Goal: Contribute content: Contribute content

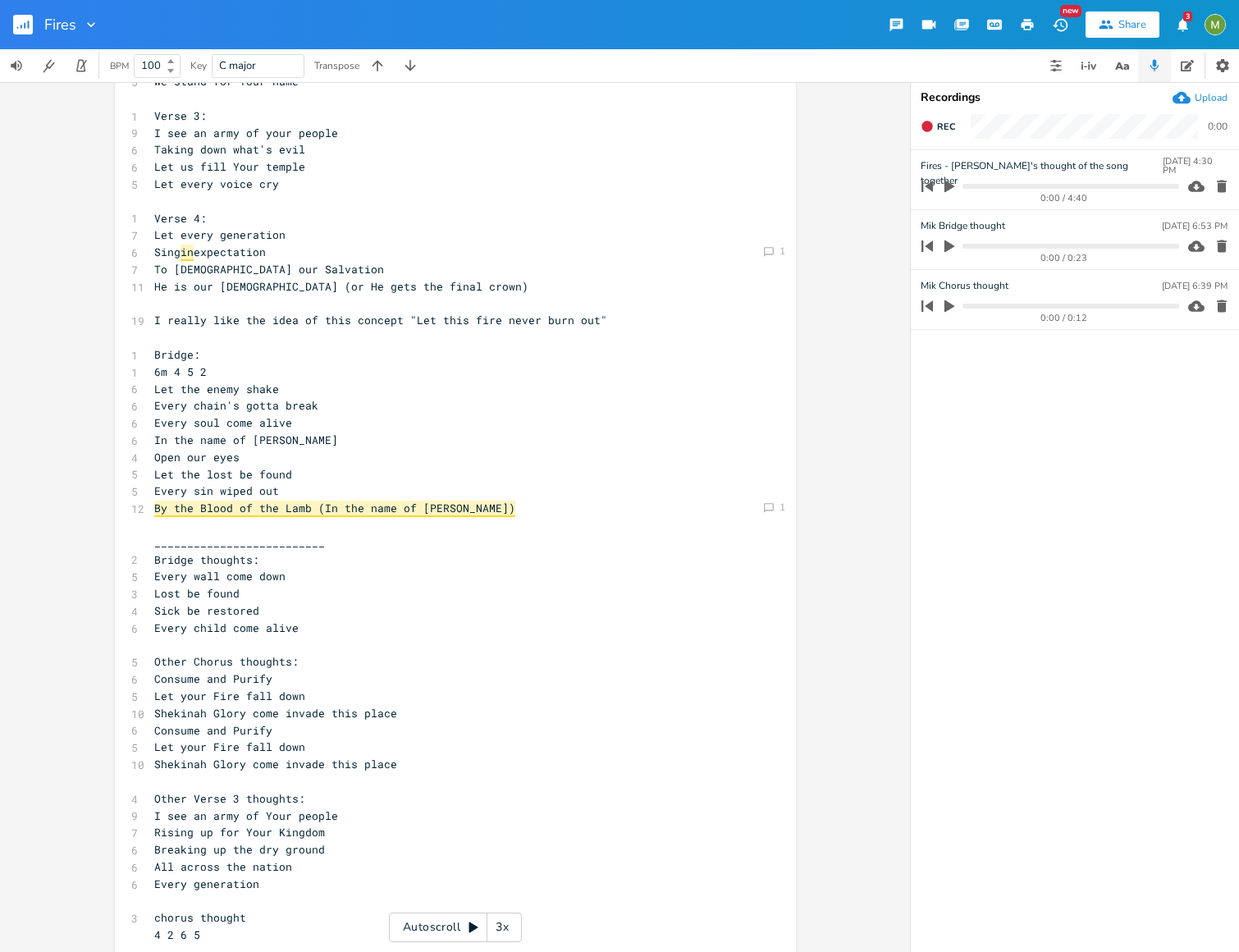
scroll to position [60, 0]
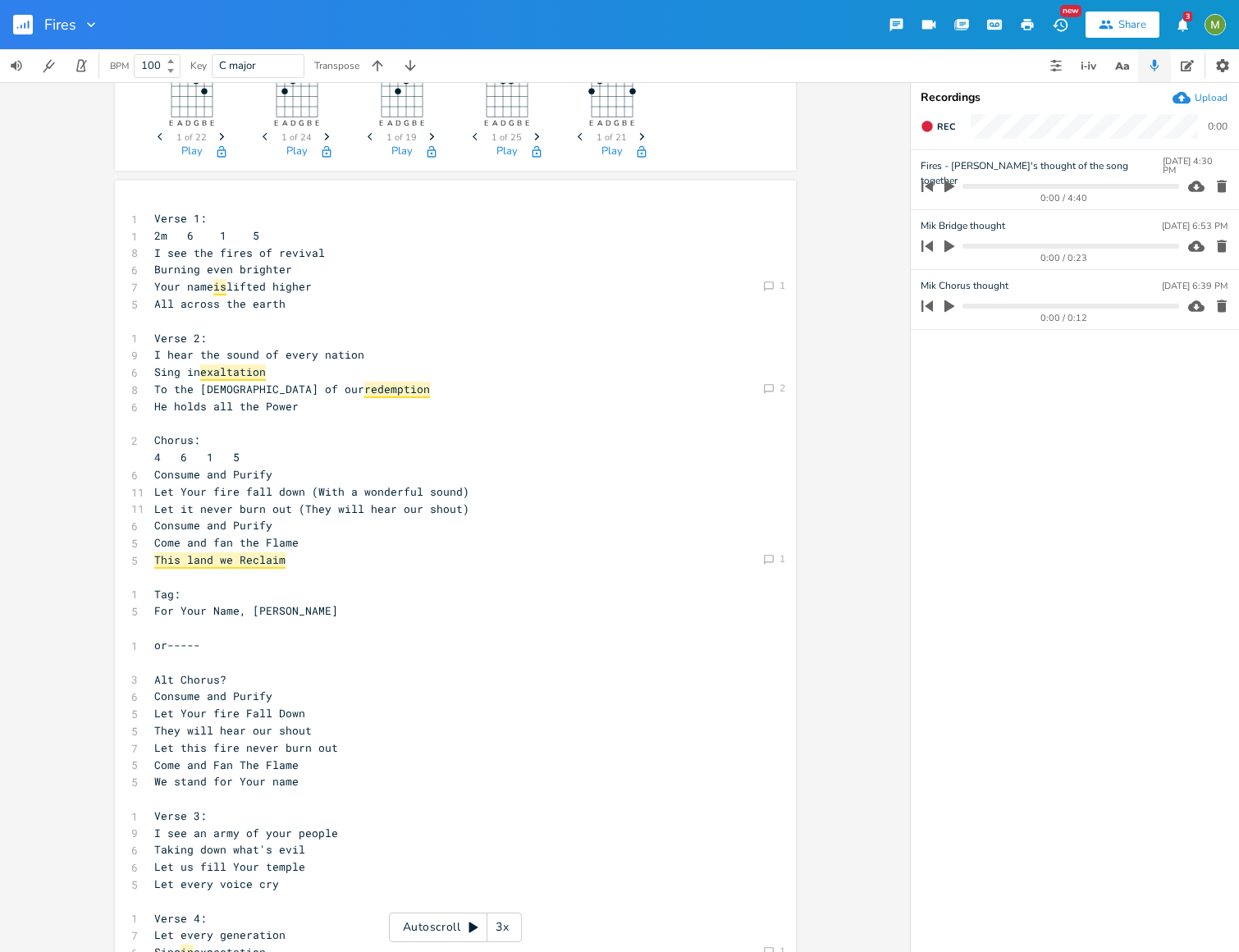
click at [535, 370] on pre "Sing in exaltation" at bounding box center [447, 372] width 592 height 17
click at [523, 411] on pre "He holds all the Power" at bounding box center [447, 405] width 592 height 17
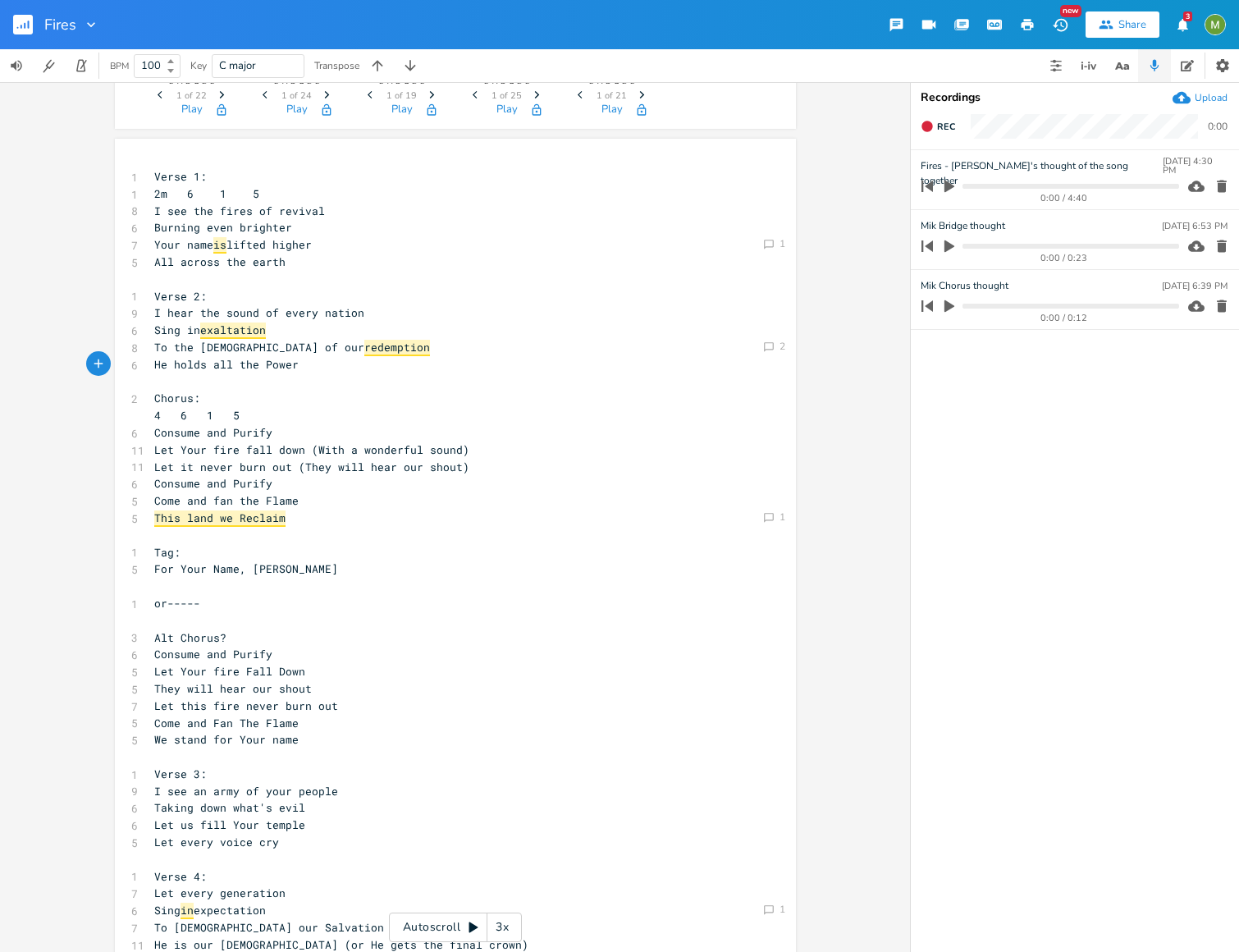
scroll to position [102, 0]
click at [459, 311] on pre "I hear the sound of every nation" at bounding box center [447, 311] width 592 height 17
click at [220, 243] on span "is" at bounding box center [220, 244] width 13 height 17
click at [763, 241] on icon "Comment" at bounding box center [769, 243] width 12 height 12
click at [619, 366] on textarea at bounding box center [660, 366] width 195 height 41
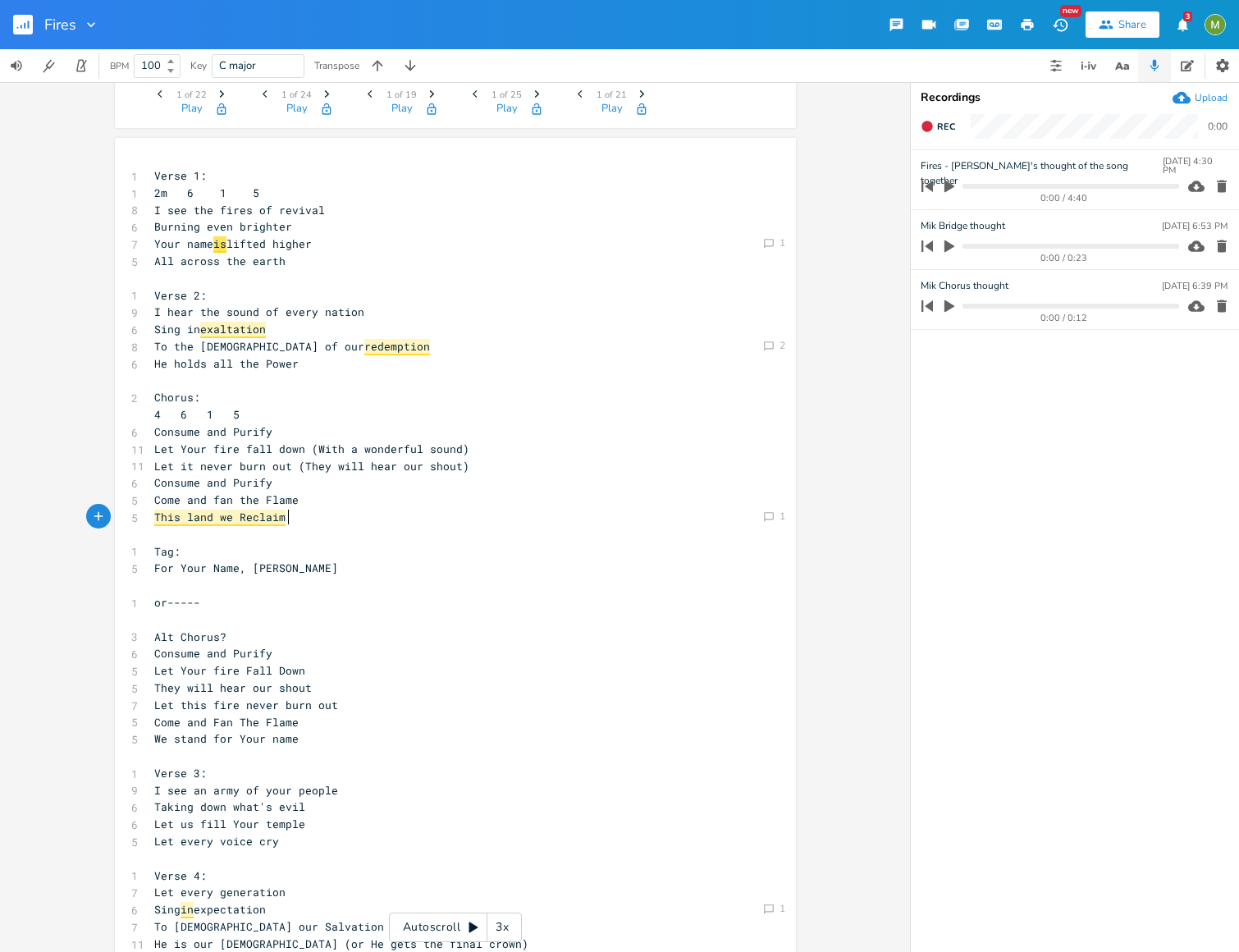
click at [647, 520] on pre "This land we Reclaim" at bounding box center [447, 517] width 592 height 17
click at [293, 261] on pre "All across the earth" at bounding box center [447, 260] width 592 height 17
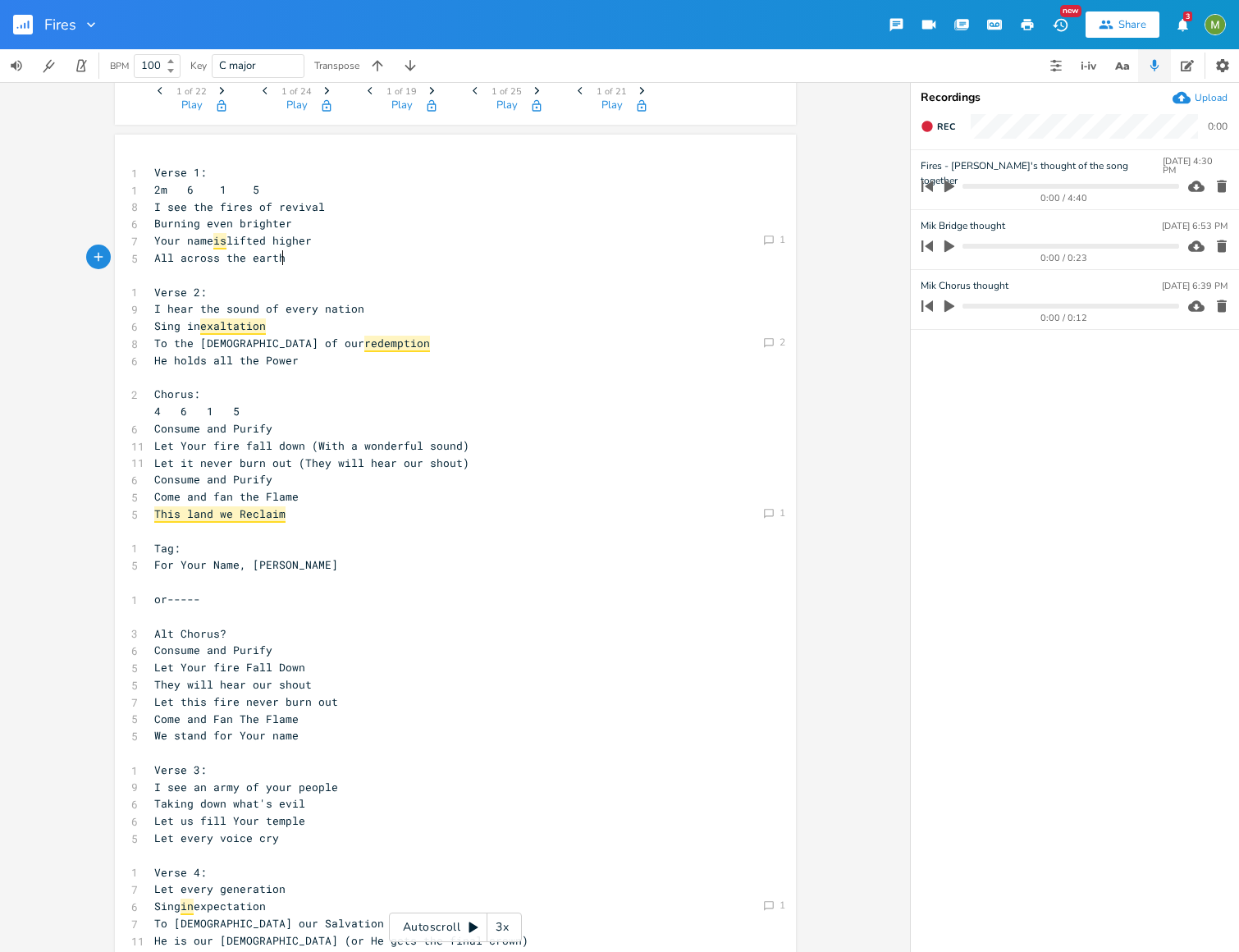
scroll to position [106, 0]
click at [764, 346] on icon "Comment" at bounding box center [769, 342] width 12 height 12
click at [242, 329] on span "exaltation" at bounding box center [232, 326] width 66 height 17
click at [379, 361] on pre "He holds all the Power" at bounding box center [447, 359] width 592 height 17
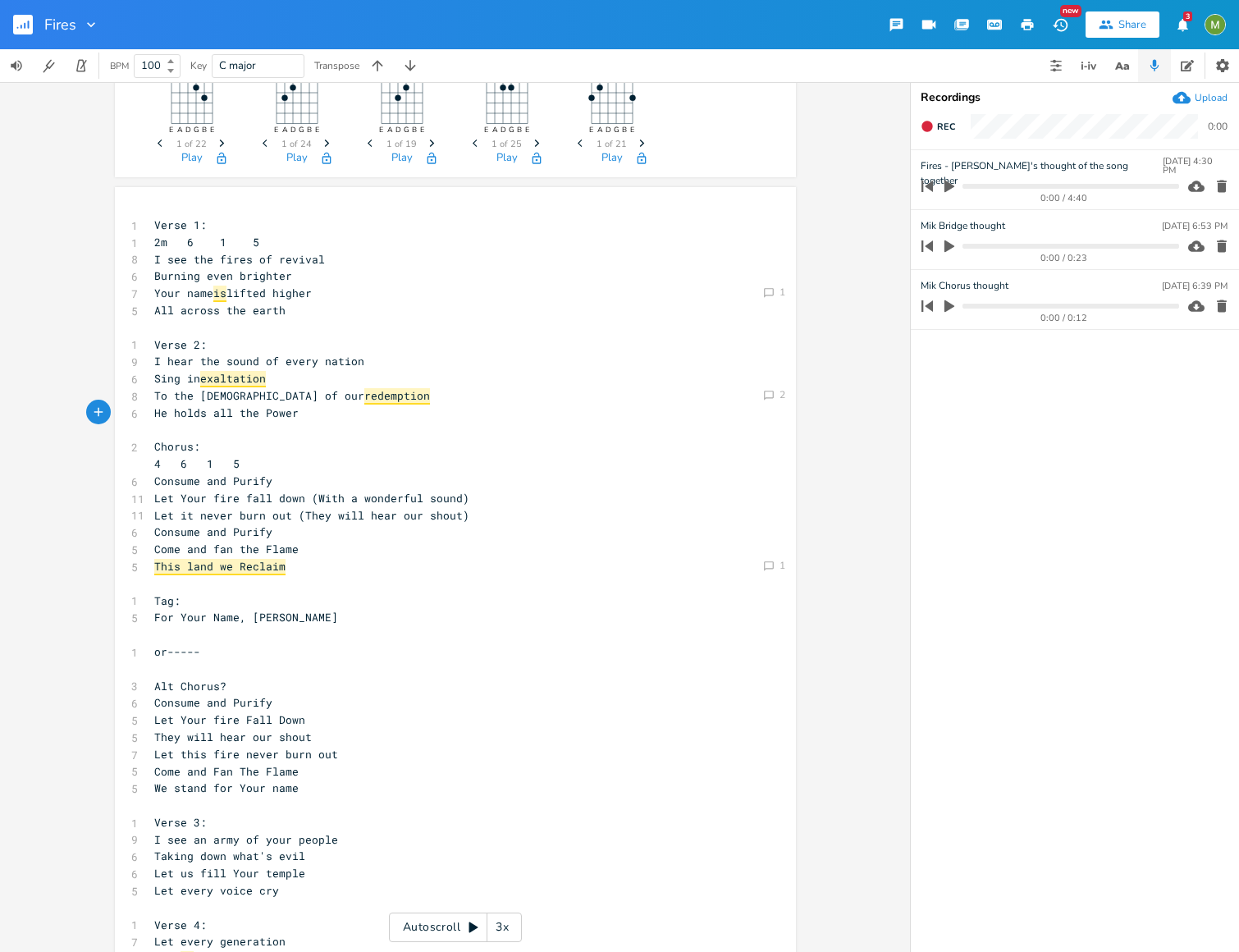
scroll to position [56, 0]
click at [332, 289] on pre "Your name is lifted higher" at bounding box center [447, 290] width 592 height 17
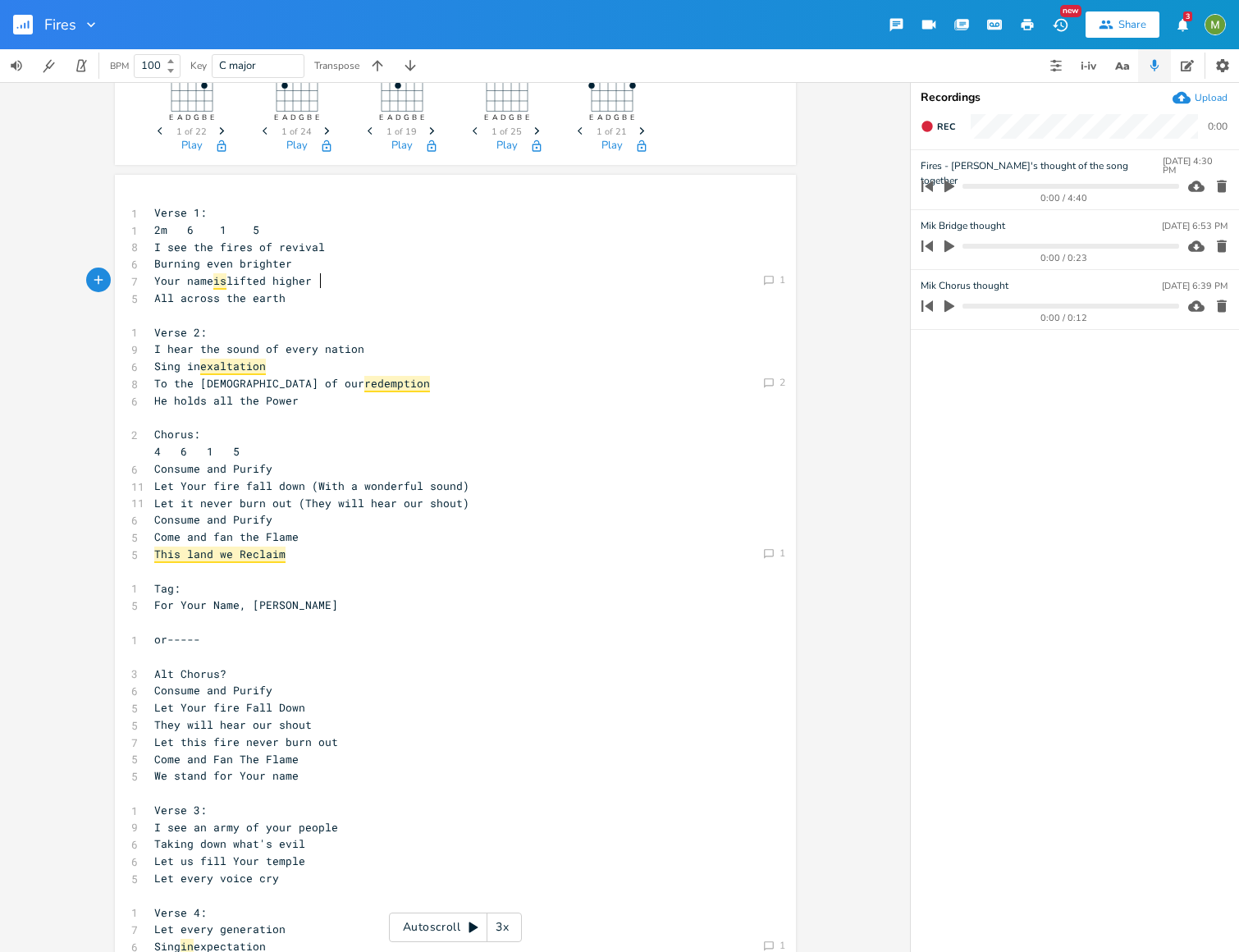
scroll to position [82, 0]
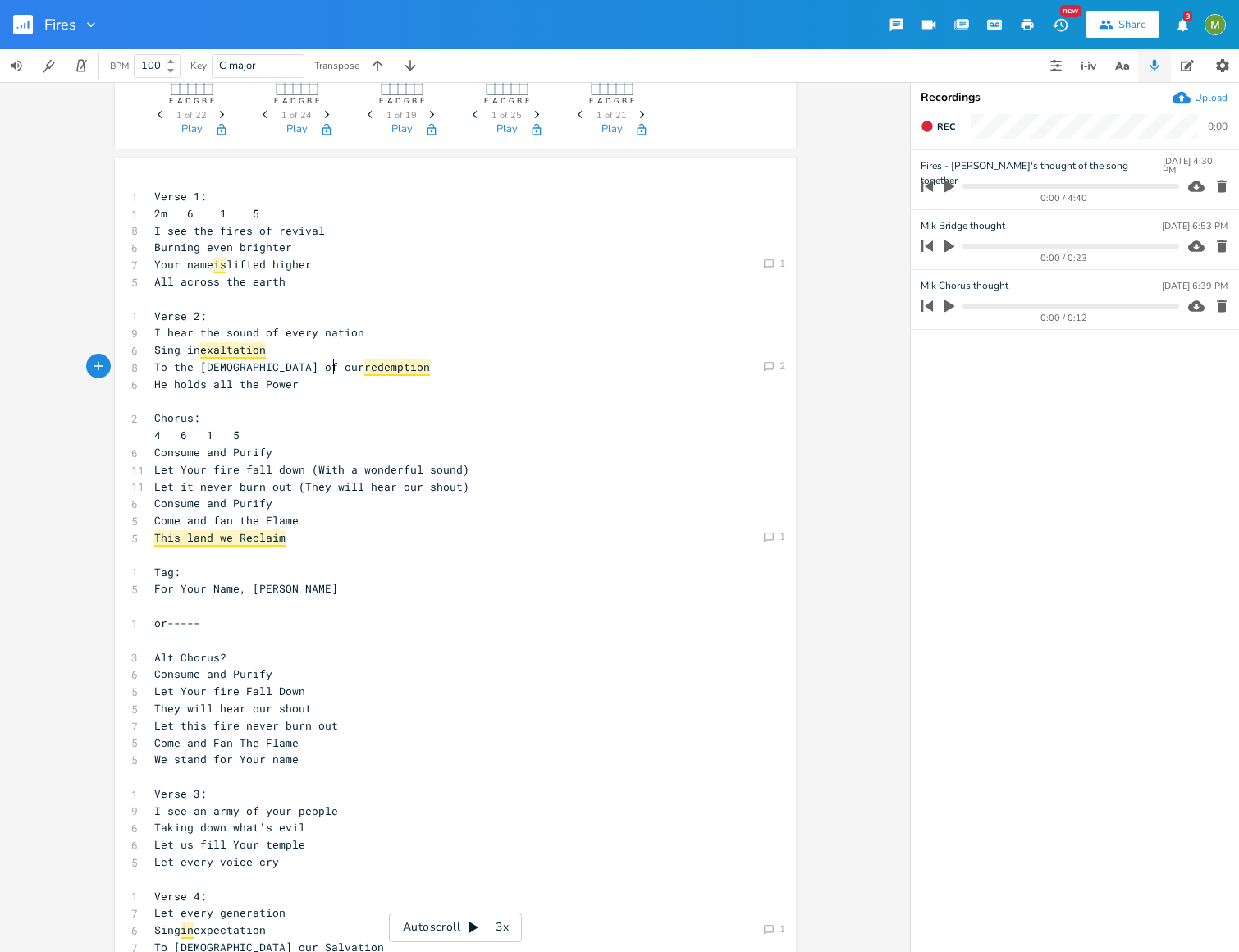
click at [346, 365] on pre "To the [DEMOGRAPHIC_DATA] of our redemption" at bounding box center [447, 367] width 592 height 17
click at [336, 380] on pre "He holds all the Power" at bounding box center [447, 384] width 592 height 17
type textarea "e holds all the Power"
drag, startPoint x: 327, startPoint y: 391, endPoint x: 153, endPoint y: 385, distance: 174.1
click at [153, 385] on pre "He holds all the Power" at bounding box center [447, 384] width 592 height 17
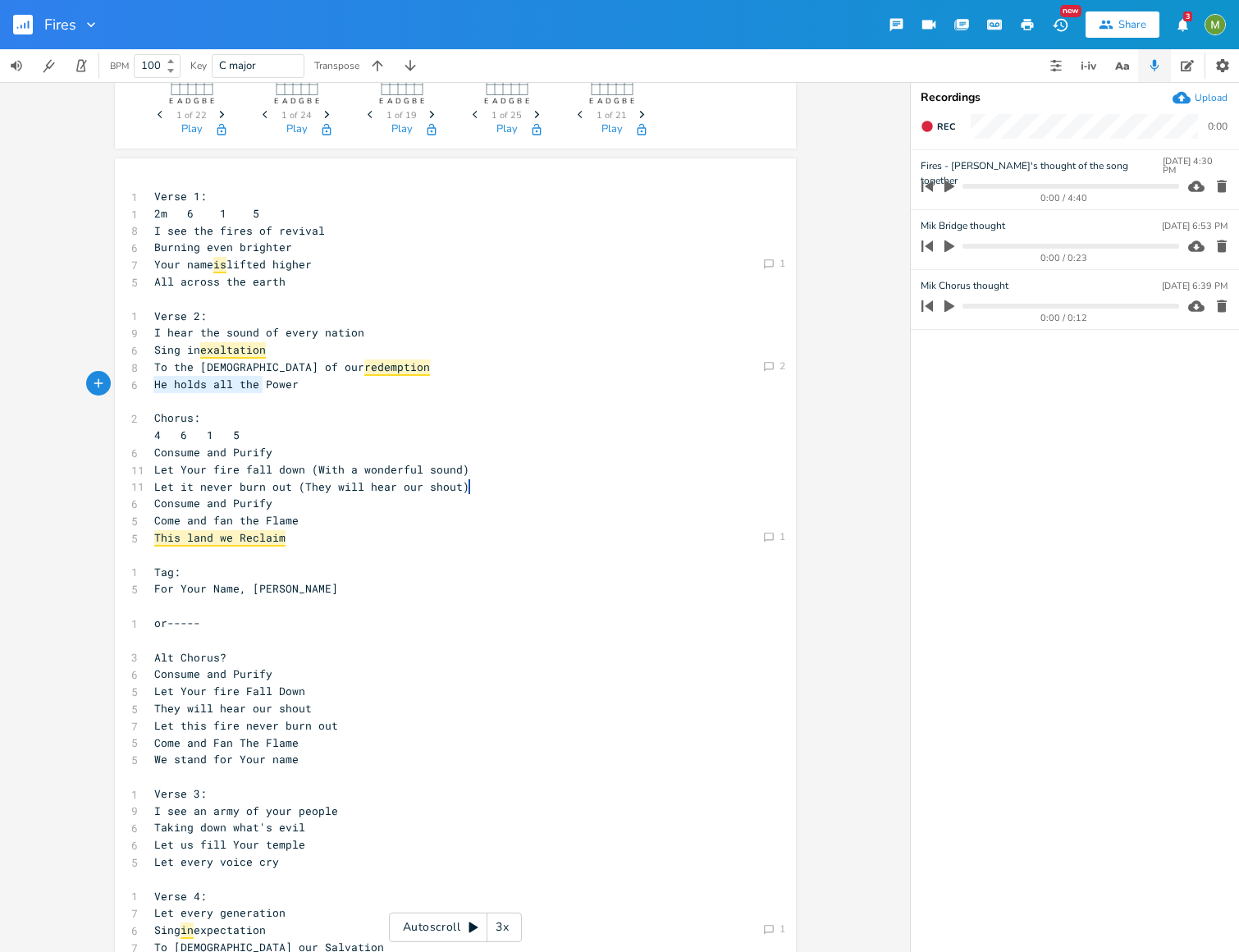
type textarea "He holds all the [PERSON_NAME]"
drag, startPoint x: 150, startPoint y: 386, endPoint x: 301, endPoint y: 389, distance: 151.0
click at [284, 389] on span "He holds all the Power" at bounding box center [226, 384] width 144 height 15
click at [303, 387] on pre "He holds all the Power" at bounding box center [447, 384] width 592 height 17
type textarea "He holds all the Power"
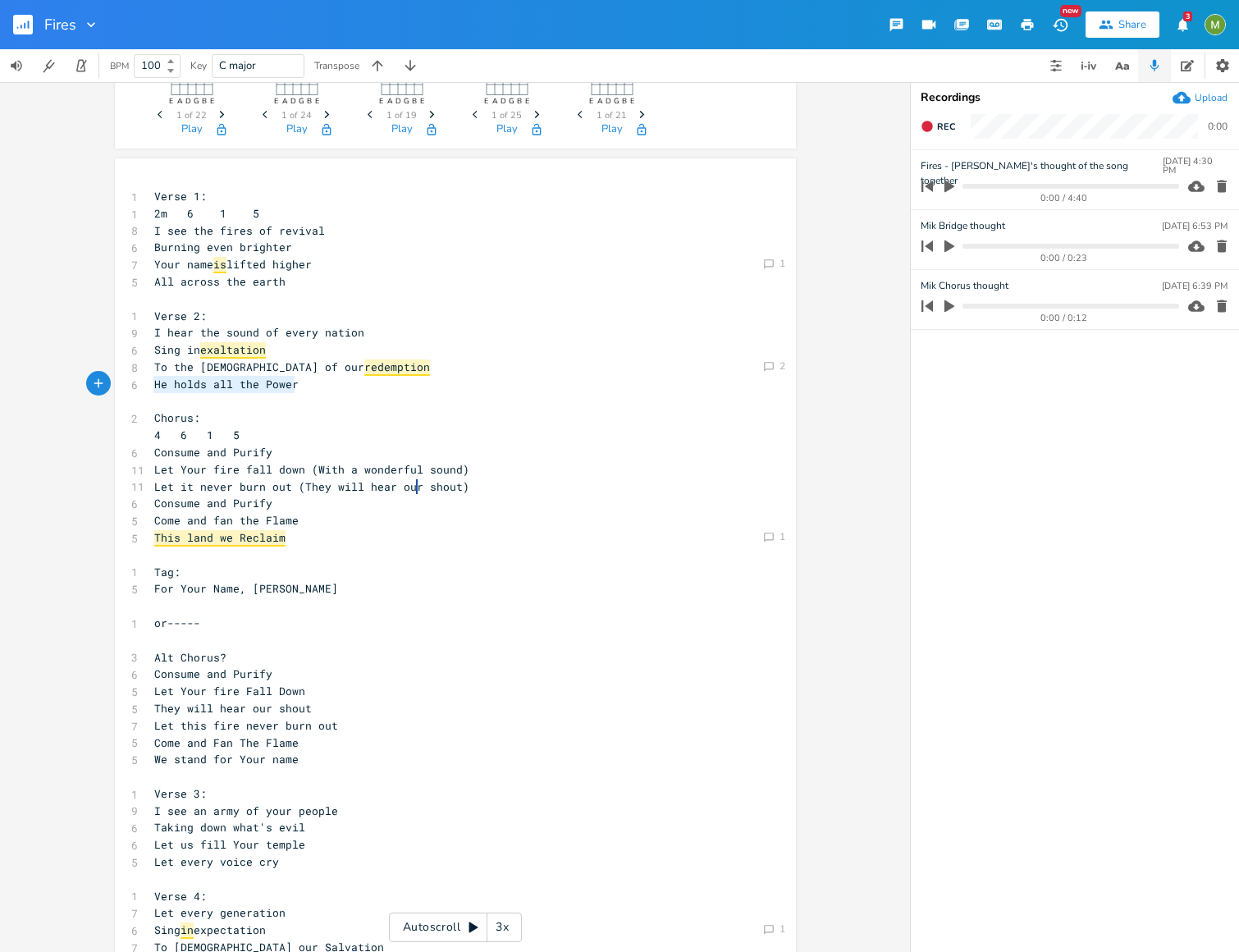
drag, startPoint x: 289, startPoint y: 388, endPoint x: 147, endPoint y: 386, distance: 142.0
click at [151, 386] on pre "He holds all the Power" at bounding box center [447, 384] width 592 height 17
click at [307, 369] on icon "button" at bounding box center [307, 369] width 11 height 11
type textarea "maybe change"
click at [296, 543] on pre "This land we Reclaim" at bounding box center [447, 538] width 592 height 17
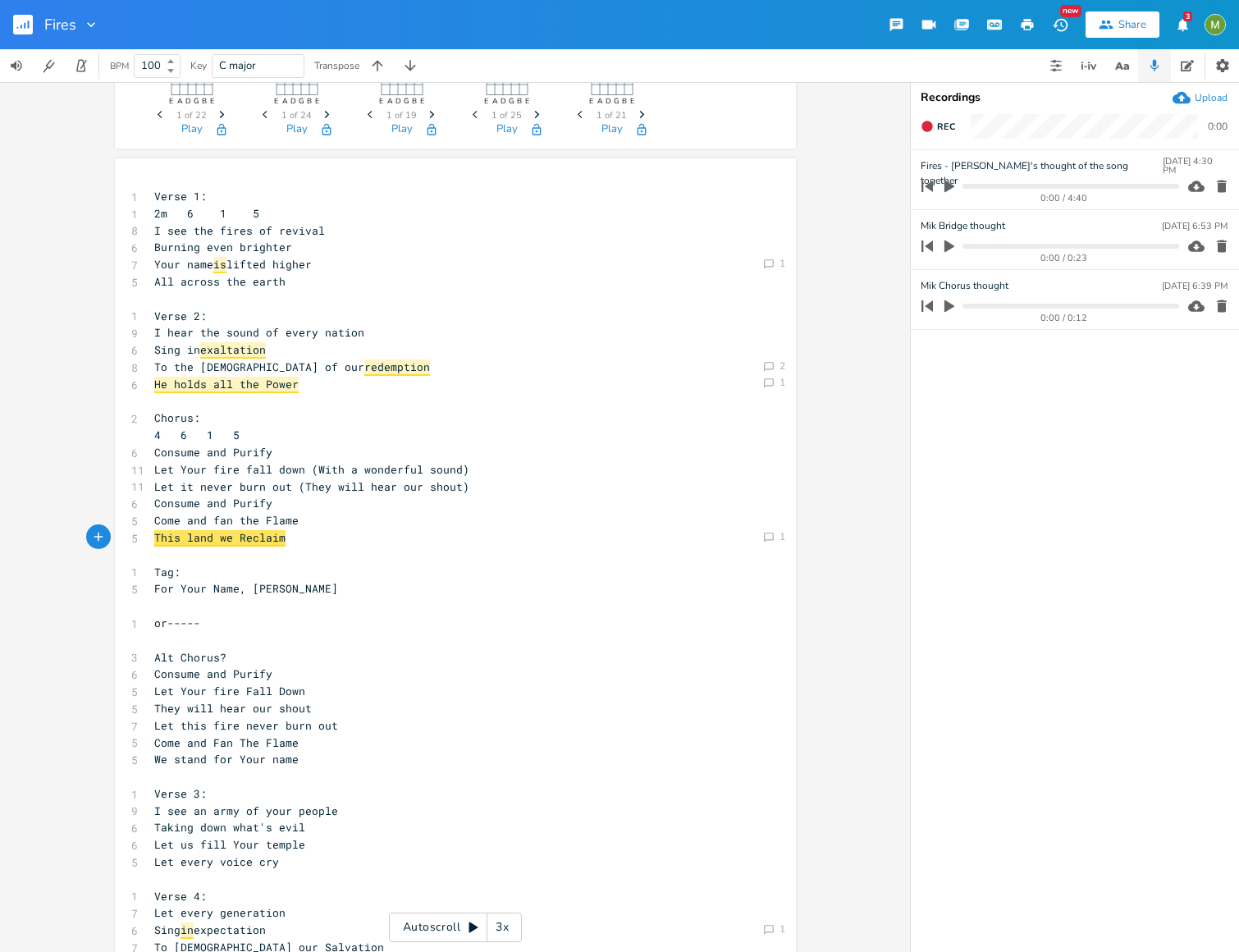
click at [307, 524] on pre "Come and fan the Flame" at bounding box center [447, 520] width 592 height 17
click at [310, 519] on pre "Come and fan the Flame" at bounding box center [447, 520] width 592 height 17
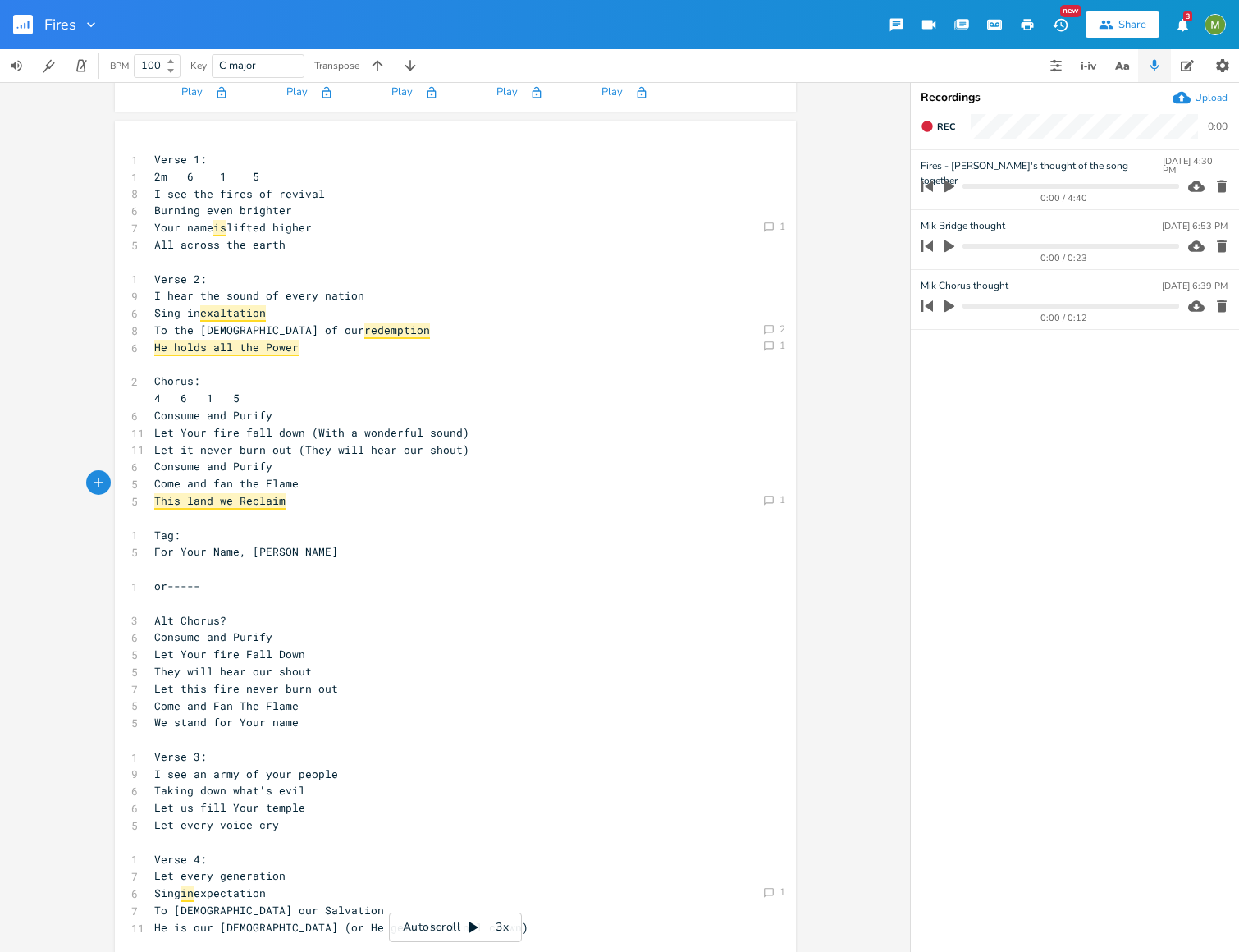
scroll to position [120, 0]
click at [316, 389] on pre "4 6 1 5" at bounding box center [447, 397] width 592 height 17
click at [1113, 75] on icon "button" at bounding box center [1122, 66] width 21 height 21
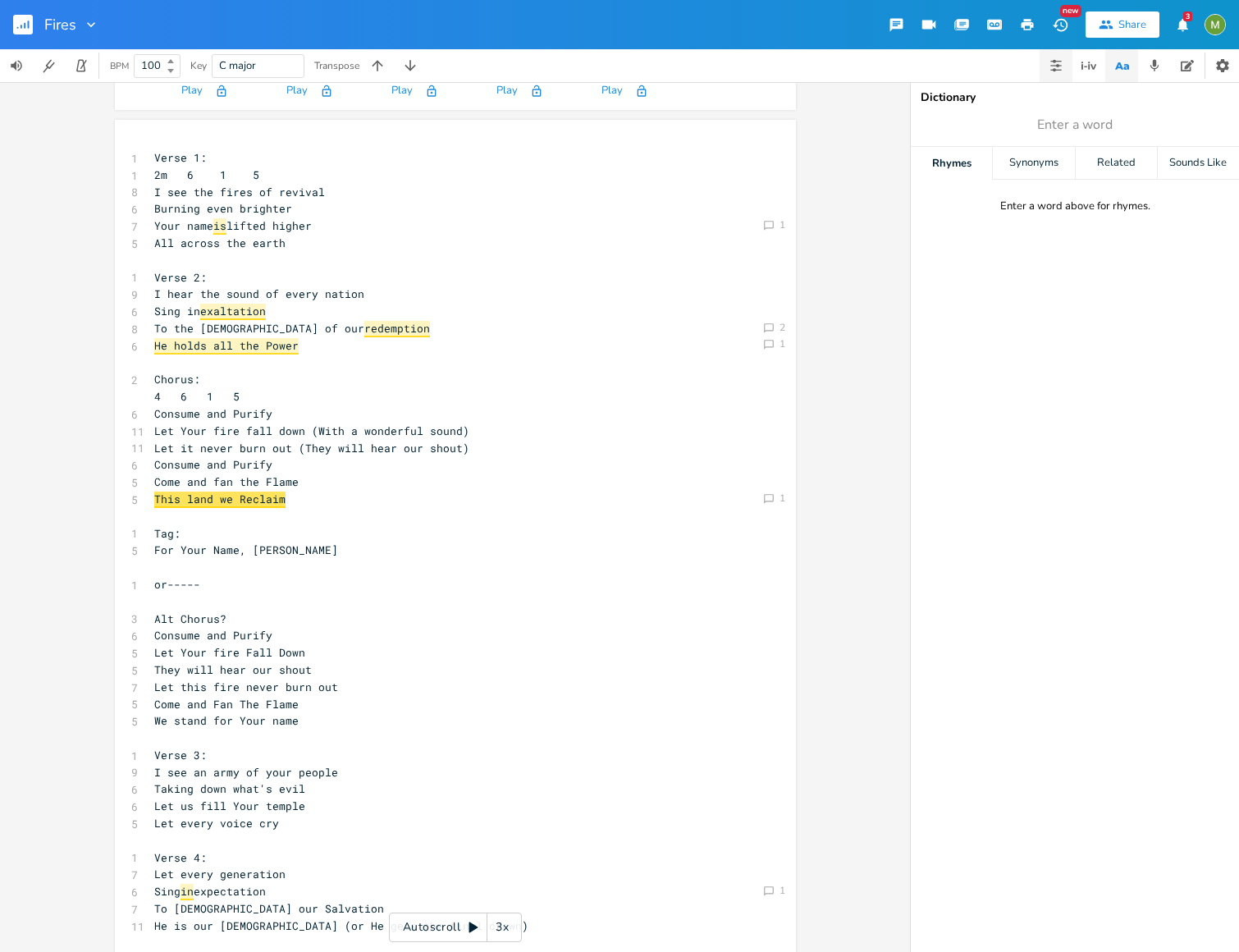
click at [1064, 73] on button "button" at bounding box center [1055, 66] width 33 height 33
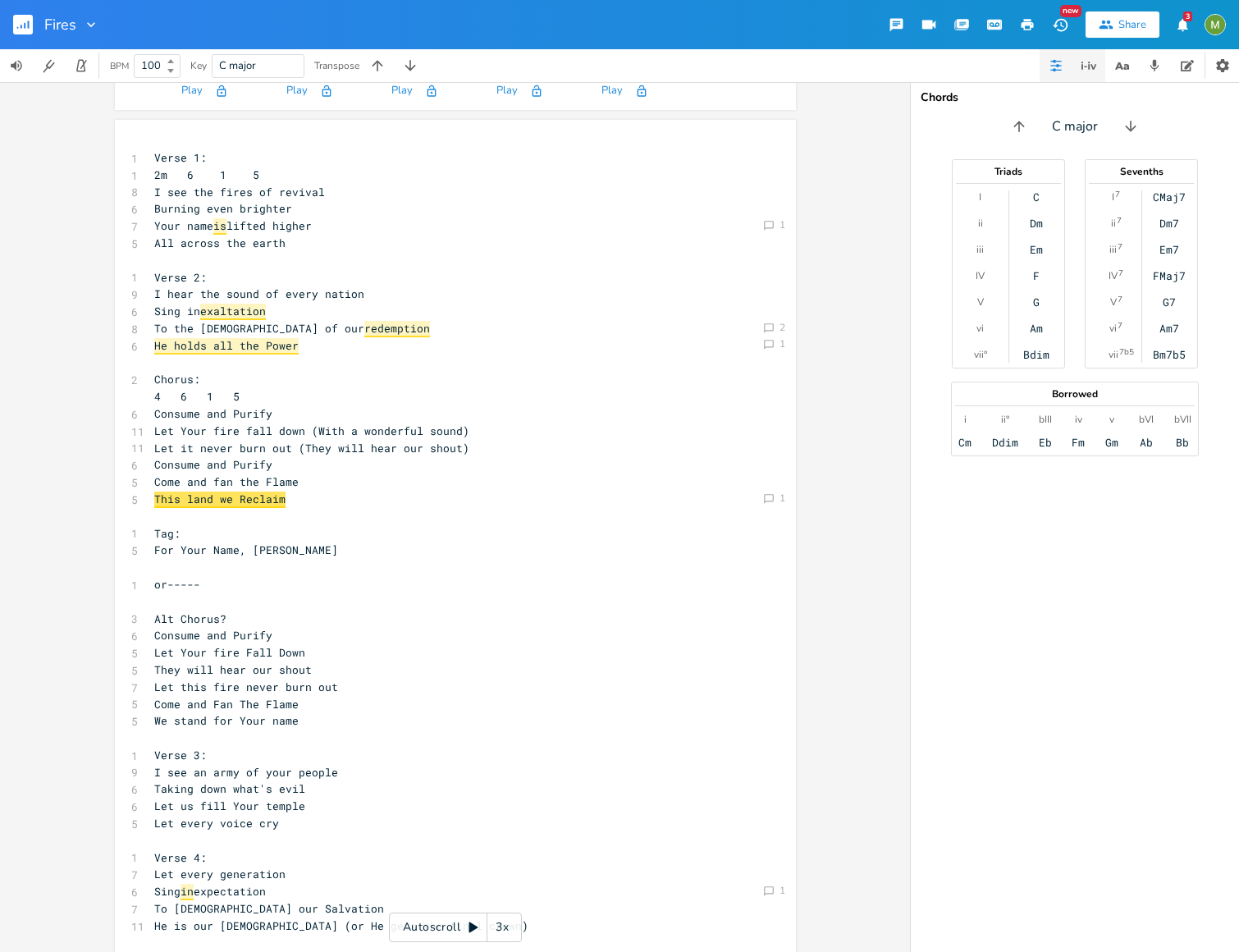
click at [1079, 70] on icon "button" at bounding box center [1089, 66] width 20 height 20
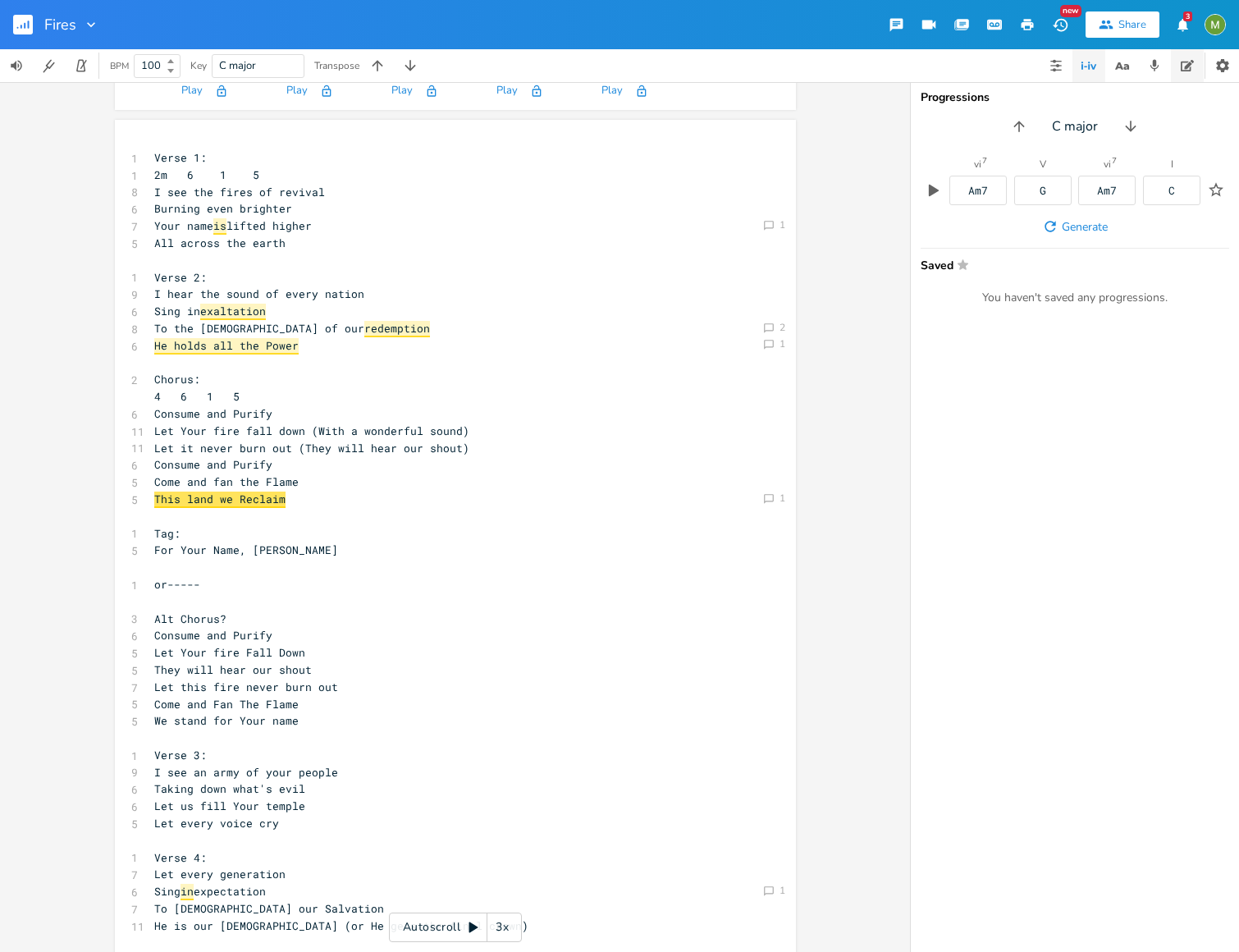
click at [1192, 70] on button "button" at bounding box center [1186, 66] width 33 height 33
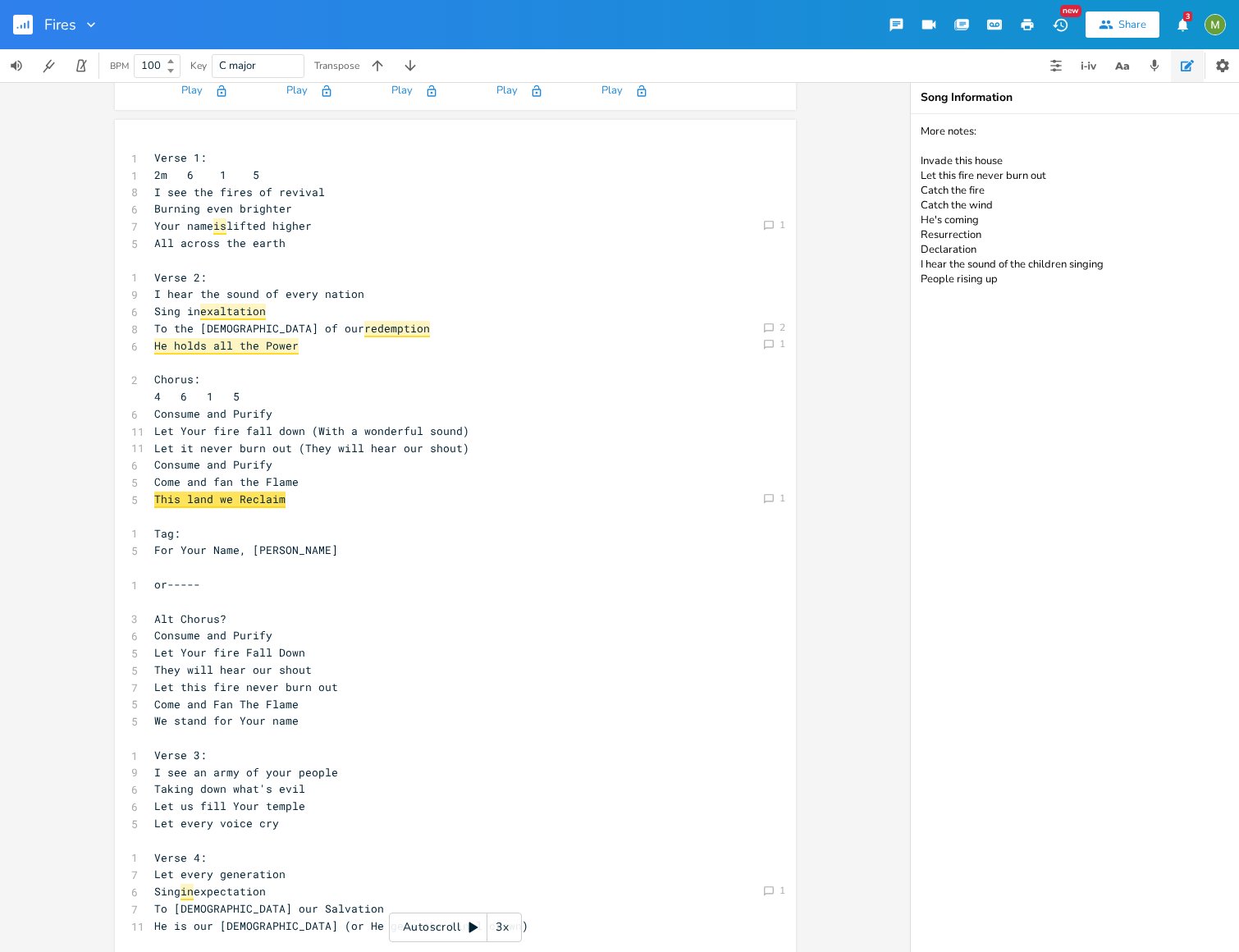
click at [1041, 532] on textarea "More notes: Invade this house Let this fire never burn out Catch the fire Catch…" at bounding box center [1074, 533] width 328 height 838
drag, startPoint x: 950, startPoint y: 348, endPoint x: 900, endPoint y: 344, distance: 50.2
click at [900, 344] on div "Dm E A D G B E Previous 1 of 22 Next Play C E A D G B E Previous 1 of 24 Next P…" at bounding box center [619, 517] width 1239 height 870
type textarea "More notes: Invade this house Let this fire never burn out Catch the fire Catch…"
click at [569, 449] on pre "Let it never burn out (They will hear our shout)" at bounding box center [447, 448] width 592 height 17
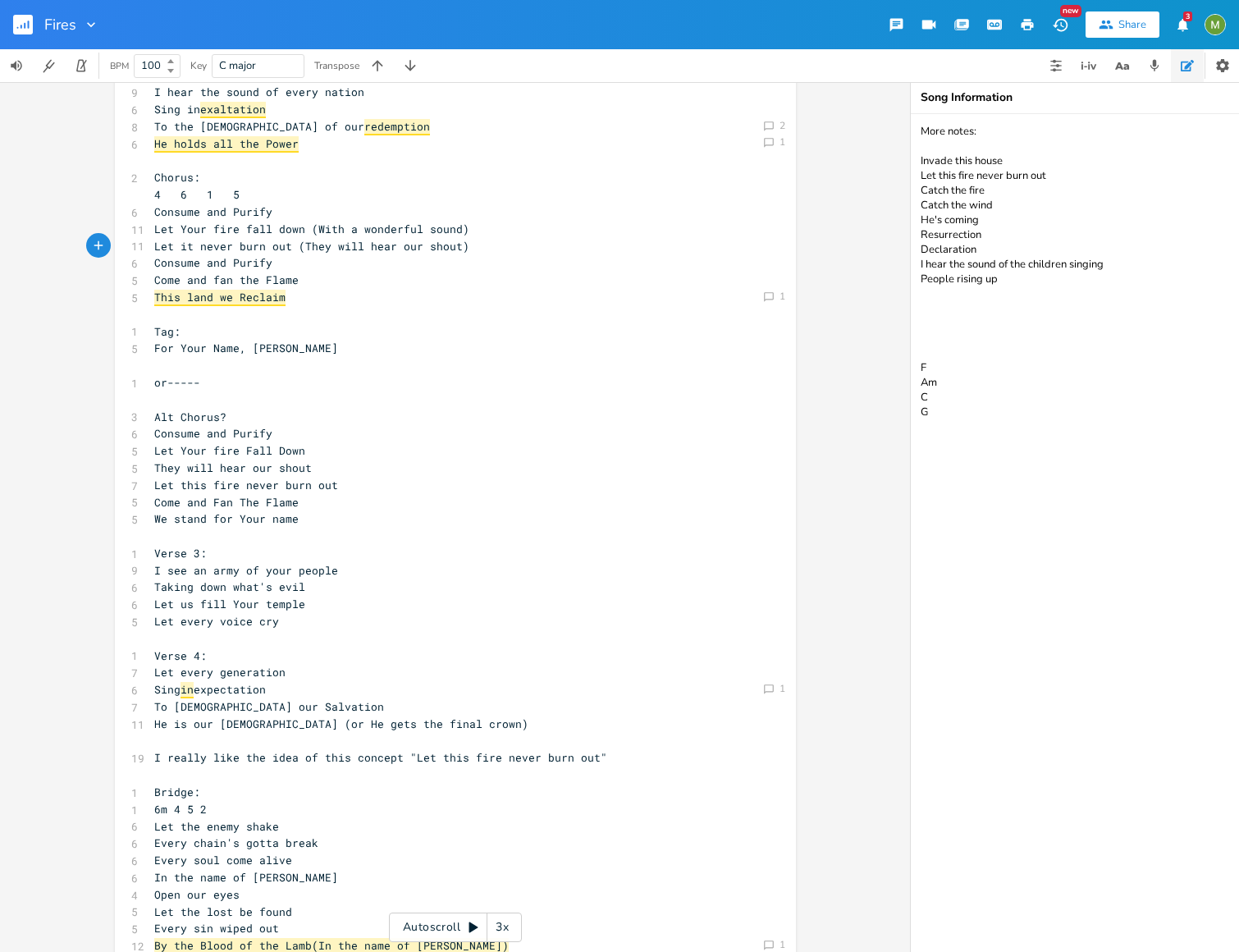
scroll to position [364, 0]
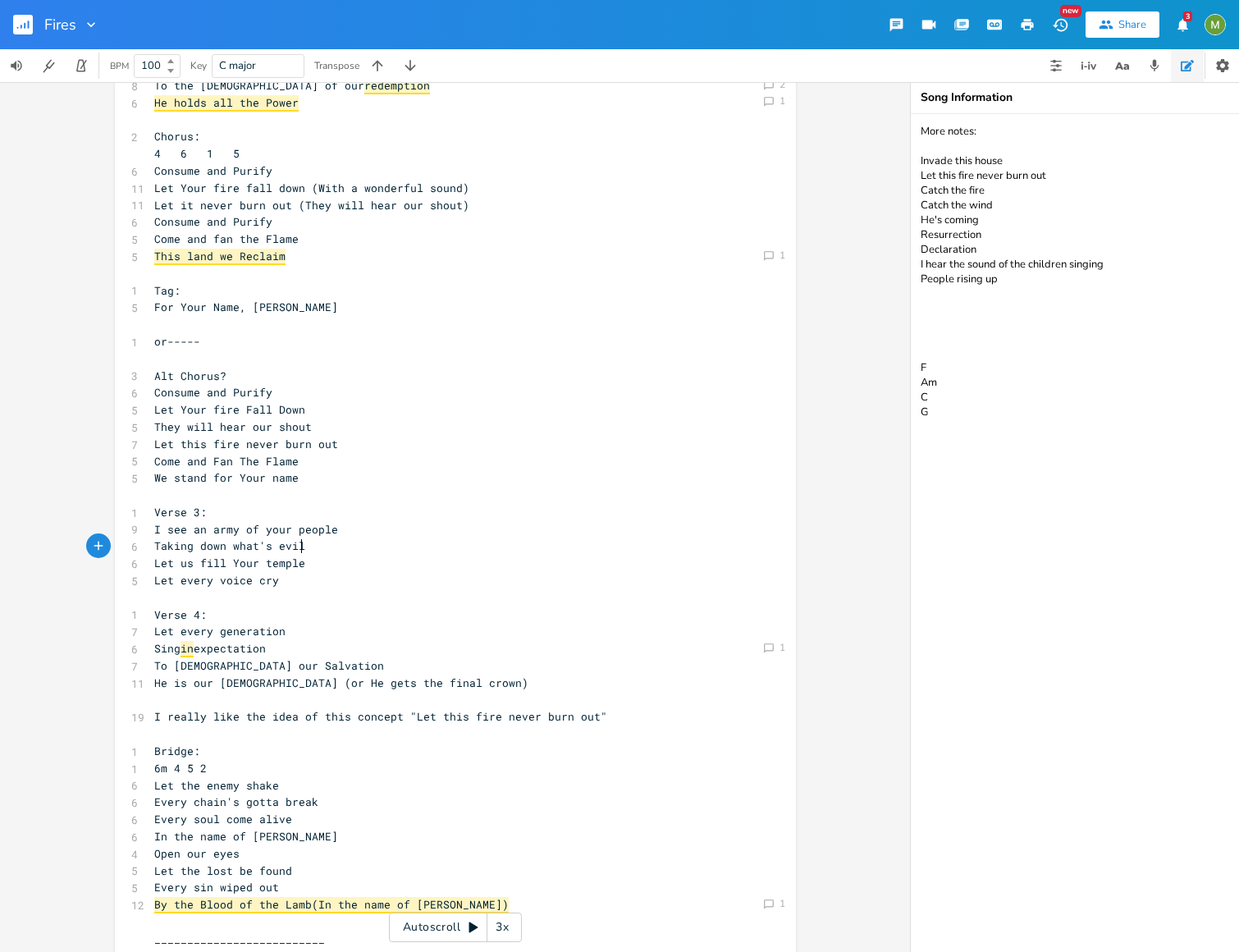
click at [323, 543] on pre "Taking down what's evil" at bounding box center [447, 546] width 592 height 17
click at [285, 655] on pre "Sing in expectation" at bounding box center [447, 648] width 592 height 17
type textarea "This land we Reclaim"
drag, startPoint x: 306, startPoint y: 260, endPoint x: 143, endPoint y: 248, distance: 163.4
click at [417, 261] on pre "This land we Reclaim" at bounding box center [447, 255] width 592 height 17
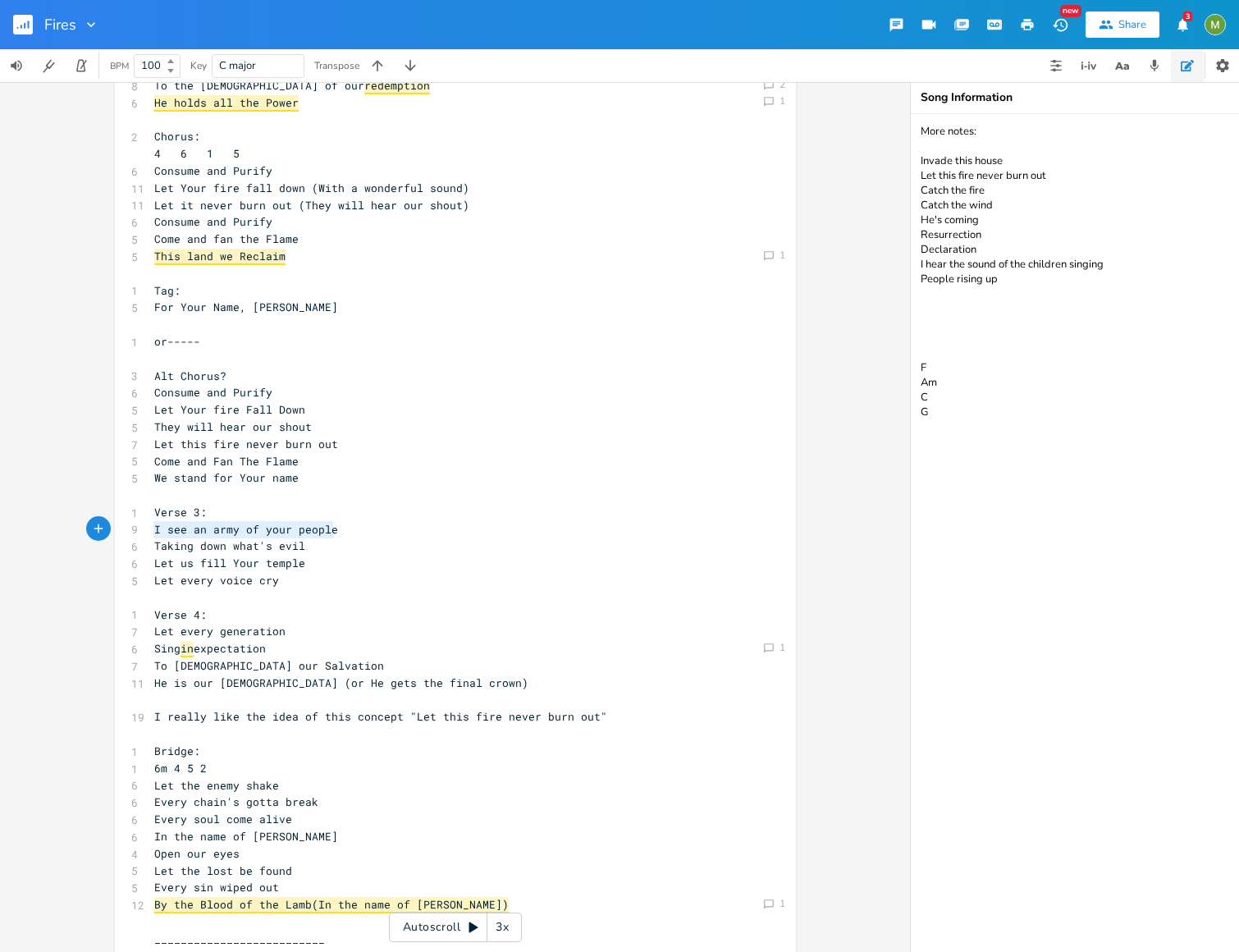
type textarea "I see an army of your people Taking down what's evil Let us fill Your temple"
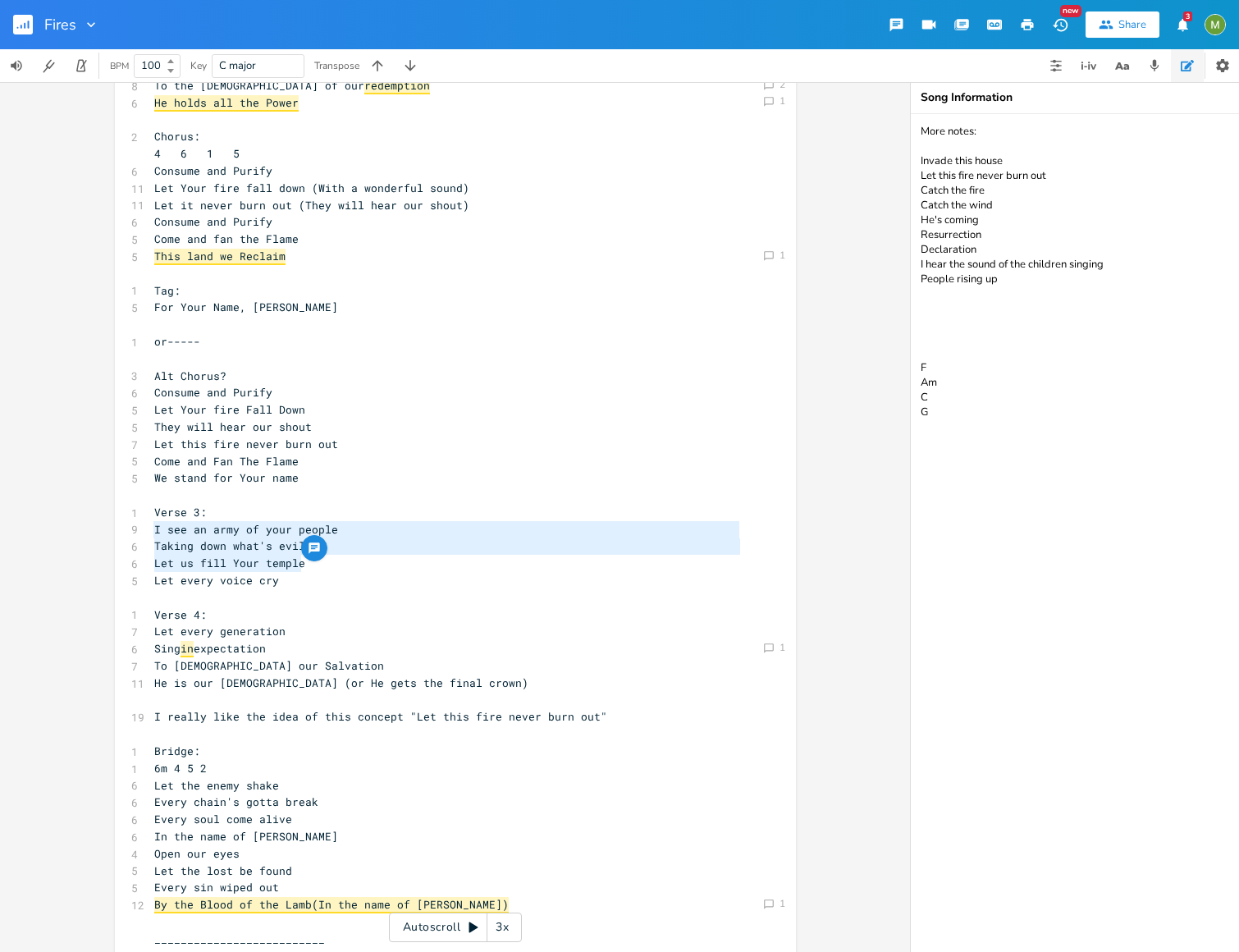
drag, startPoint x: 151, startPoint y: 529, endPoint x: 394, endPoint y: 557, distance: 244.6
click at [394, 557] on div "1 Verse 1: 1 2m 6 1 5 8 I see the fires of revival 6 Burning even brighter 7 Yo…" at bounding box center [447, 904] width 592 height 1996
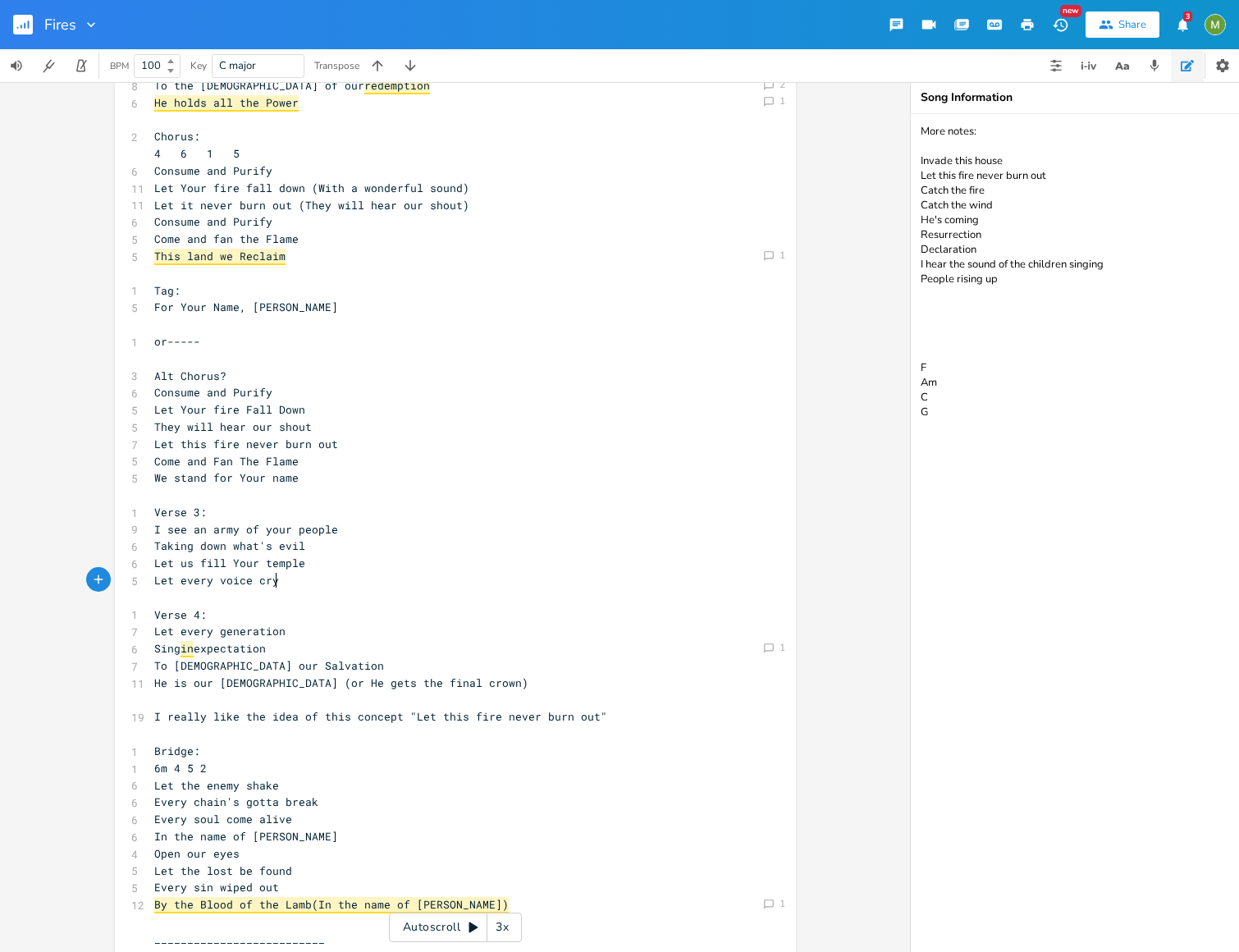
click at [355, 582] on pre "Let every voice cry" at bounding box center [447, 579] width 592 height 17
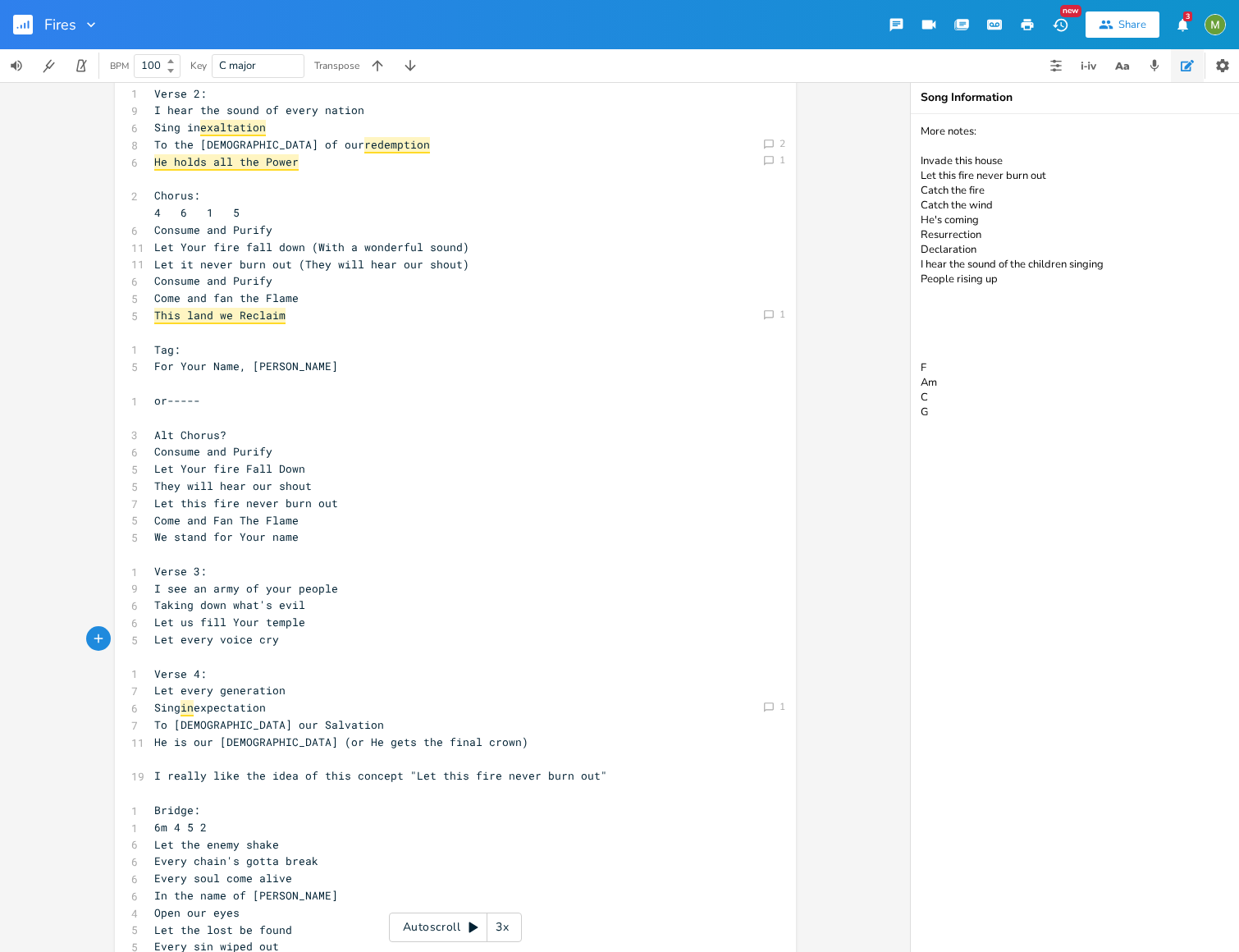
scroll to position [310, 0]
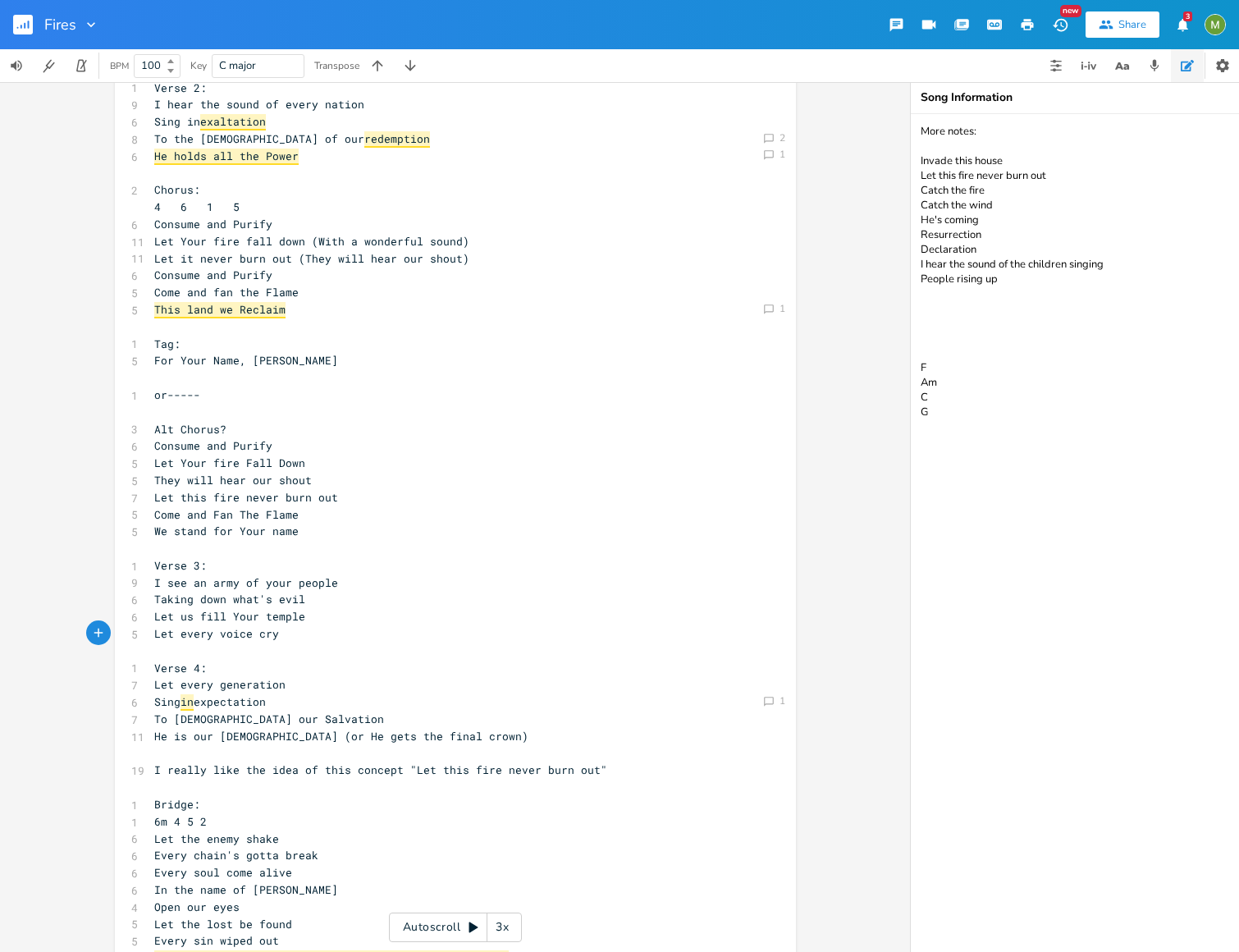
click at [392, 276] on pre "Consume and Purify" at bounding box center [447, 274] width 592 height 17
click at [477, 256] on pre "Let it never burn out (They will hear our shout)" at bounding box center [447, 258] width 592 height 17
click at [332, 616] on pre "Let us fill Your temple" at bounding box center [447, 616] width 592 height 17
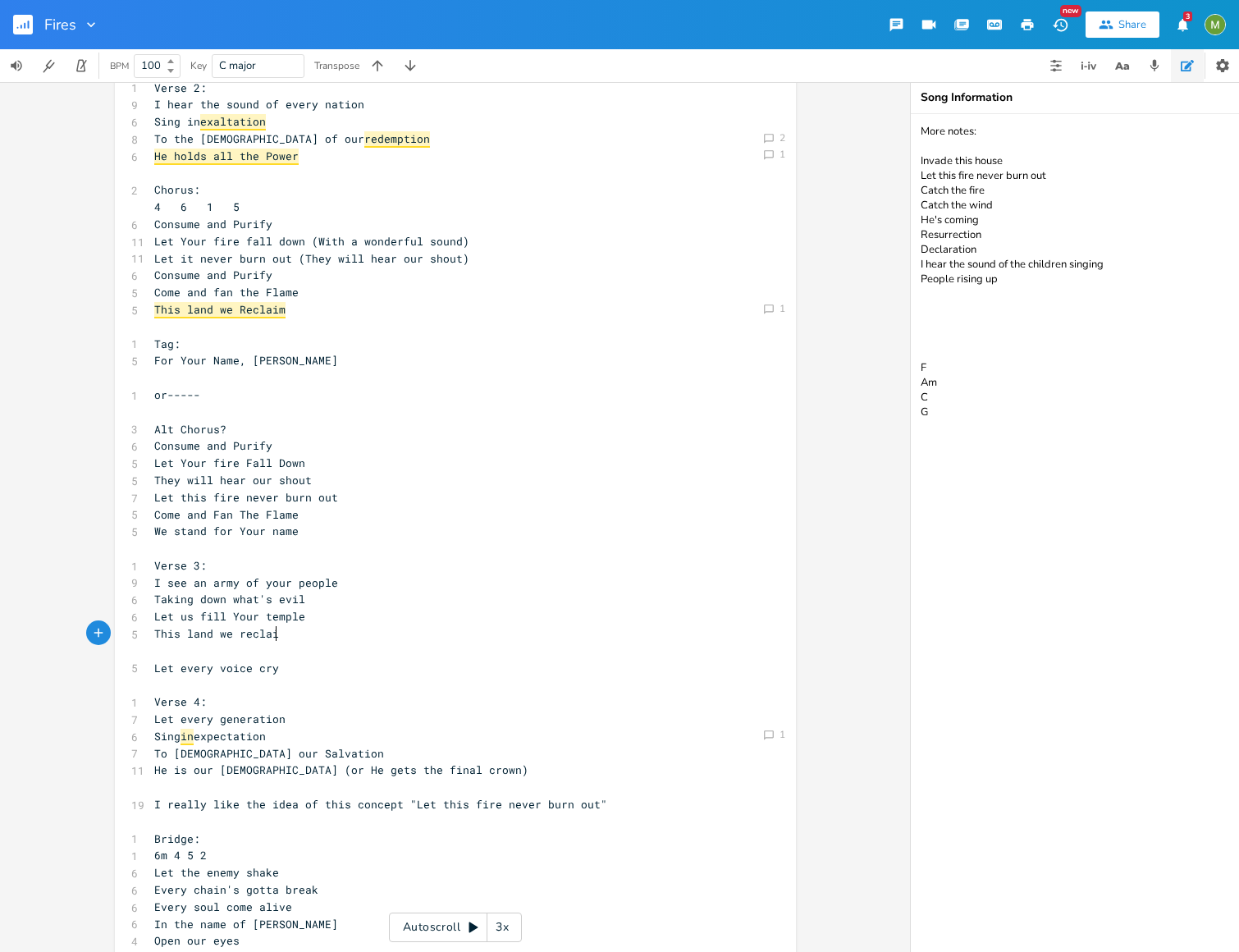
type textarea "This land we reclaim"
type textarea "y voice cry"
drag, startPoint x: 304, startPoint y: 671, endPoint x: 151, endPoint y: 667, distance: 153.1
click at [151, 667] on pre "Let every voice cry" at bounding box center [447, 668] width 592 height 17
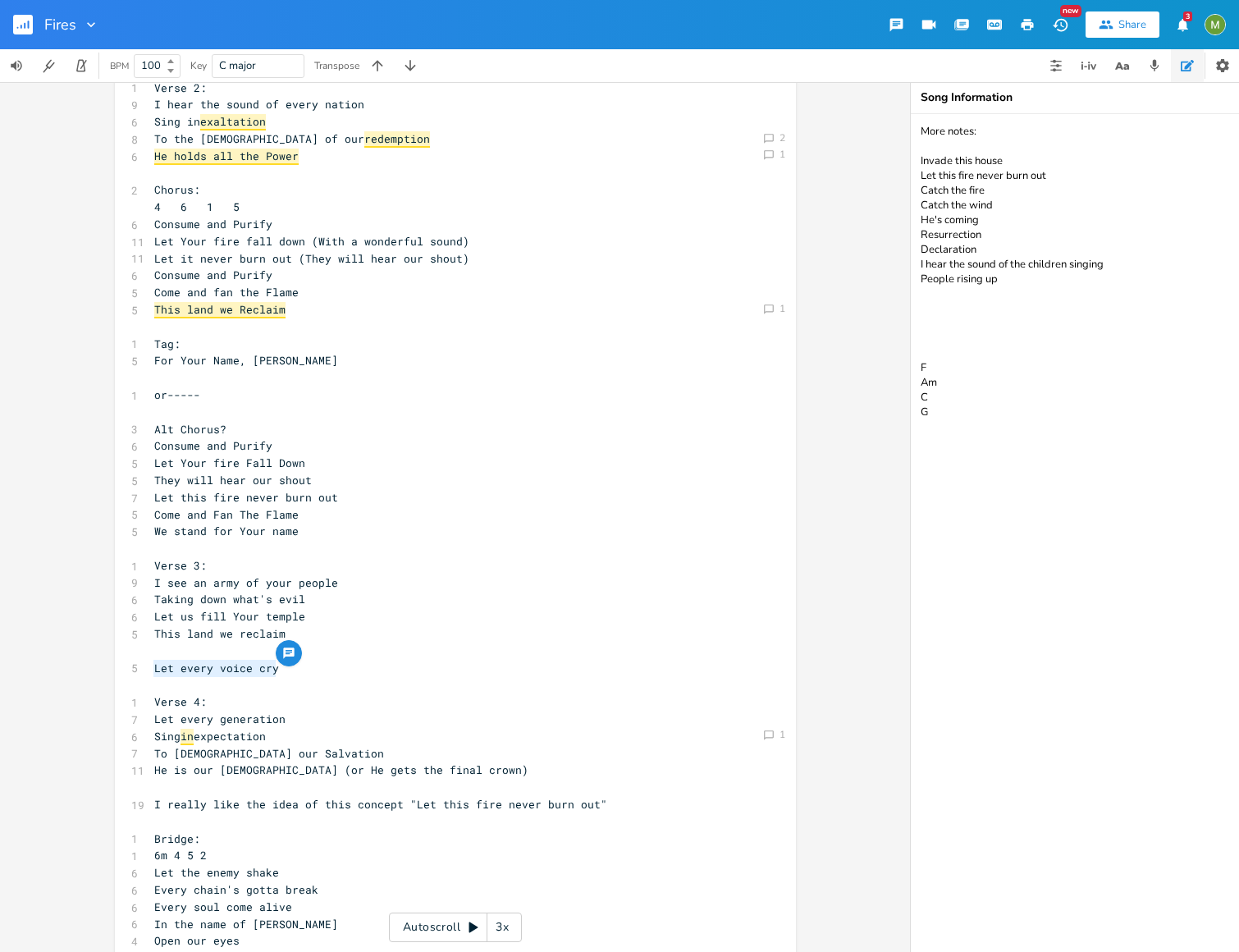
type textarea "Let every voice cry"
click at [154, 667] on span "Let every voice cry" at bounding box center [216, 668] width 124 height 15
type textarea "(previous vre"
type textarea "erse 3 ending:"
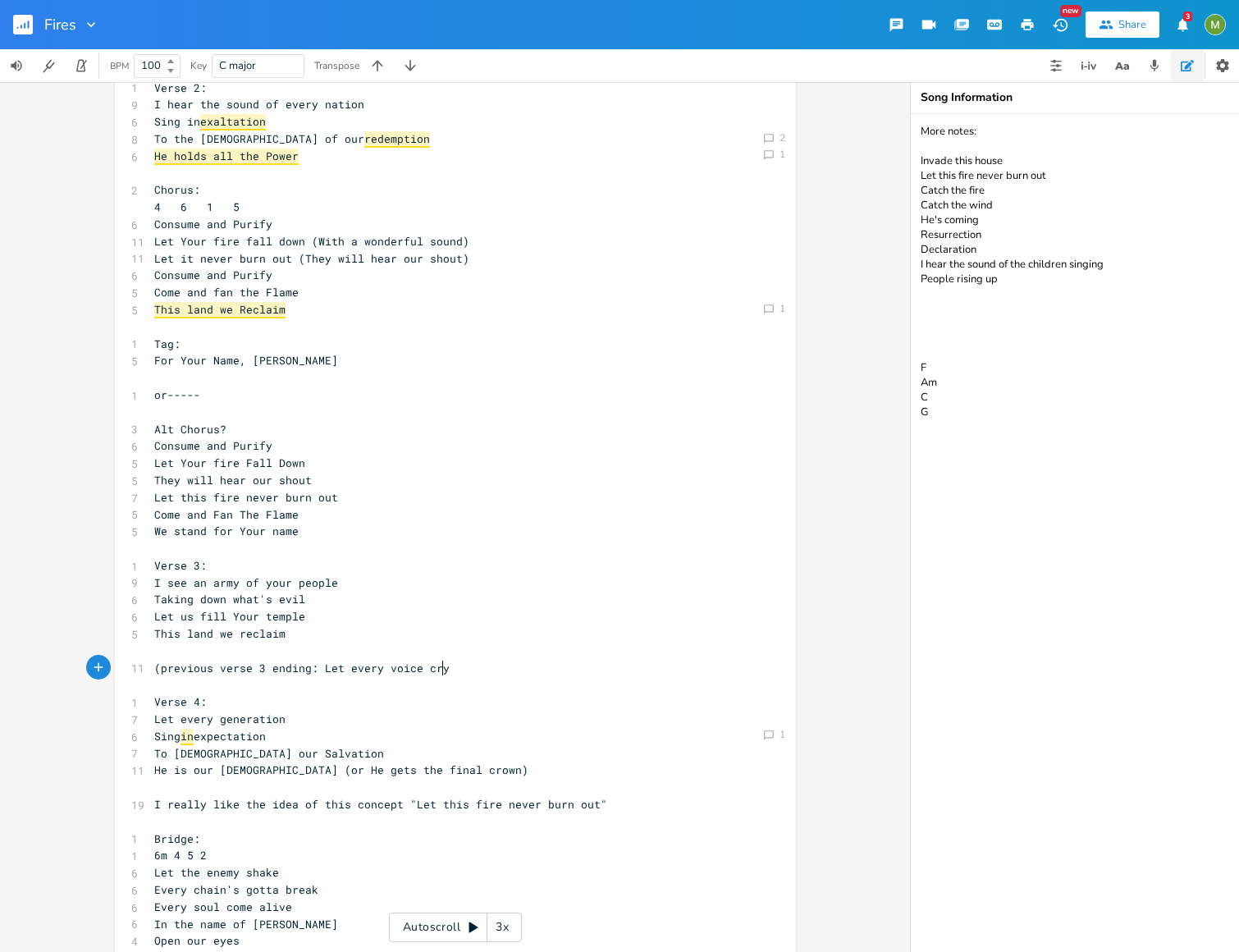
click at [469, 669] on pre "(previous verse 3 ending: Let every voice cry" at bounding box center [447, 668] width 592 height 17
type textarea ")"
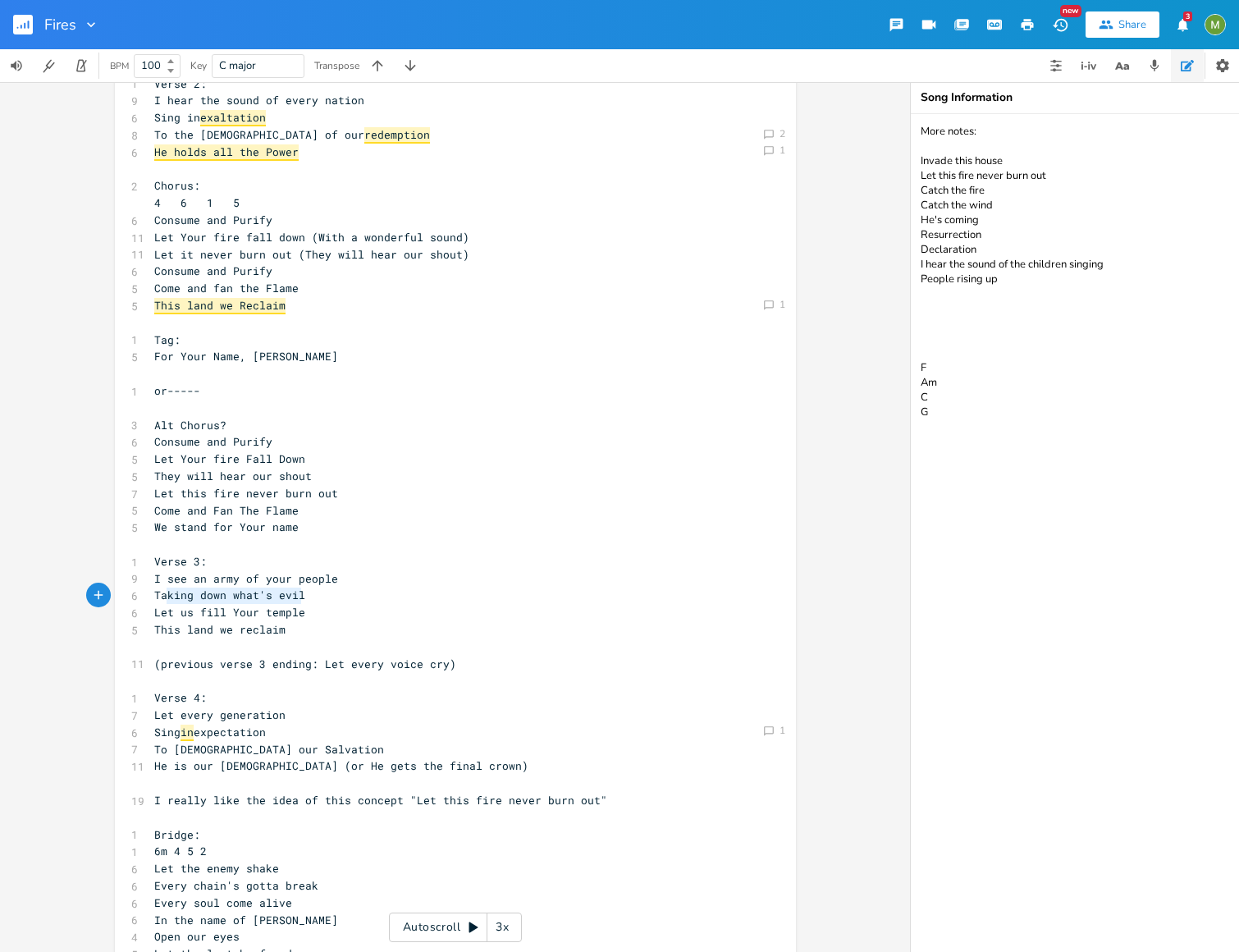
type textarea "Taking down what's evil"
drag, startPoint x: 319, startPoint y: 590, endPoint x: 151, endPoint y: 591, distance: 168.0
click at [151, 591] on pre "Taking down what's evil" at bounding box center [447, 594] width 592 height 17
click at [243, 585] on pre "I see an army of your people" at bounding box center [447, 578] width 592 height 17
type textarea "Taking down what's evil"
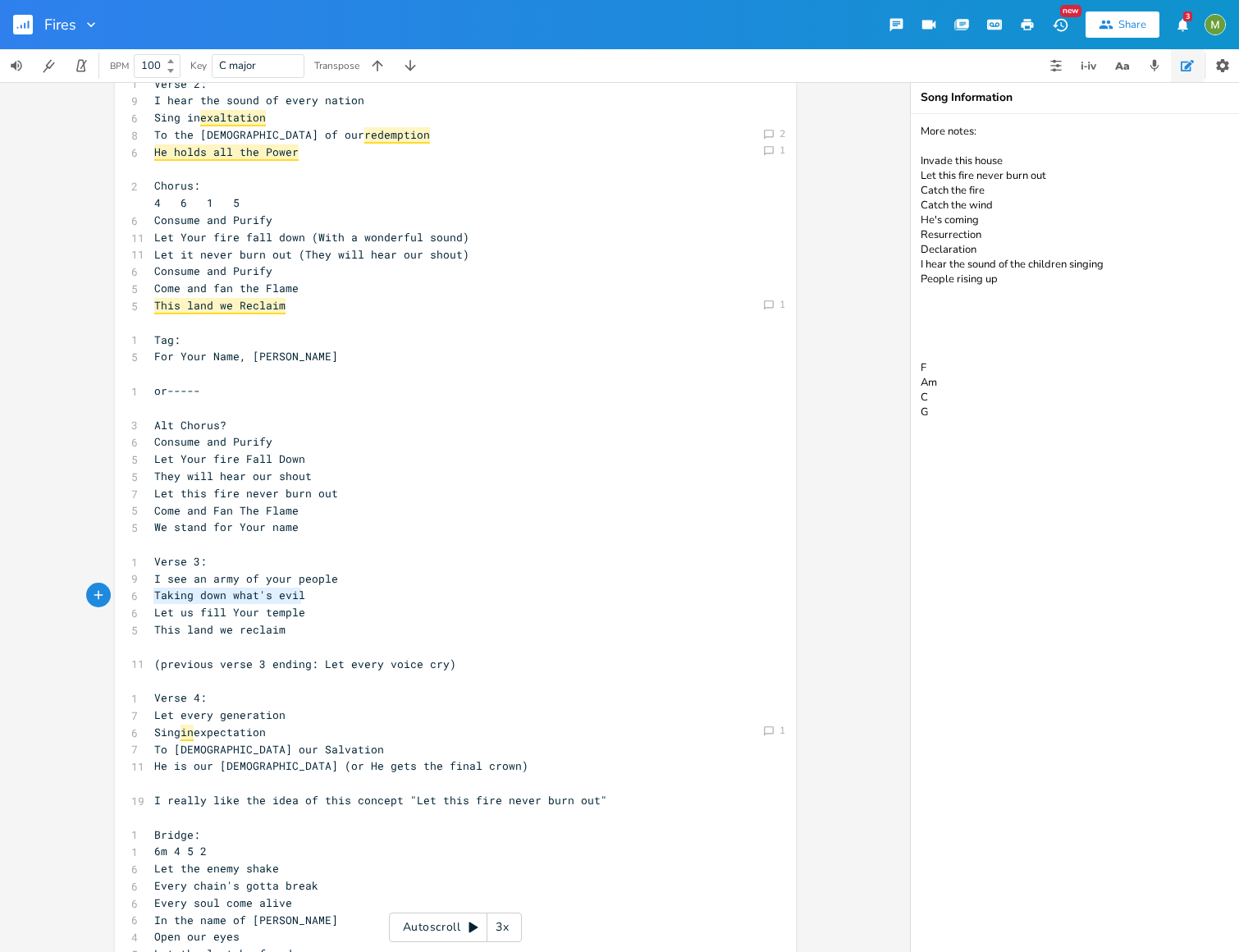
drag, startPoint x: 152, startPoint y: 595, endPoint x: 301, endPoint y: 597, distance: 149.0
click at [301, 596] on pre "Taking down what's evil" at bounding box center [447, 594] width 592 height 17
click at [299, 598] on pre "Taking down what's evil" at bounding box center [447, 594] width 592 height 17
drag, startPoint x: 320, startPoint y: 595, endPoint x: 149, endPoint y: 595, distance: 171.0
click at [151, 595] on pre "Taking down what's evil" at bounding box center [447, 594] width 592 height 17
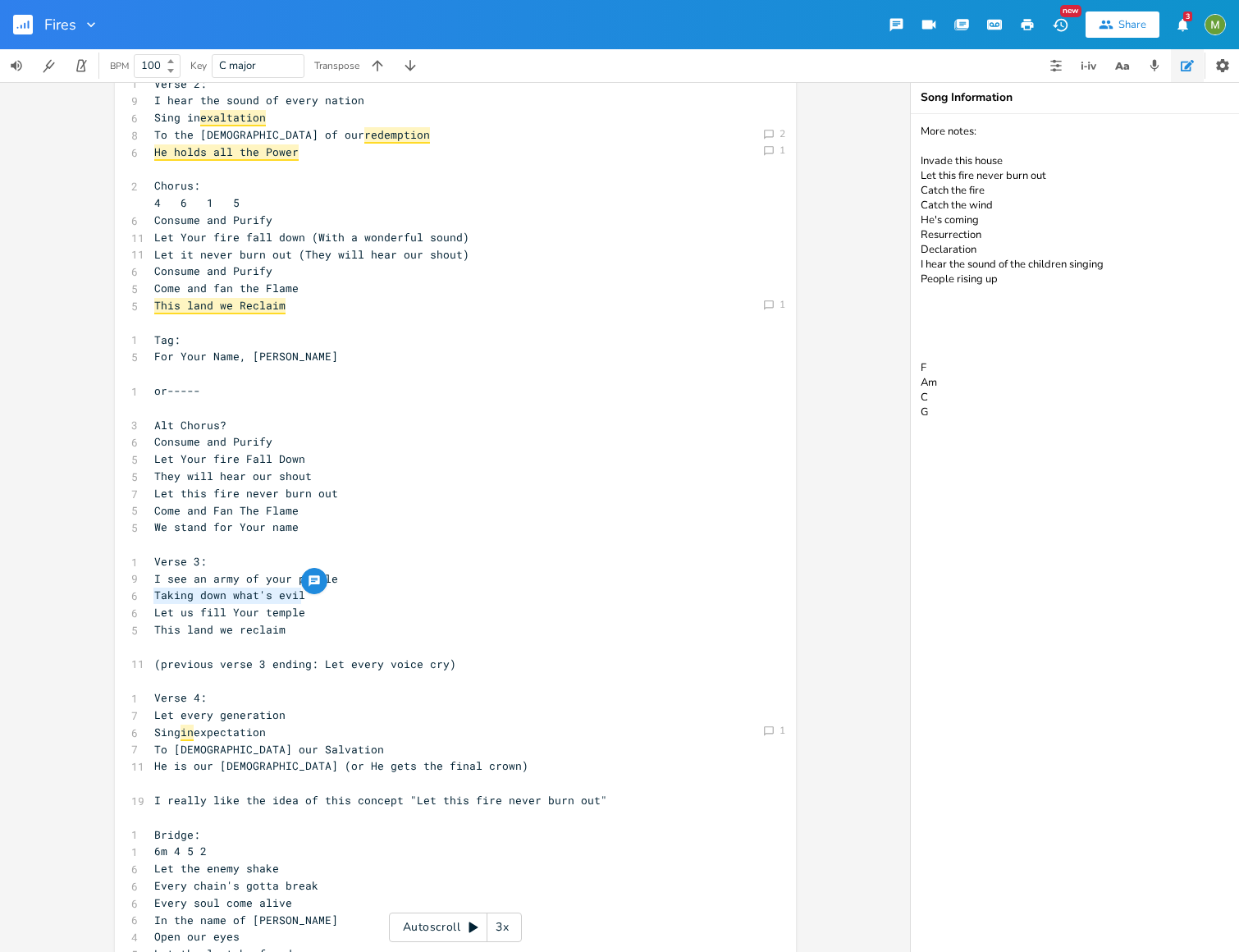
type textarea "Taking down what's evil"
click at [277, 592] on span "Taking down what's evil" at bounding box center [230, 594] width 151 height 15
type textarea "evil"
click at [277, 592] on span "Taking down what's evil" at bounding box center [230, 594] width 151 height 15
click at [418, 621] on pre "This land we reclaim" at bounding box center [447, 629] width 592 height 17
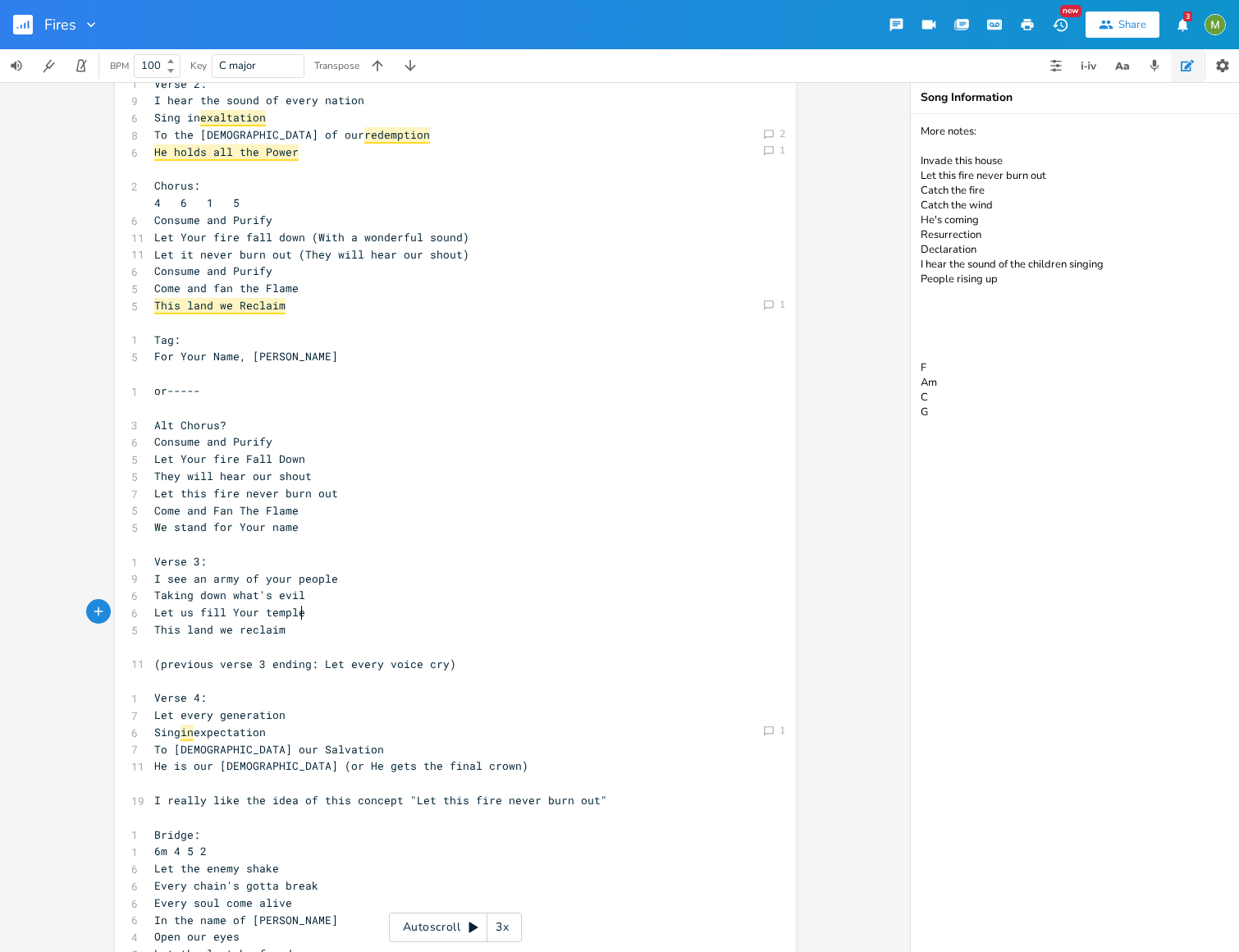
click at [303, 630] on pre "This land we reclaim" at bounding box center [447, 629] width 592 height 17
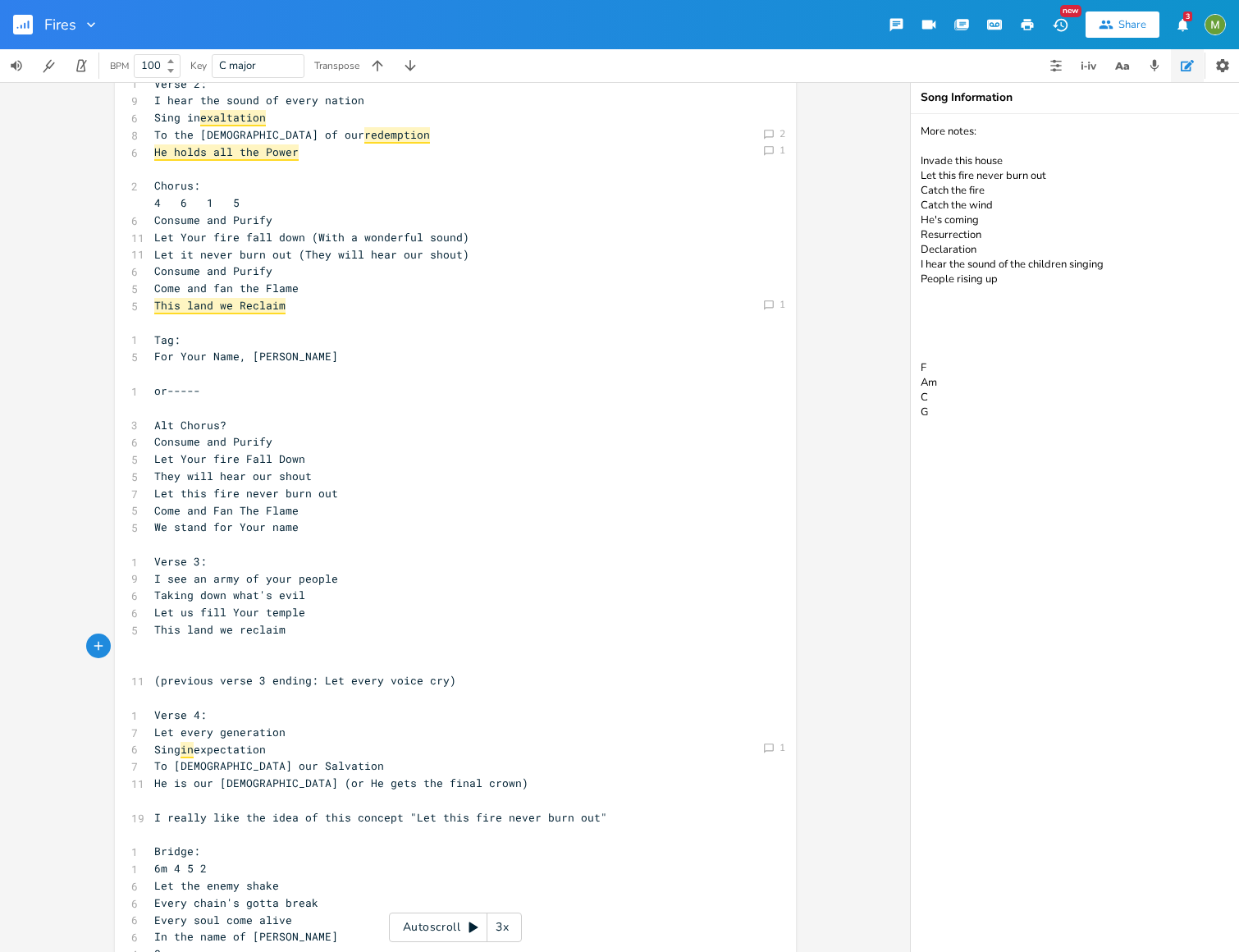
click at [1095, 619] on textarea "More notes: Invade this house Let this fire never burn out Catch the fire Catch…" at bounding box center [1074, 533] width 328 height 838
type textarea "More notes: Invade this house Let this fire never burn out Catch the fire Catch…"
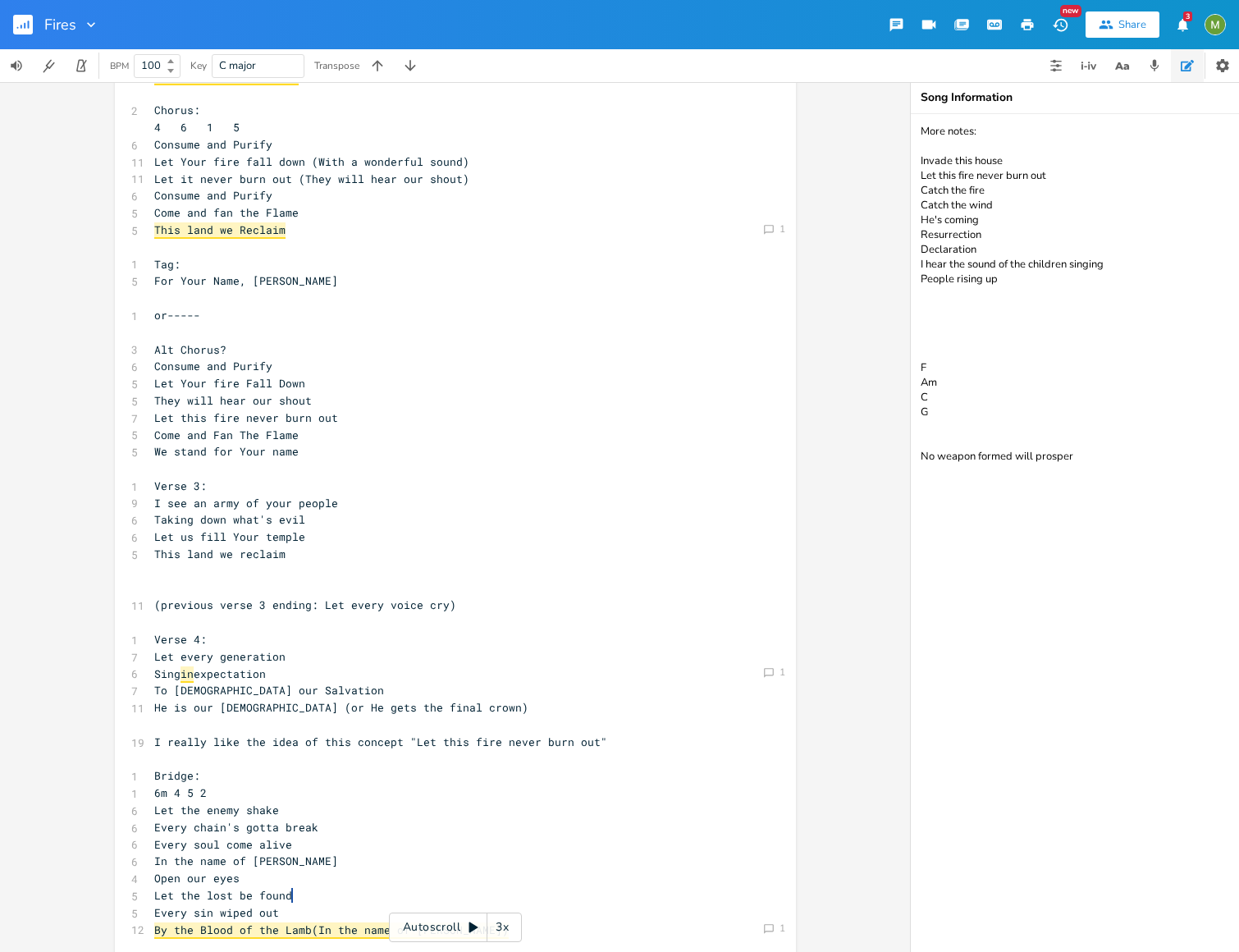
scroll to position [303, 0]
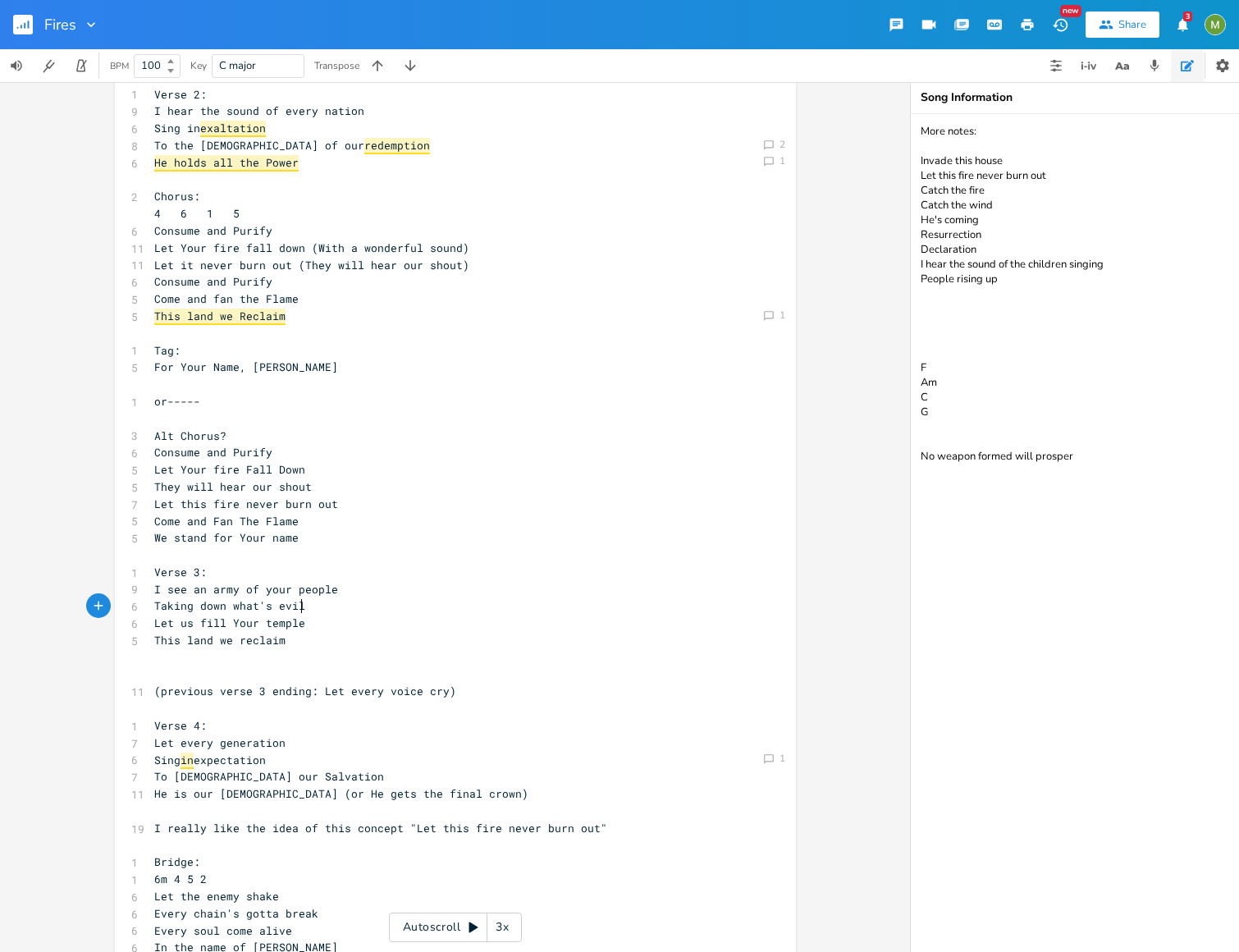
click at [322, 606] on pre "Taking down what's evil" at bounding box center [447, 605] width 592 height 17
click at [357, 589] on pre "I see an army of your people" at bounding box center [447, 589] width 592 height 17
click at [335, 655] on pre "​" at bounding box center [447, 657] width 592 height 17
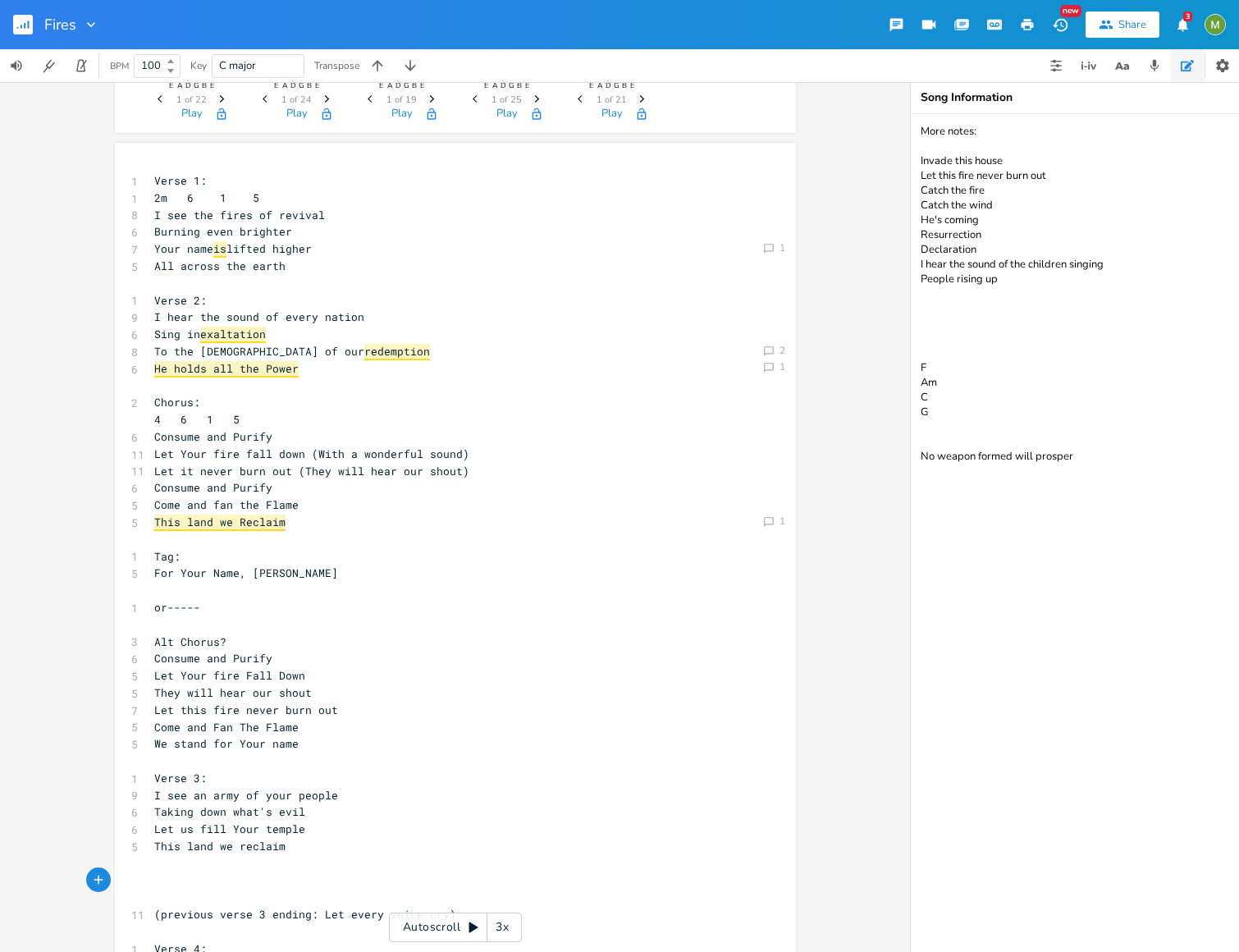
scroll to position [94, 0]
click at [338, 255] on pre "Your name is lifted higher" at bounding box center [447, 251] width 592 height 17
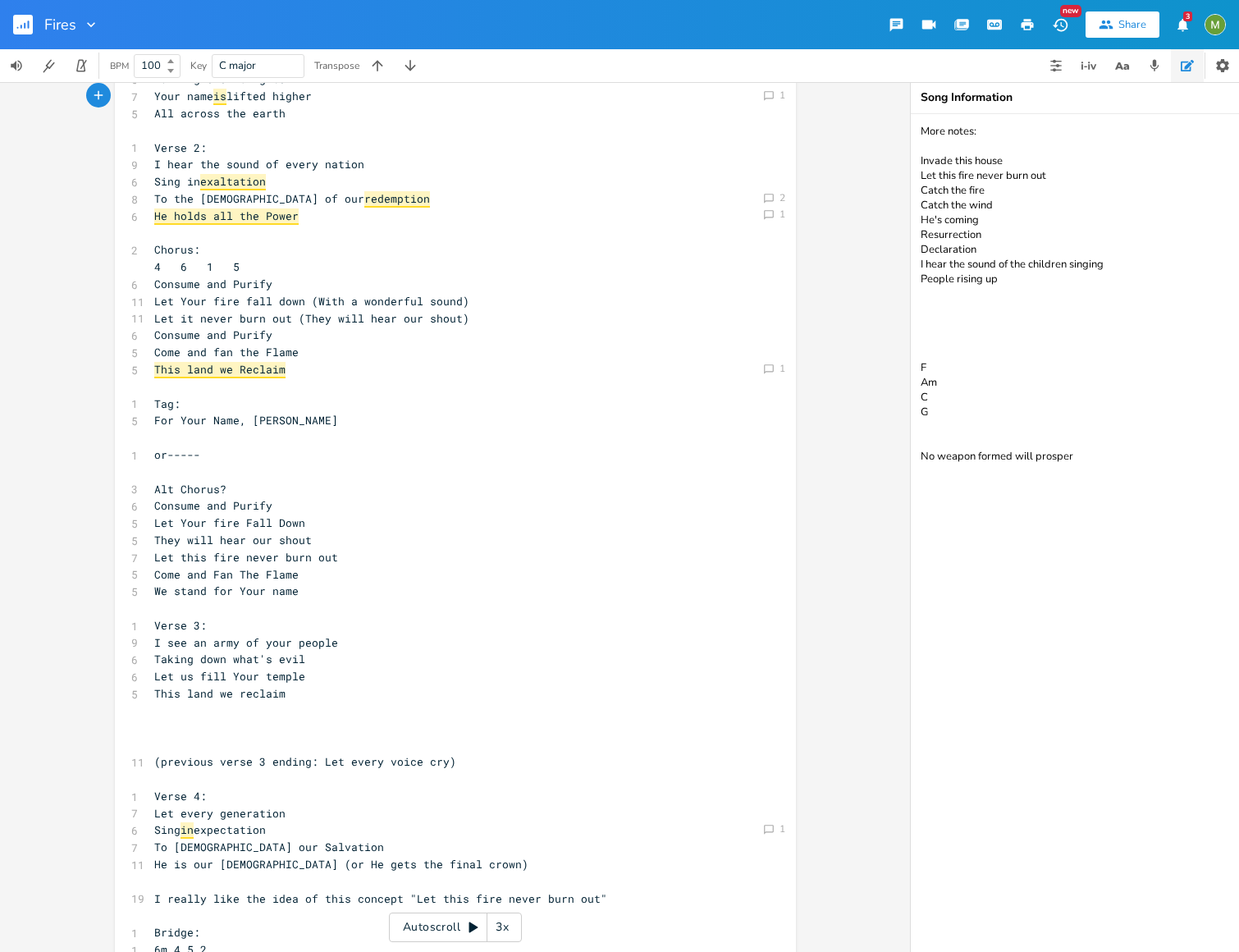
scroll to position [251, 0]
type textarea "Sing in expectation"
drag, startPoint x: 305, startPoint y: 834, endPoint x: 147, endPoint y: 824, distance: 158.3
click at [151, 824] on pre "Sing in expectation" at bounding box center [447, 829] width 592 height 17
click at [284, 816] on icon "button" at bounding box center [288, 814] width 11 height 11
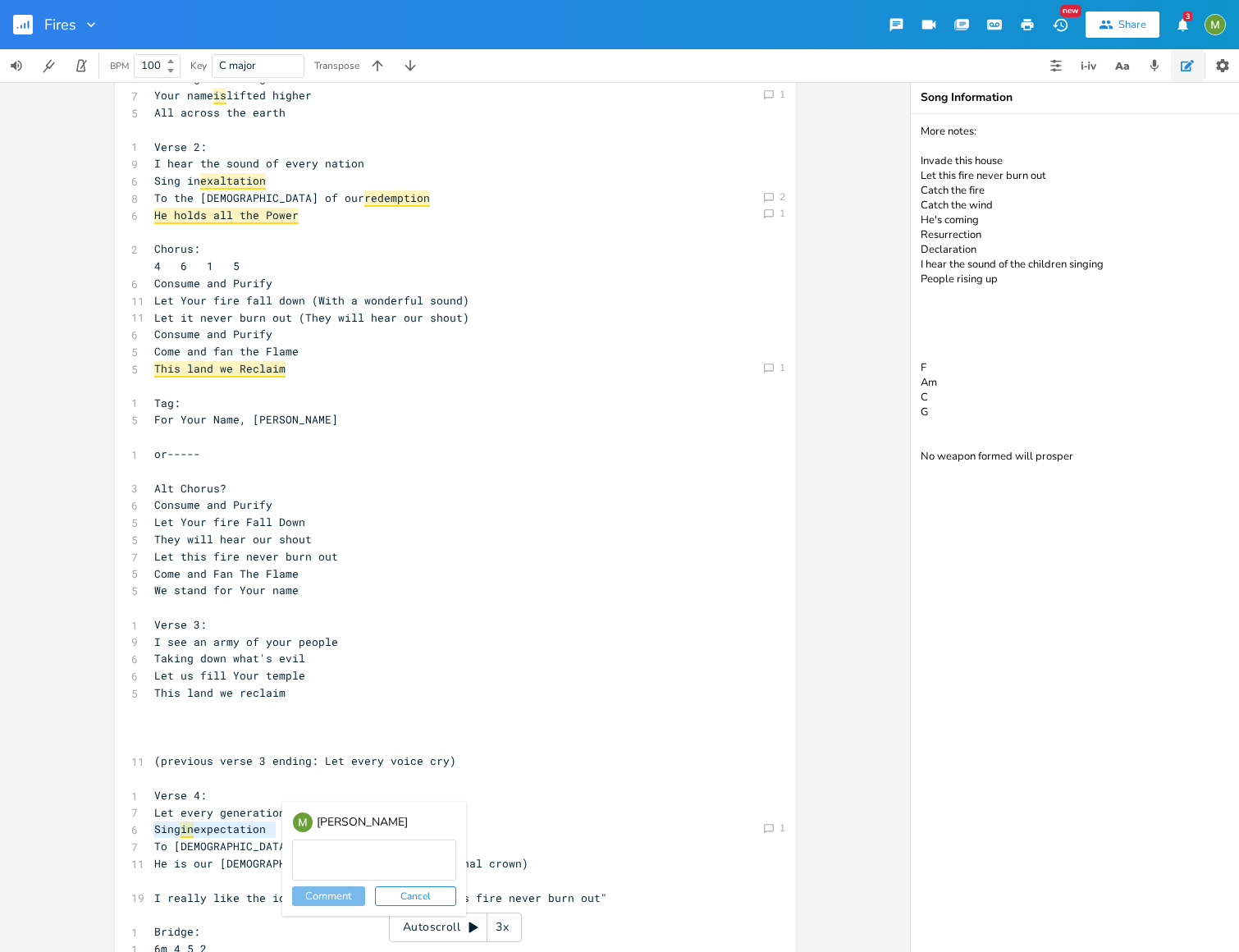
click at [318, 850] on textarea at bounding box center [374, 860] width 164 height 41
type textarea "we already said "sing in..." in verse 2"
click at [336, 889] on button "Comment" at bounding box center [328, 896] width 73 height 20
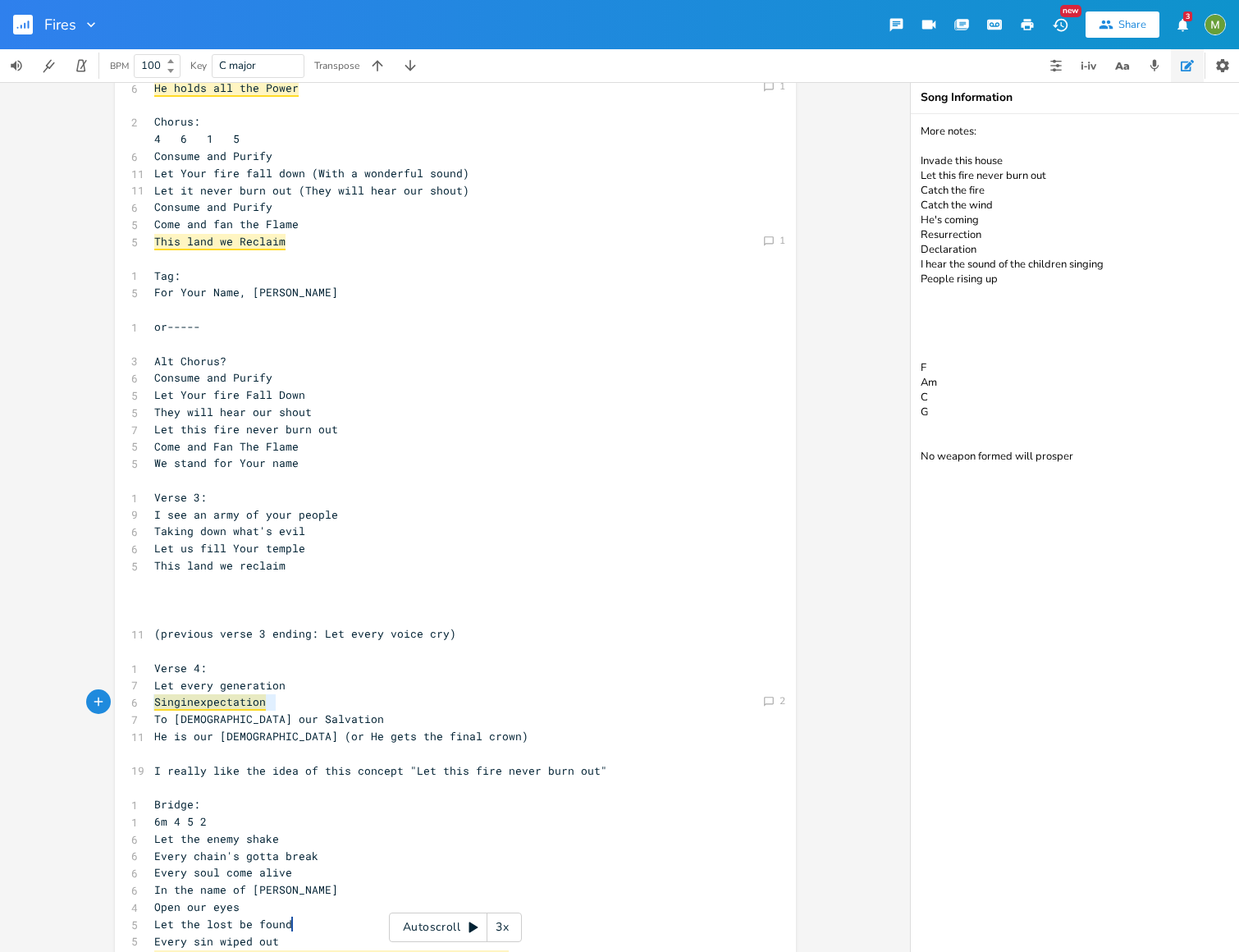
scroll to position [407, 0]
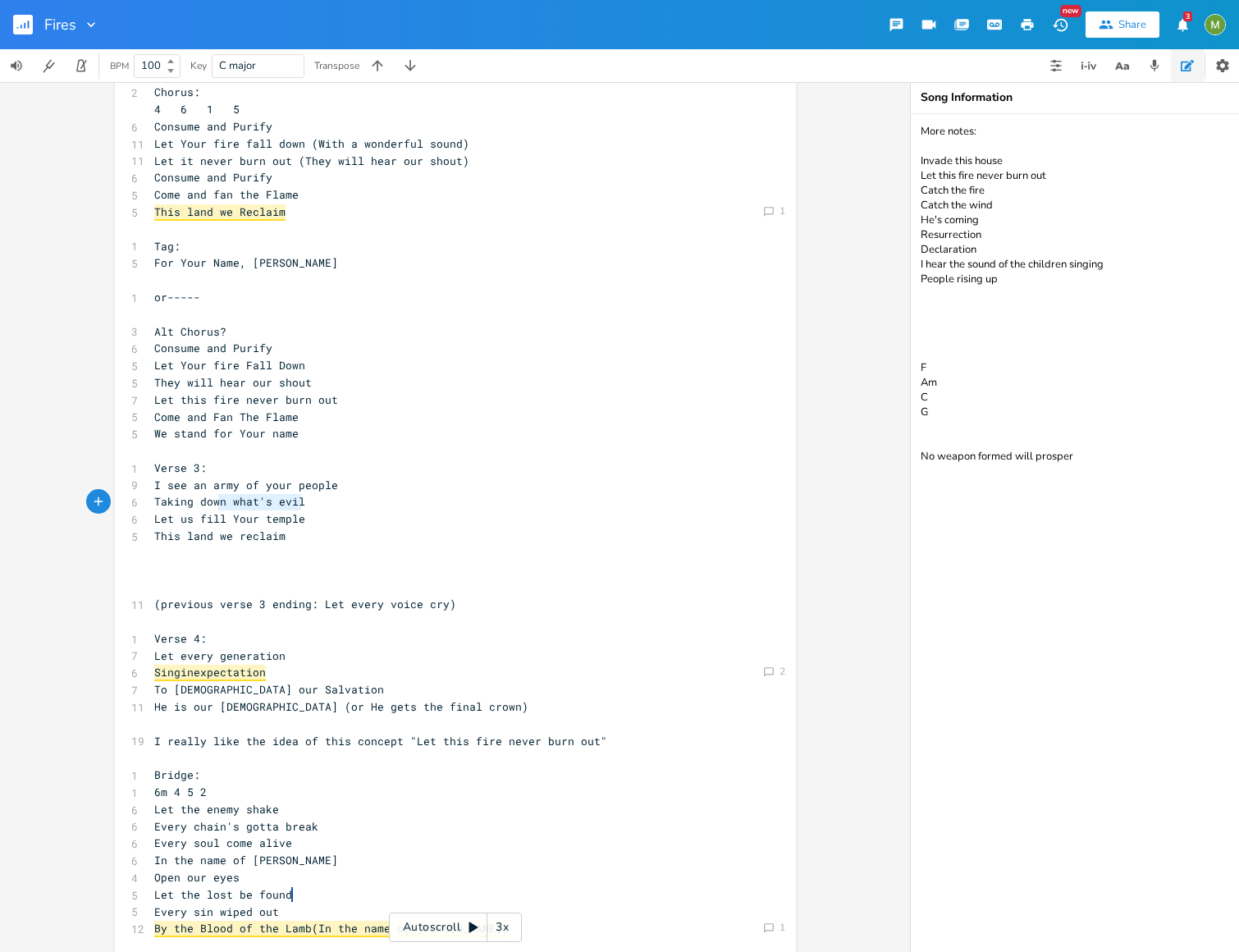
type textarea "Taking down what's evil"
drag, startPoint x: 280, startPoint y: 509, endPoint x: 123, endPoint y: 499, distance: 157.3
click at [123, 499] on div "Taking down what's evil xxxxxxxxxx 1 Verse 1: 1 2m 6 1 5 8 I see the fires of r…" at bounding box center [455, 891] width 681 height 2118
click at [309, 487] on icon "button" at bounding box center [313, 487] width 11 height 11
type textarea "change"
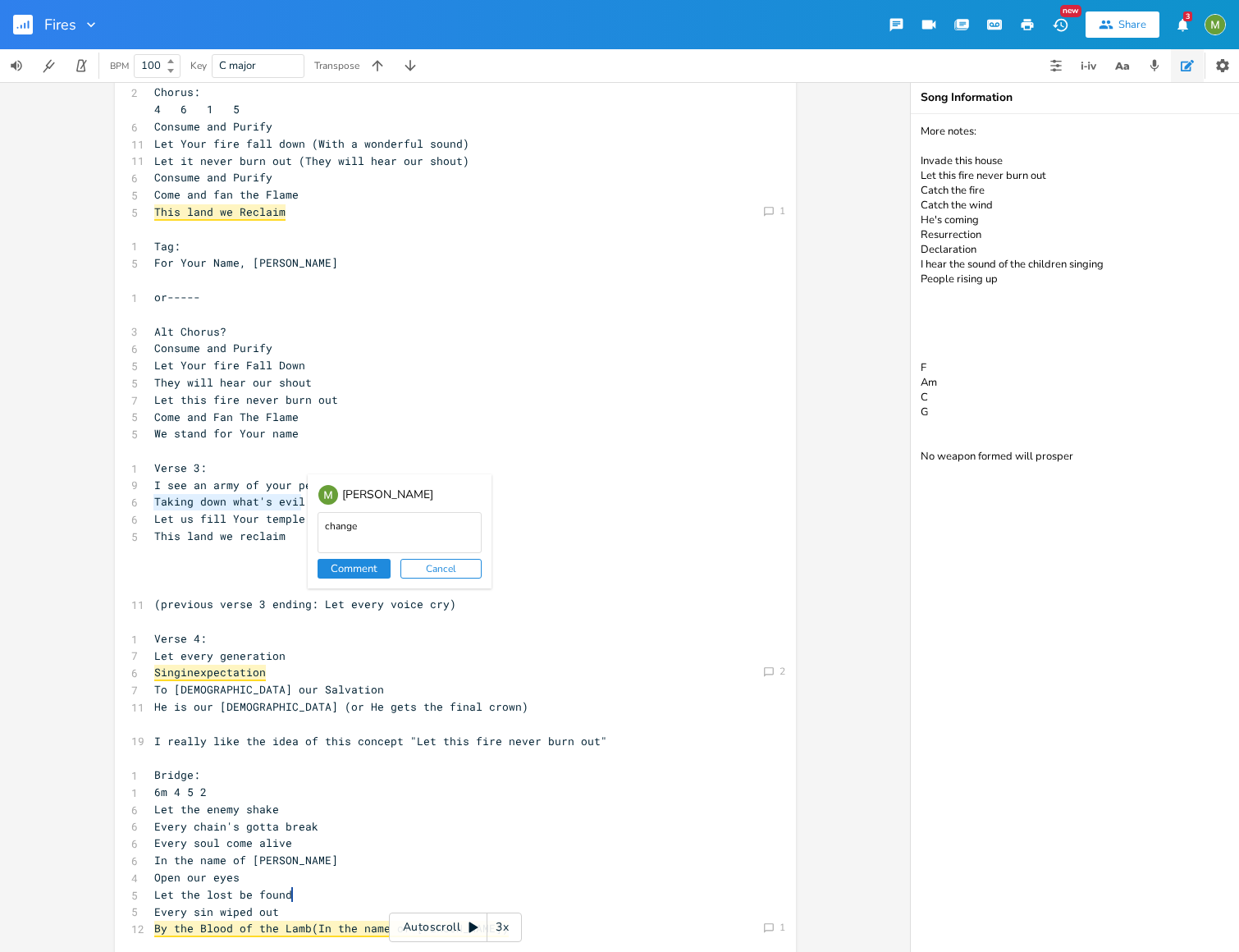
click at [328, 566] on button "Comment" at bounding box center [354, 568] width 73 height 20
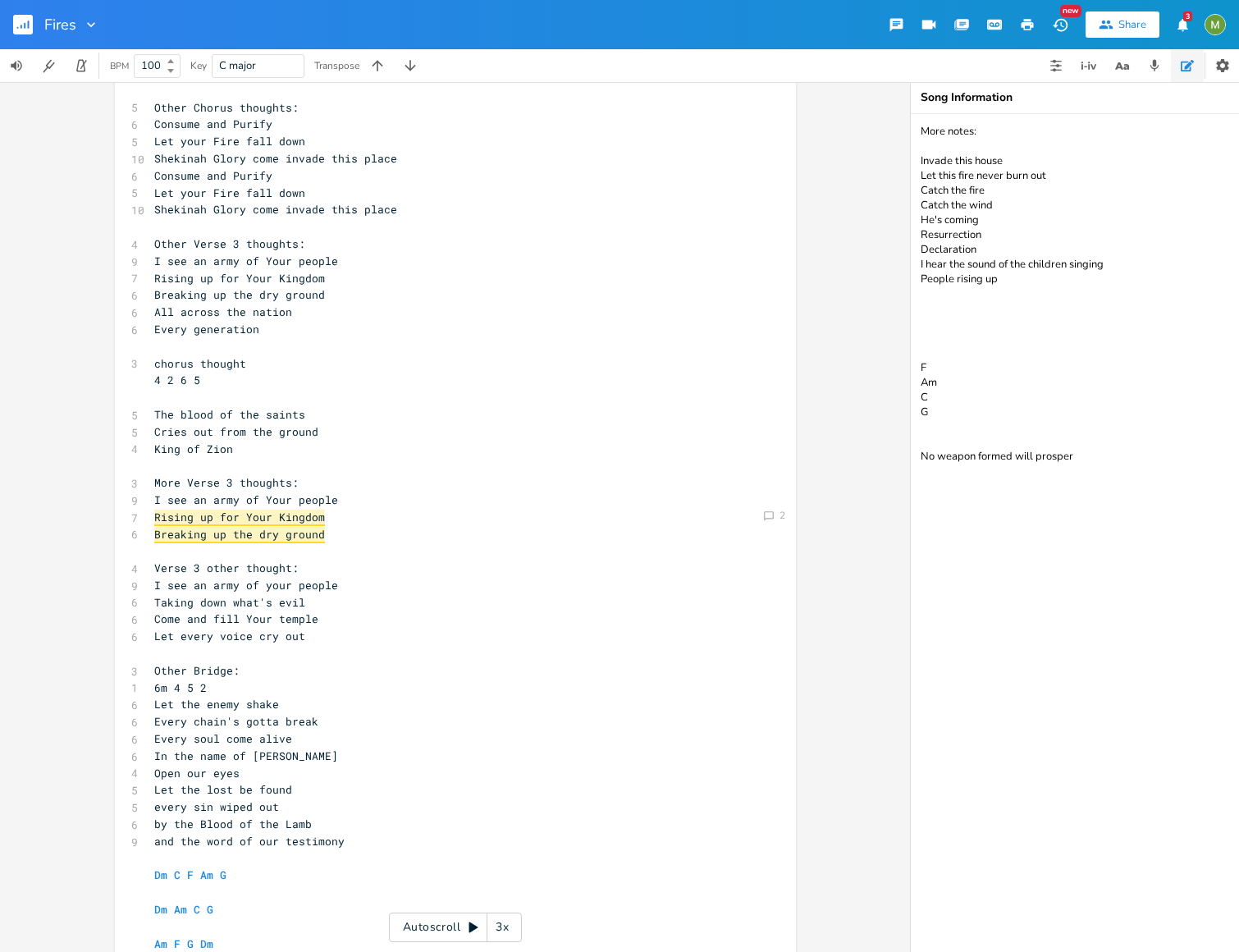
scroll to position [1386, 0]
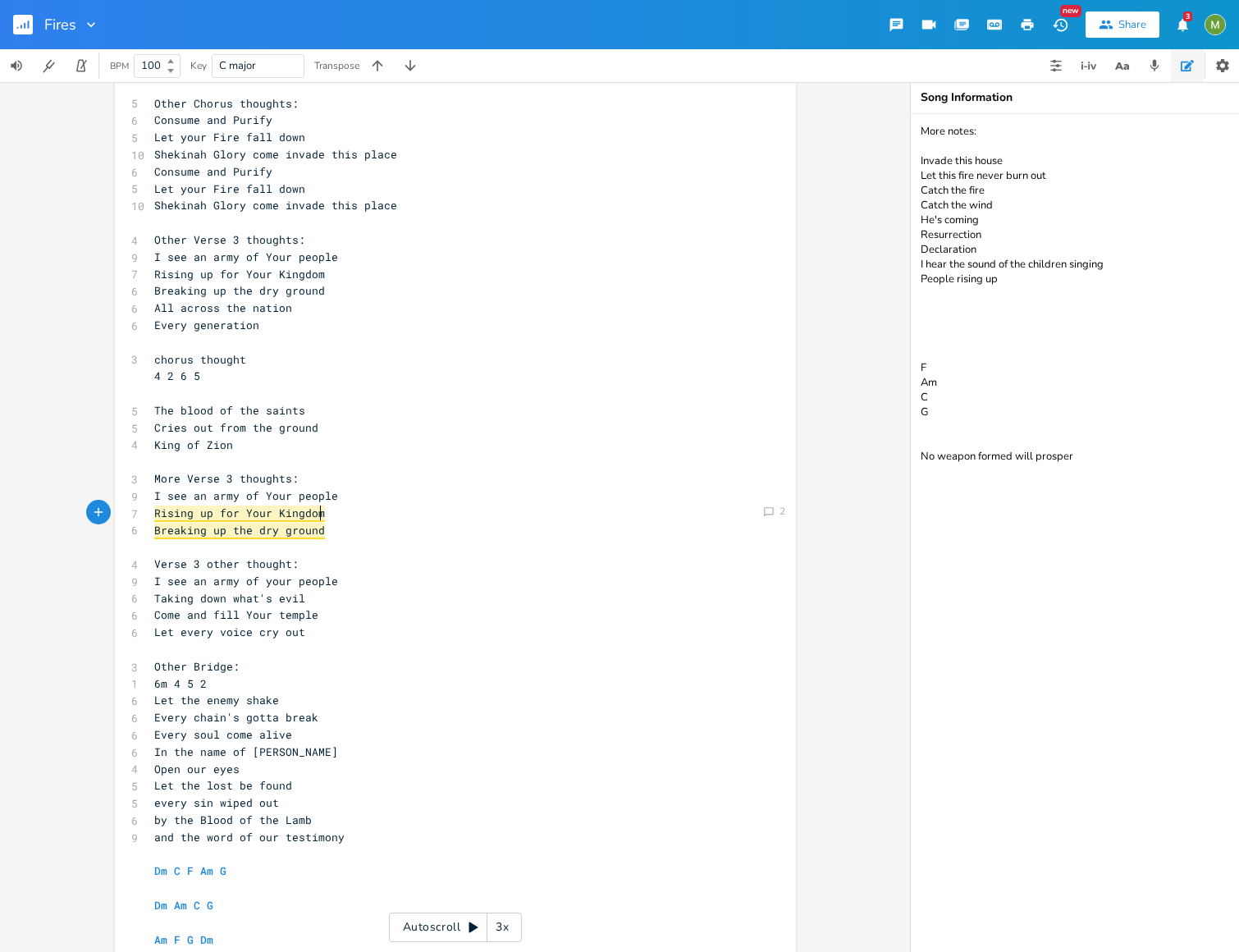
click at [342, 515] on pre "Rising up for Your Kingdom" at bounding box center [447, 513] width 592 height 17
click at [329, 534] on pre "Breaking up the dry ground" at bounding box center [447, 530] width 592 height 17
click at [387, 583] on pre "I see an army of your people" at bounding box center [447, 580] width 592 height 17
click at [339, 602] on pre "Taking down what's evil" at bounding box center [447, 598] width 592 height 17
click at [337, 627] on pre "Let every voice cry out" at bounding box center [447, 631] width 592 height 17
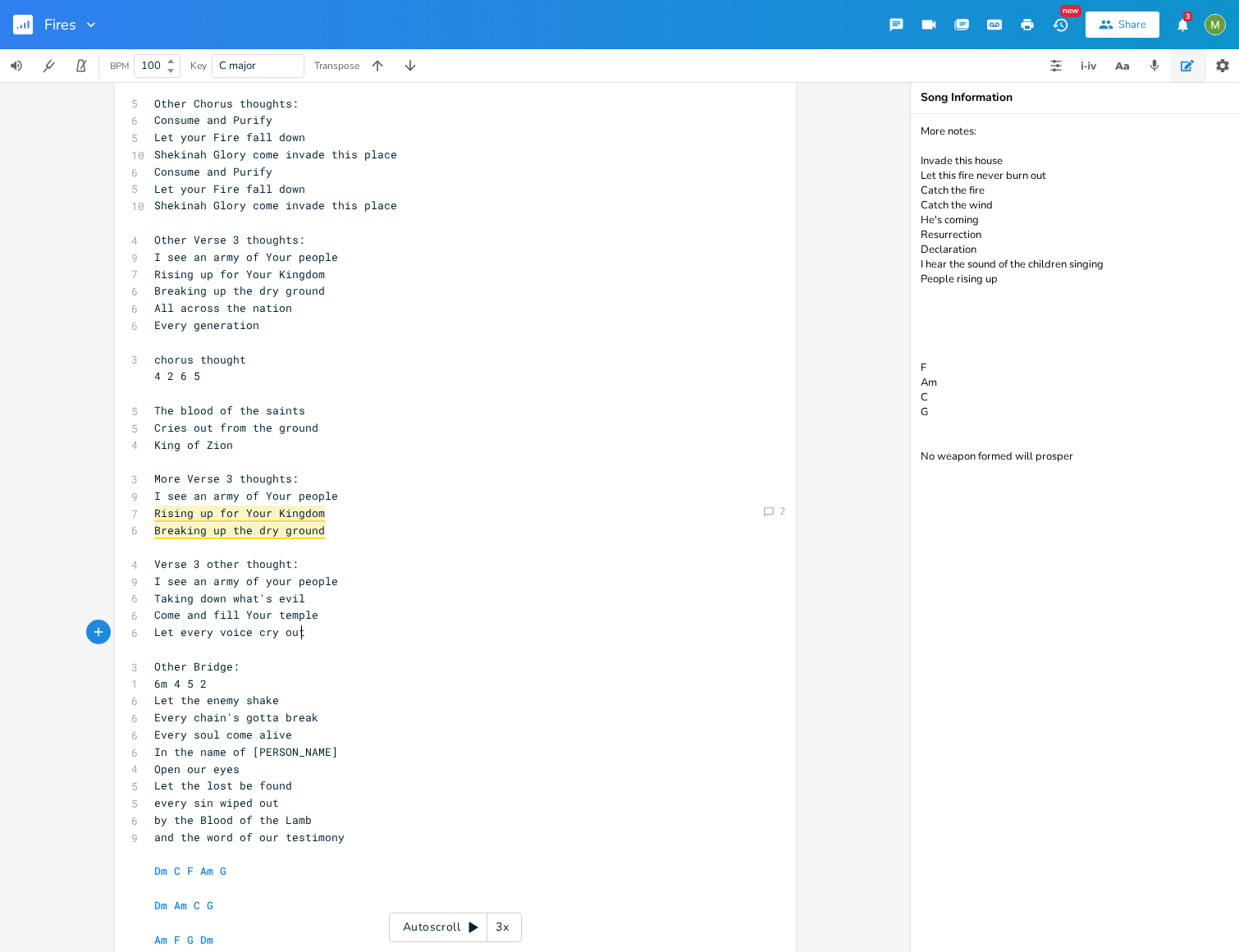
click at [331, 645] on pre "​" at bounding box center [447, 649] width 592 height 17
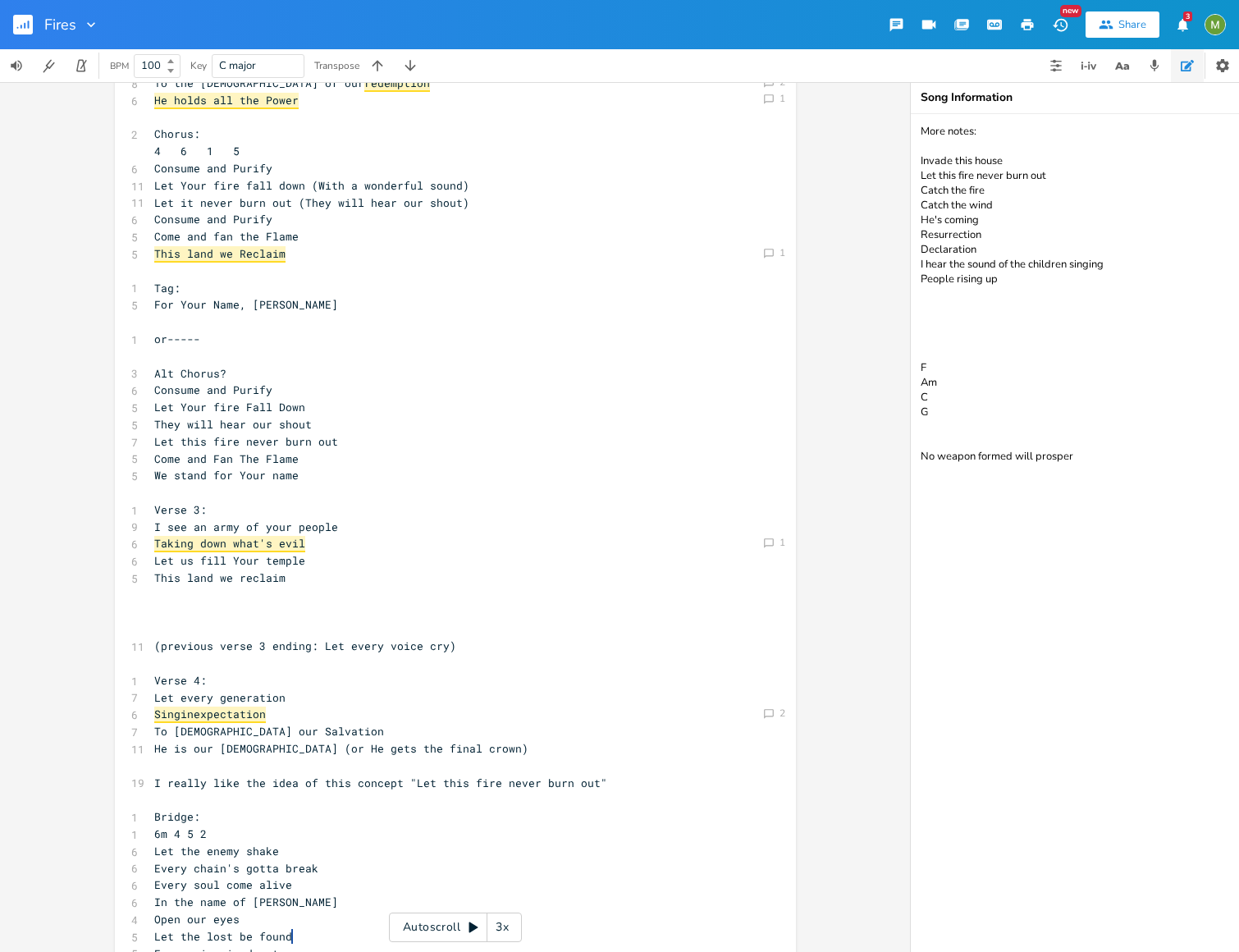
scroll to position [368, 0]
type textarea "of your people"
drag, startPoint x: 330, startPoint y: 525, endPoint x: 237, endPoint y: 521, distance: 93.1
click at [237, 521] on pre "I see an army of your people" at bounding box center [447, 525] width 592 height 17
click at [388, 623] on pre "​" at bounding box center [447, 626] width 592 height 17
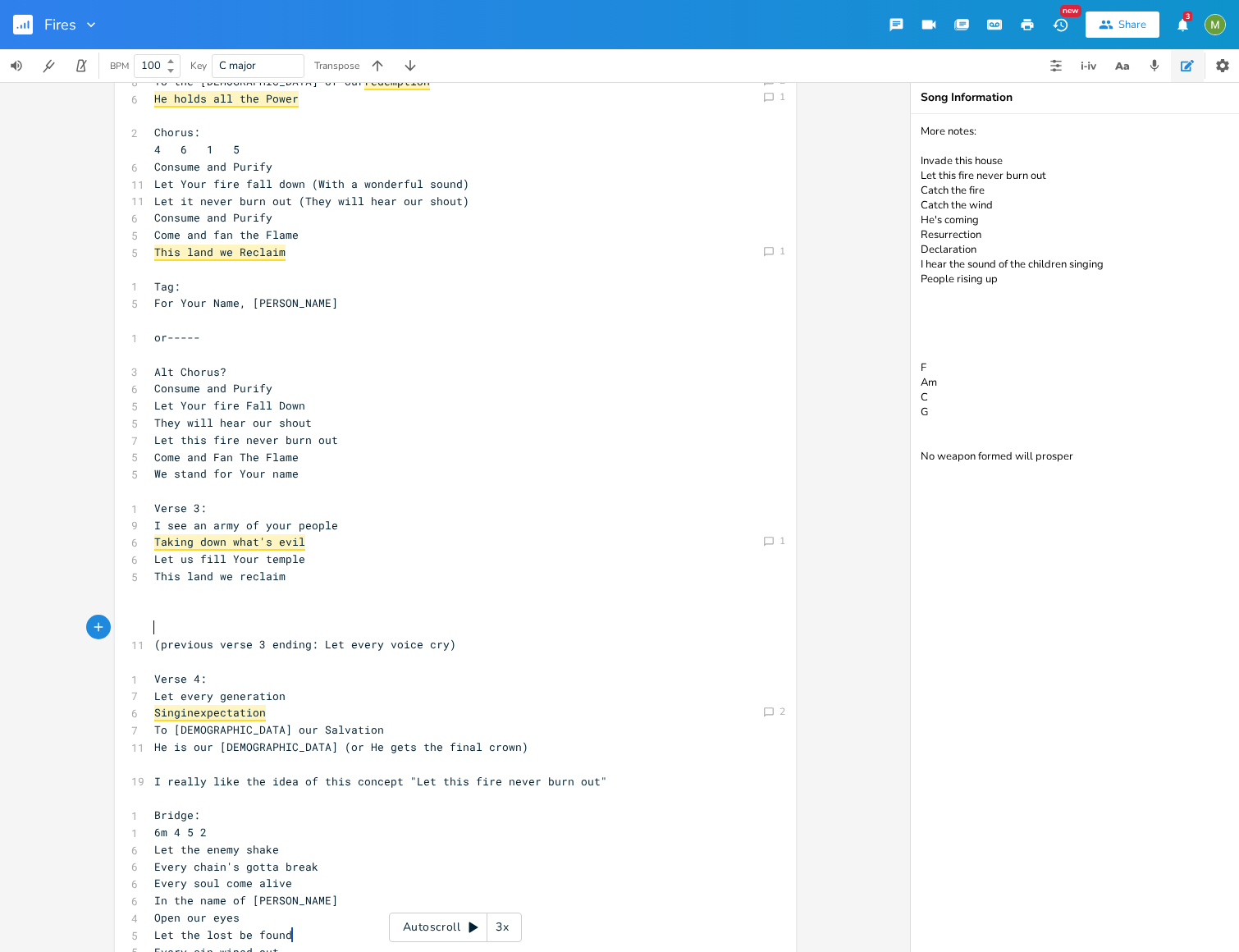
click at [1185, 482] on textarea "More notes: Invade this house Let this fire never burn out Catch the fire Catch…" at bounding box center [1074, 533] width 328 height 838
click at [984, 430] on textarea "More notes: Invade this house Let this fire never burn out Catch the fire Catch…" at bounding box center [1074, 533] width 328 height 838
click at [1055, 506] on textarea "More notes: Invade this house Let this fire never burn out Catch the fire Catch…" at bounding box center [1074, 533] width 328 height 838
click at [1090, 449] on textarea "More notes: Invade this house Let this fire never burn out Catch the fire Catch…" at bounding box center [1074, 533] width 328 height 838
click at [947, 448] on textarea "More notes: Invade this house Let this fire never burn out Catch the fire Catch…" at bounding box center [1074, 533] width 328 height 838
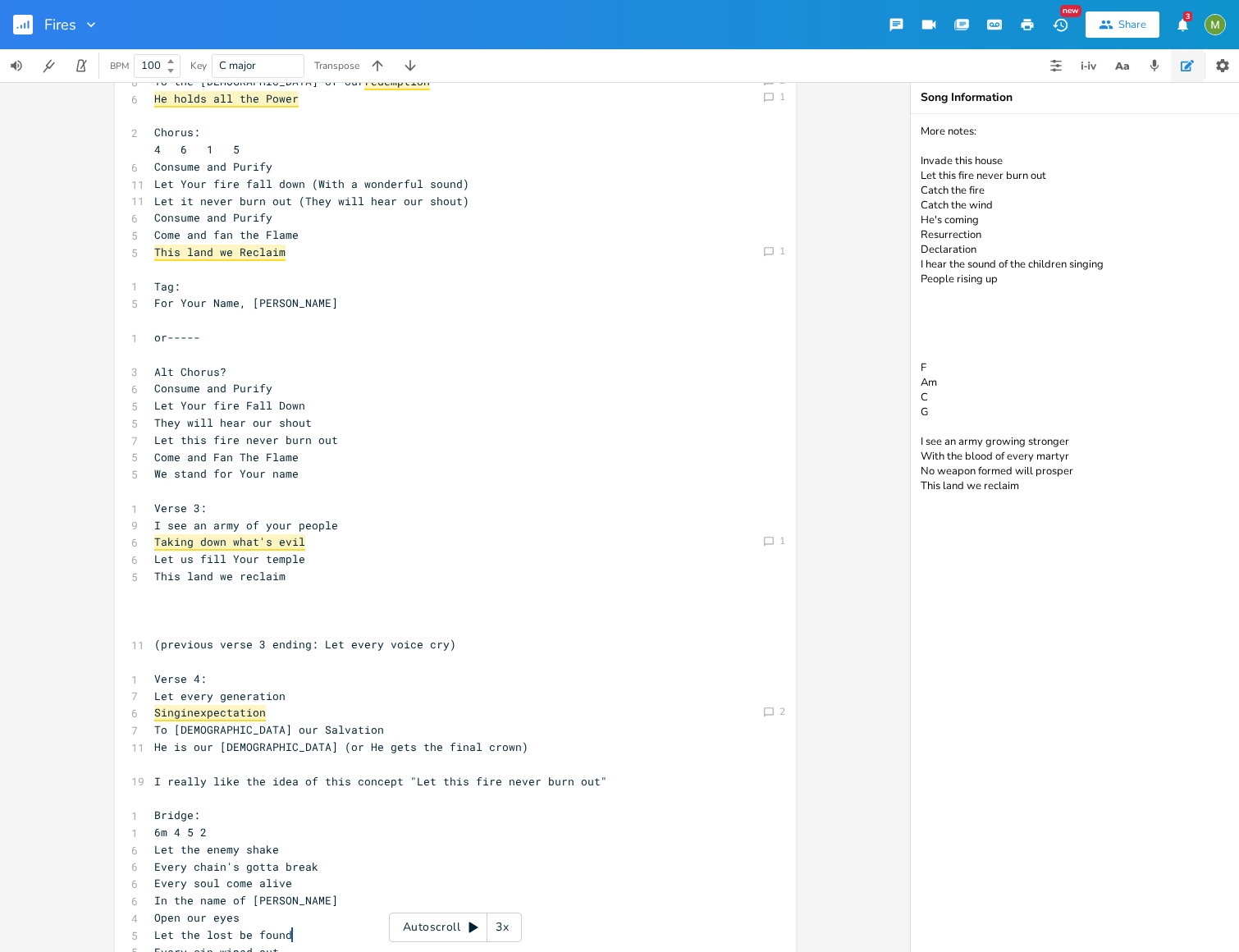
drag, startPoint x: 1041, startPoint y: 480, endPoint x: 903, endPoint y: 431, distance: 146.4
click at [903, 431] on div "Dm E A D G B E Previous 1 of 22 Next Play C E A D G B E Previous 1 of 24 Next P…" at bounding box center [619, 517] width 1239 height 870
click at [339, 608] on pre "​" at bounding box center [447, 610] width 592 height 17
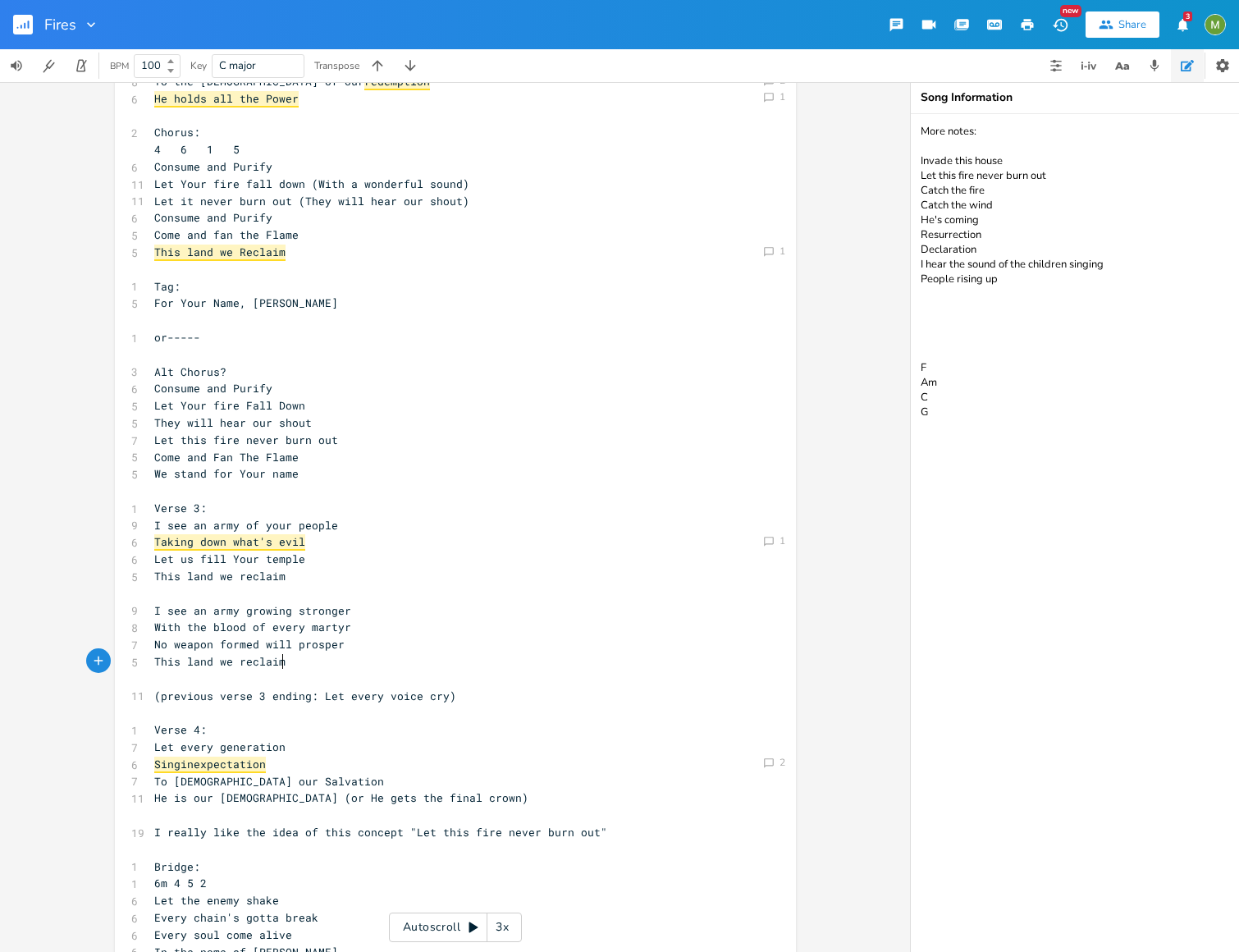
click at [351, 623] on pre "With the blood of every martyr" at bounding box center [447, 626] width 592 height 17
click at [304, 668] on pre "This land we reclaim" at bounding box center [447, 661] width 592 height 17
click at [332, 595] on pre "​" at bounding box center [447, 593] width 592 height 17
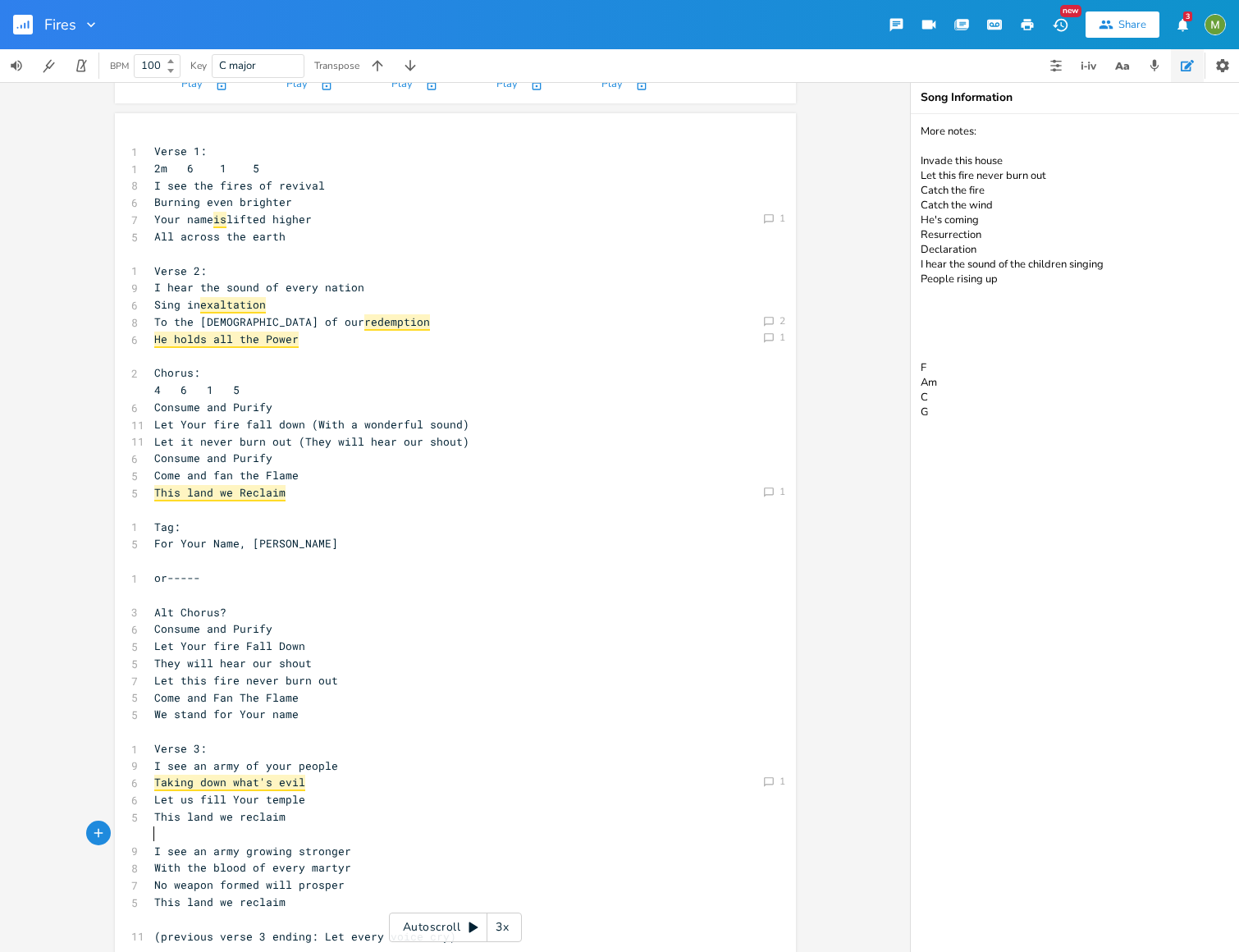
scroll to position [131, 0]
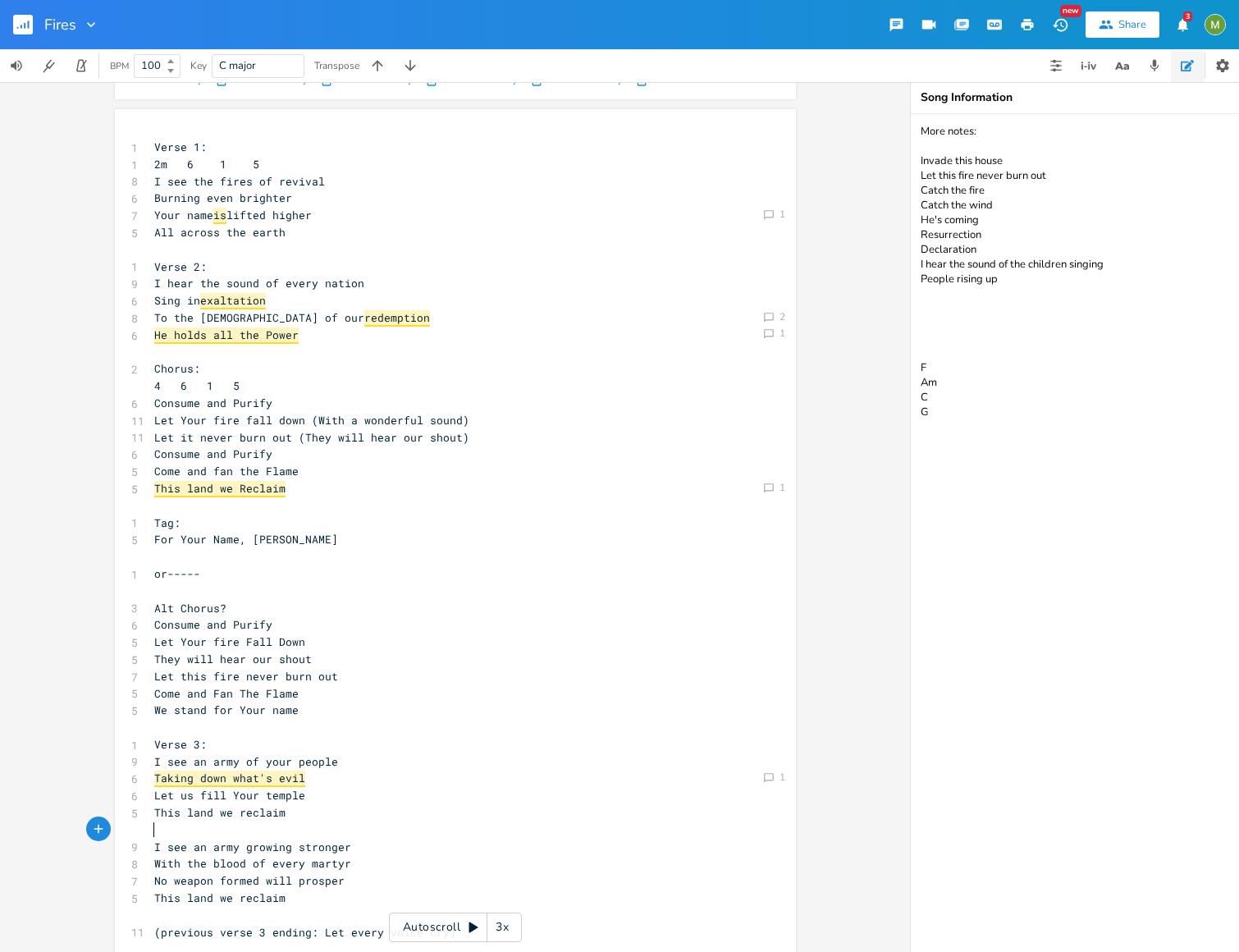
click at [1000, 473] on textarea "More notes: Invade this house Let this fire never burn out Catch the fire Catch…" at bounding box center [1074, 533] width 328 height 838
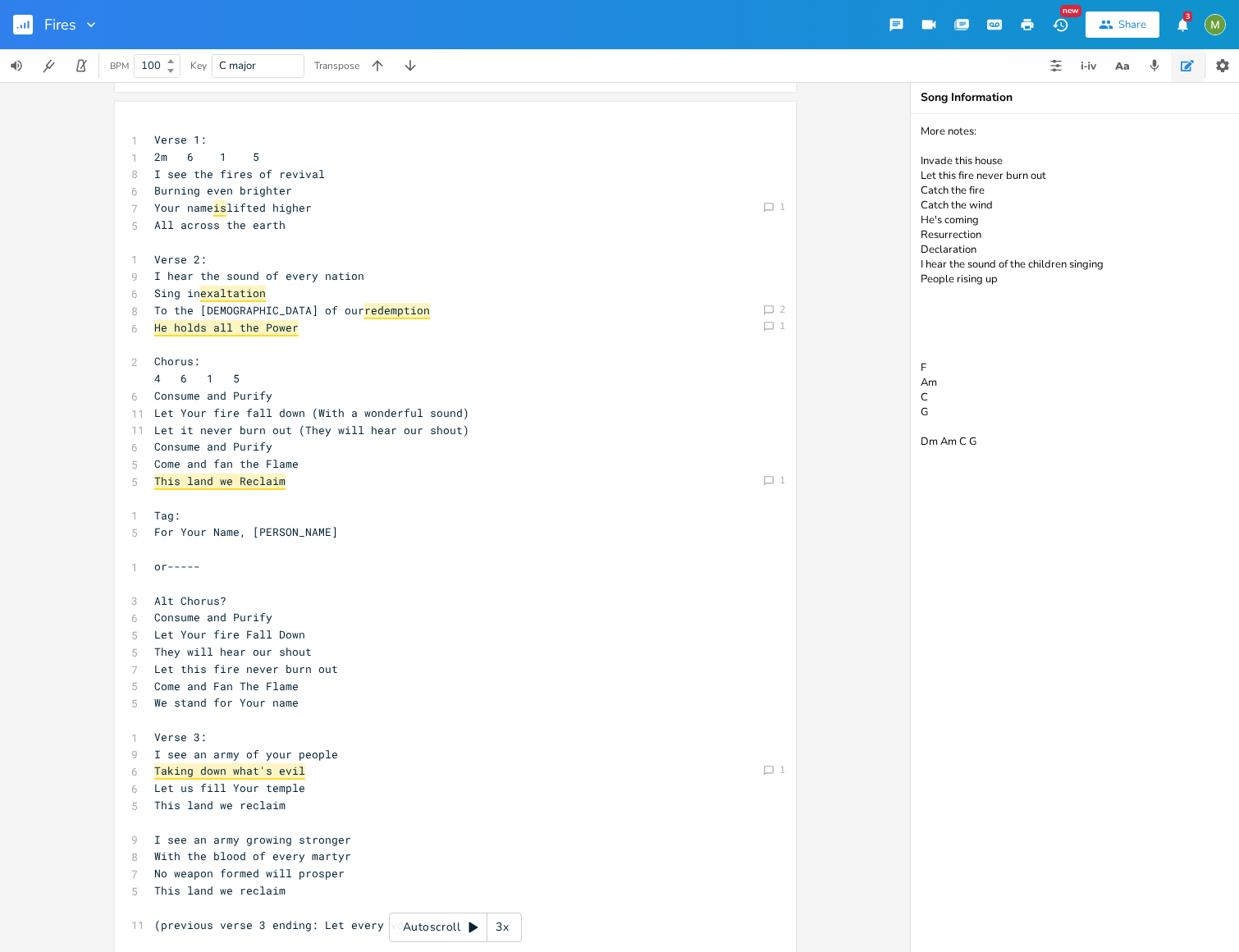
scroll to position [139, 0]
type textarea "More notes: Invade this house Let this fire never burn out Catch the fire Catch…"
click at [198, 813] on pre "​" at bounding box center [447, 821] width 592 height 17
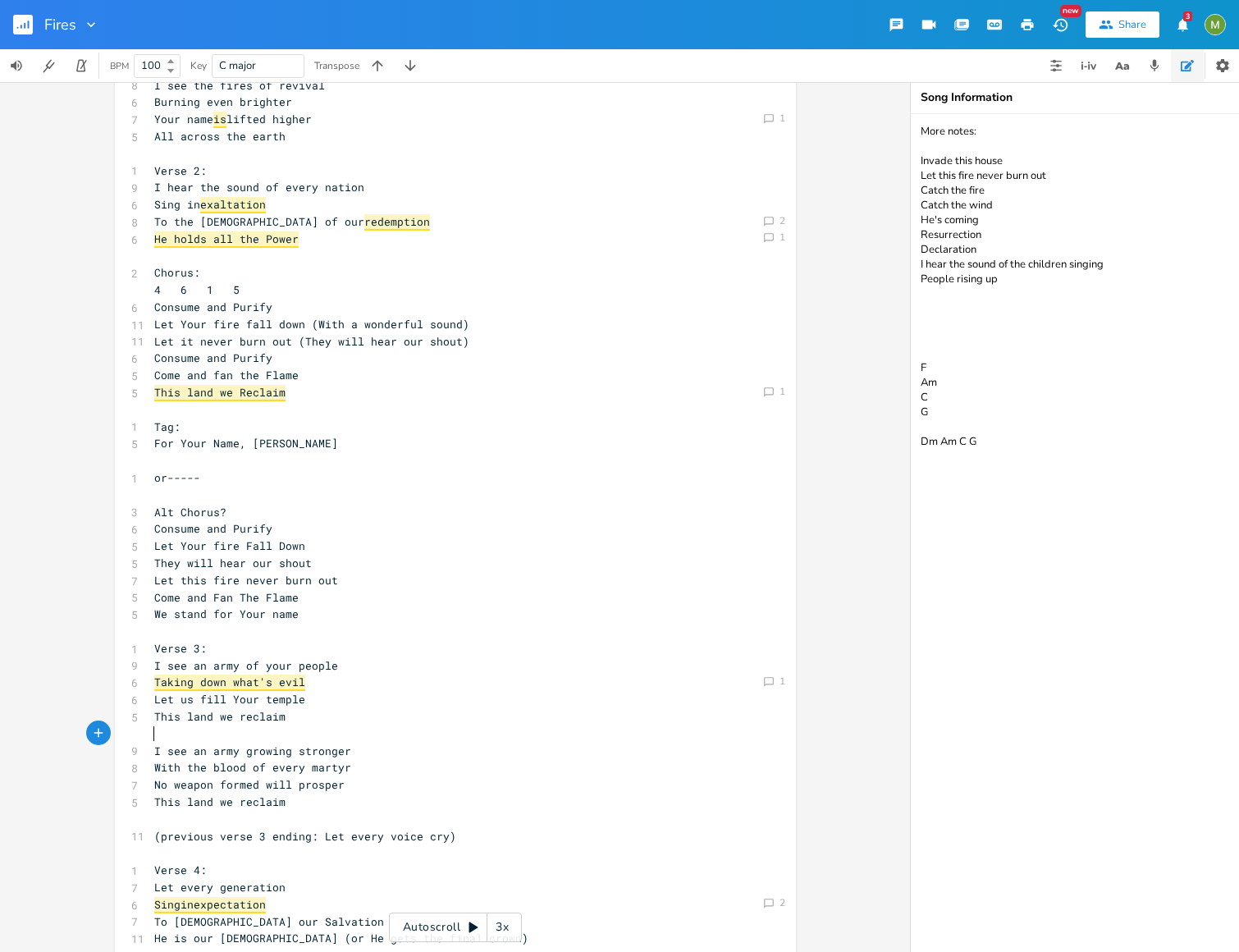
scroll to position [230, 0]
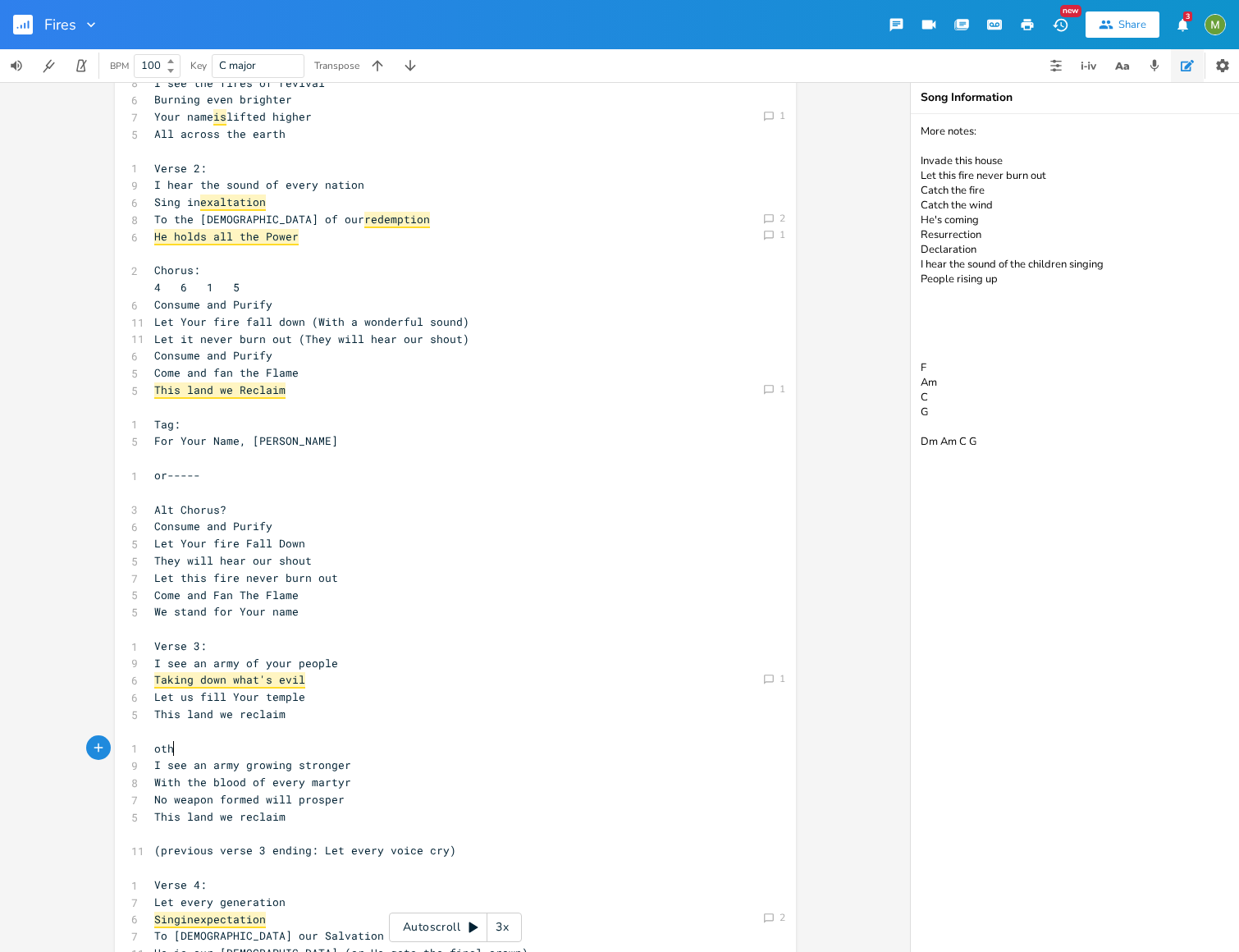
type textarea "othr"
type textarea "er:"
type textarea "thought:"
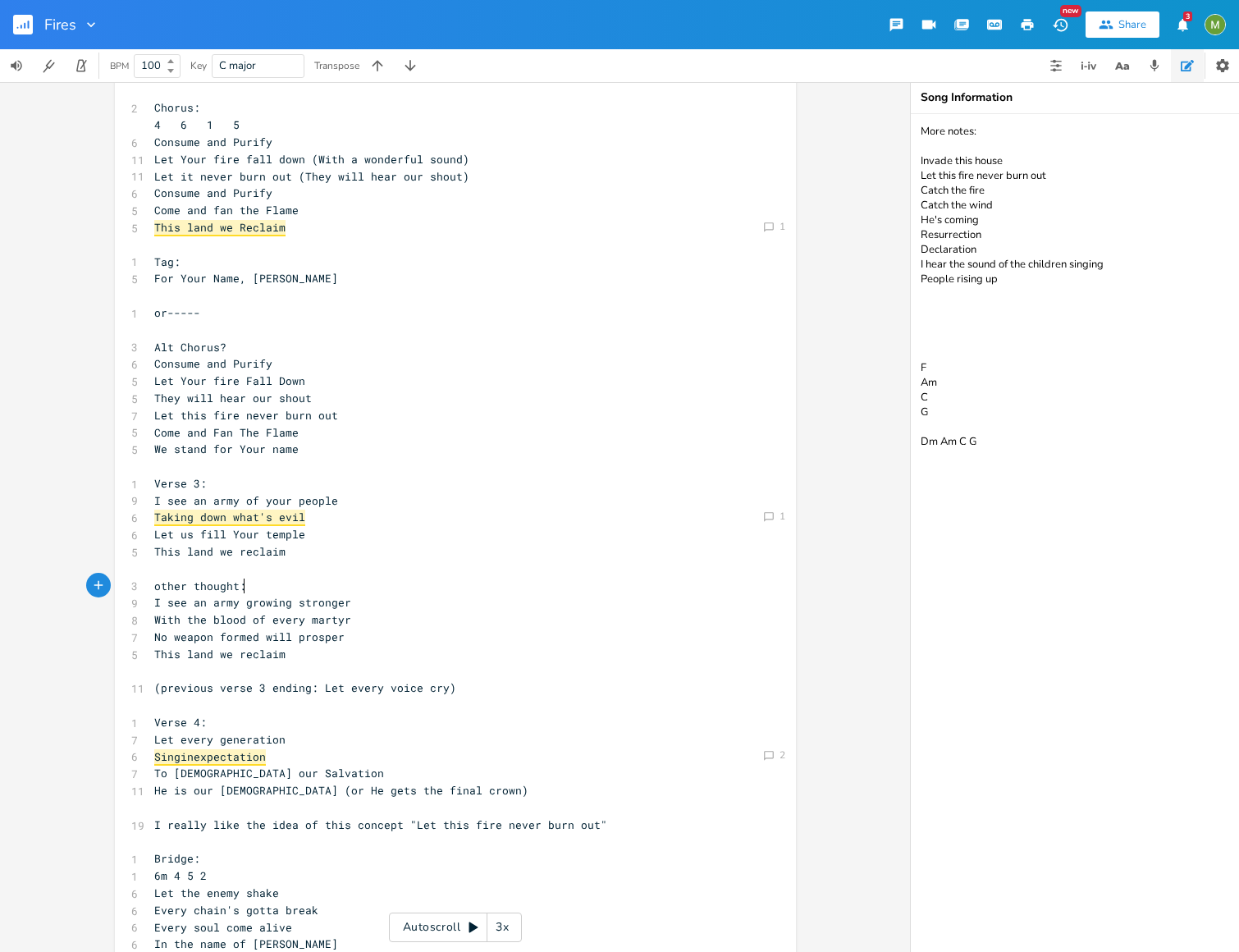
scroll to position [393, 0]
type textarea "Sing in expectation"
drag, startPoint x: 289, startPoint y: 754, endPoint x: 134, endPoint y: 755, distance: 155.0
click at [329, 755] on pre "Sing in expectation" at bounding box center [447, 755] width 592 height 17
type textarea "Sing in expectation"
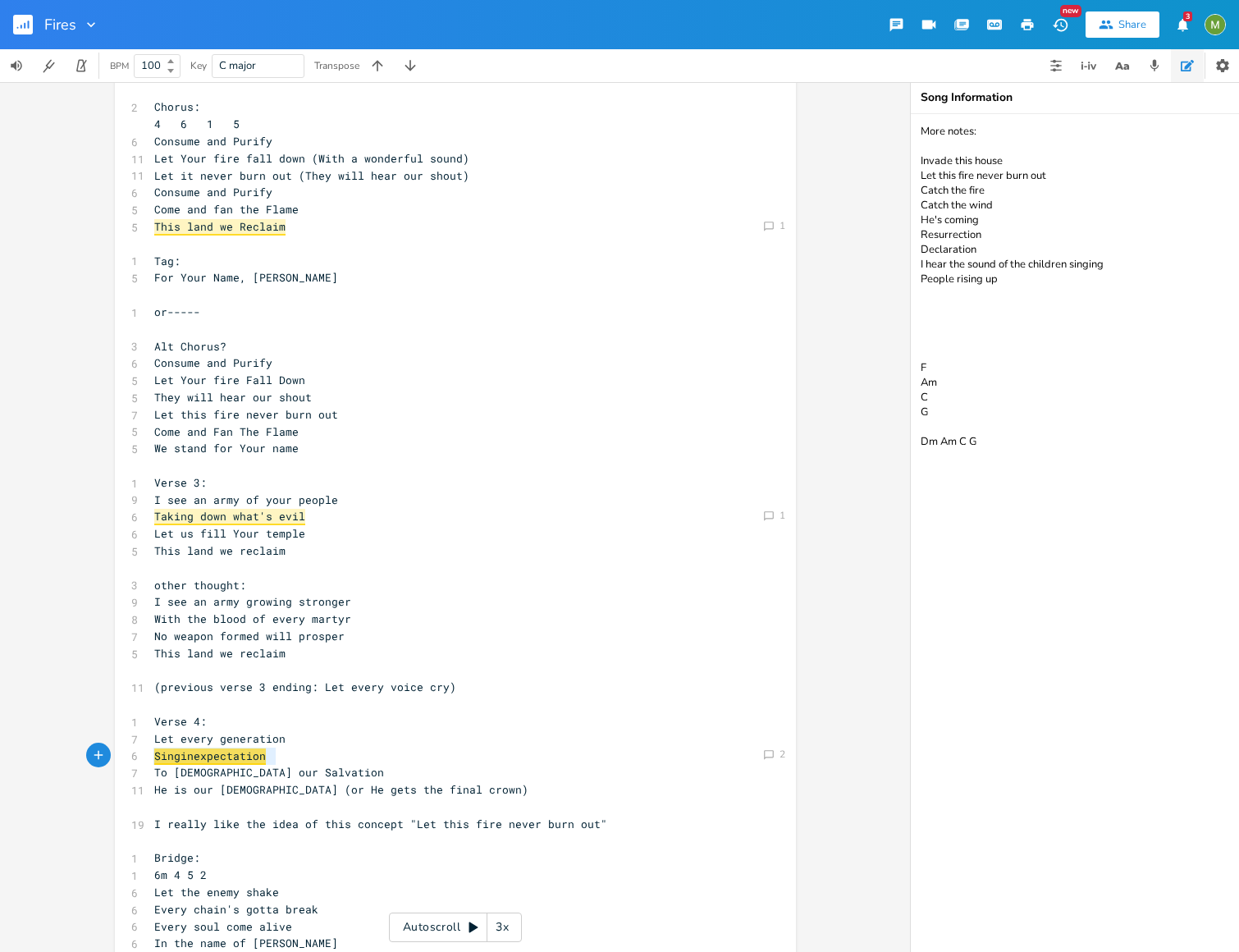
drag, startPoint x: 279, startPoint y: 758, endPoint x: 150, endPoint y: 756, distance: 129.0
click at [151, 756] on pre "Sing in expectation" at bounding box center [447, 755] width 592 height 17
click at [330, 766] on pre "To [DEMOGRAPHIC_DATA] our Salvation" at bounding box center [447, 772] width 592 height 17
drag, startPoint x: 285, startPoint y: 760, endPoint x: 156, endPoint y: 752, distance: 129.2
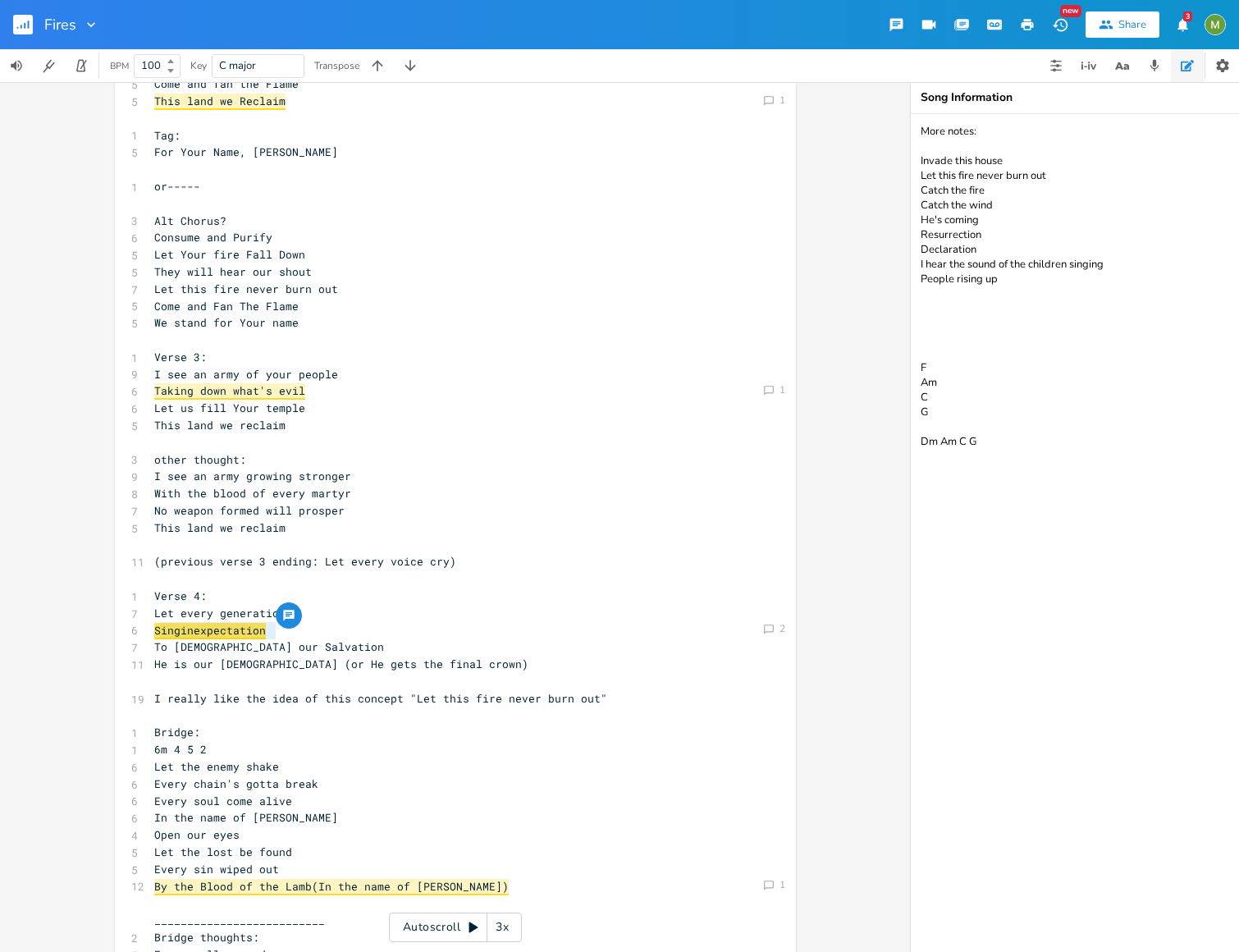
scroll to position [618, 0]
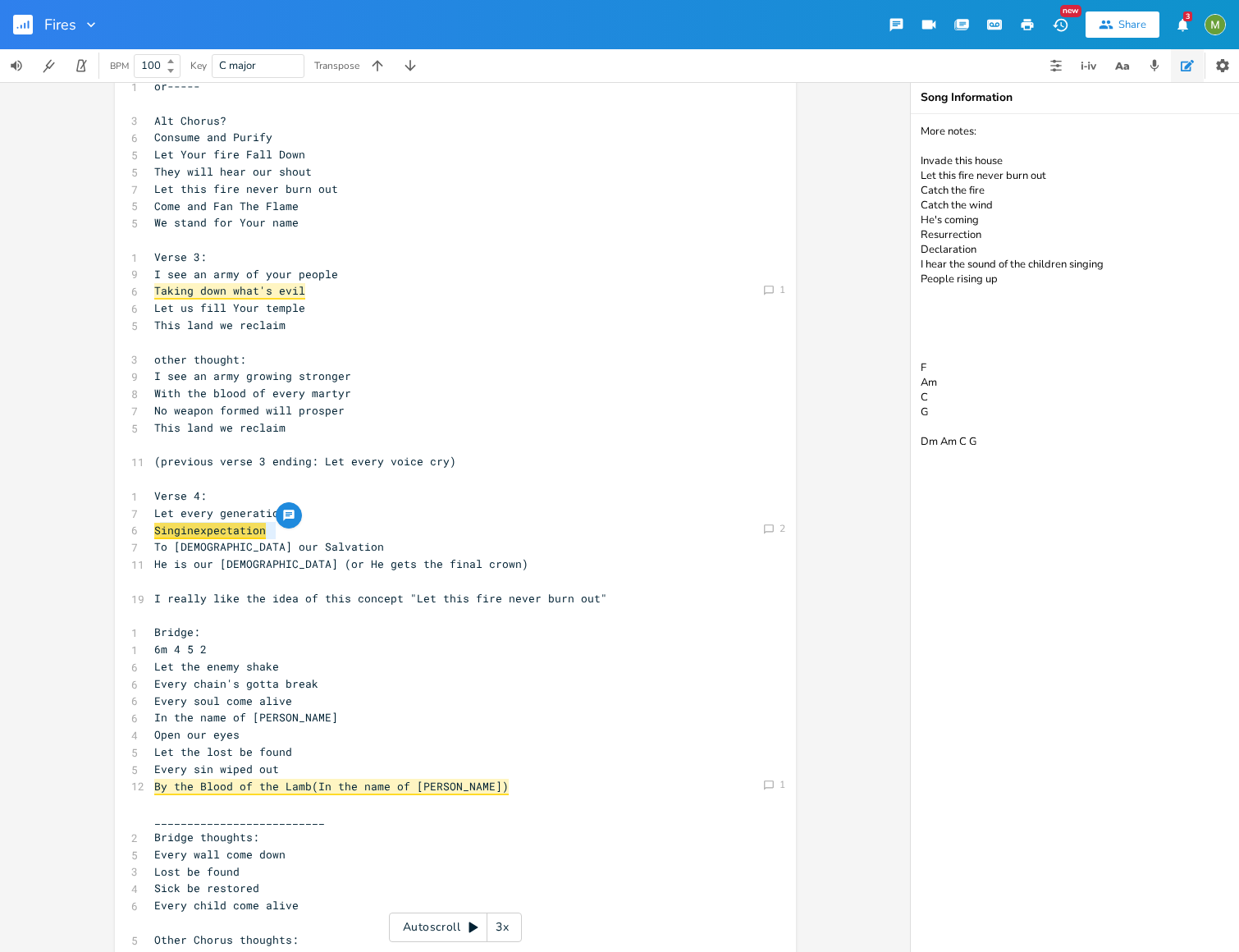
type textarea "ing in expectation"
click at [204, 533] on span "expectation" at bounding box center [230, 531] width 73 height 17
click at [308, 526] on pre "Sing in expectation" at bounding box center [447, 530] width 592 height 17
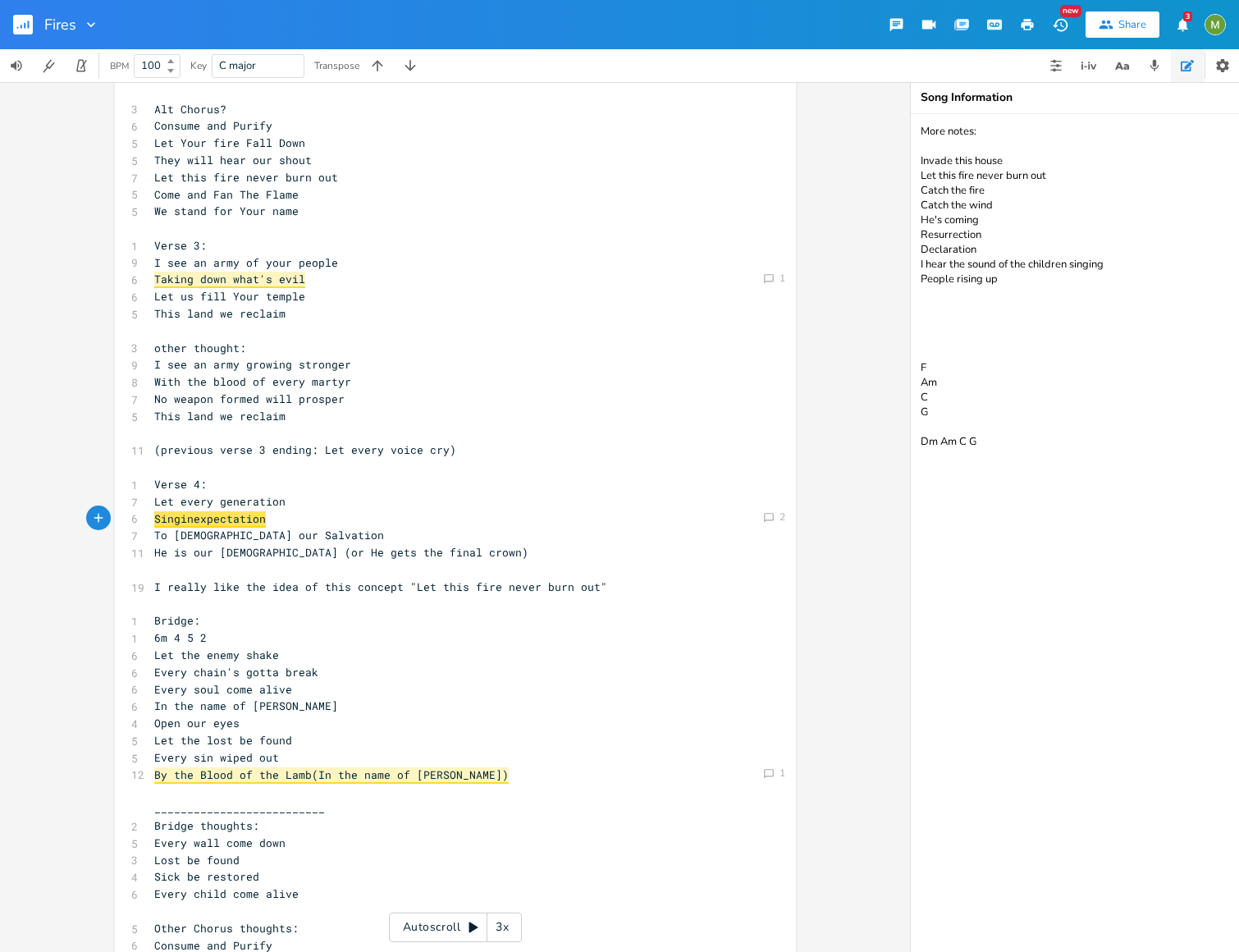
scroll to position [631, 0]
type textarea "Sing in expectation"
drag, startPoint x: 289, startPoint y: 523, endPoint x: 149, endPoint y: 523, distance: 140.0
click at [151, 523] on pre "Sing in expectation" at bounding box center [447, 518] width 592 height 17
click at [402, 517] on pre "Sing in expectation" at bounding box center [447, 518] width 592 height 17
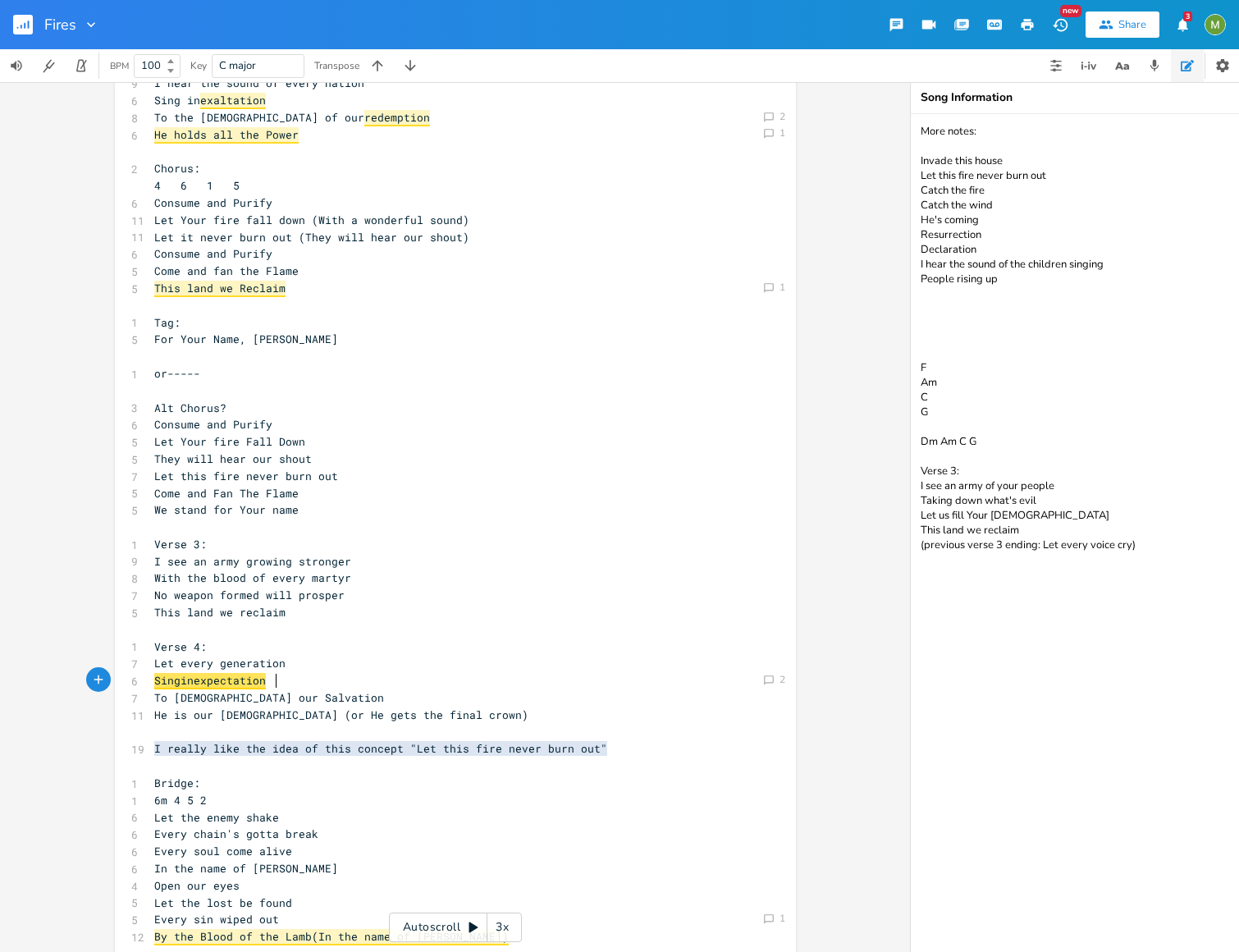
scroll to position [391, 0]
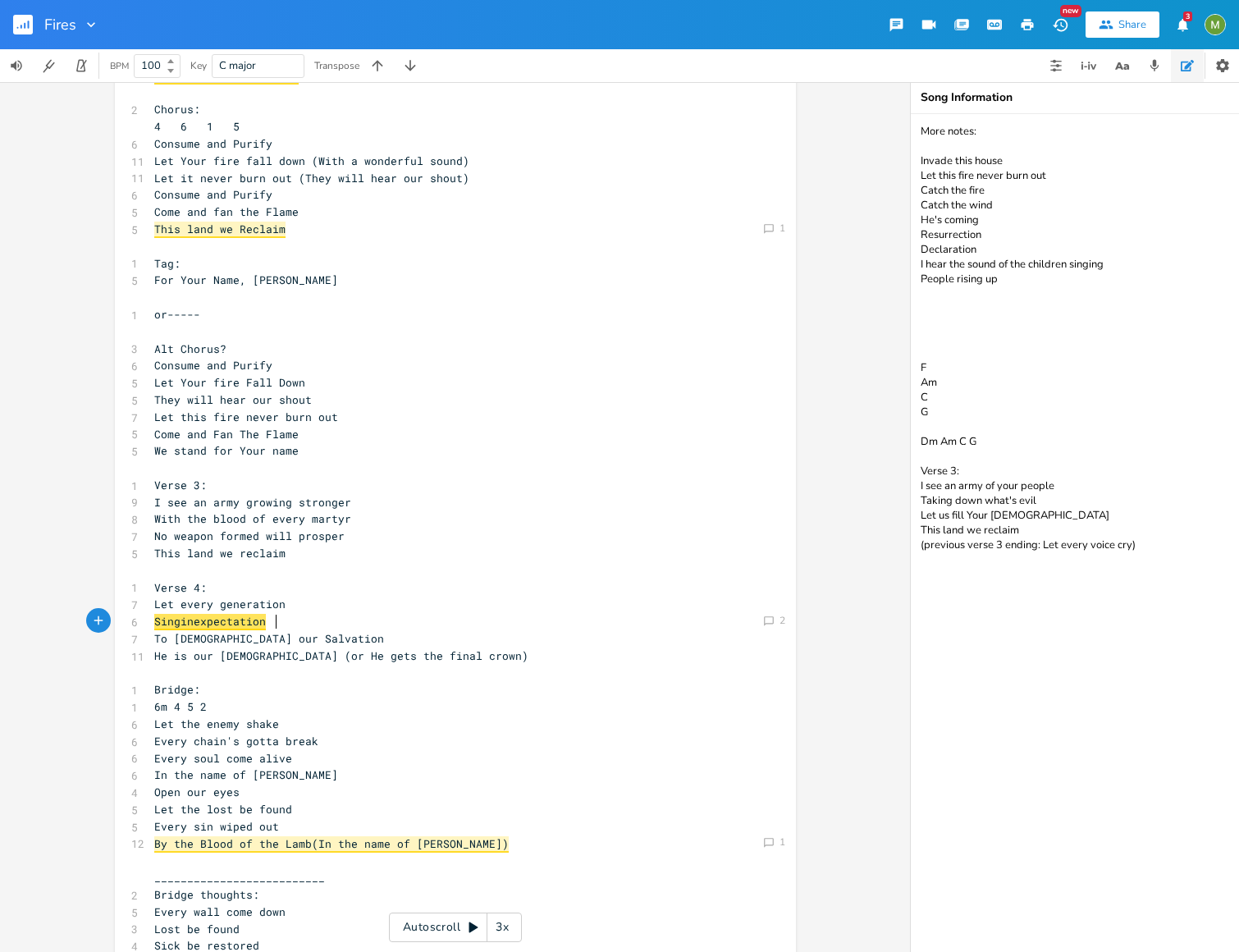
type textarea "More notes: Invade this house Let this fire never burn out Catch the fire Catch…"
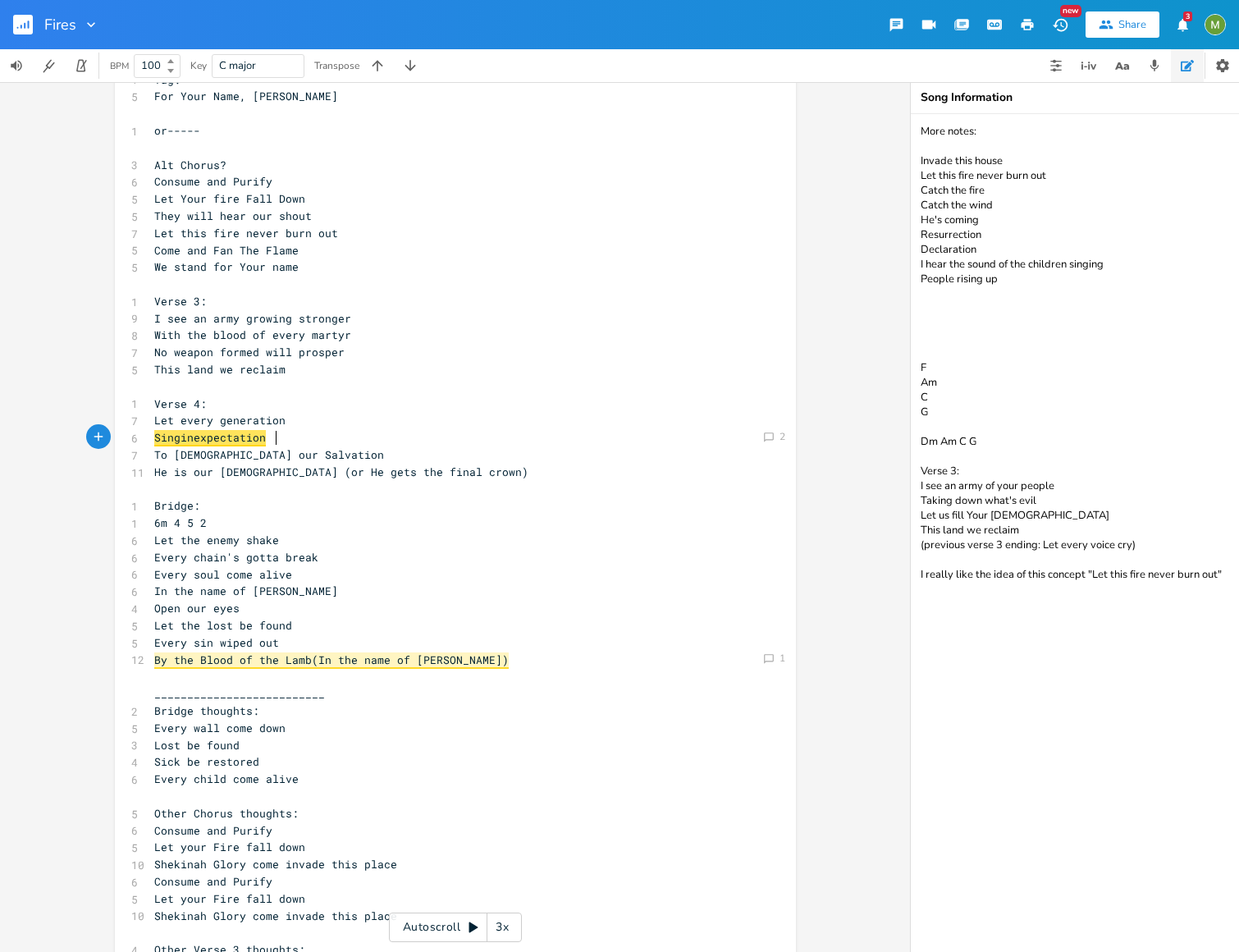
scroll to position [556, 0]
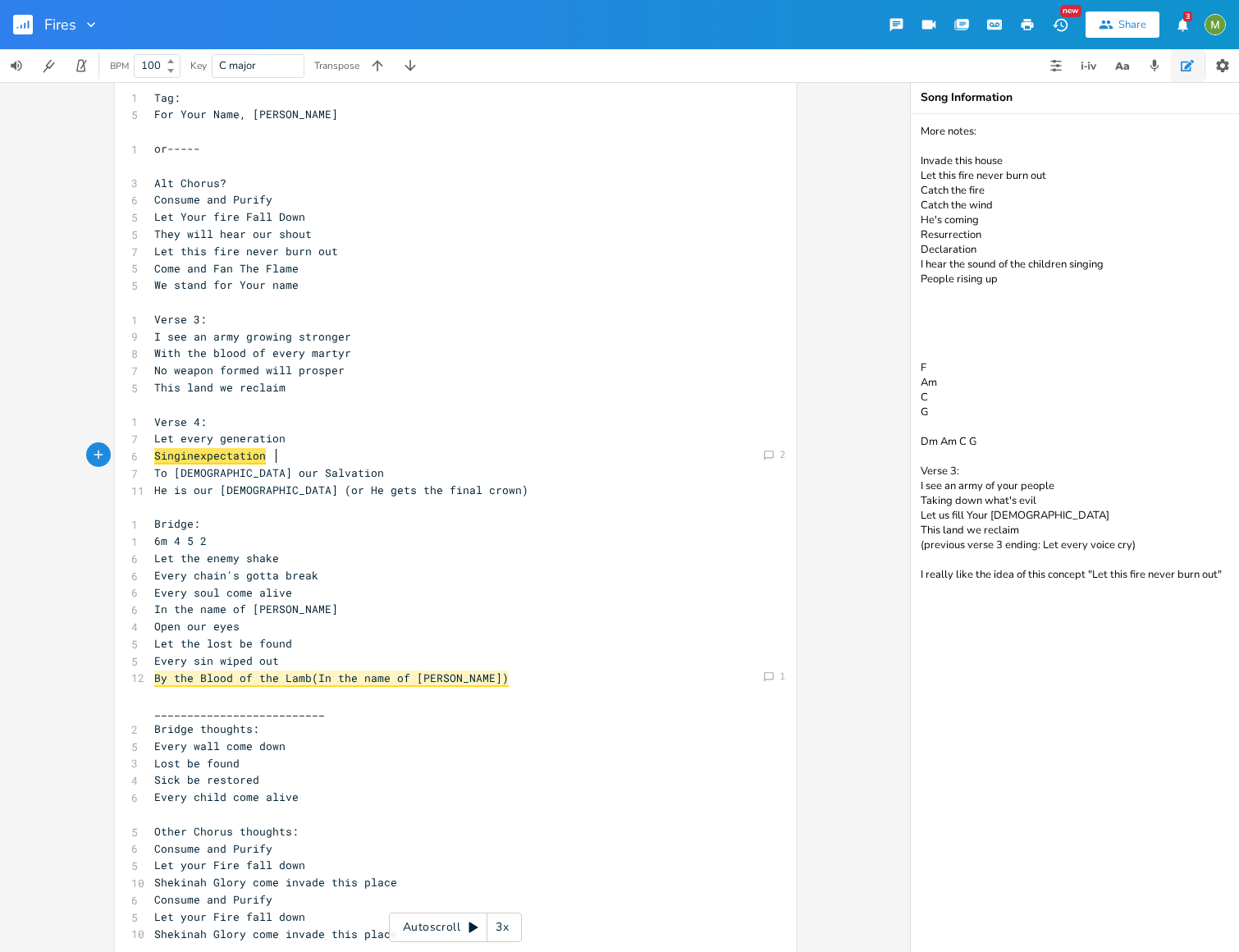
click at [299, 454] on pre "Sing in expectation" at bounding box center [447, 455] width 592 height 17
click at [298, 452] on pre "Sing in expectation" at bounding box center [447, 455] width 592 height 17
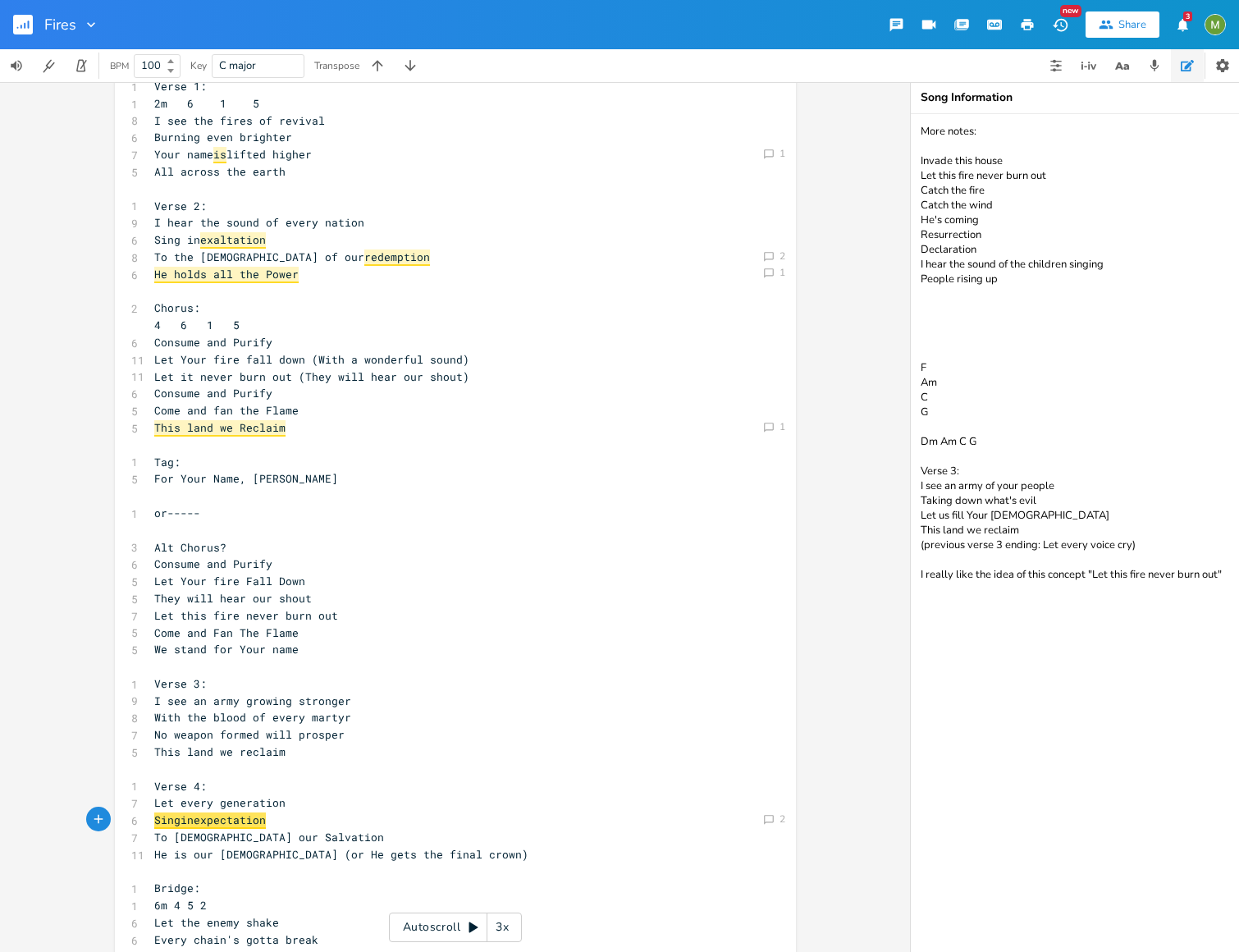
scroll to position [191, 0]
click at [174, 120] on span "I see the fires of revival" at bounding box center [239, 121] width 171 height 15
type textarea "see"
click at [174, 120] on span "I see the fires of revival" at bounding box center [239, 121] width 171 height 15
click at [176, 227] on span "I hear the sound of every nation" at bounding box center [258, 223] width 210 height 15
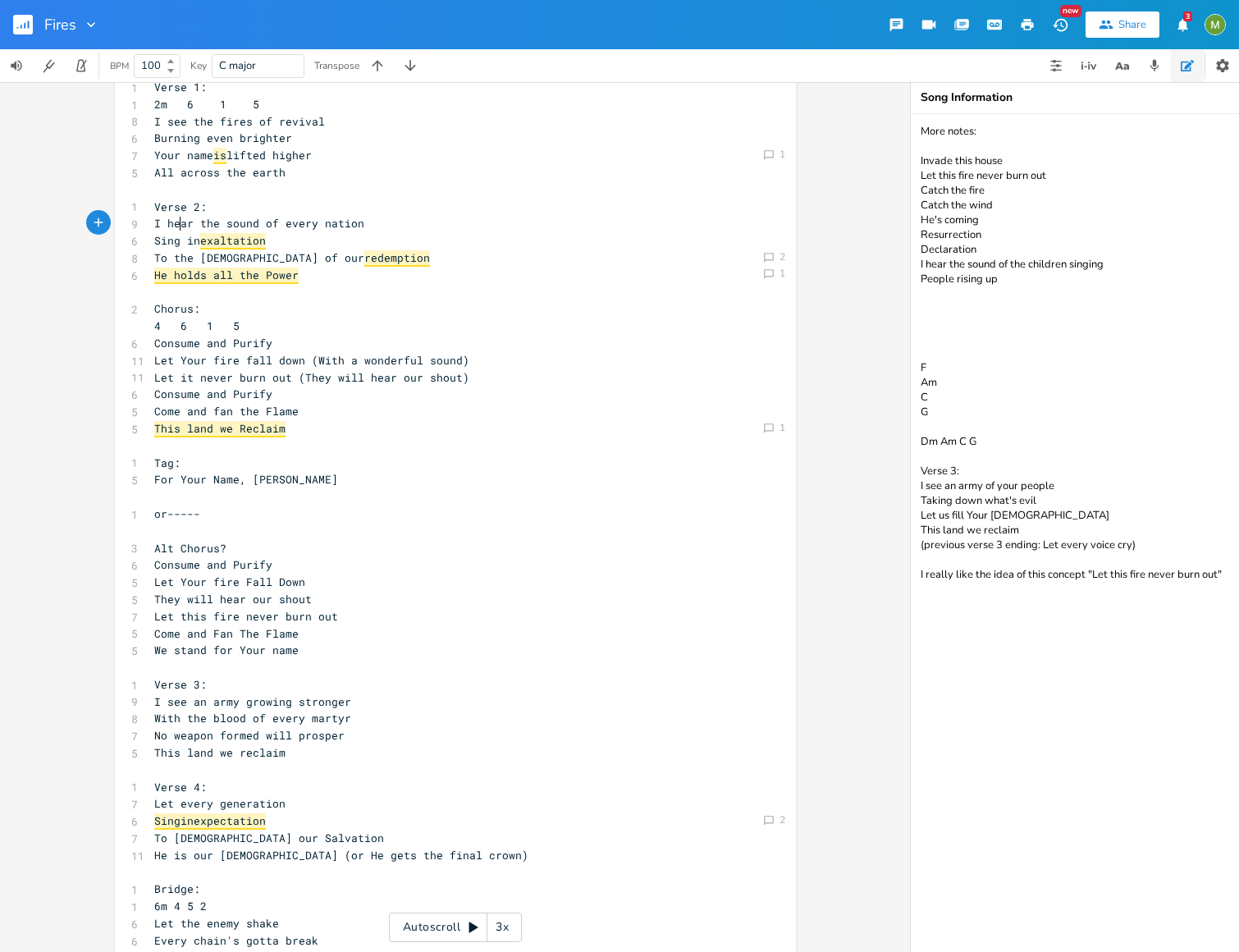
type textarea "hear"
click at [176, 227] on span "I hear the sound of every nation" at bounding box center [258, 223] width 210 height 15
click at [166, 703] on span "I see an army growing stronger" at bounding box center [252, 701] width 197 height 15
type textarea "see"
click at [166, 703] on span "I see an army growing stronger" at bounding box center [252, 701] width 197 height 15
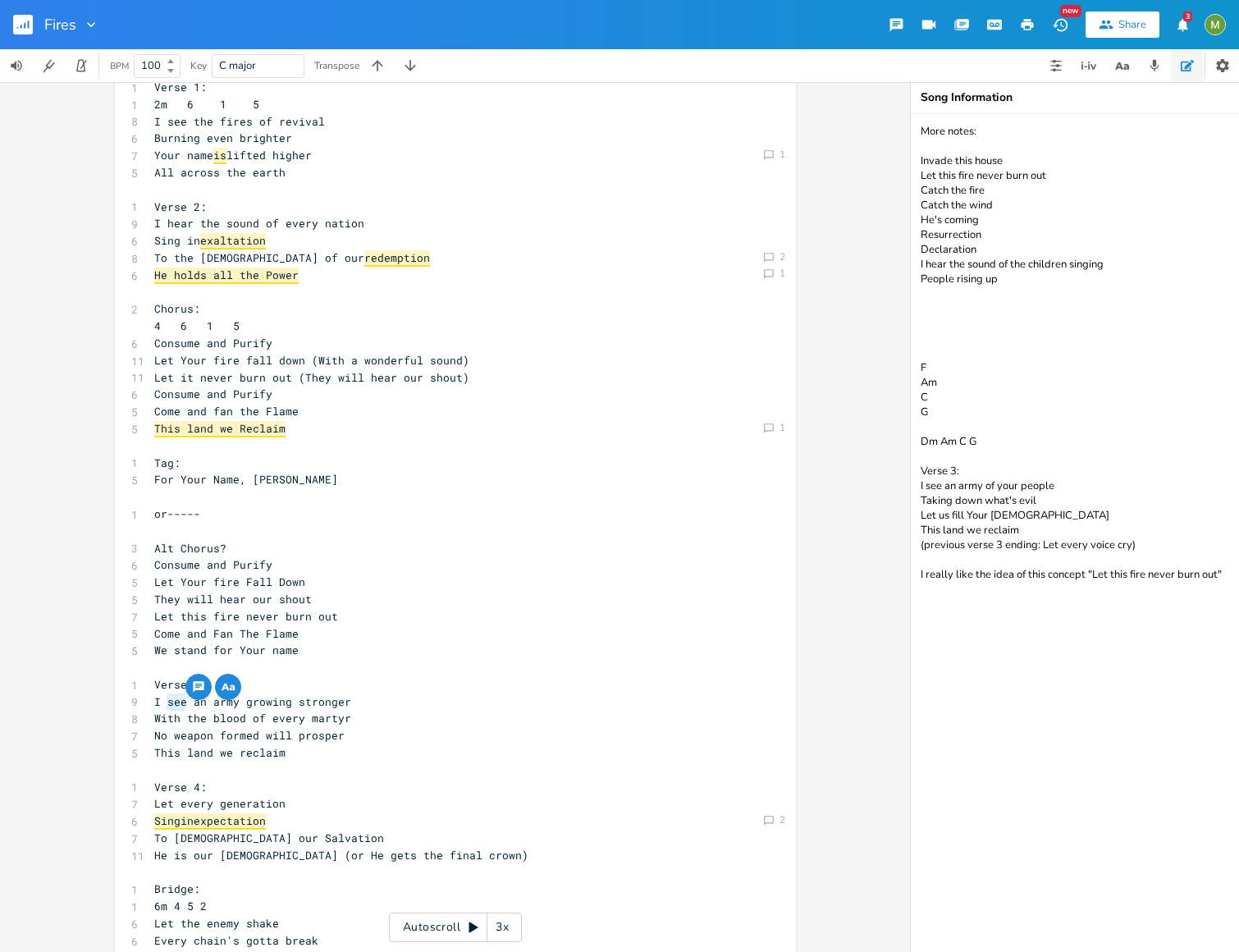
click at [377, 680] on pre "Verse 3:" at bounding box center [447, 684] width 592 height 17
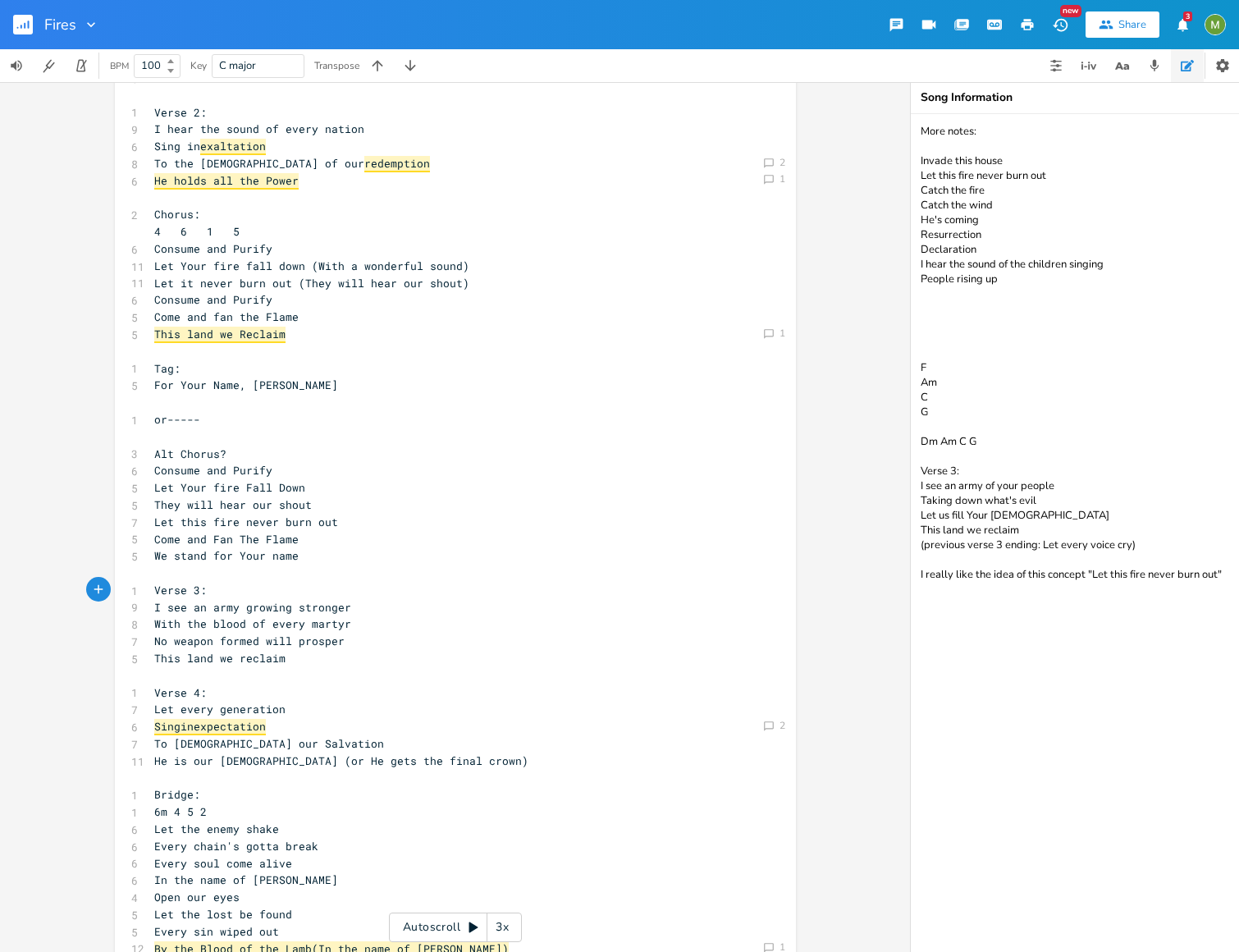
scroll to position [275, 0]
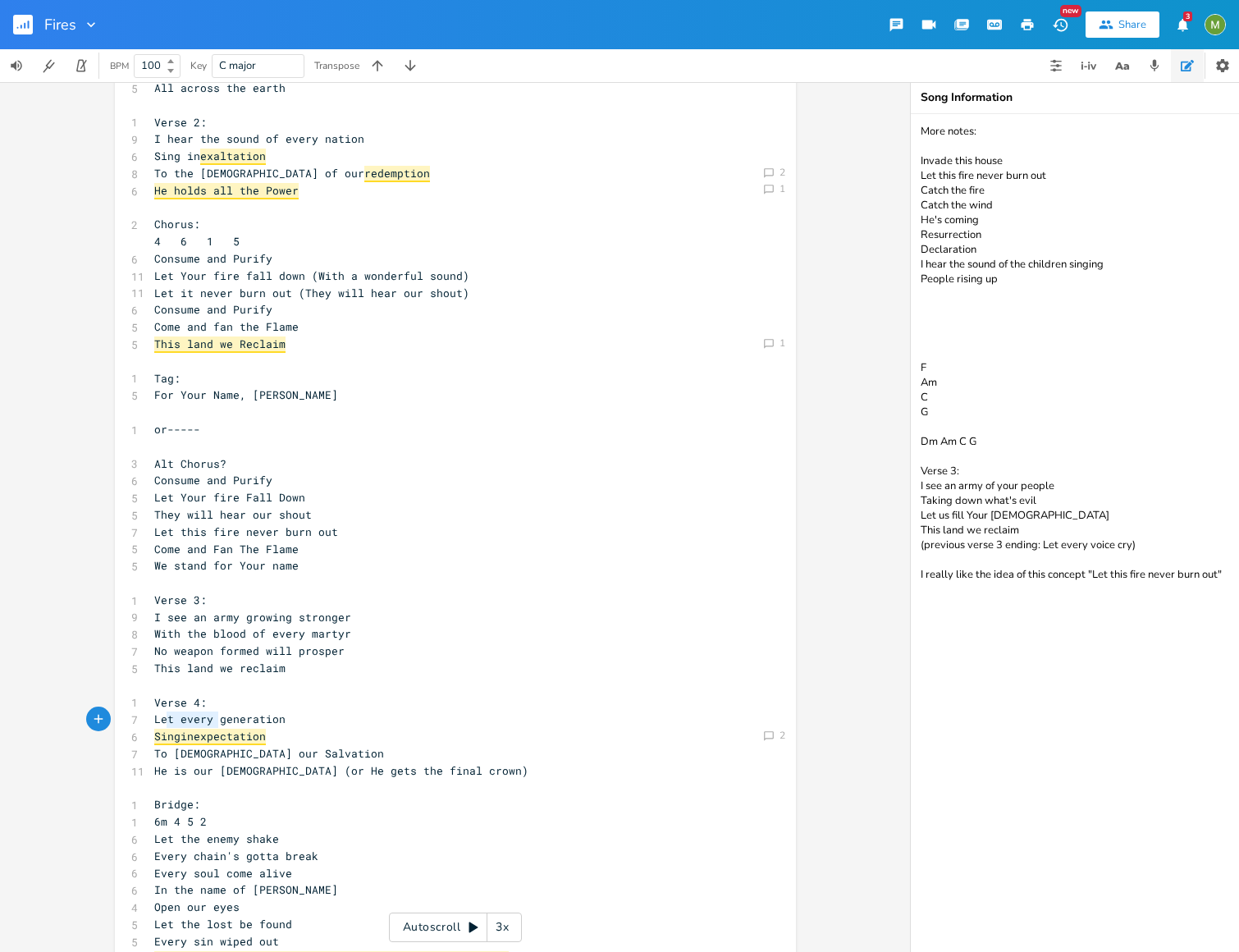
type textarea "Let every"
drag, startPoint x: 212, startPoint y: 716, endPoint x: 145, endPoint y: 716, distance: 67.0
click at [151, 716] on pre "Let every generation" at bounding box center [447, 718] width 592 height 17
click at [160, 718] on span "Let every generation" at bounding box center [220, 718] width 131 height 15
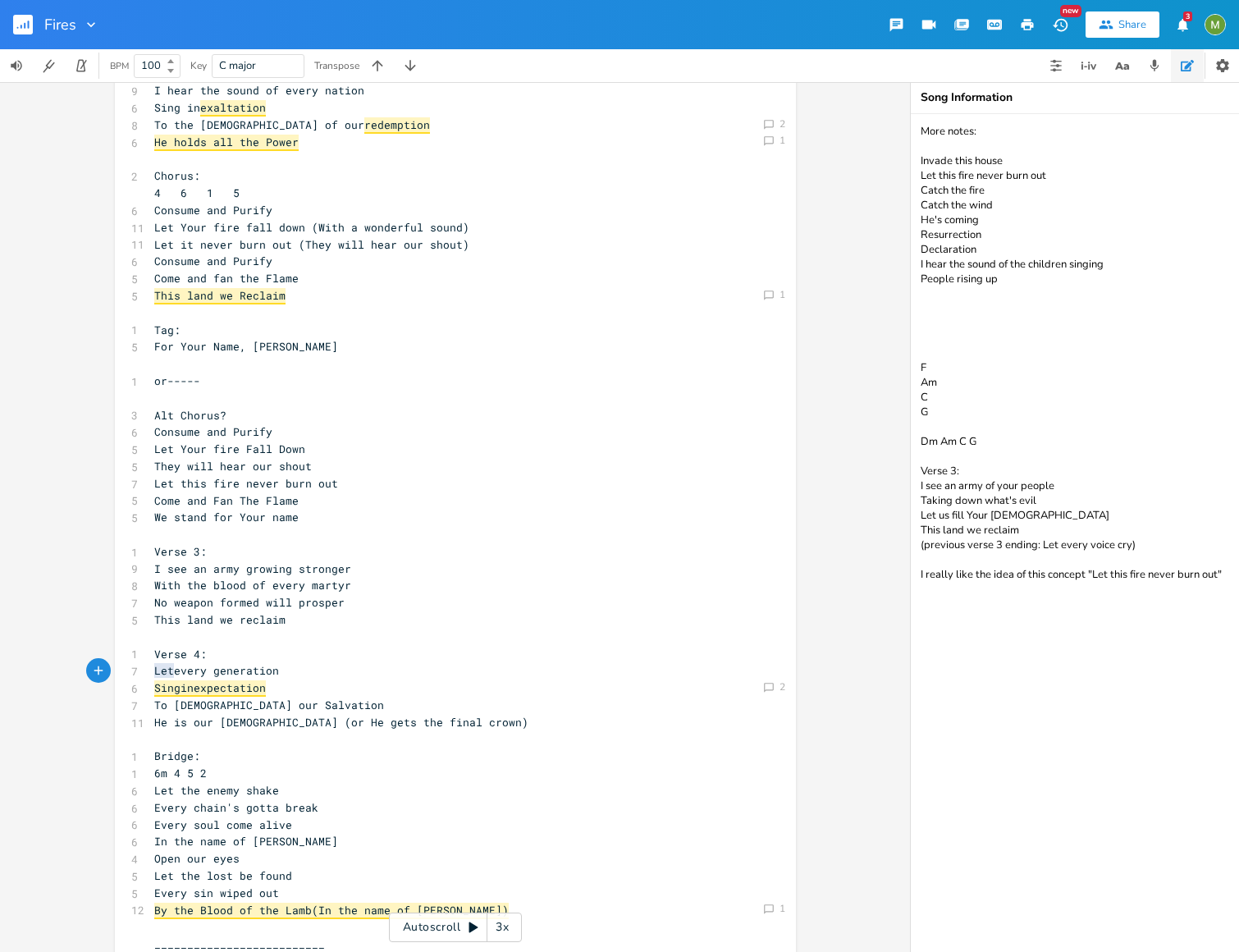
scroll to position [325, 0]
click at [1224, 618] on textarea "More notes: Invade this house Let this fire never burn out Catch the fire Catch…" at bounding box center [1074, 533] width 328 height 838
type textarea "More notes: Invade this house Let this fire never burn out Catch the fire Catch…"
drag, startPoint x: 208, startPoint y: 670, endPoint x: 150, endPoint y: 672, distance: 58.0
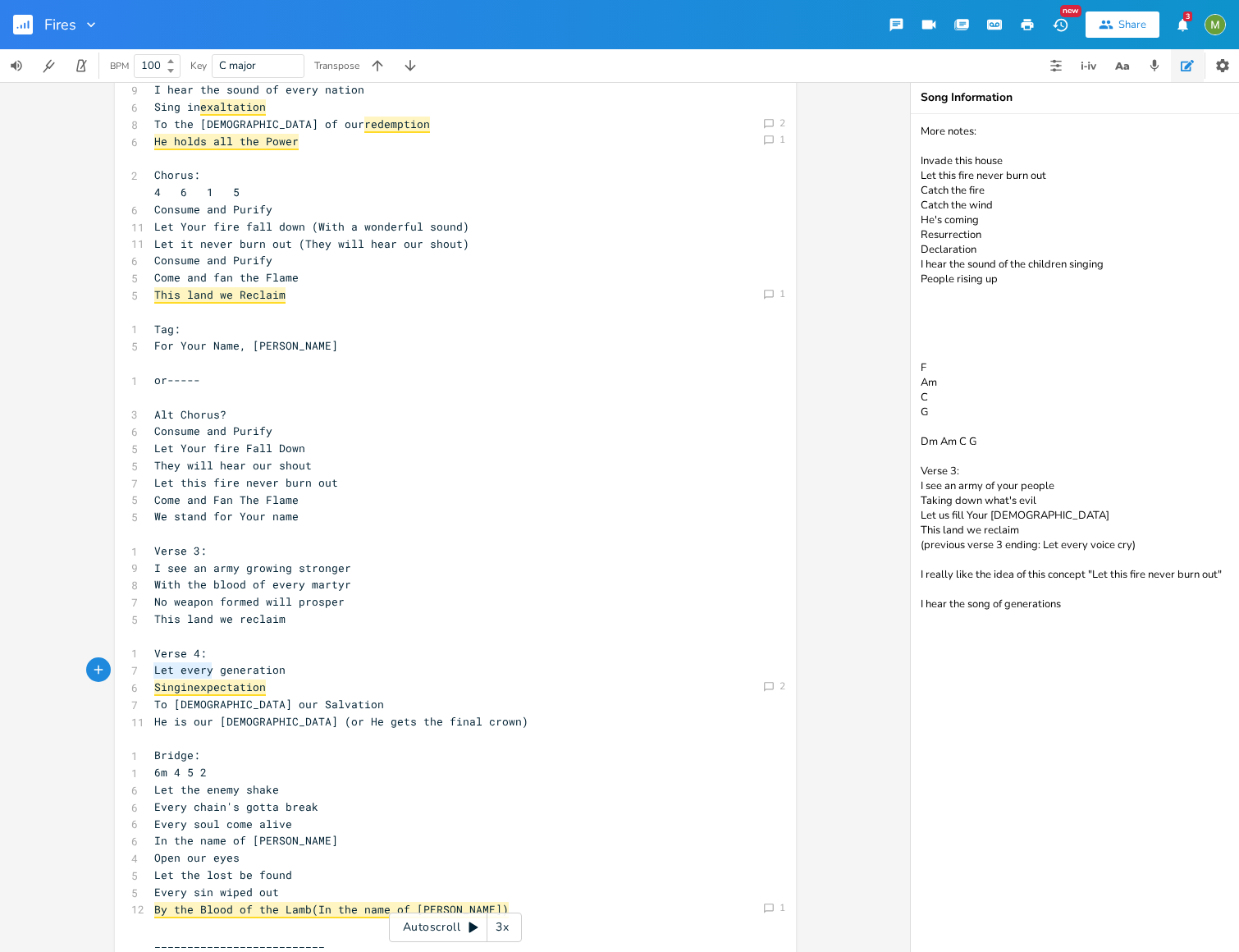
click at [154, 672] on span "Let every generation" at bounding box center [220, 669] width 131 height 15
type textarea "I hear the song of"
click at [440, 660] on pre "Verse 4:" at bounding box center [447, 653] width 592 height 17
click at [397, 667] on pre "I hear the song of generation" at bounding box center [447, 669] width 592 height 17
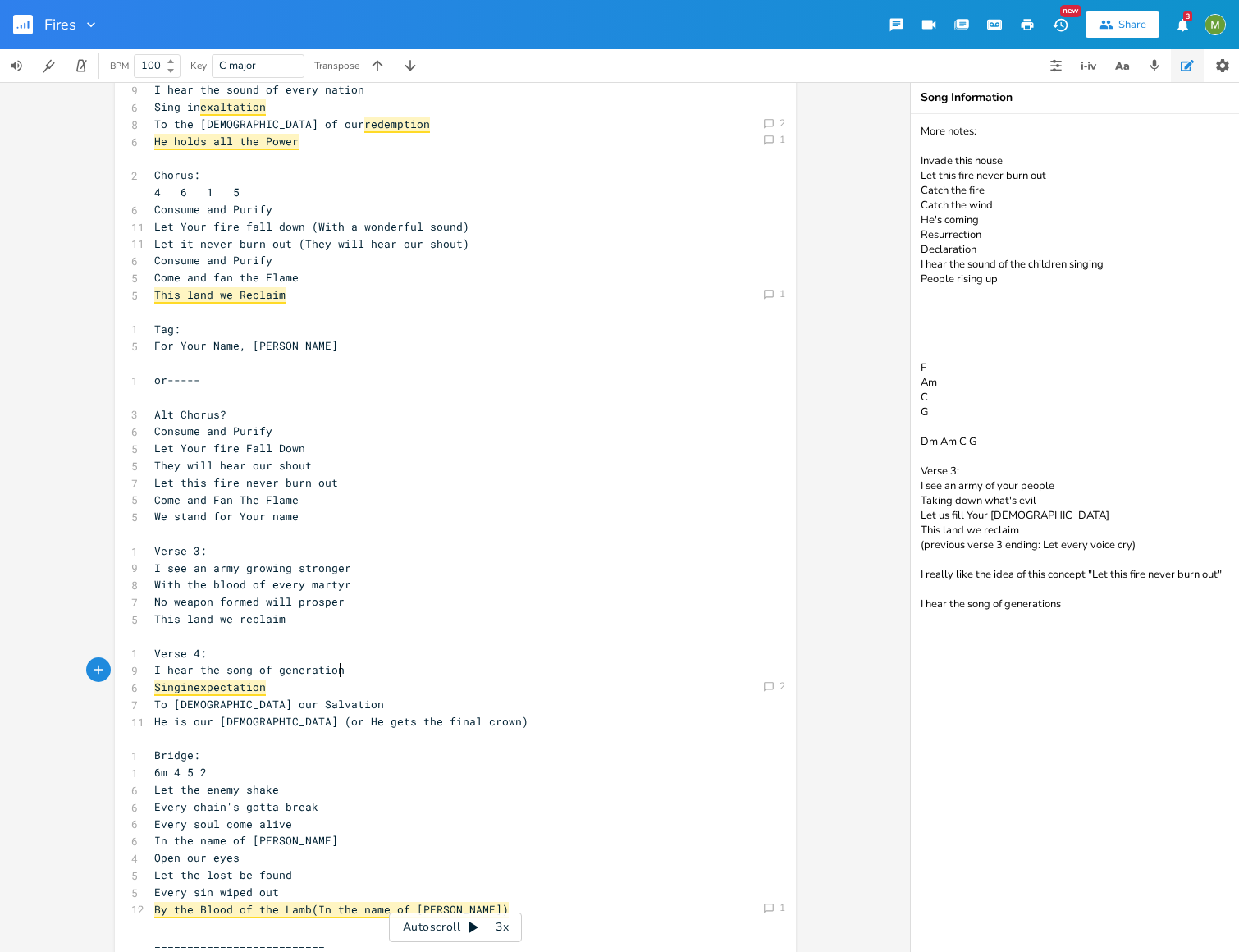
scroll to position [0, 4]
type textarea "s"
click at [1162, 712] on textarea "More notes: Invade this house Let this fire never burn out Catch the fire Catch…" at bounding box center [1074, 533] width 328 height 838
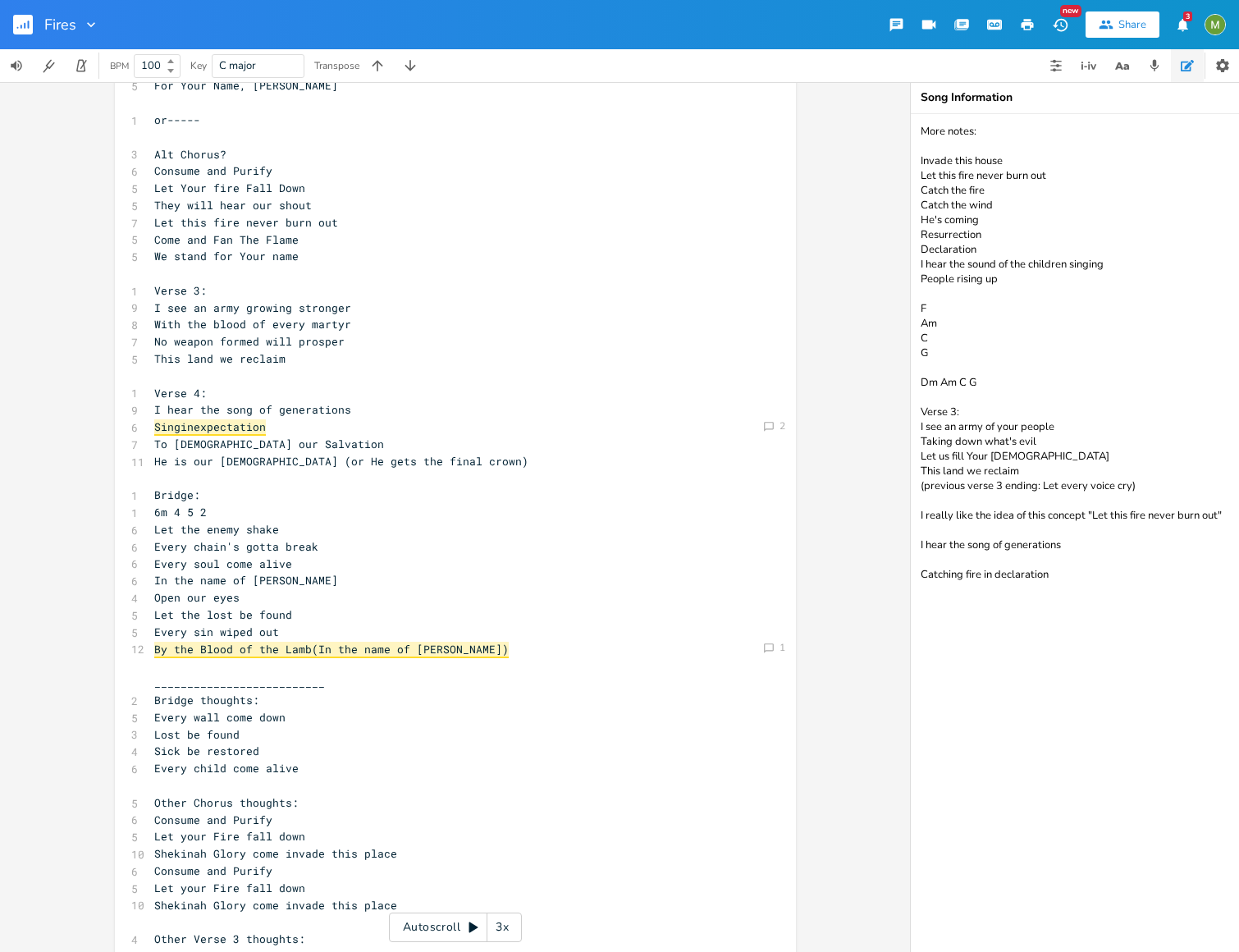
scroll to position [637, 0]
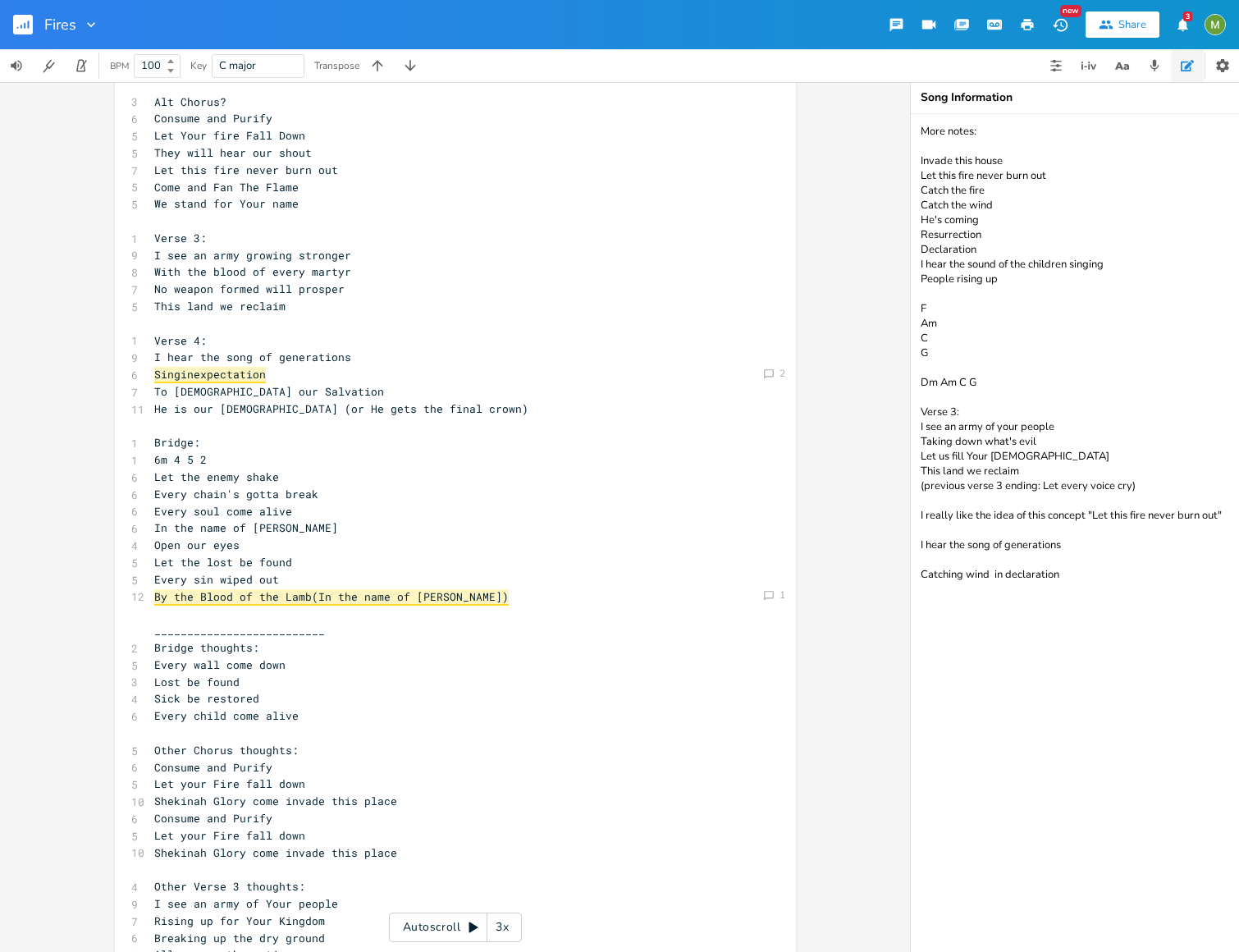
type textarea "More notes: Invade this house Let this fire never burn out Catch the fire Catch…"
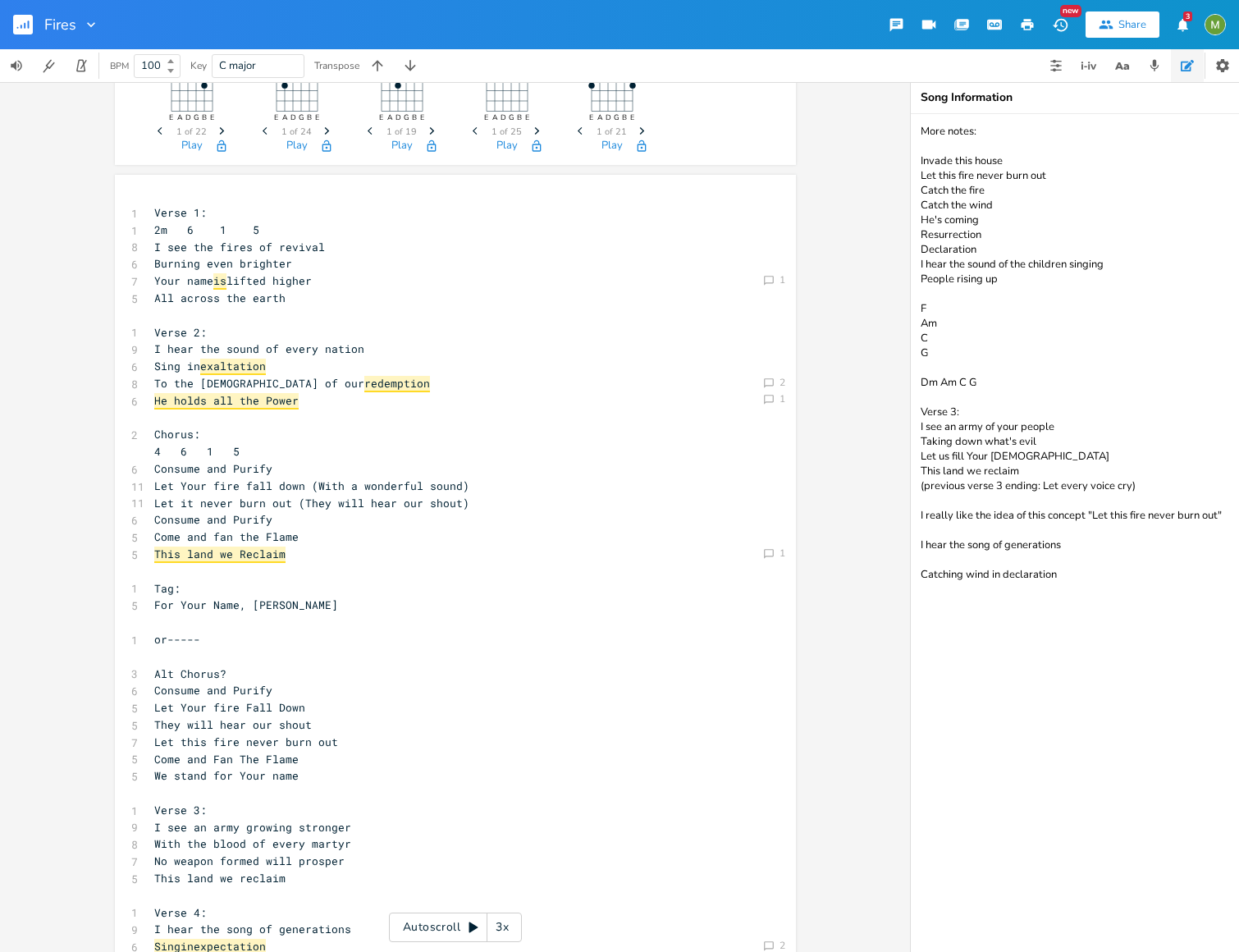
scroll to position [29, 0]
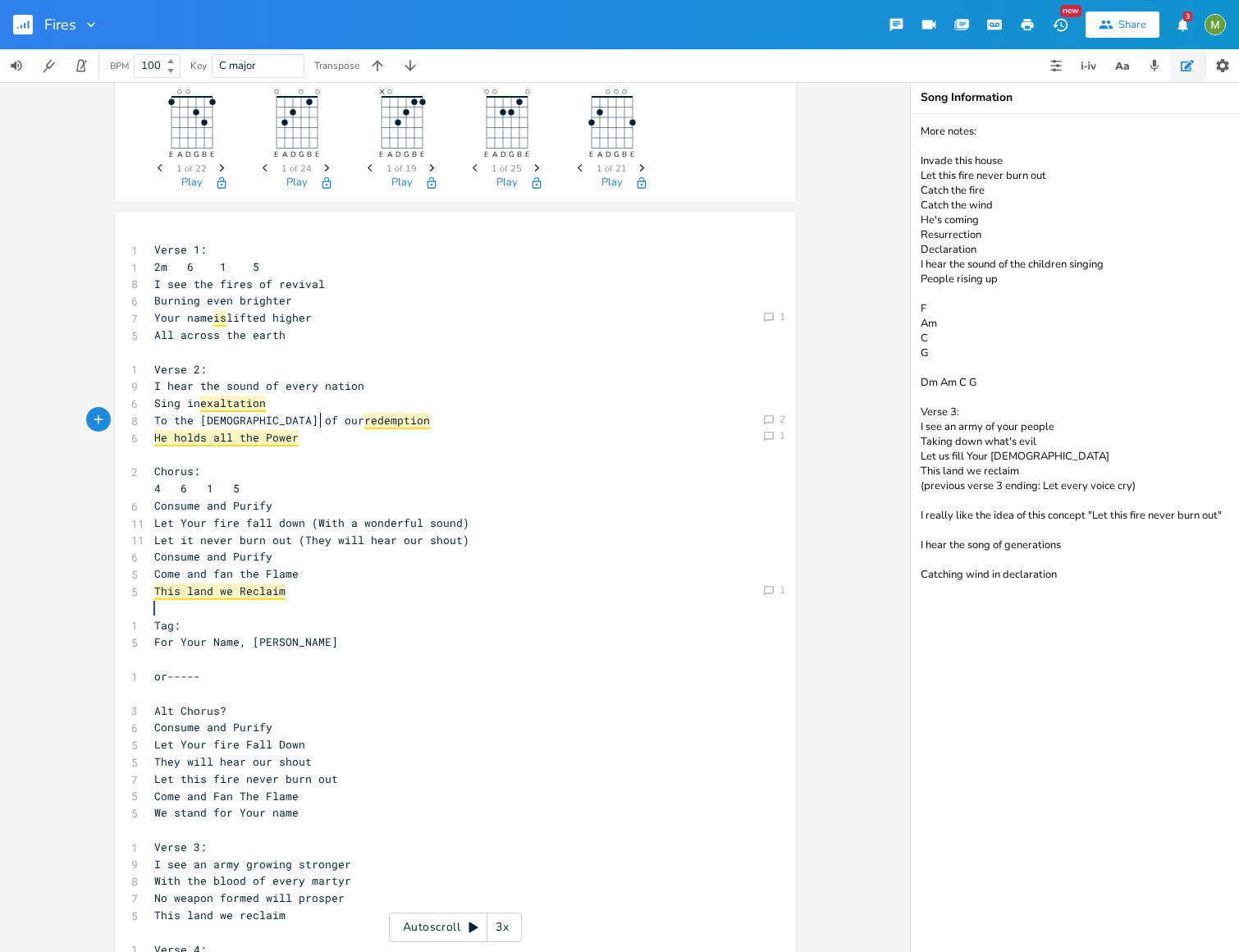
click at [365, 419] on span "redemption" at bounding box center [397, 420] width 66 height 17
click at [763, 417] on icon "Comment" at bounding box center [769, 420] width 12 height 12
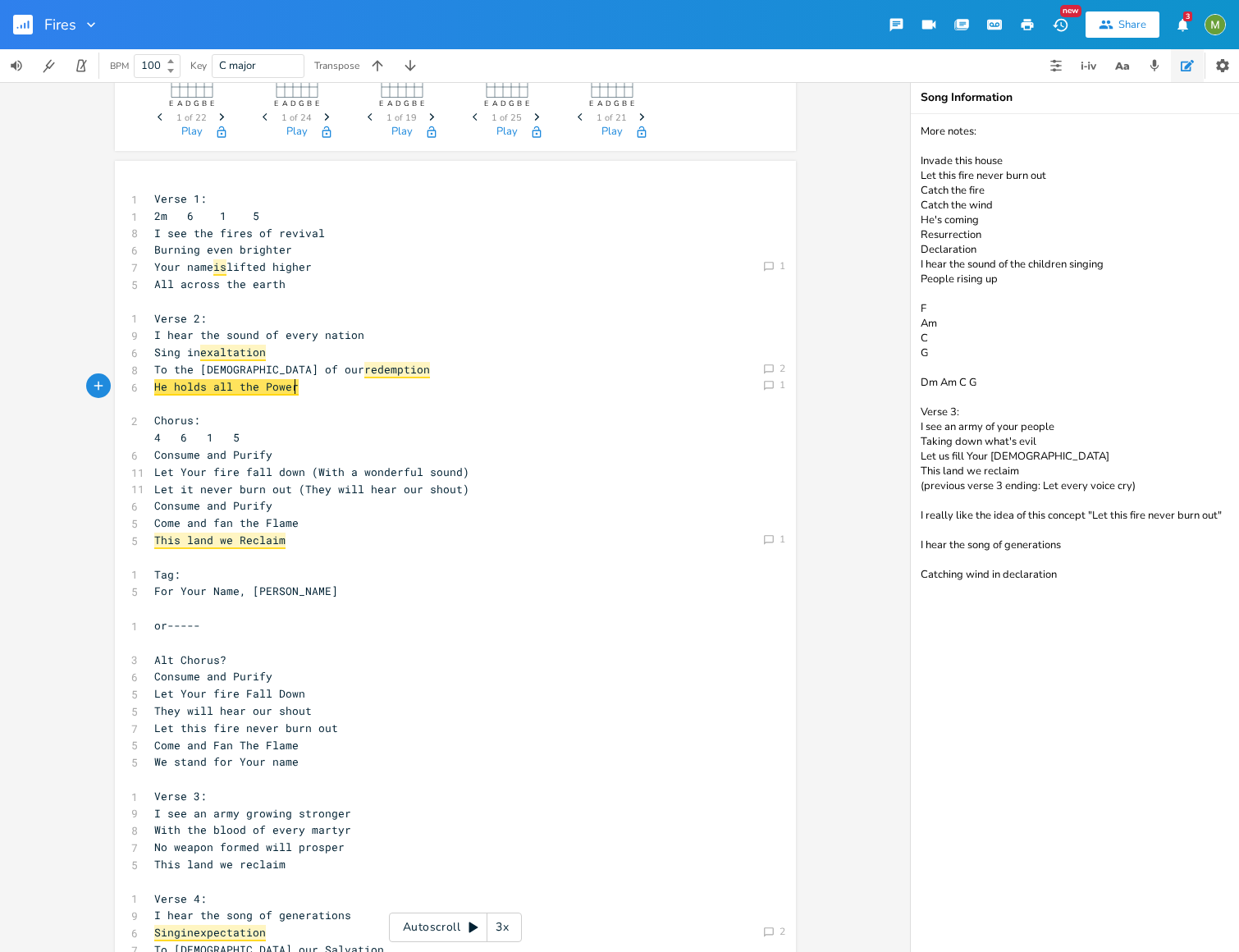
scroll to position [84, 0]
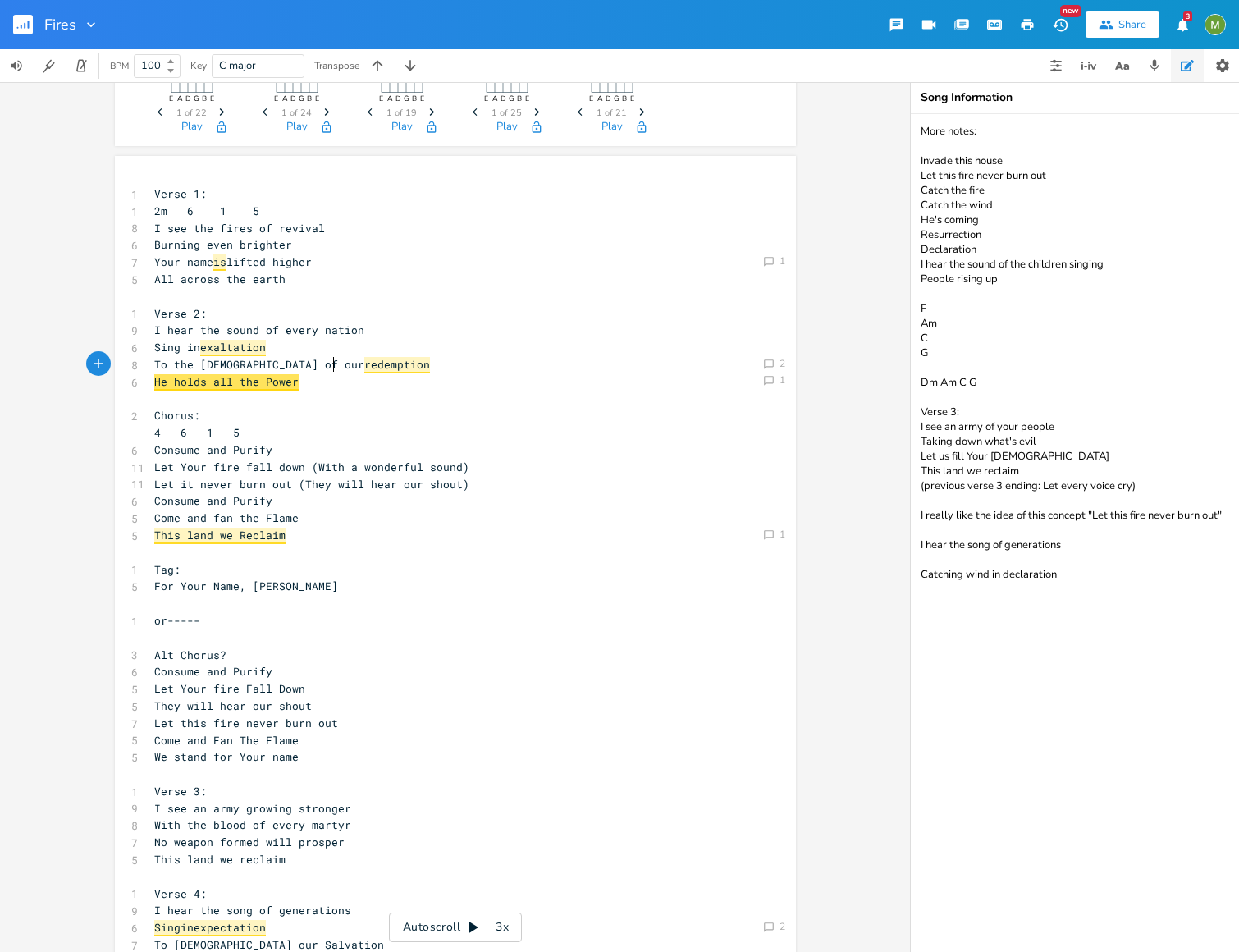
click at [331, 363] on pre "To the [DEMOGRAPHIC_DATA] of our redemption" at bounding box center [447, 364] width 592 height 17
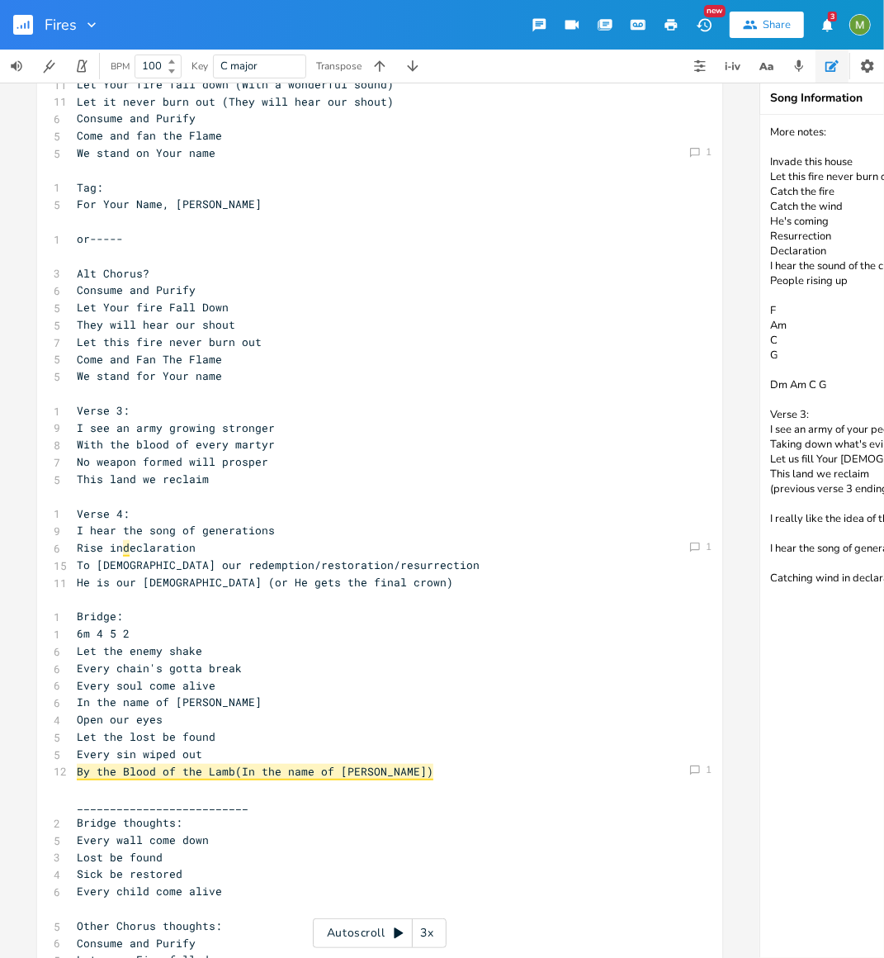
scroll to position [474, 0]
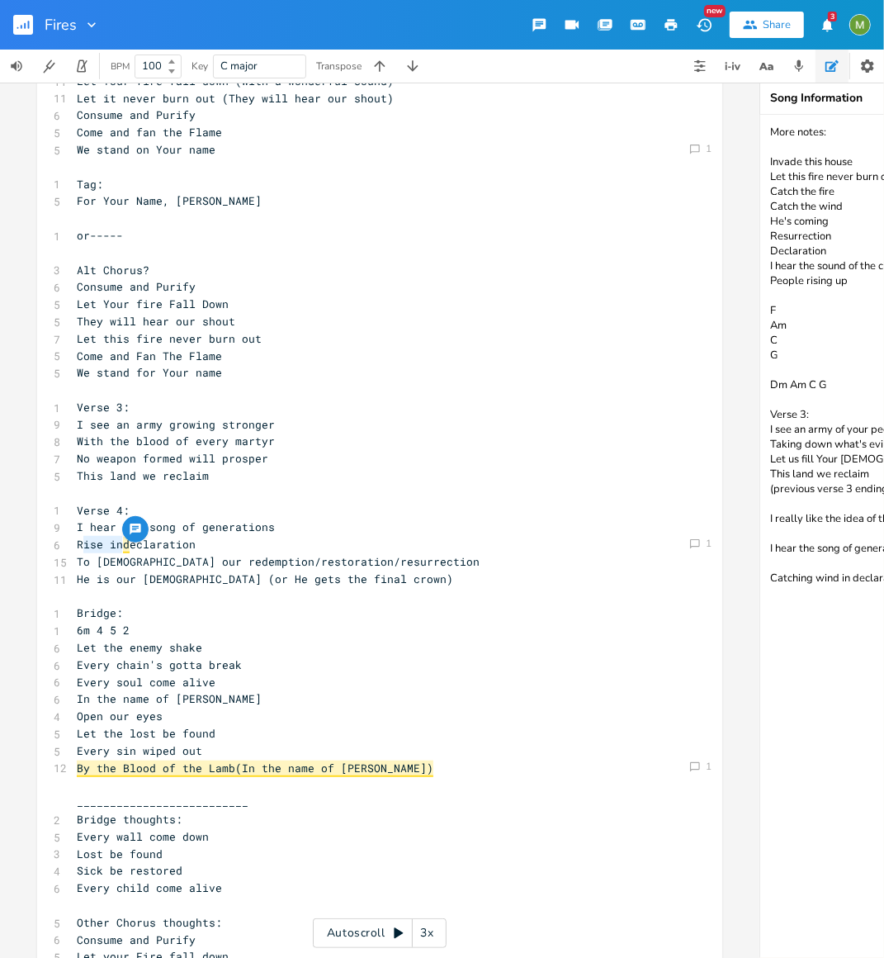
type textarea "Rise in"
drag, startPoint x: 116, startPoint y: 542, endPoint x: 71, endPoint y: 550, distance: 46.2
click at [77, 550] on span "Rise in d eclaration" at bounding box center [136, 544] width 119 height 15
click at [89, 595] on pre "​" at bounding box center [371, 596] width 596 height 17
type textarea "Rise in"
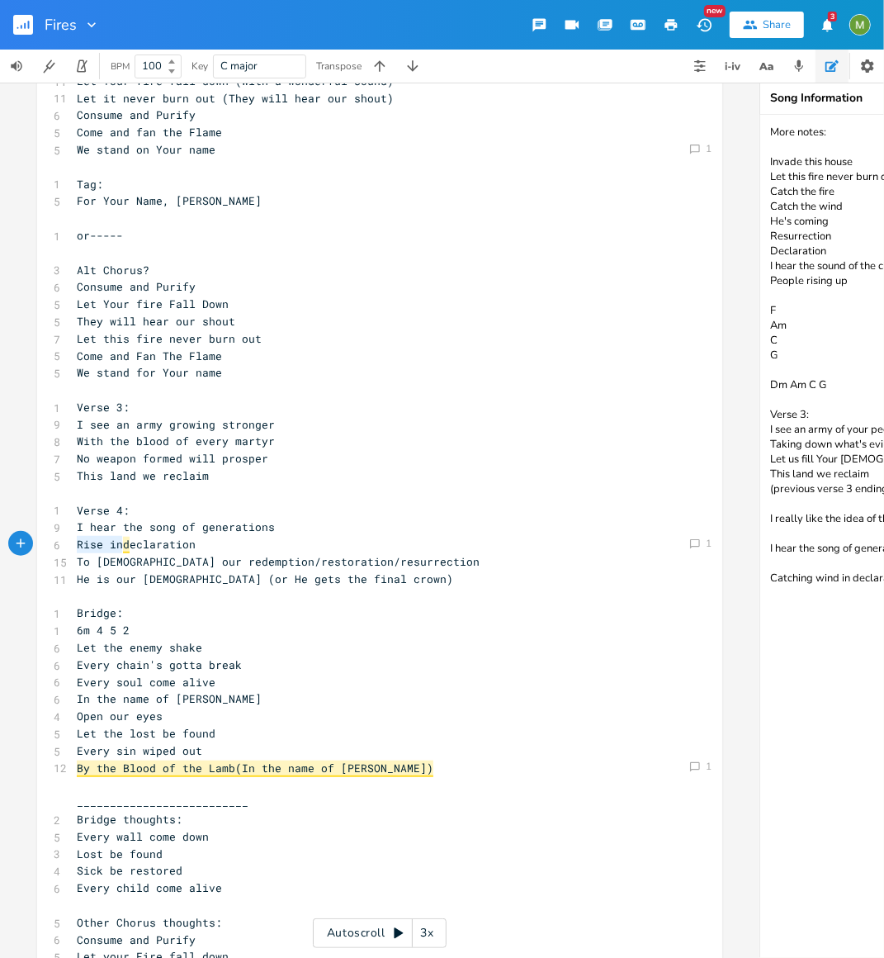
drag, startPoint x: 117, startPoint y: 544, endPoint x: 63, endPoint y: 542, distance: 54.5
click at [63, 542] on div "Rise in x 1 Verse 1: 1 2m 6 1 5 8 I see the fires of revival 6 Burning even bri…" at bounding box center [379, 782] width 685 height 2028
click at [135, 596] on pre "​" at bounding box center [371, 596] width 596 height 17
drag, startPoint x: 118, startPoint y: 546, endPoint x: 40, endPoint y: 542, distance: 78.5
click at [40, 542] on div "Rise in x 1 Verse 1: 1 2m 6 1 5 8 I see the fires of revival 6 Burning even bri…" at bounding box center [379, 782] width 685 height 2028
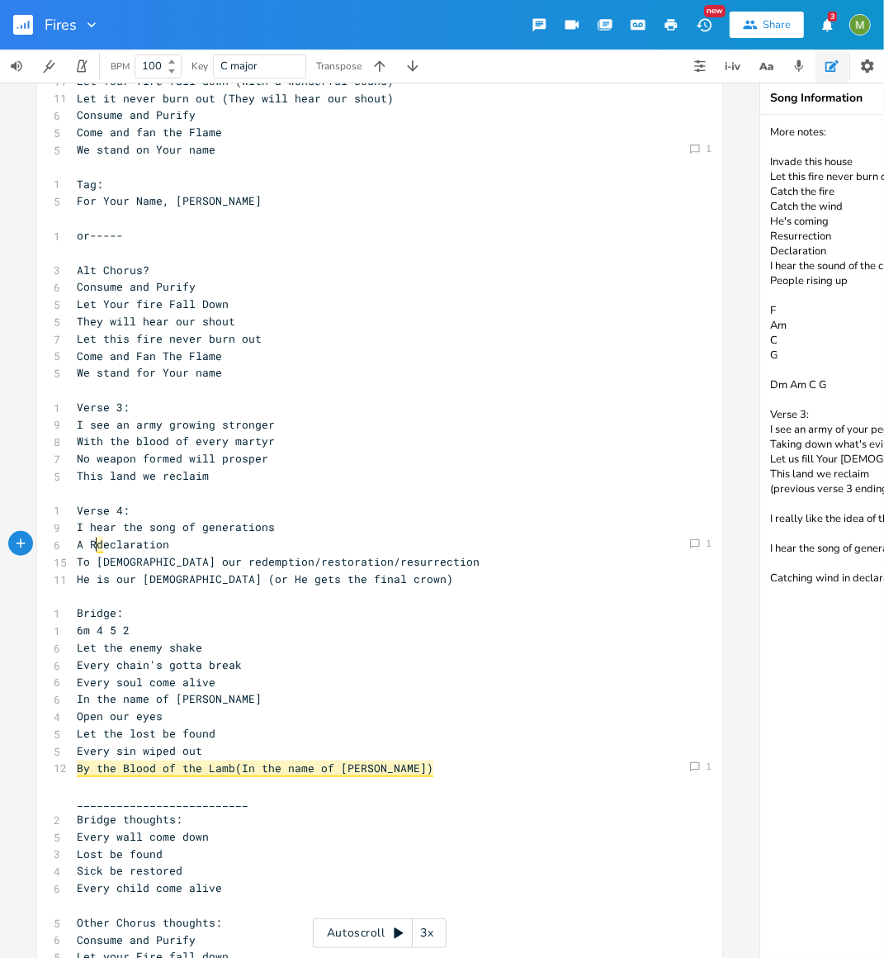
type textarea "A Ro"
type textarea "roaring"
click at [106, 599] on pre "​" at bounding box center [371, 596] width 596 height 17
type textarea "A roaring"
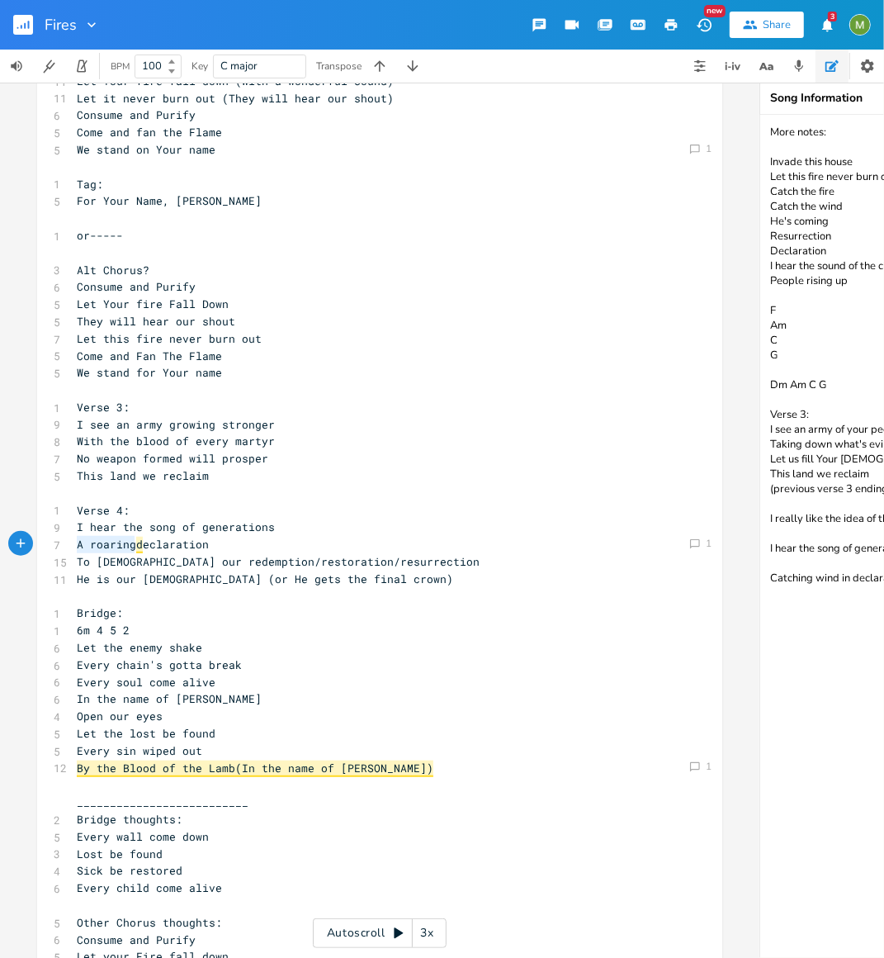
drag, startPoint x: 130, startPoint y: 545, endPoint x: 41, endPoint y: 547, distance: 89.2
click at [41, 547] on div "A roaring xxxxxxxxxx 1 Verse 1: 1 2m 6 1 5 8 I see the fires of revival 6 Burni…" at bounding box center [379, 782] width 685 height 2028
click at [275, 537] on pre "A roaring d eclaration" at bounding box center [371, 544] width 596 height 17
type textarea "/Risihin"
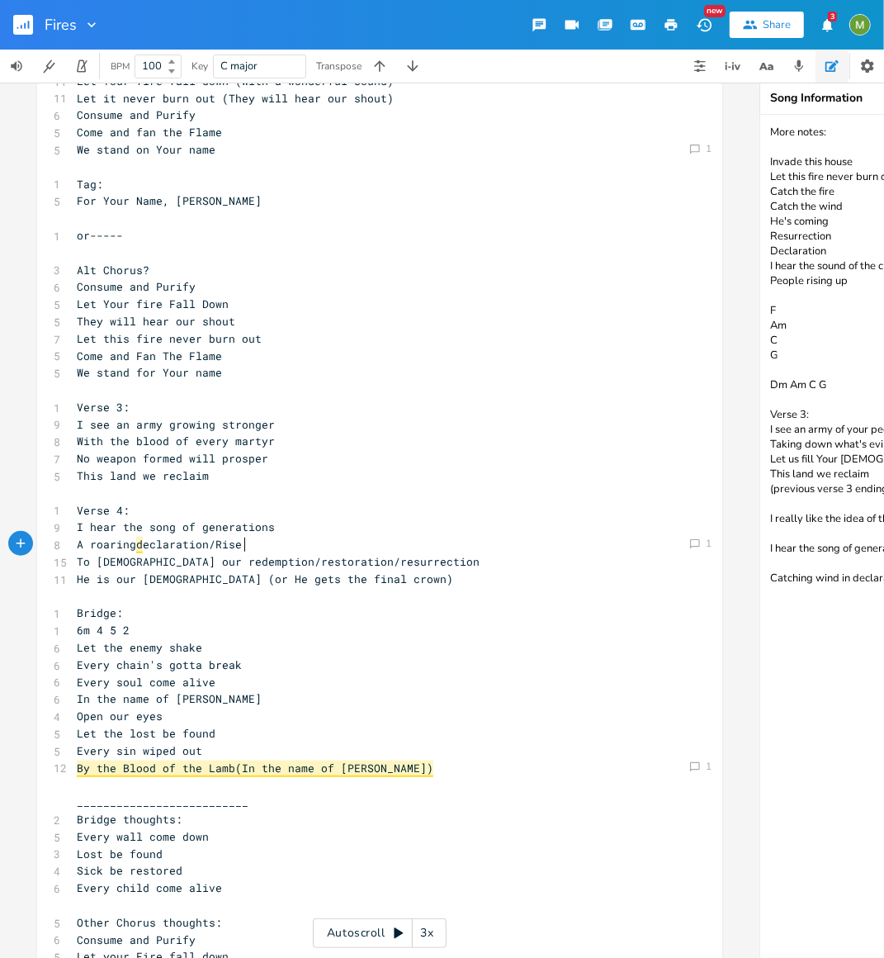
type textarea "e"
type textarea "in declarations"
click at [458, 555] on pre "To [DEMOGRAPHIC_DATA] our redemption/restoration/resurrection" at bounding box center [371, 561] width 596 height 17
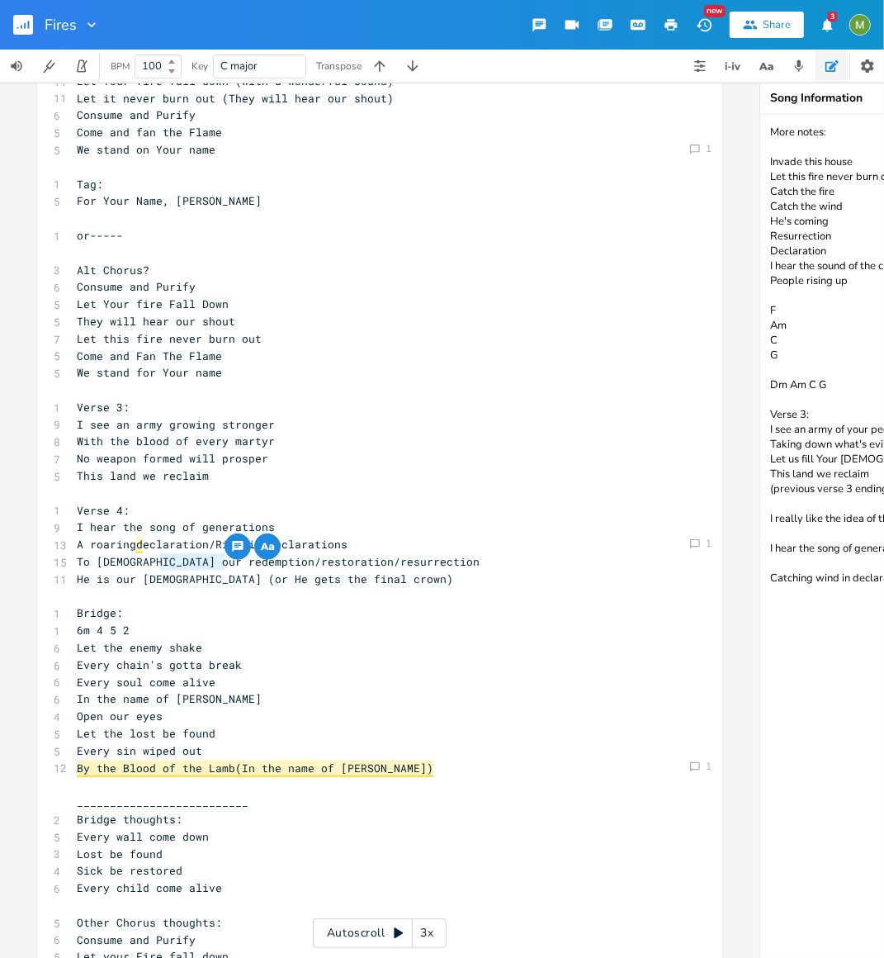
drag, startPoint x: 220, startPoint y: 566, endPoint x: 158, endPoint y: 565, distance: 62.7
click at [158, 565] on span "To [DEMOGRAPHIC_DATA] our redemption/restoration/resurrection" at bounding box center [278, 561] width 403 height 15
type textarea "redemption"
click at [444, 554] on pre "To [DEMOGRAPHIC_DATA] our redemption/restoration/resurrection" at bounding box center [371, 561] width 596 height 17
click at [238, 601] on pre "​" at bounding box center [371, 596] width 596 height 17
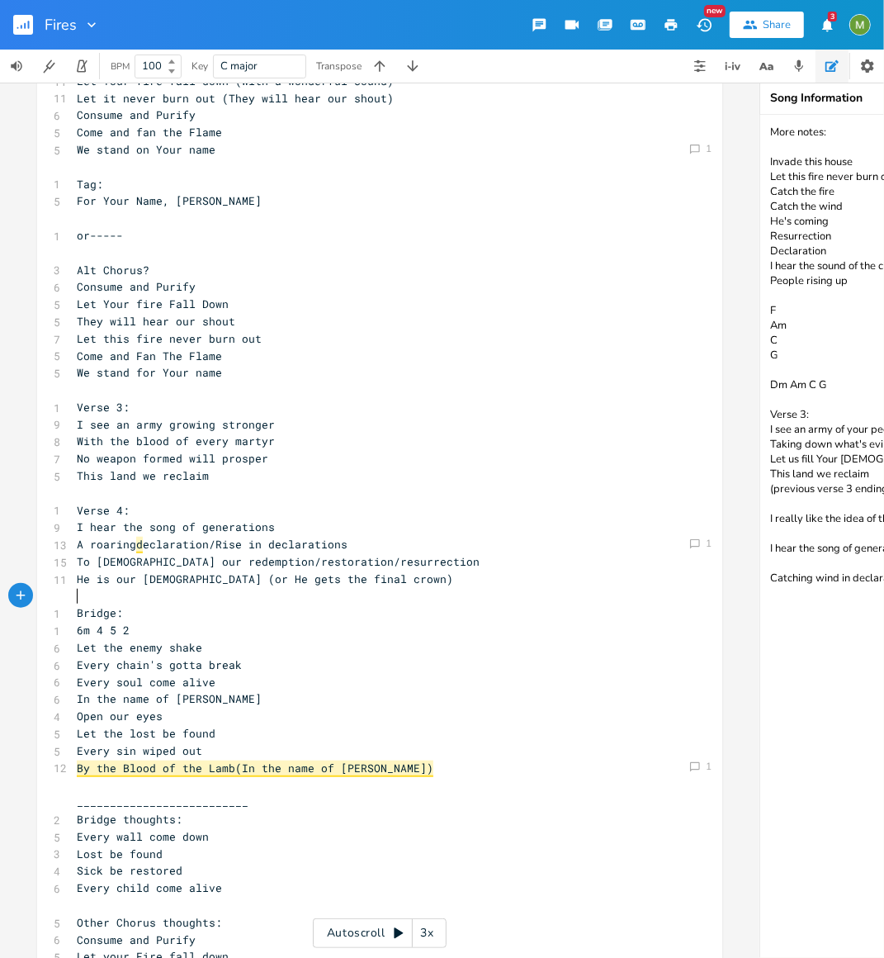
scroll to position [470, 0]
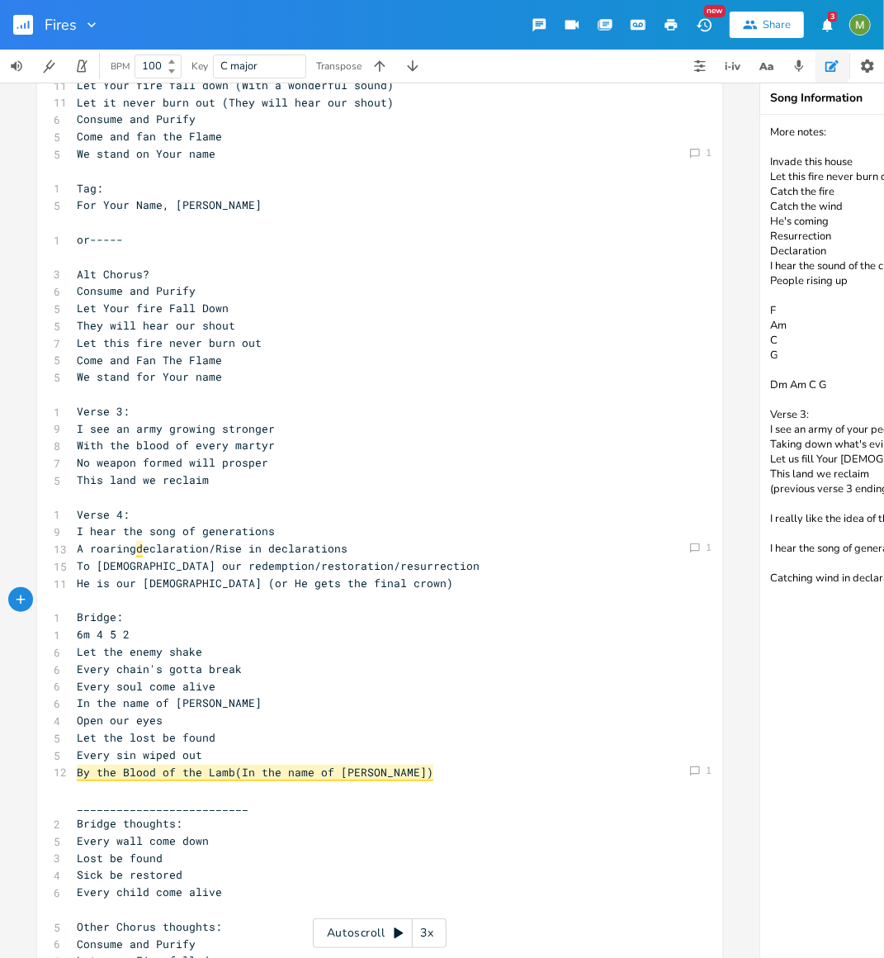
click at [432, 588] on pre "He is our [DEMOGRAPHIC_DATA] (or He gets the final crown)" at bounding box center [371, 583] width 596 height 17
type textarea "He is our [DEMOGRAPHIC_DATA] (or He gets the final crown)"
drag, startPoint x: 72, startPoint y: 583, endPoint x: 373, endPoint y: 578, distance: 301.4
click at [373, 578] on pre "He is our [DEMOGRAPHIC_DATA] (or He gets the final crown)" at bounding box center [371, 583] width 596 height 17
click at [362, 587] on pre "He is our [DEMOGRAPHIC_DATA] (or He gets the final crown)" at bounding box center [371, 583] width 596 height 17
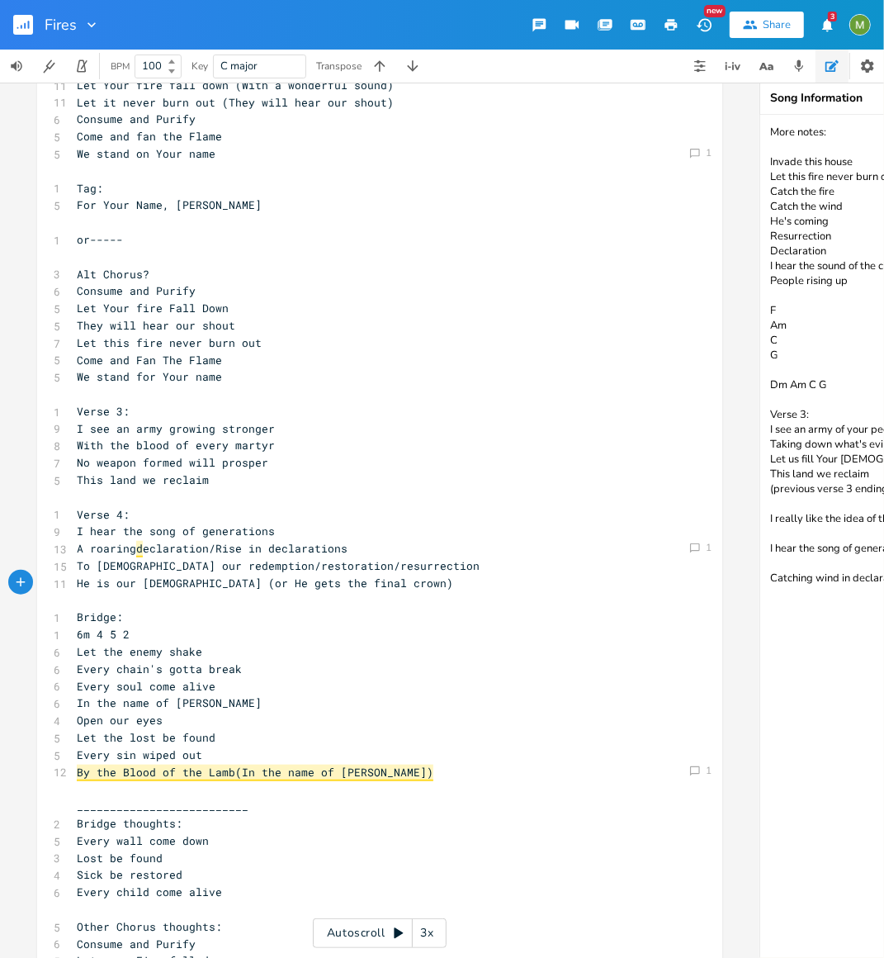
type textarea "s the final crown)"
type textarea "He is our [DEMOGRAPHIC_DATA] (or He gets the final crown)"
drag, startPoint x: 355, startPoint y: 585, endPoint x: 61, endPoint y: 585, distance: 293.9
click at [73, 585] on div "11 He is our [DEMOGRAPHIC_DATA] (or He gets the final crown)" at bounding box center [371, 583] width 596 height 17
click at [365, 615] on pre "Bridge:" at bounding box center [371, 616] width 596 height 17
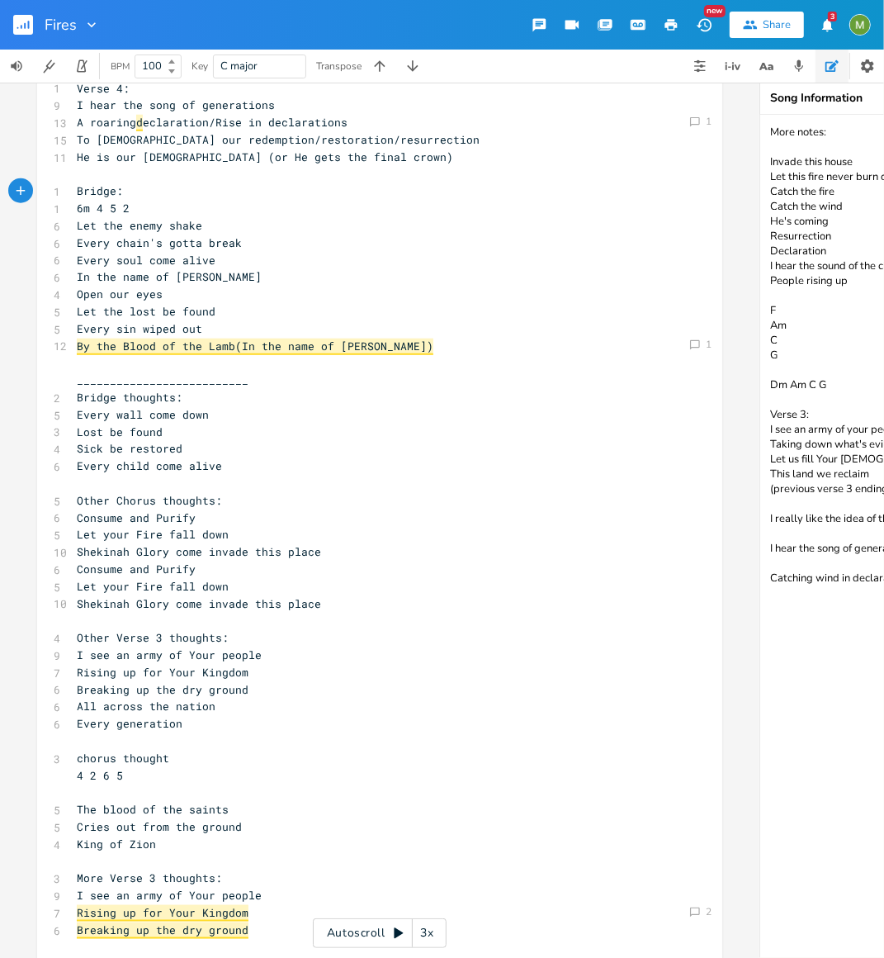
scroll to position [778, 0]
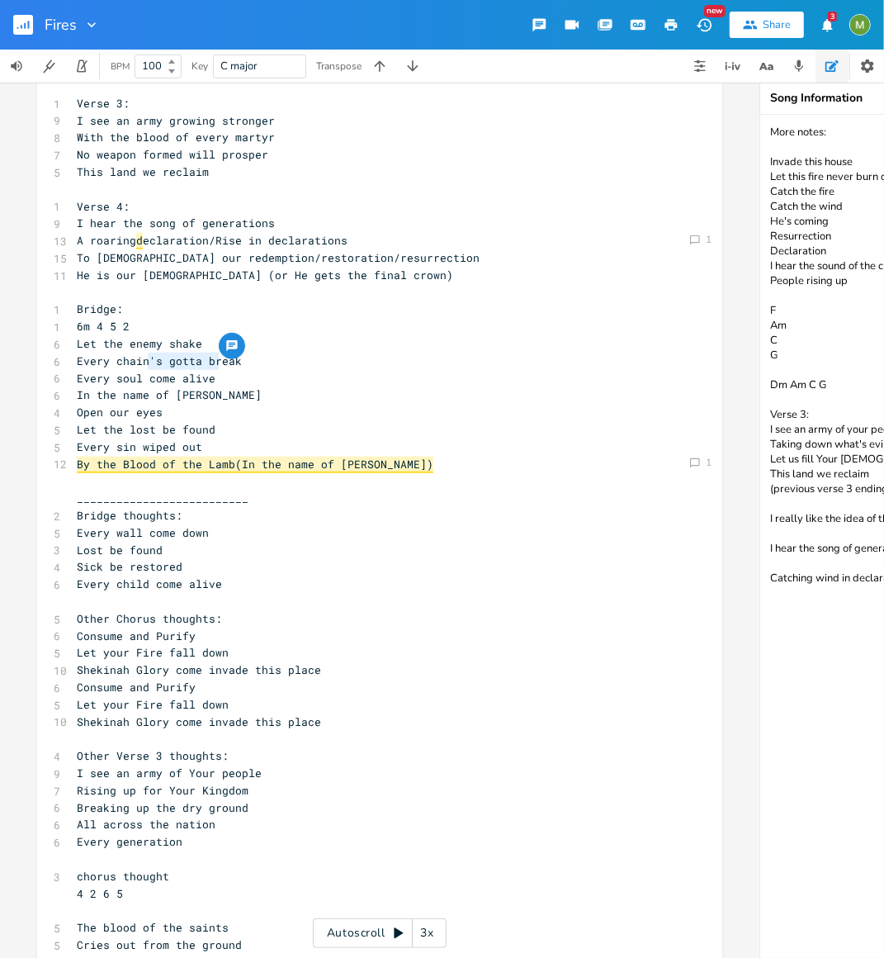
type textarea "'s gotta"
drag, startPoint x: 155, startPoint y: 363, endPoint x: 196, endPoint y: 364, distance: 41.3
click at [196, 364] on span "Every chain's gotta break" at bounding box center [159, 360] width 165 height 15
click at [156, 364] on span "Every chain's gotta break" at bounding box center [159, 360] width 165 height 15
type textarea "'s gotta"
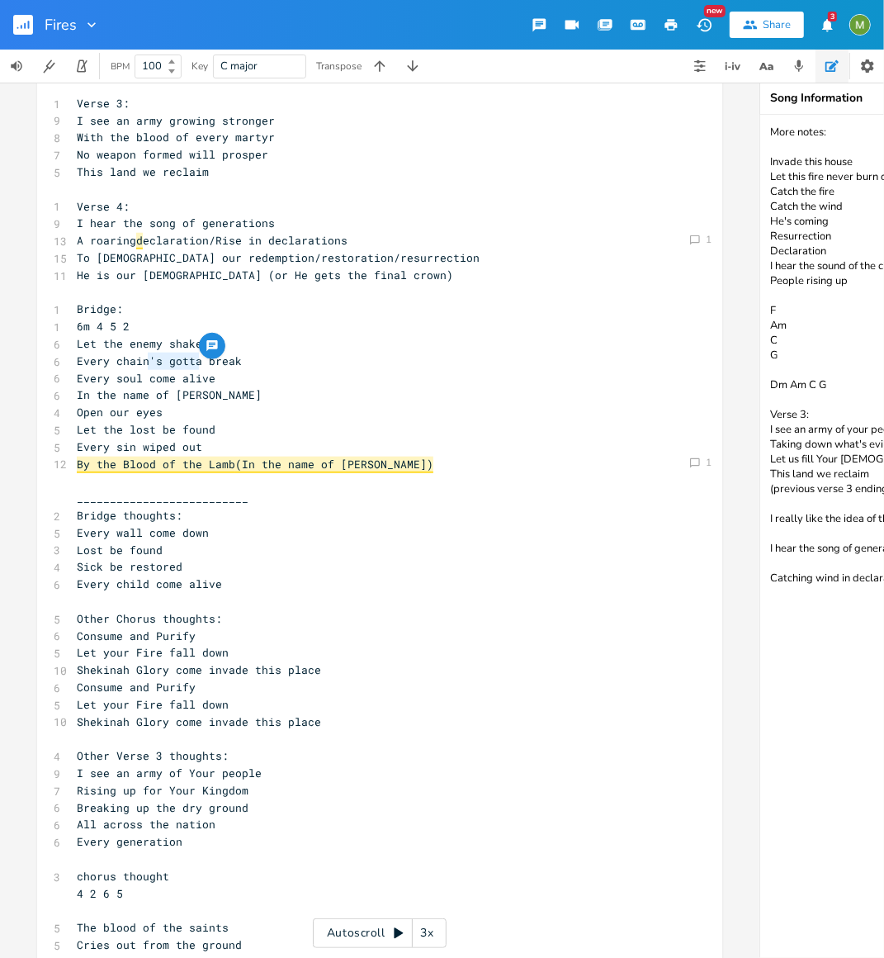
drag, startPoint x: 143, startPoint y: 357, endPoint x: 194, endPoint y: 361, distance: 51.3
click at [194, 361] on span "Every chain's gotta break" at bounding box center [159, 360] width 165 height 15
click at [314, 400] on pre "In the name of [PERSON_NAME]" at bounding box center [371, 394] width 596 height 17
drag, startPoint x: 190, startPoint y: 357, endPoint x: 175, endPoint y: 359, distance: 15.0
click at [175, 359] on span "Every chain's gotta break" at bounding box center [159, 360] width 165 height 15
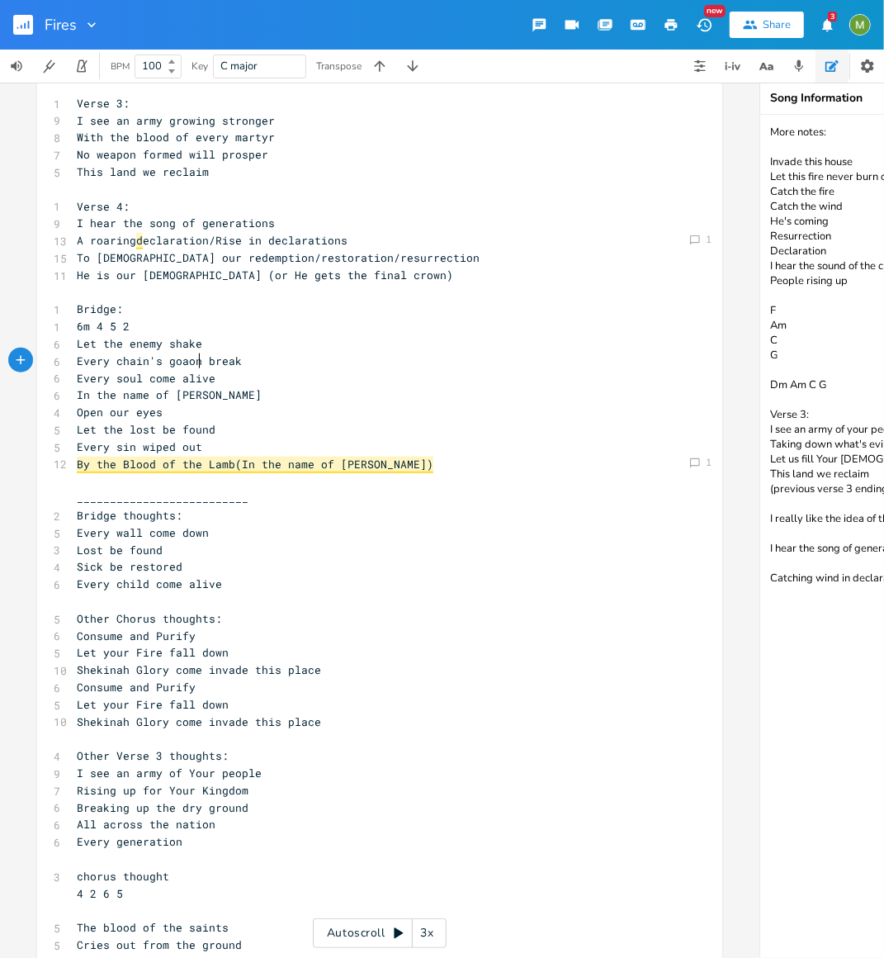
type textarea "aonna"
type textarea "nna"
click at [364, 362] on pre "Every chain's gonna break" at bounding box center [371, 361] width 596 height 17
click at [297, 395] on pre "In the name of [PERSON_NAME]" at bounding box center [371, 394] width 596 height 17
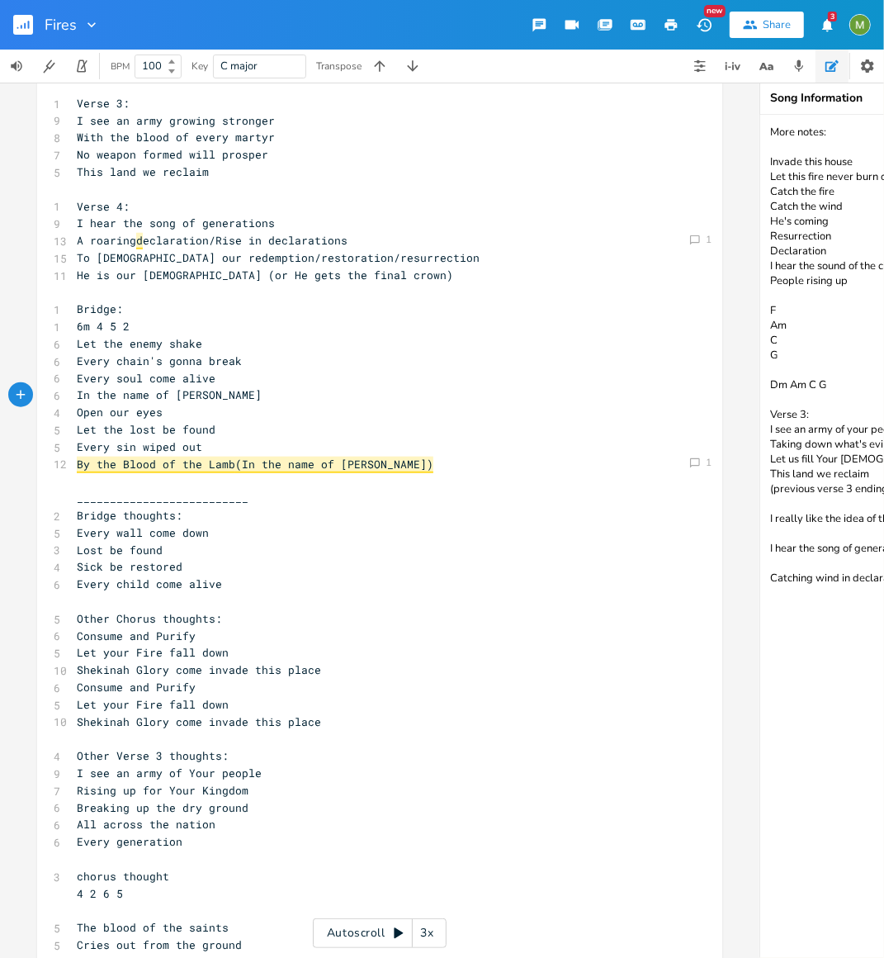
click at [250, 343] on pre "Let the enemy shake" at bounding box center [371, 343] width 596 height 17
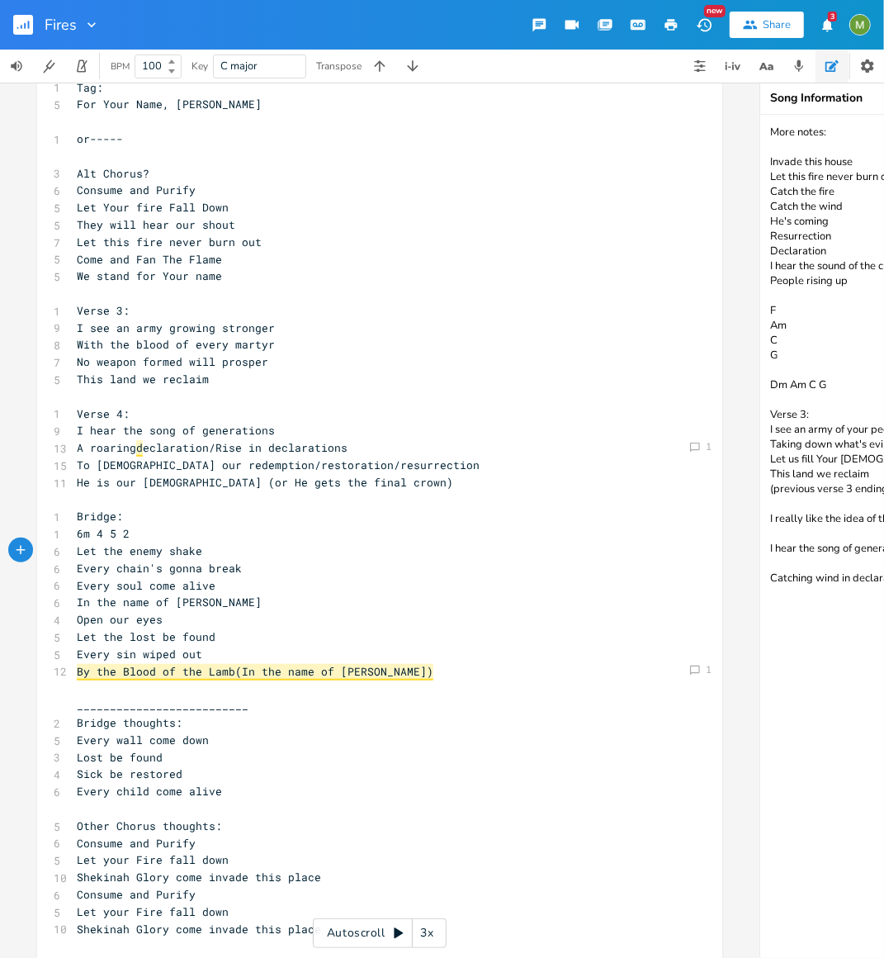
scroll to position [570, 0]
type textarea "/Rise in declarations"
drag, startPoint x: 209, startPoint y: 446, endPoint x: 350, endPoint y: 452, distance: 141.3
click at [350, 452] on pre "A roaring d eclaration/Rise in declarations" at bounding box center [371, 447] width 596 height 17
click at [424, 533] on pre "6m 4 5 2" at bounding box center [371, 533] width 596 height 17
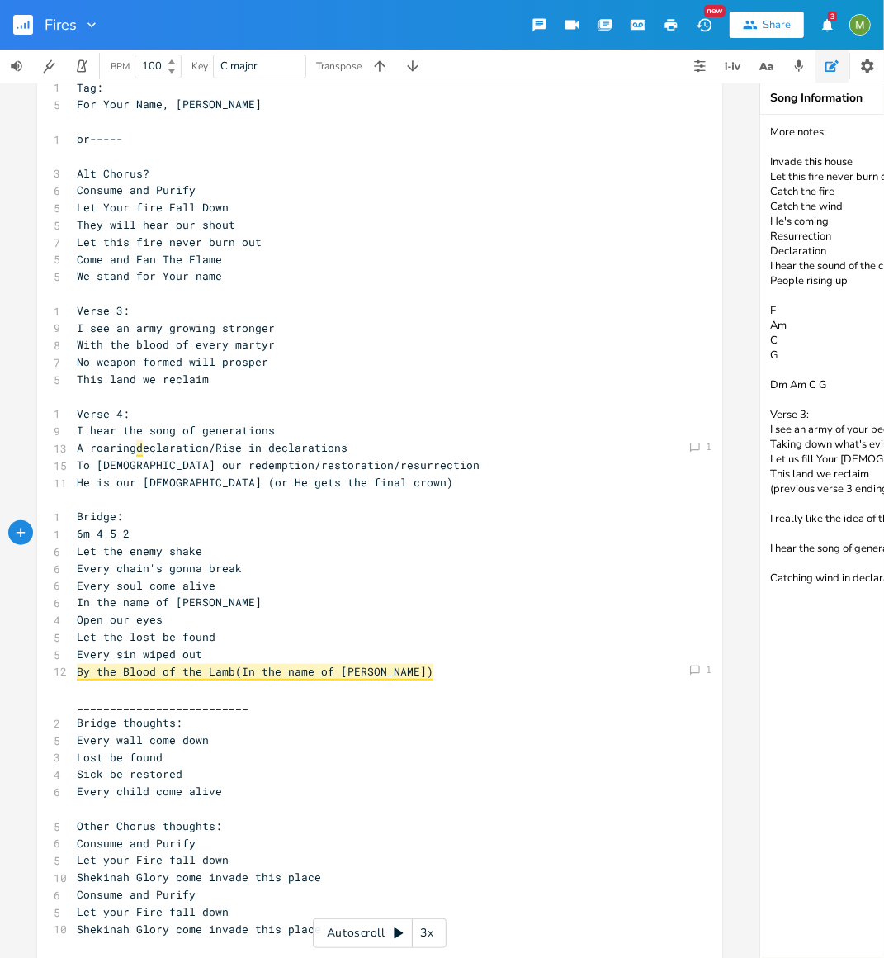
click at [472, 489] on pre "He is our [DEMOGRAPHIC_DATA] (or He gets the final crown)" at bounding box center [371, 482] width 596 height 17
click at [460, 511] on pre "Bridge:" at bounding box center [371, 516] width 596 height 17
click at [218, 605] on pre "In the name of [PERSON_NAME]" at bounding box center [371, 602] width 596 height 17
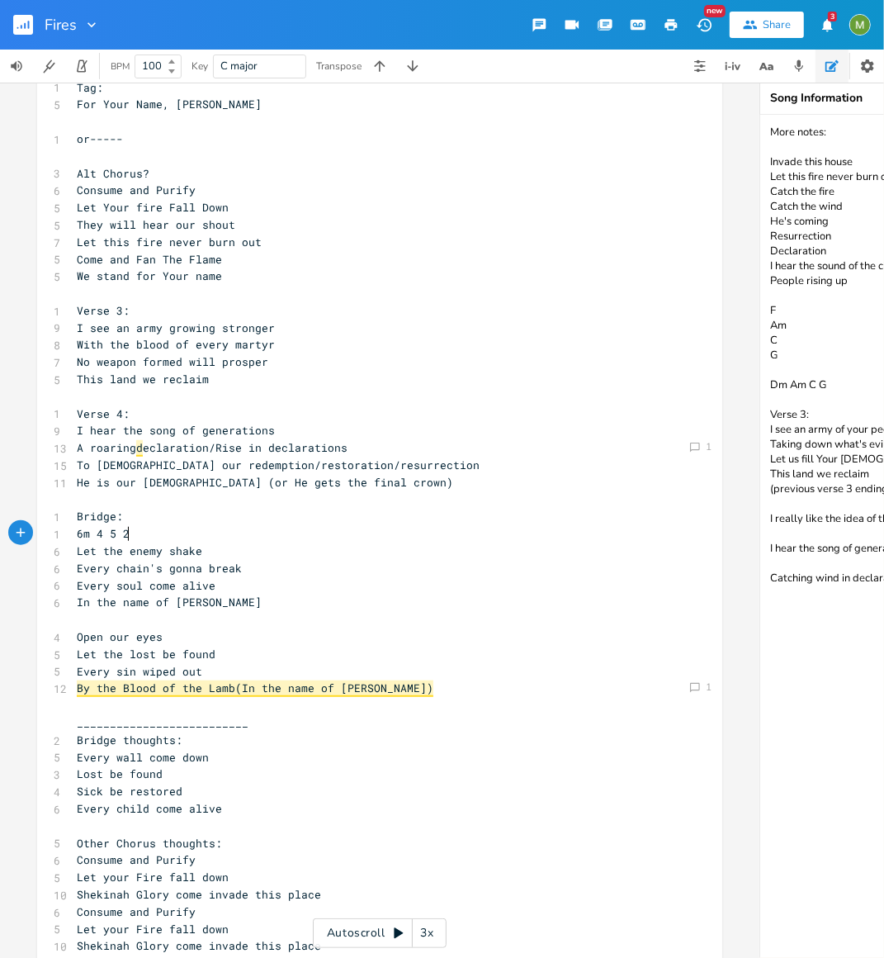
click at [221, 530] on pre "6m 4 5 2" at bounding box center [371, 533] width 596 height 17
click at [401, 688] on pre "By the Blood of the Lamb (In the name of [PERSON_NAME])" at bounding box center [371, 687] width 596 height 17
click at [356, 723] on pre "__________________________" at bounding box center [371, 722] width 596 height 17
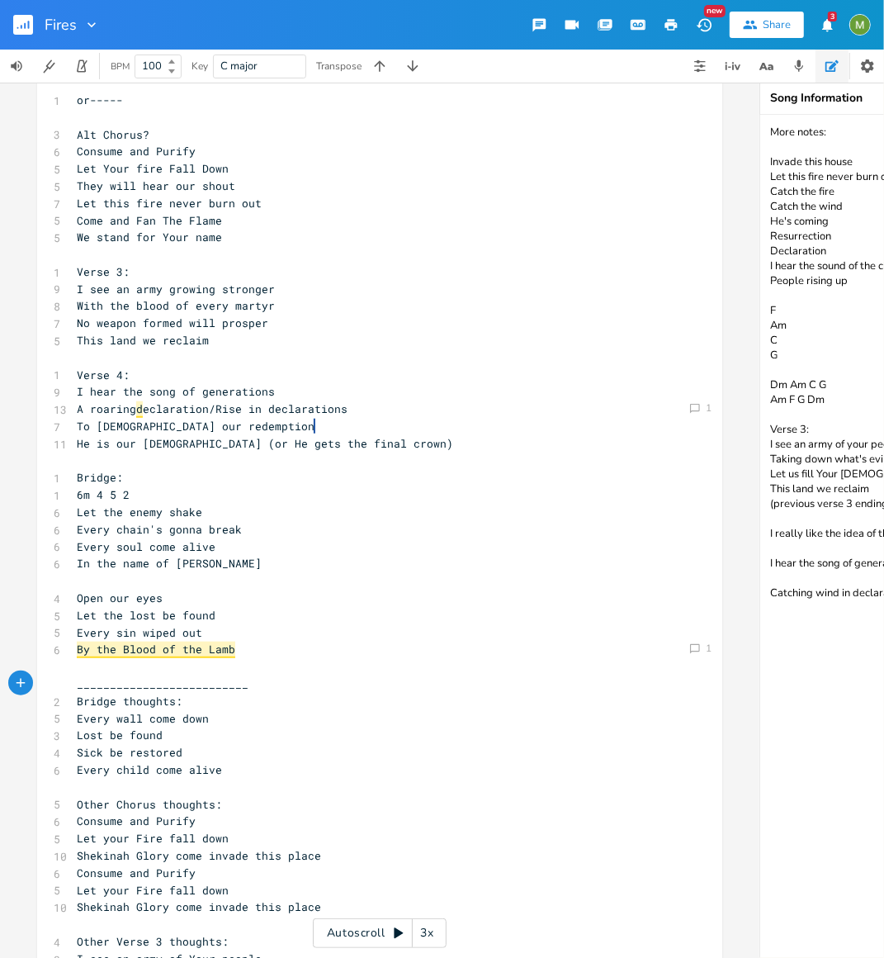
scroll to position [560, 0]
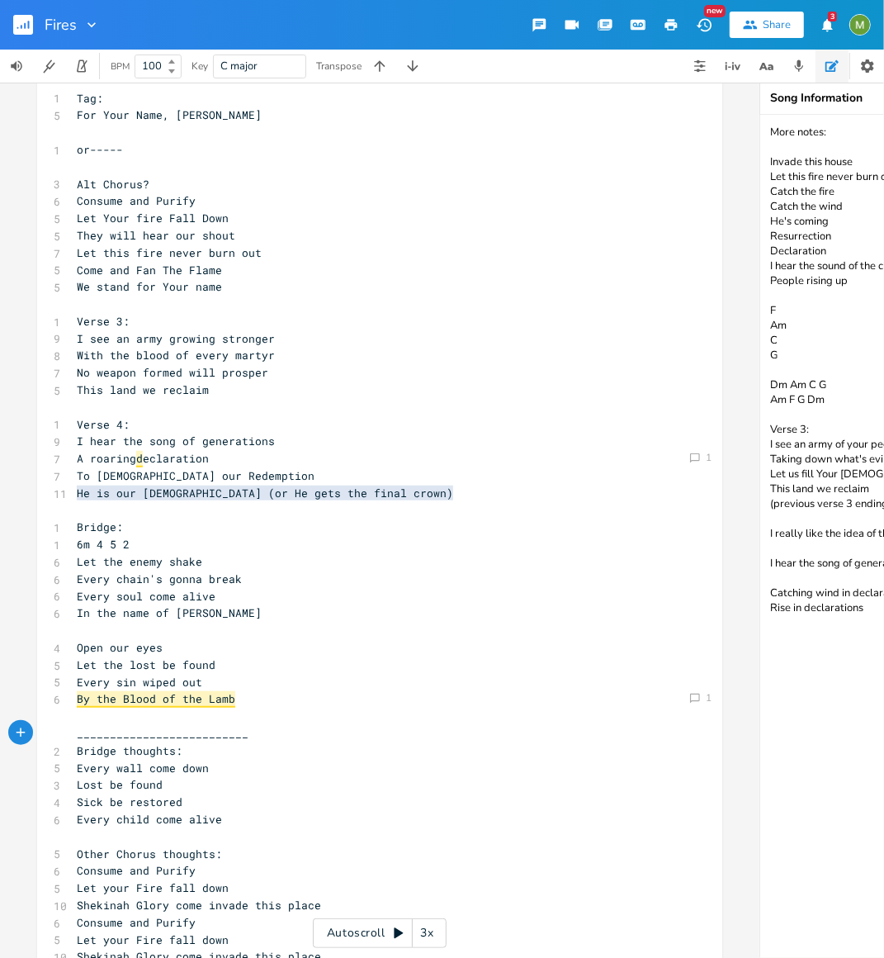
type textarea "More notes: Invade this house Let this fire never burn out Catch the fire Catch…"
type textarea "To [DEMOGRAPHIC_DATA] our Redemption"
drag, startPoint x: 224, startPoint y: 476, endPoint x: 48, endPoint y: 480, distance: 175.9
click at [48, 480] on div "To [DEMOGRAPHIC_DATA] our Redemption xxxxxxxxxx 1 Verse 1: 1 2m 6 1 5 8 I see t…" at bounding box center [379, 704] width 685 height 2045
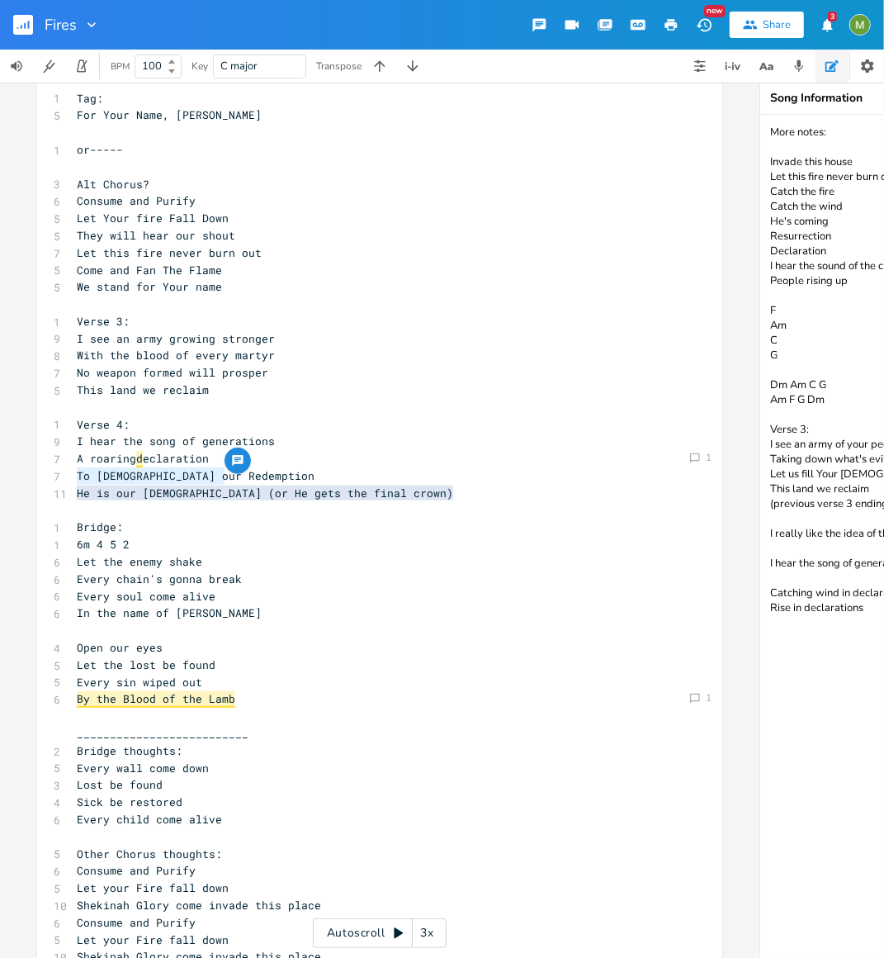
click at [308, 479] on pre "To [DEMOGRAPHIC_DATA] our Redemption" at bounding box center [371, 475] width 596 height 17
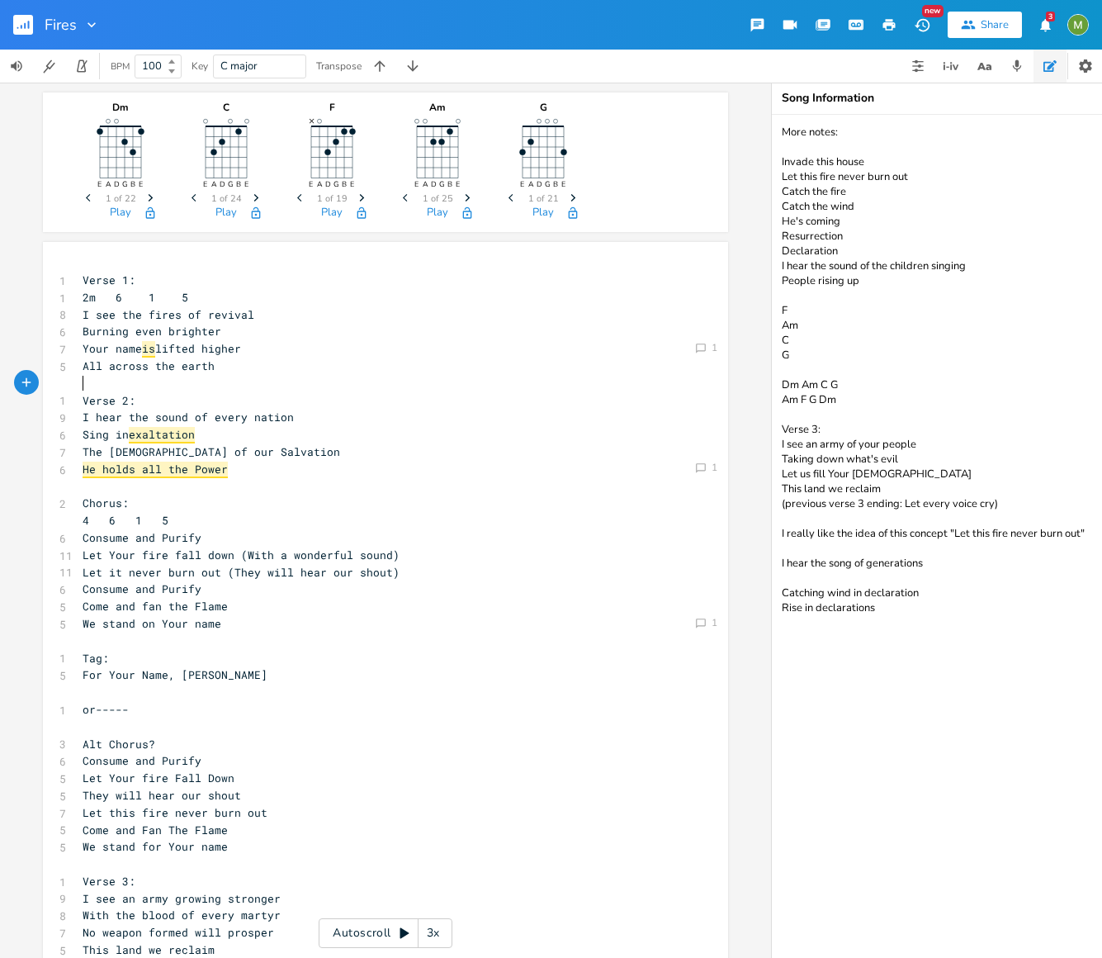
click at [230, 391] on pre "​" at bounding box center [377, 383] width 596 height 17
click at [242, 485] on pre "​" at bounding box center [377, 486] width 596 height 17
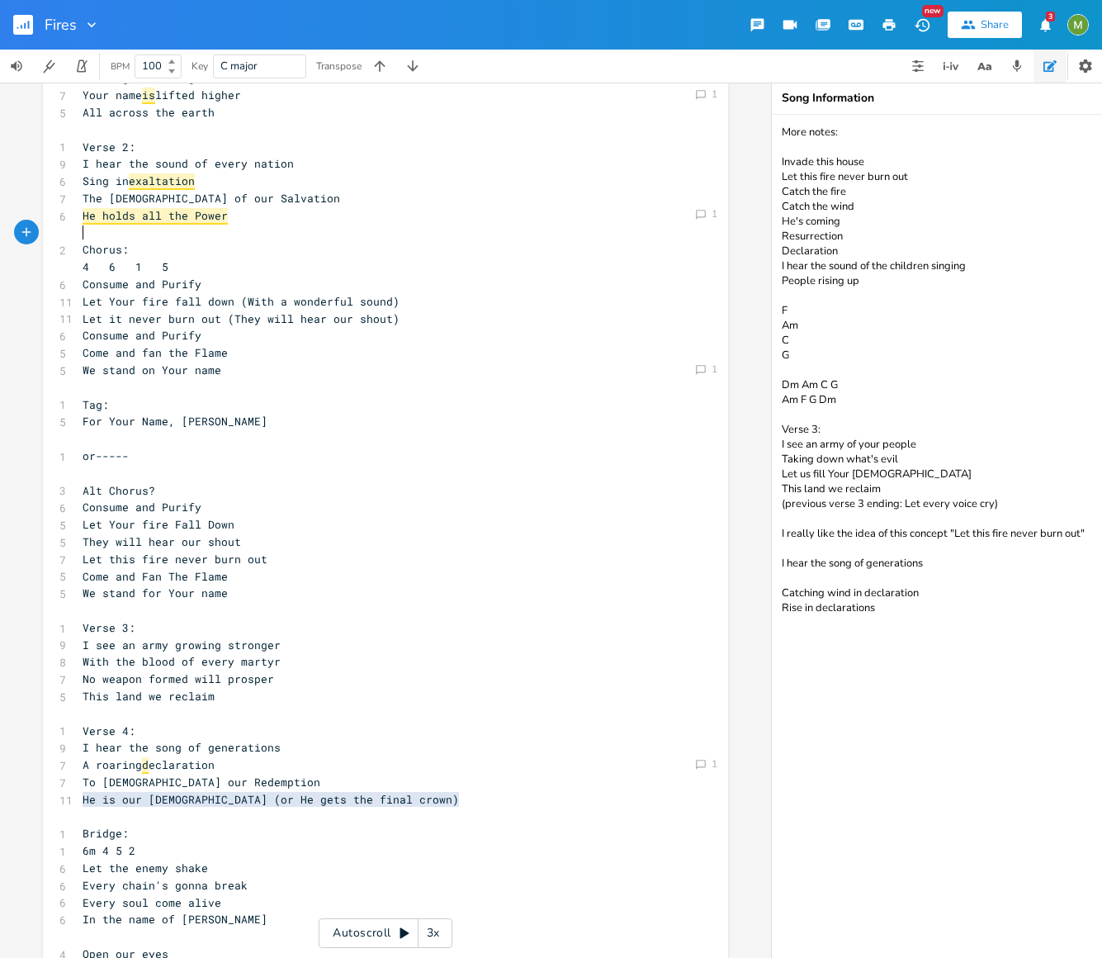
scroll to position [254, 0]
click at [123, 218] on span "He holds all the Power" at bounding box center [155, 215] width 145 height 17
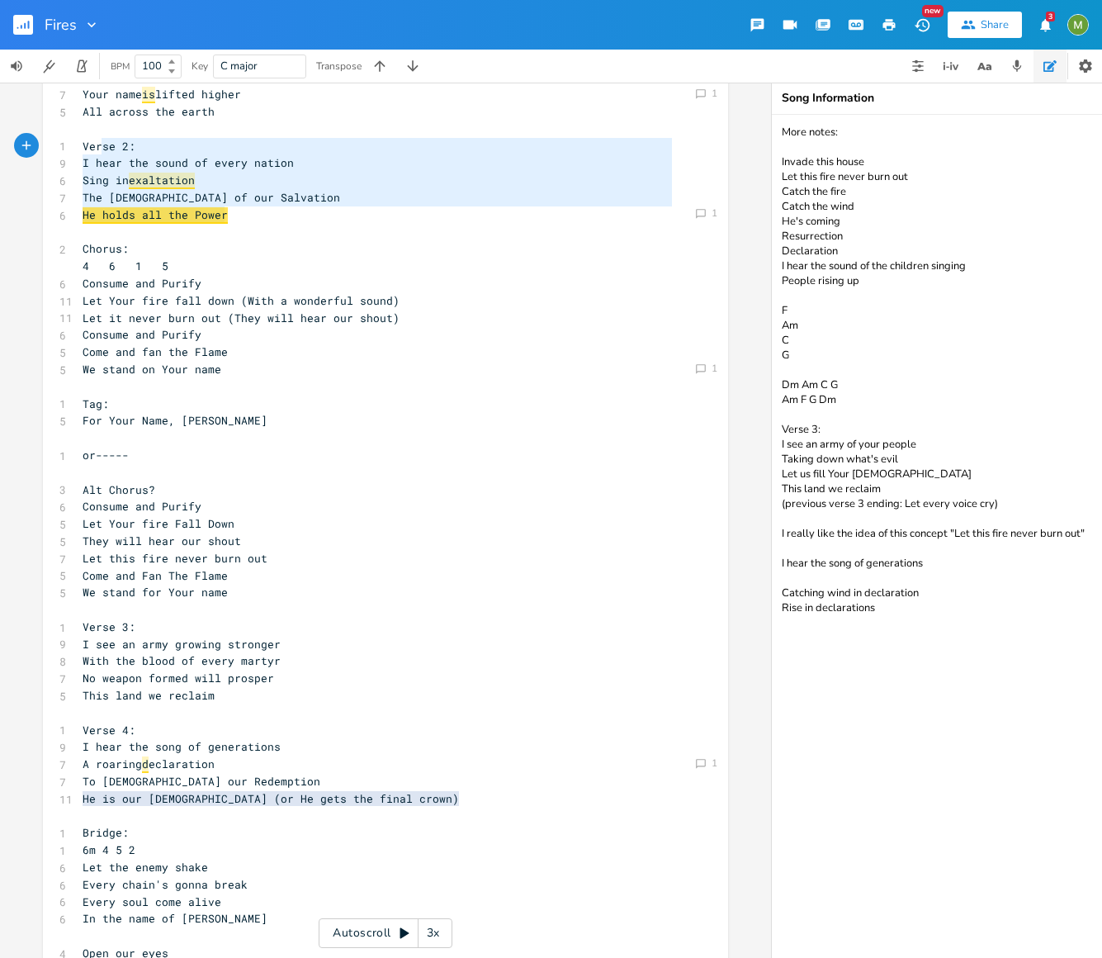
type textarea "Verse 2: I hear the sound of every nation Sing in exaltation The [DEMOGRAPHIC_D…"
drag, startPoint x: 239, startPoint y: 220, endPoint x: 59, endPoint y: 151, distance: 193.4
click at [291, 220] on pre "He holds all the Power" at bounding box center [377, 214] width 596 height 17
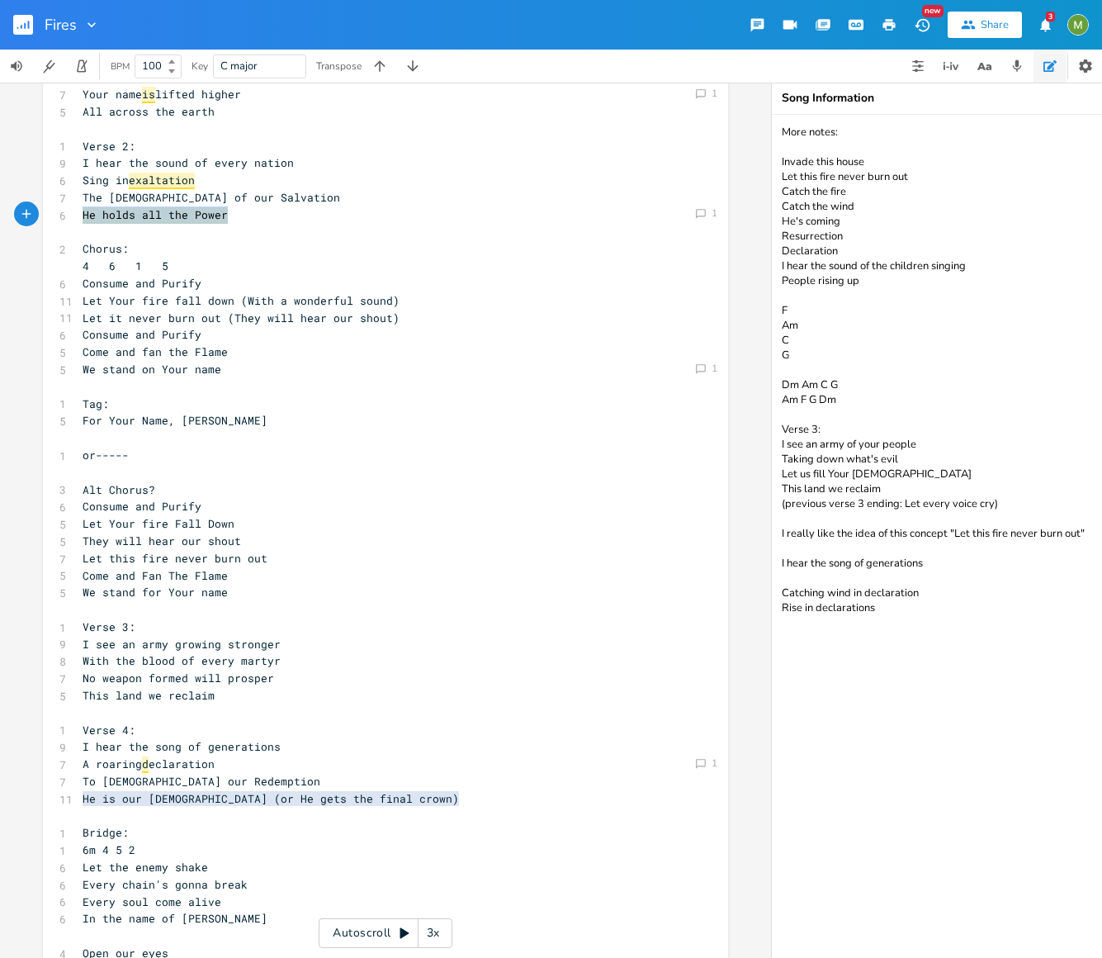
drag, startPoint x: 72, startPoint y: 212, endPoint x: 223, endPoint y: 215, distance: 151.1
click at [229, 217] on pre "He holds all the Power" at bounding box center [377, 214] width 596 height 17
click at [827, 647] on textarea "More notes: Invade this house Let this fire never burn out Catch the fire Catch…" at bounding box center [937, 536] width 330 height 843
click at [1042, 667] on textarea "More notes: Invade this house Let this fire never burn out Catch the fire Catch…" at bounding box center [937, 536] width 330 height 843
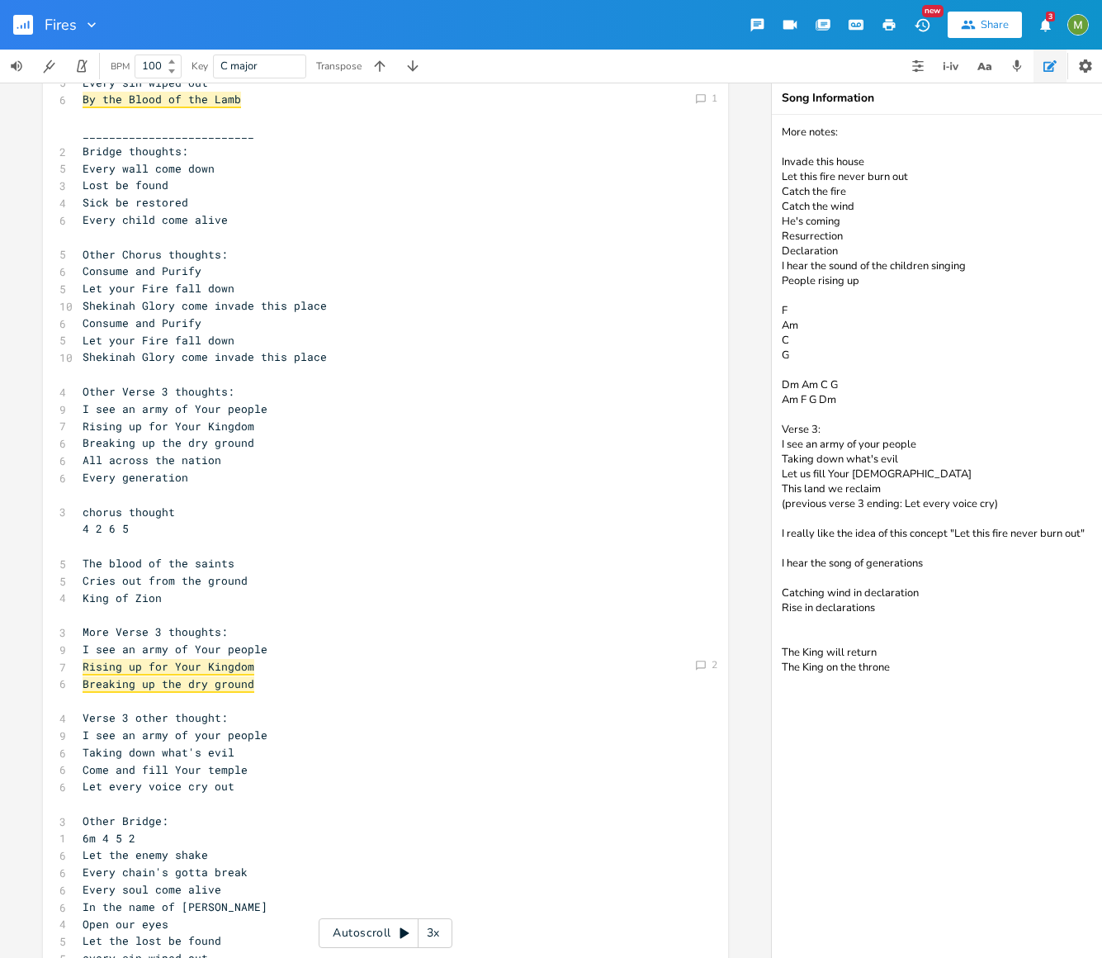
scroll to position [1338, 0]
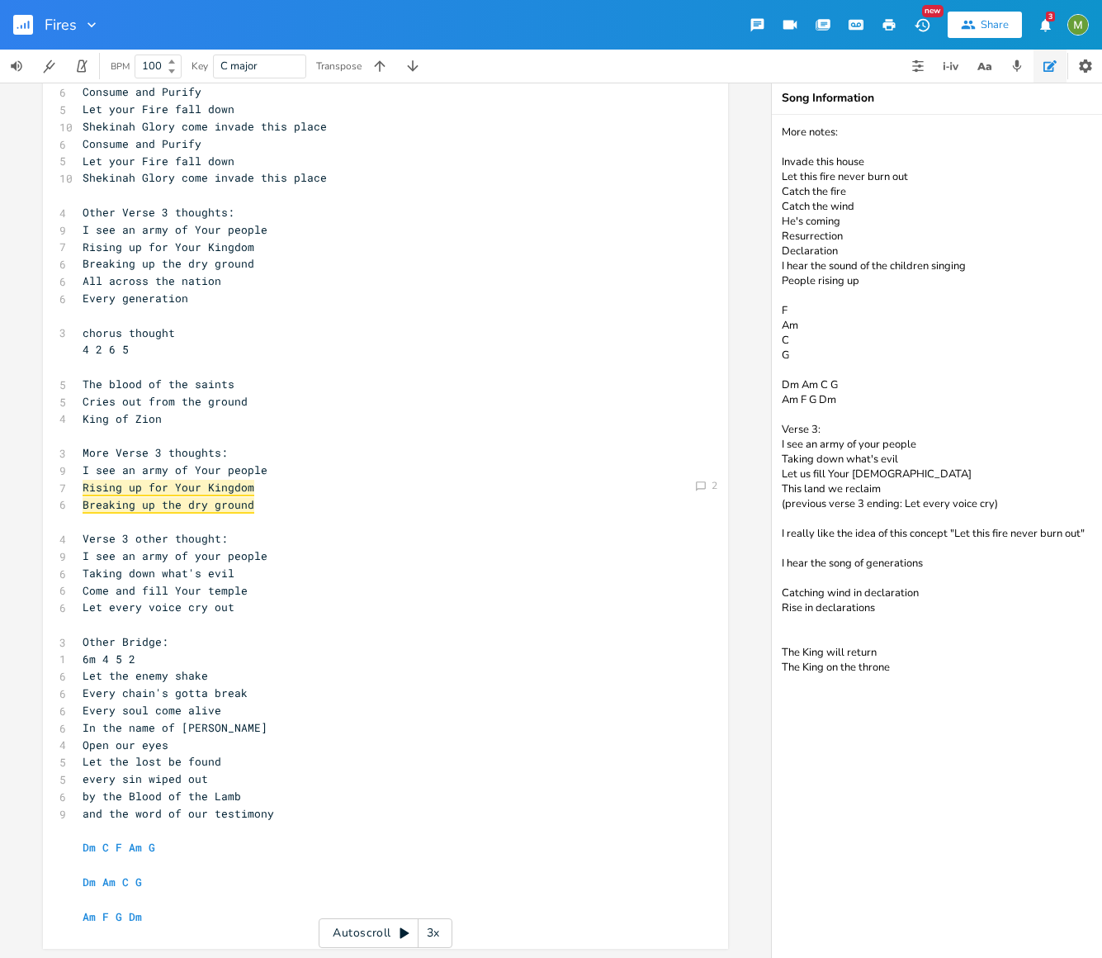
type textarea "More notes: Invade this house Let this fire never burn out Catch the fire Catch…"
click at [189, 414] on pre "King of Zion" at bounding box center [377, 418] width 596 height 17
click at [259, 507] on pre "Breaking up the dry ground" at bounding box center [377, 504] width 596 height 17
click at [260, 497] on pre "Breaking up the dry ground" at bounding box center [377, 504] width 596 height 17
type textarea "see an army of Your people Rising up for Your Kingdom Breaking up the dry ground"
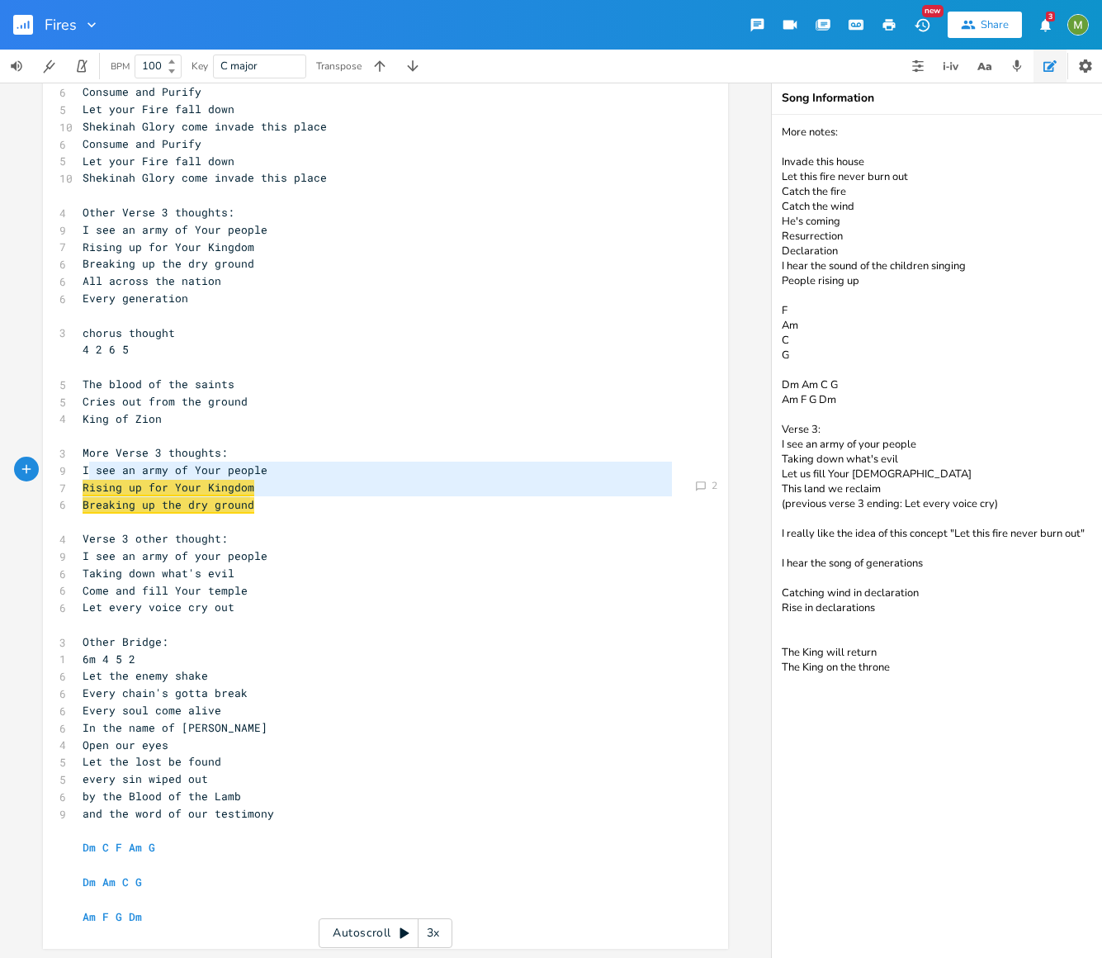
drag, startPoint x: 270, startPoint y: 505, endPoint x: 83, endPoint y: 462, distance: 191.5
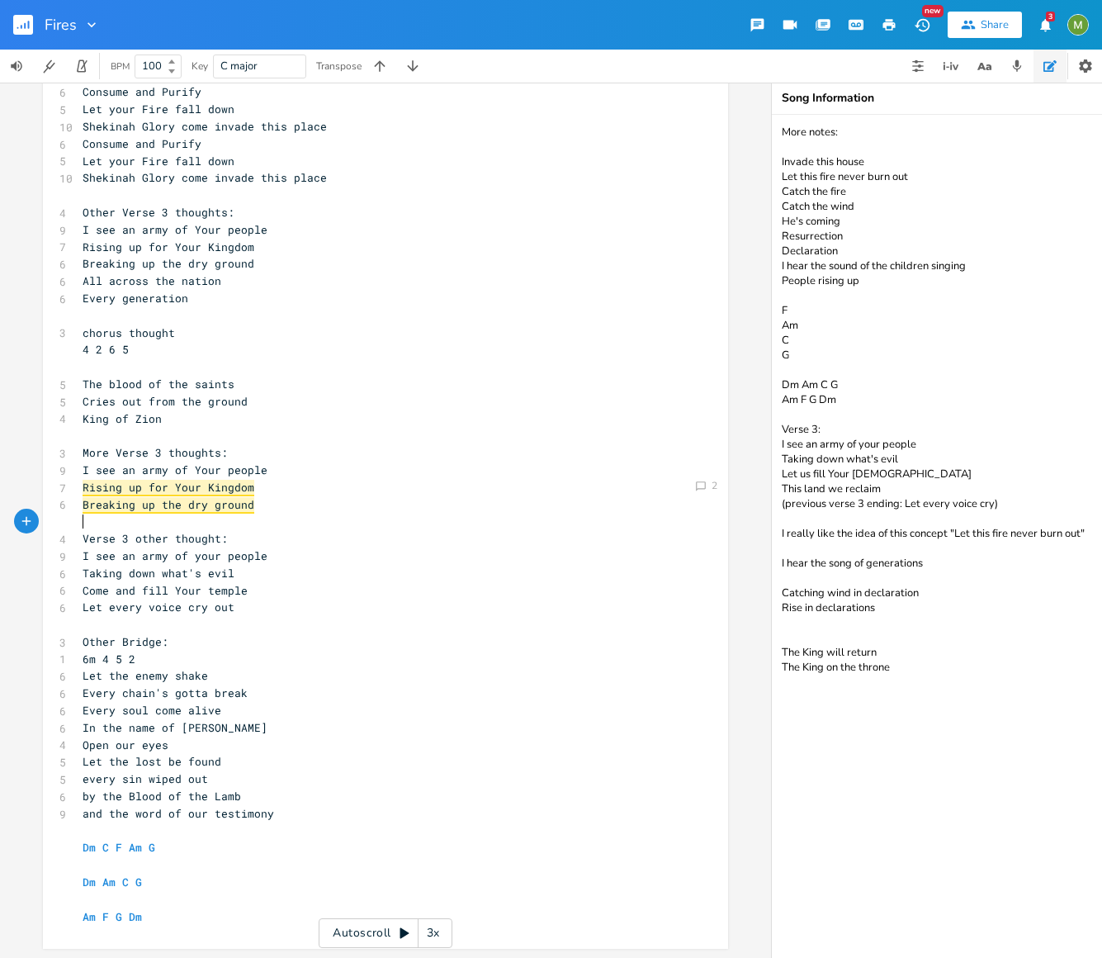
click at [348, 526] on pre "​" at bounding box center [377, 521] width 596 height 17
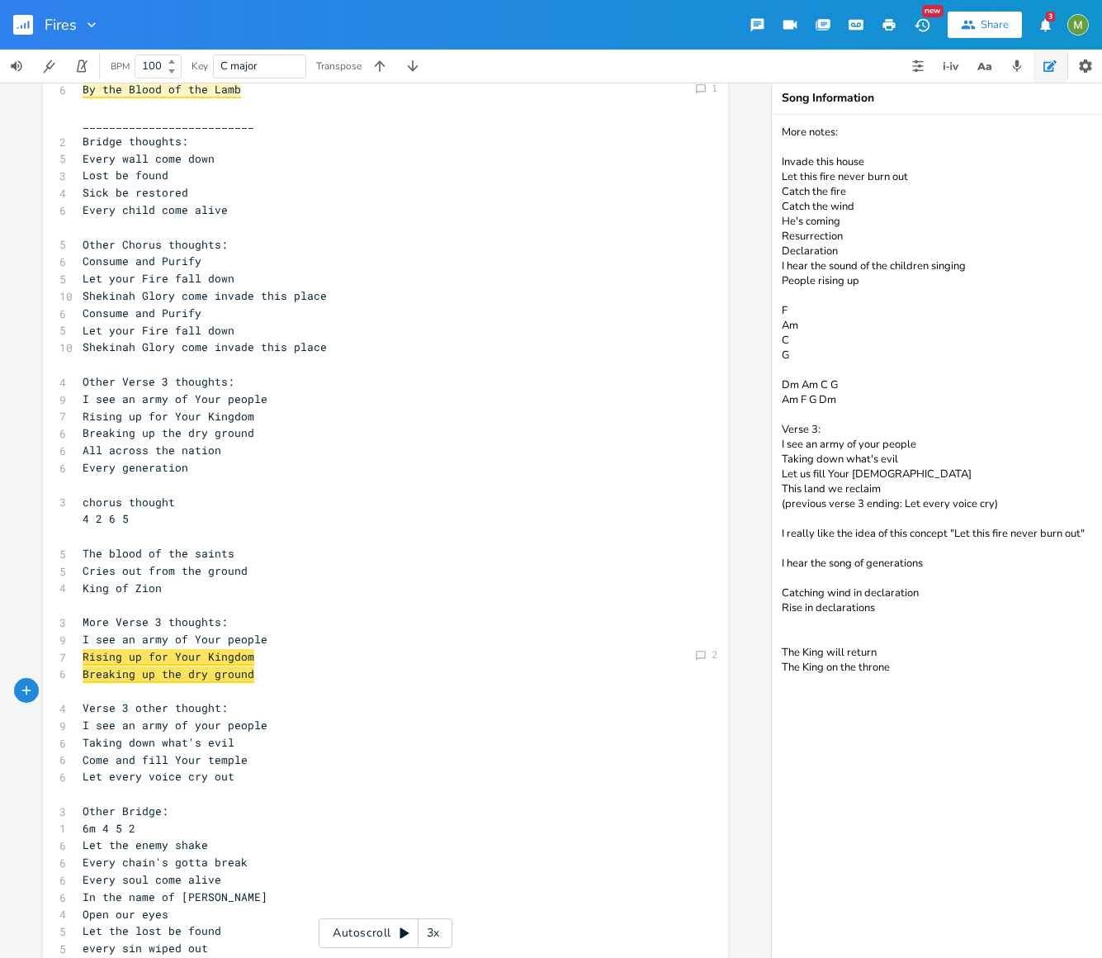
scroll to position [1169, 0]
click at [935, 670] on textarea "More notes: Invade this house Let this fire never burn out Catch the fire Catch…" at bounding box center [937, 536] width 330 height 843
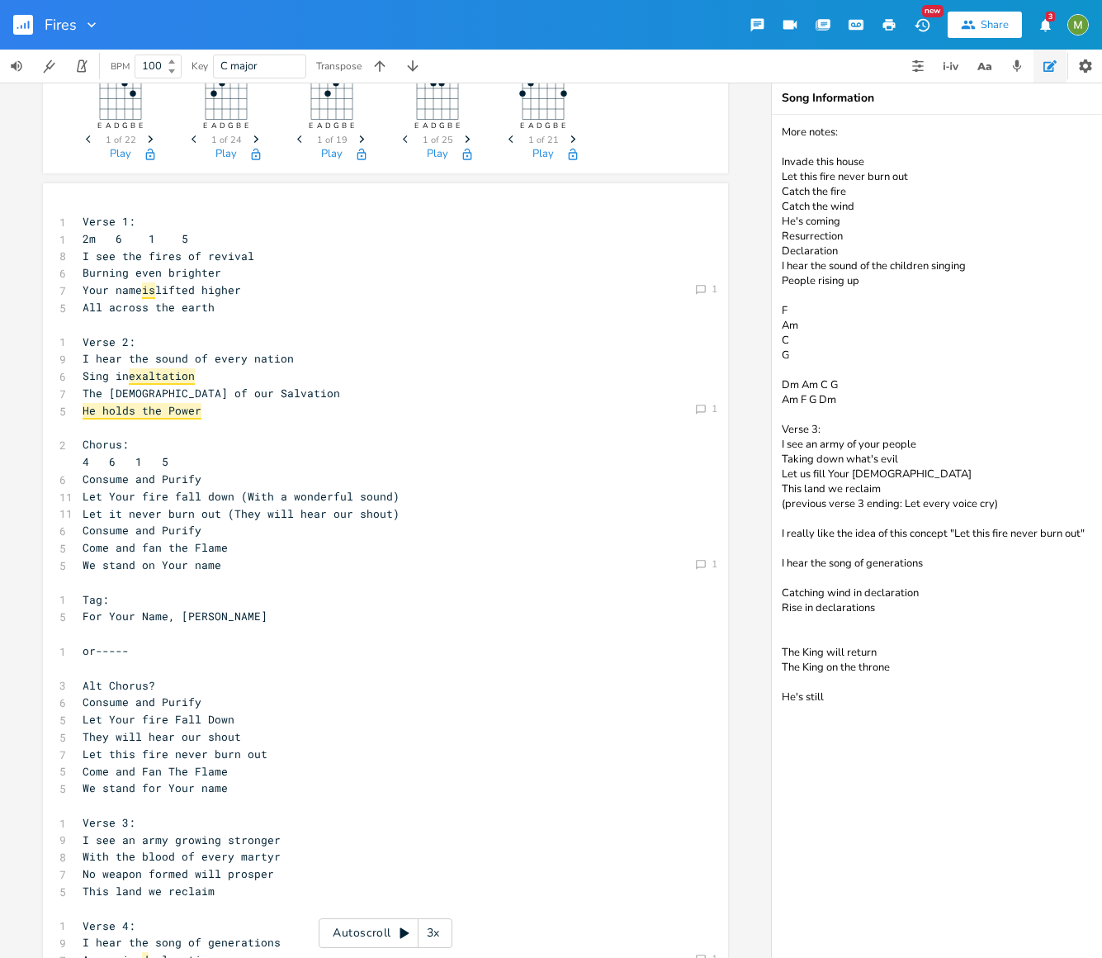
scroll to position [376, 0]
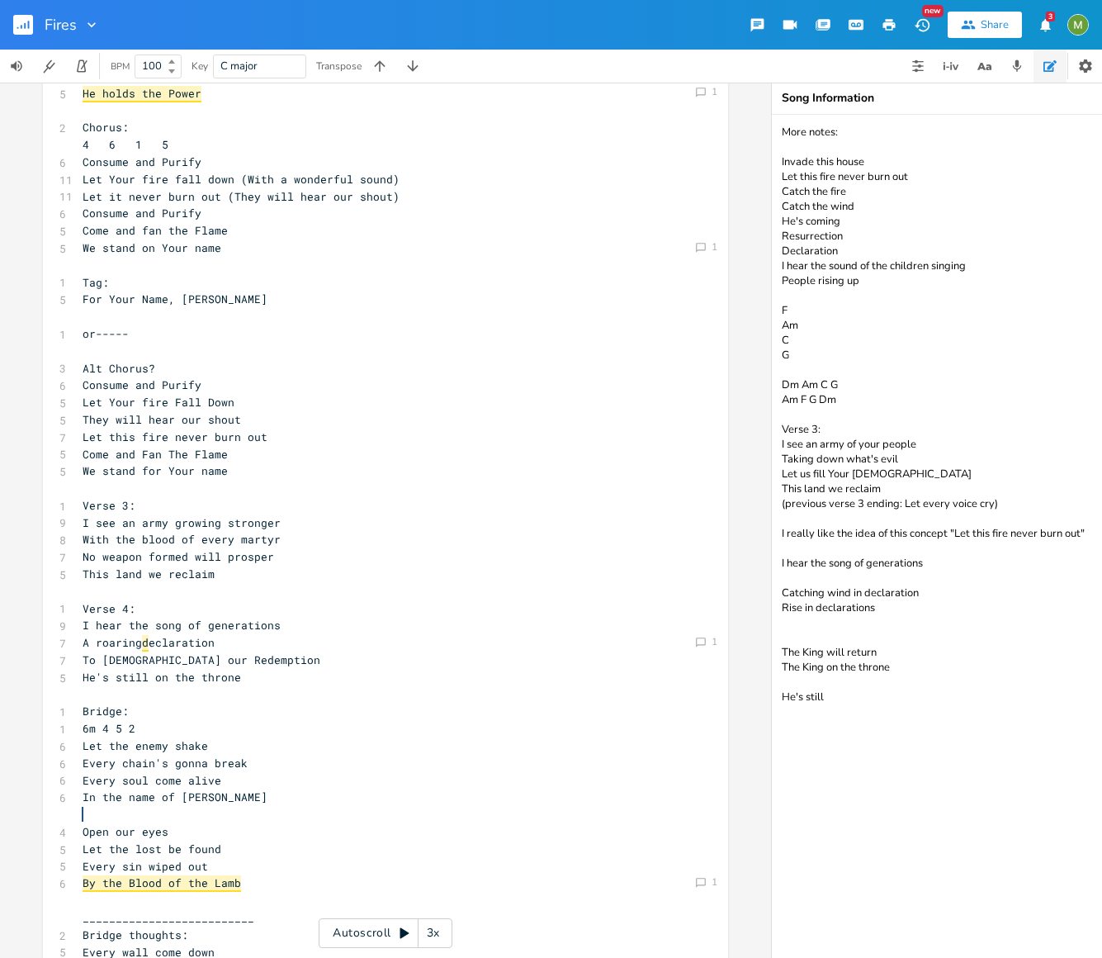
type textarea "More notes: Invade this house Let this fire never burn out Catch the fire Catch…"
click at [286, 567] on pre "This land we reclaim" at bounding box center [377, 574] width 596 height 17
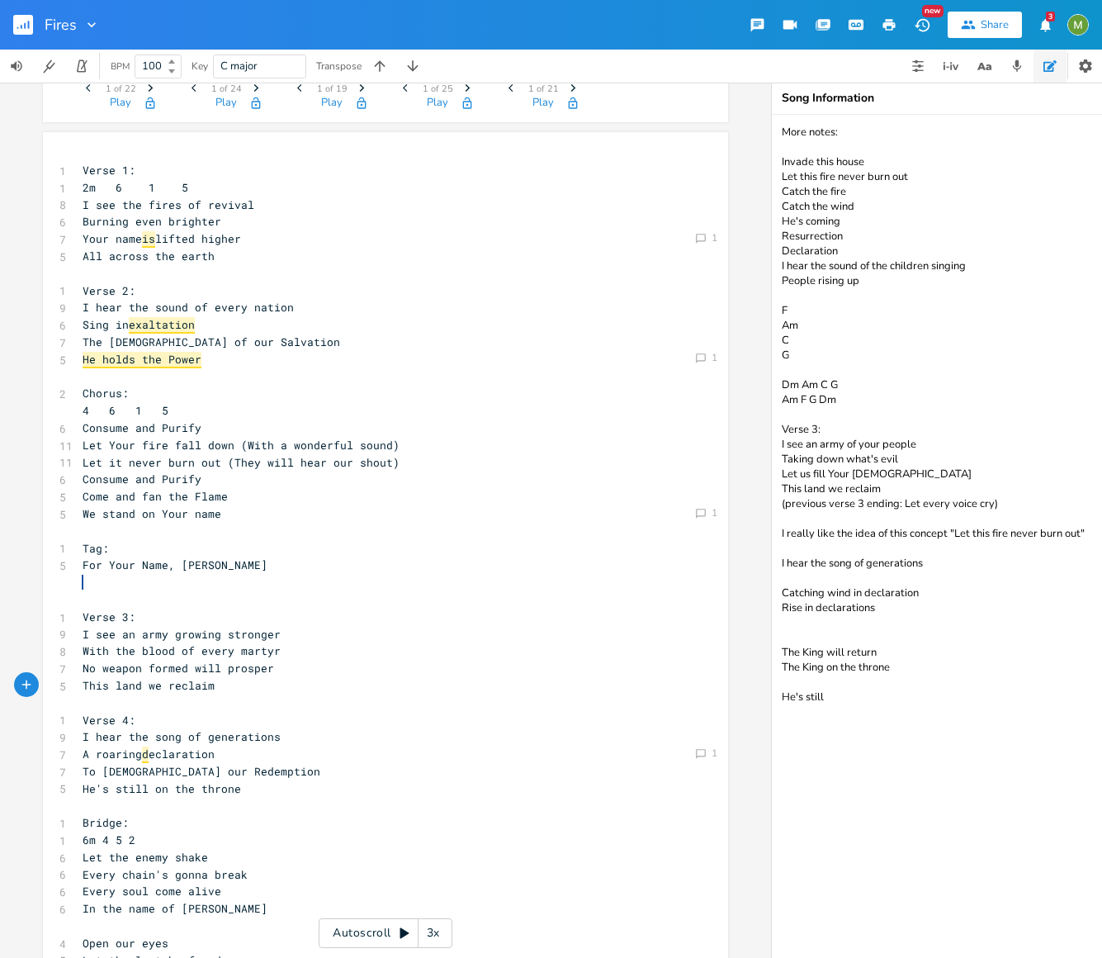
scroll to position [107, 0]
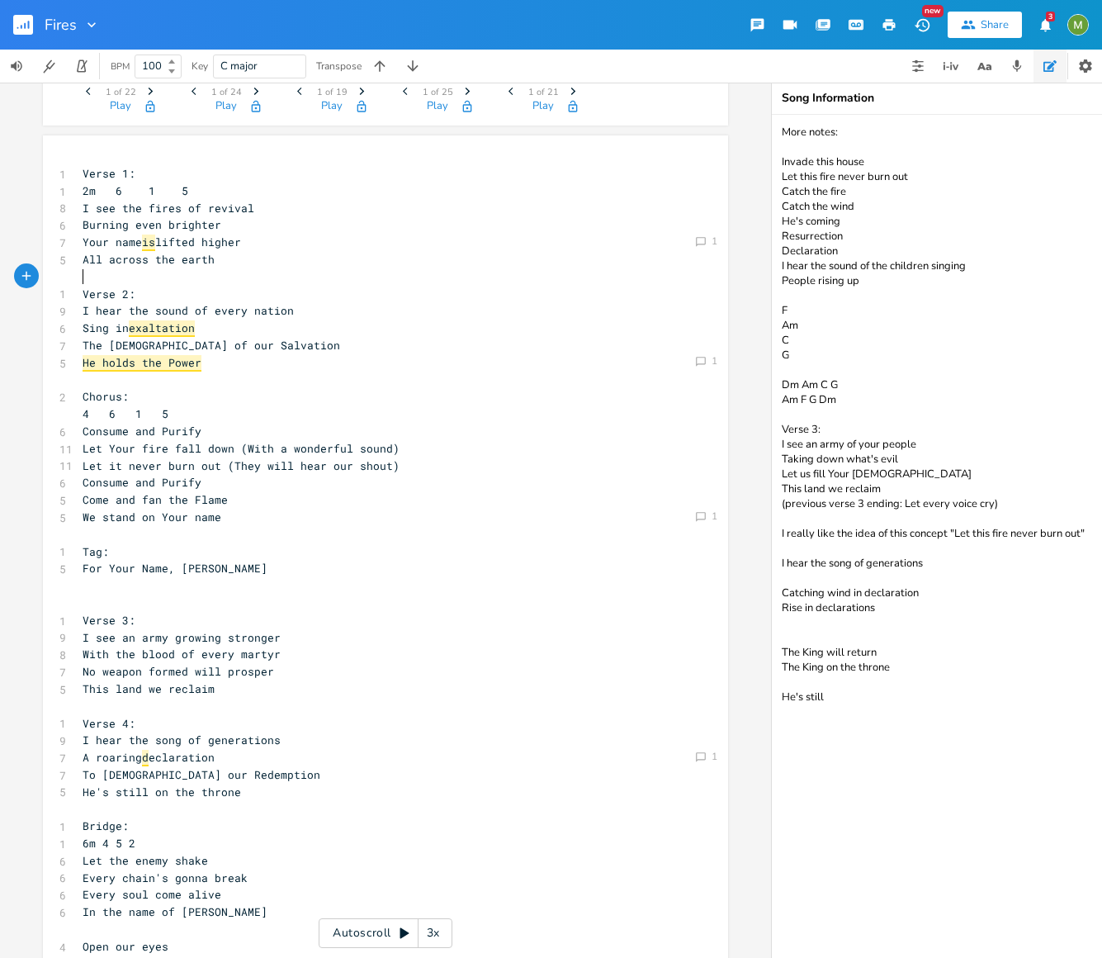
click at [148, 271] on pre "​" at bounding box center [377, 276] width 596 height 17
click at [137, 363] on span "He holds the Power" at bounding box center [142, 363] width 119 height 17
type textarea "all"
click at [471, 407] on pre "4 6 1 5" at bounding box center [377, 413] width 596 height 17
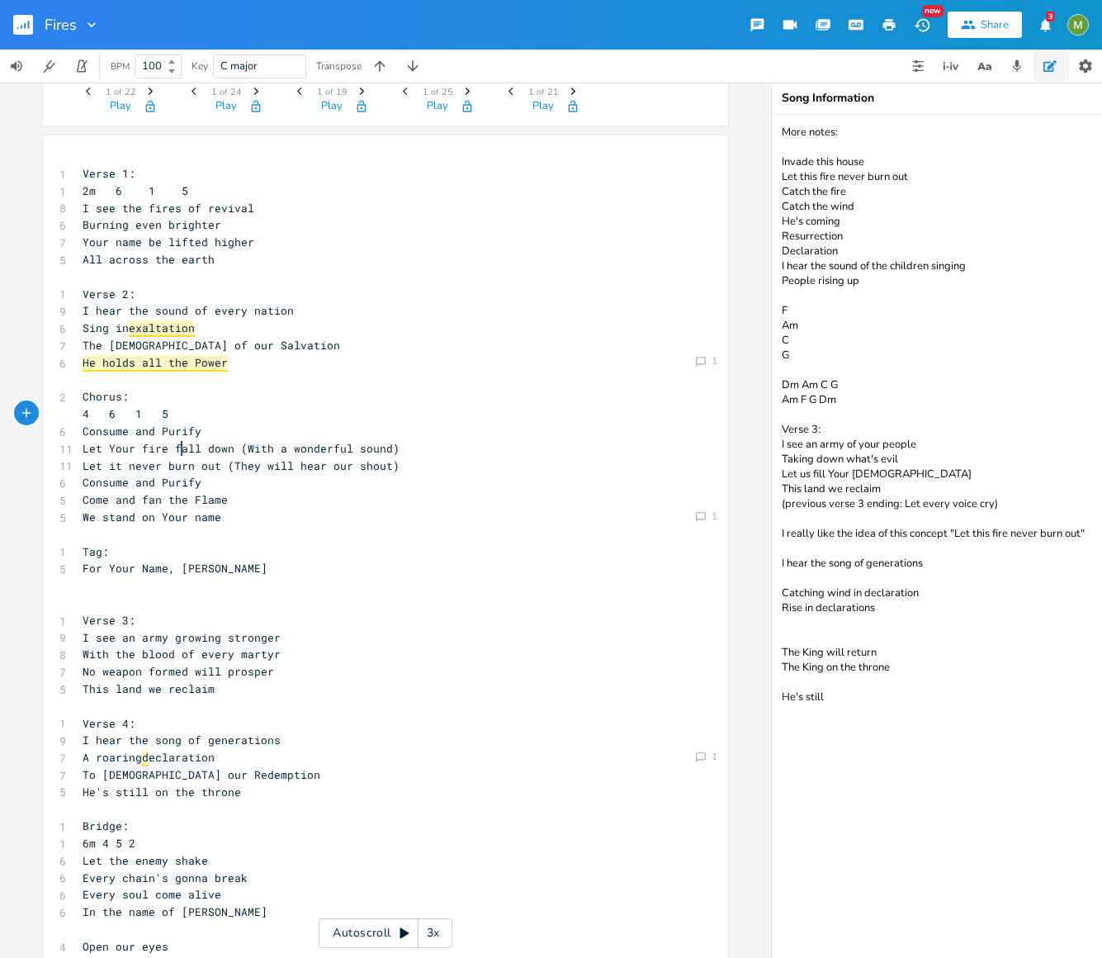
click at [370, 384] on pre "​" at bounding box center [377, 380] width 596 height 17
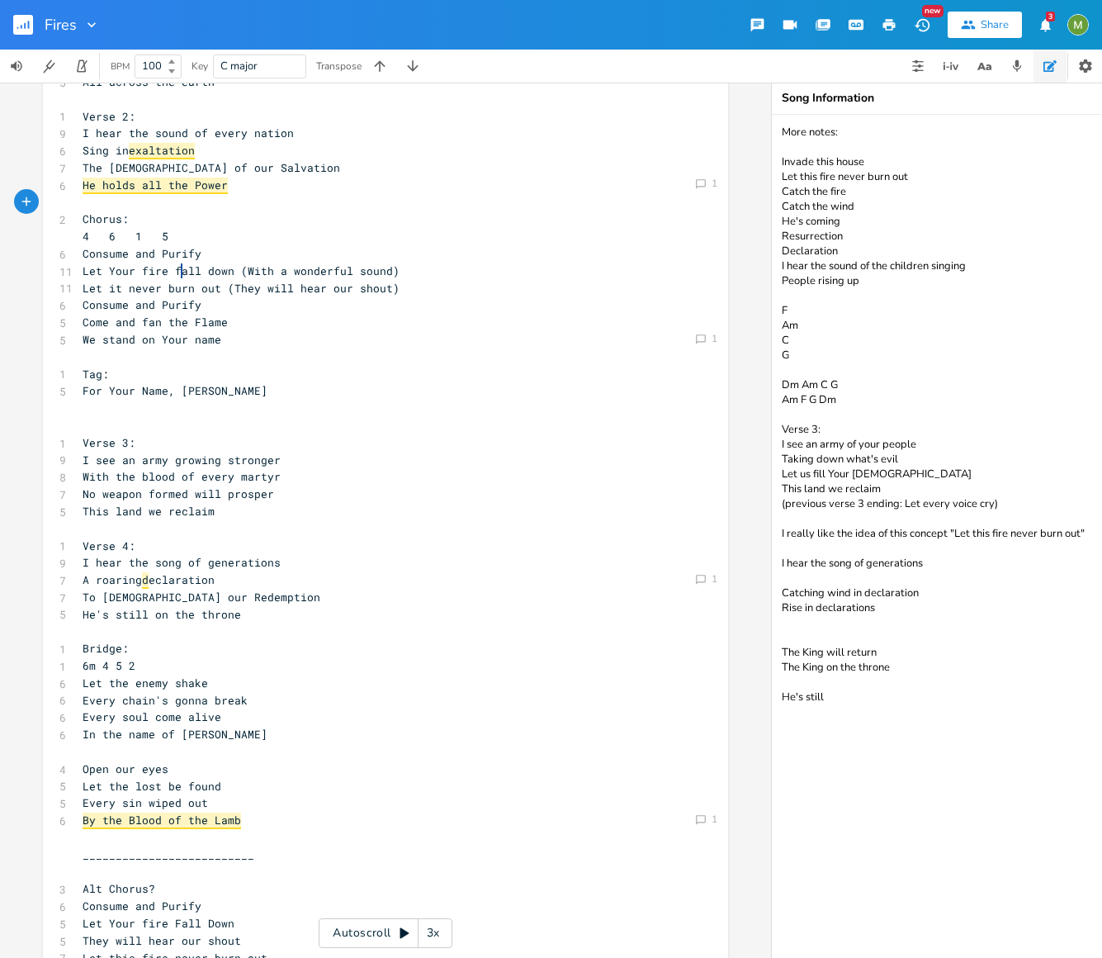
scroll to position [285, 0]
click at [267, 611] on pre "He's still on the throne" at bounding box center [377, 613] width 596 height 17
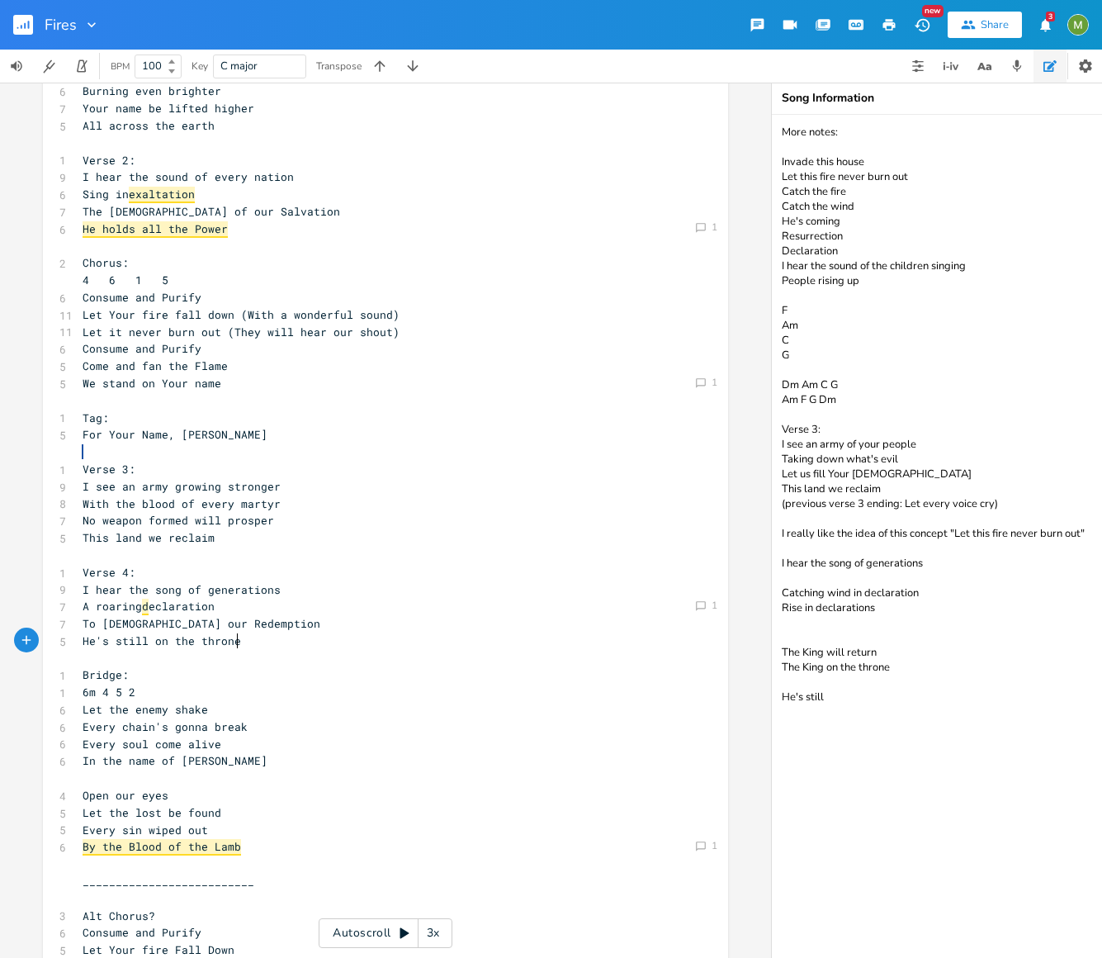
scroll to position [247, 0]
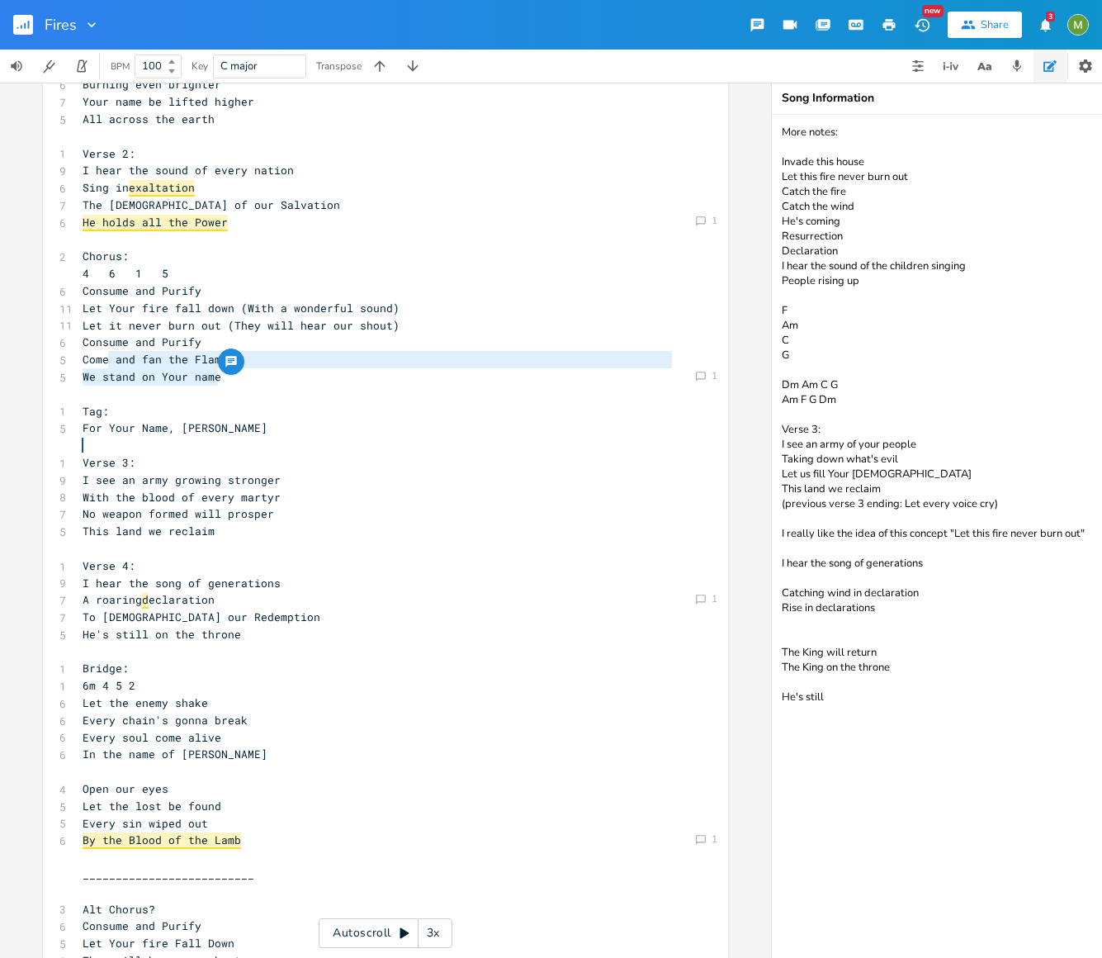
type textarea "We stand on Your name"
drag, startPoint x: 219, startPoint y: 377, endPoint x: 66, endPoint y: 372, distance: 152.8
click at [275, 394] on pre "​" at bounding box center [377, 394] width 596 height 17
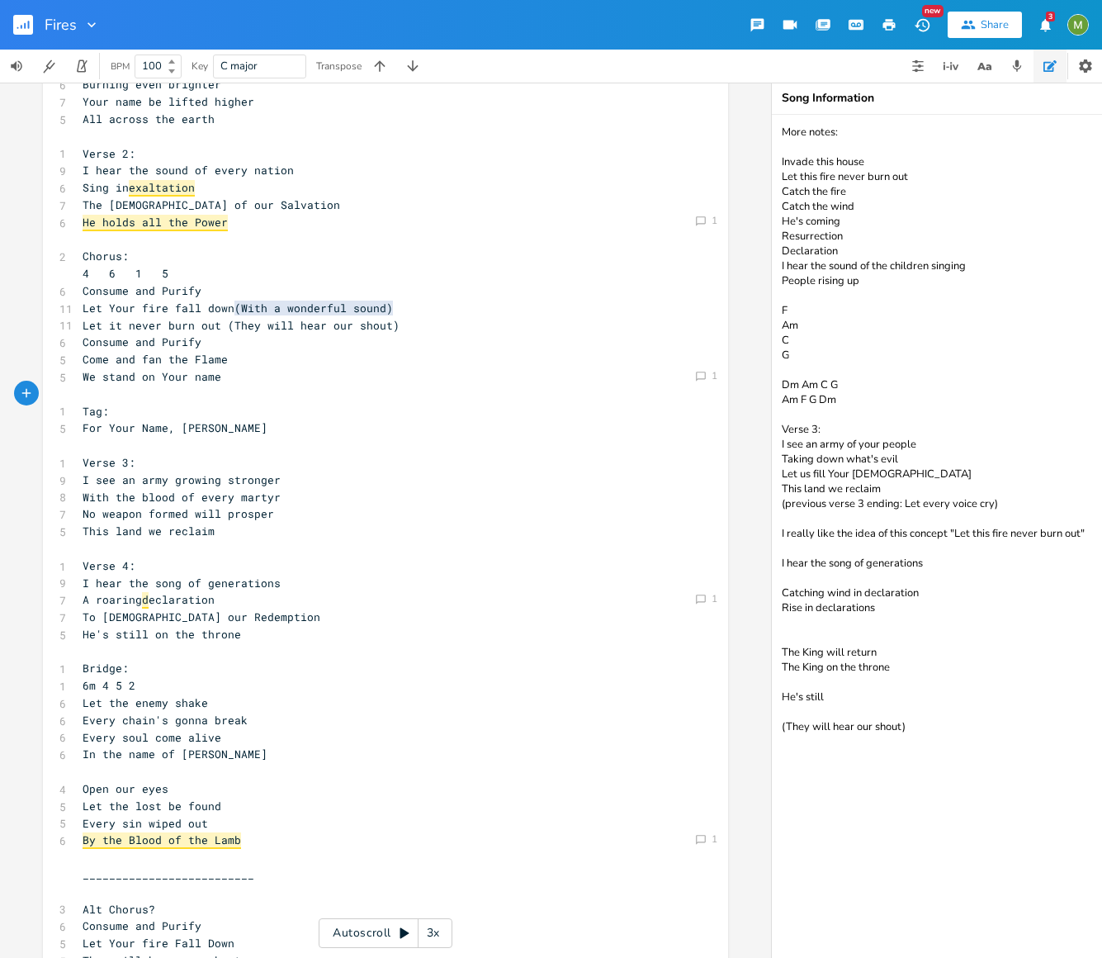
type textarea "More notes: Invade this house Let this fire never burn out Catch the fire Catch…"
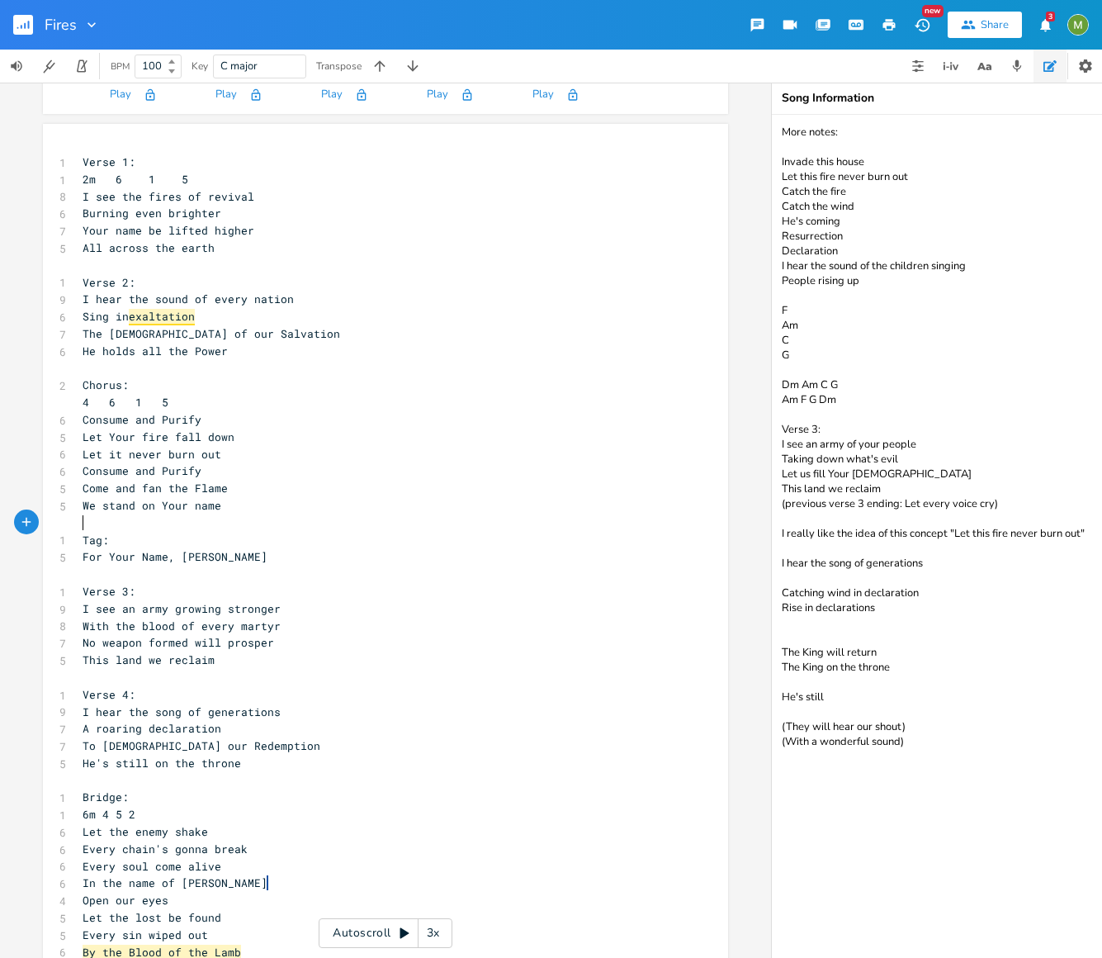
scroll to position [169, 0]
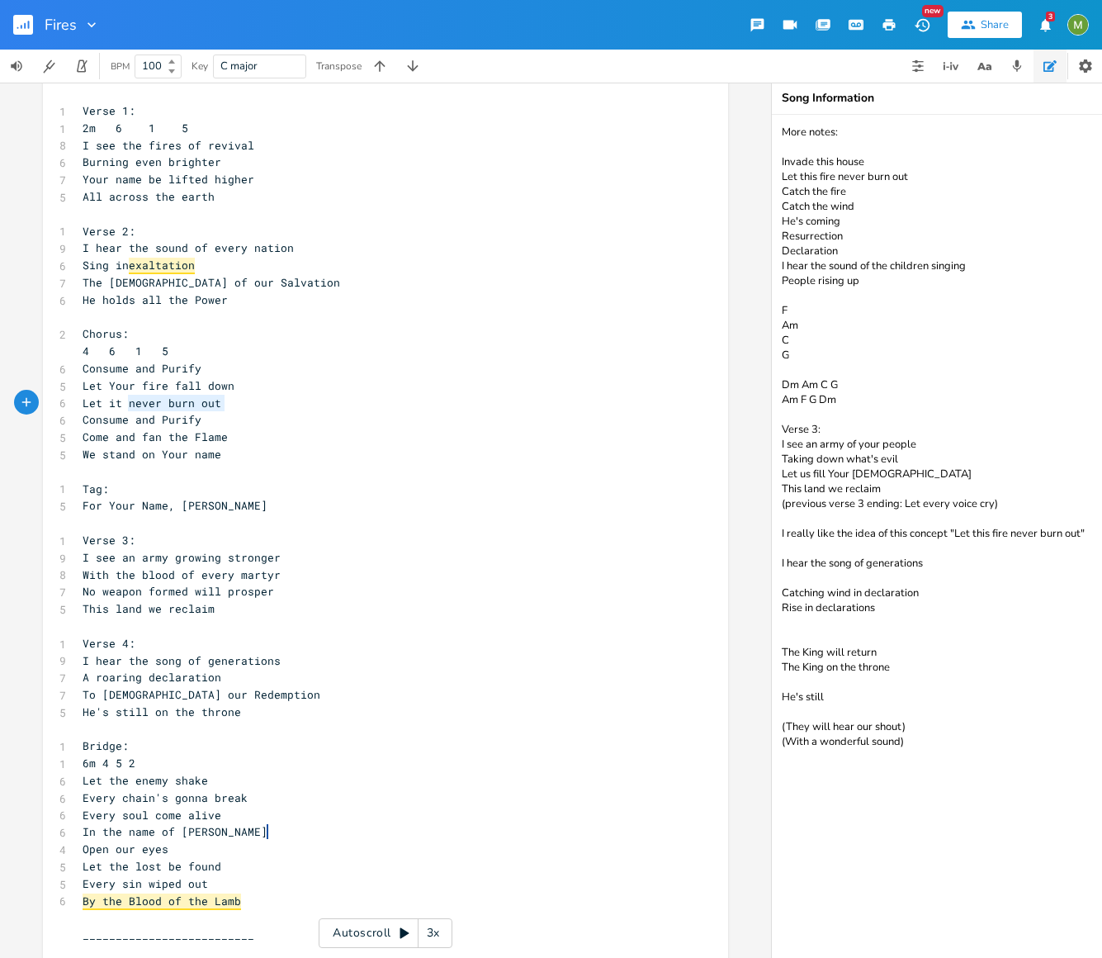
type textarea "Let it never burn out"
drag, startPoint x: 230, startPoint y: 403, endPoint x: 75, endPoint y: 414, distance: 155.6
click at [211, 390] on span "Let Your fire fall down" at bounding box center [159, 385] width 152 height 15
type textarea "We stand on Your name"
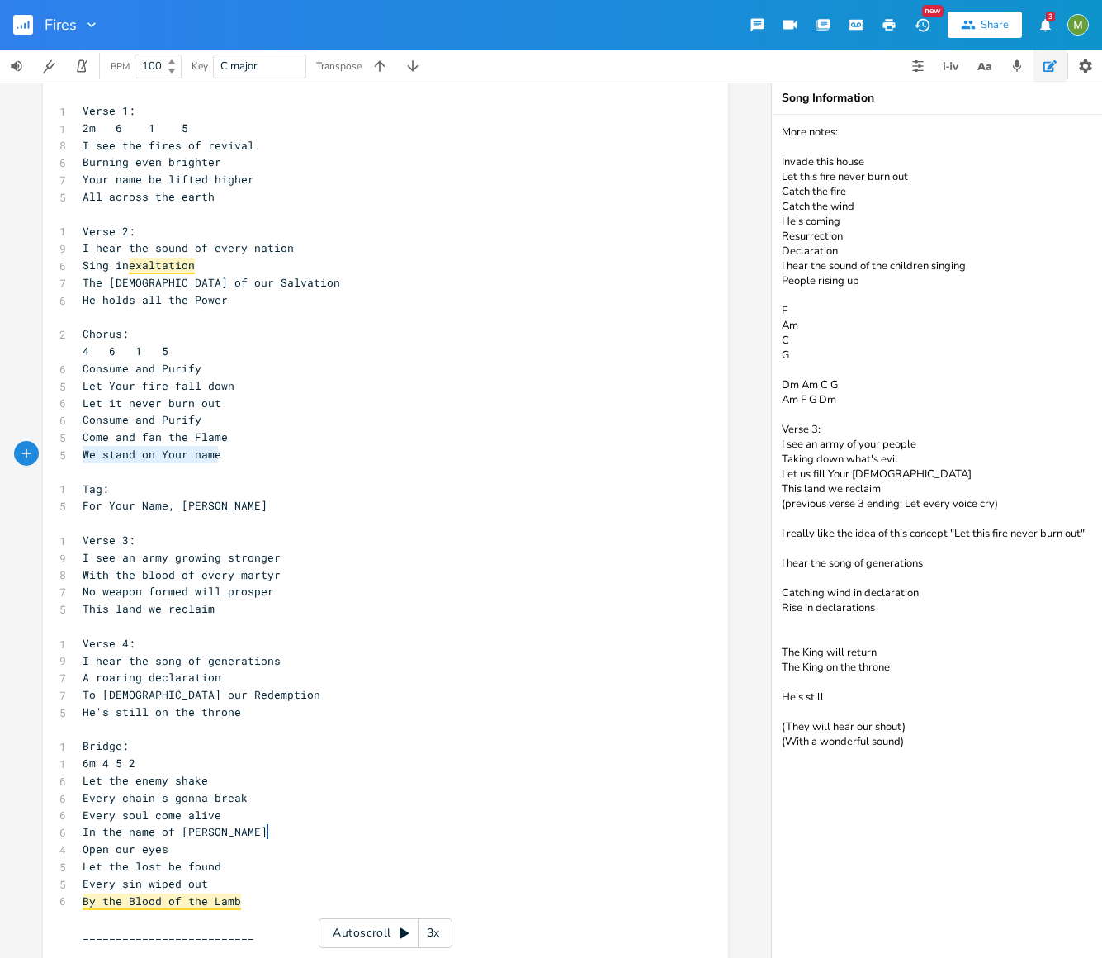
drag, startPoint x: 243, startPoint y: 452, endPoint x: 70, endPoint y: 452, distance: 172.5
click at [248, 466] on pre "​" at bounding box center [377, 471] width 596 height 17
type textarea "et it never burn out"
drag, startPoint x: 229, startPoint y: 395, endPoint x: 92, endPoint y: 400, distance: 137.1
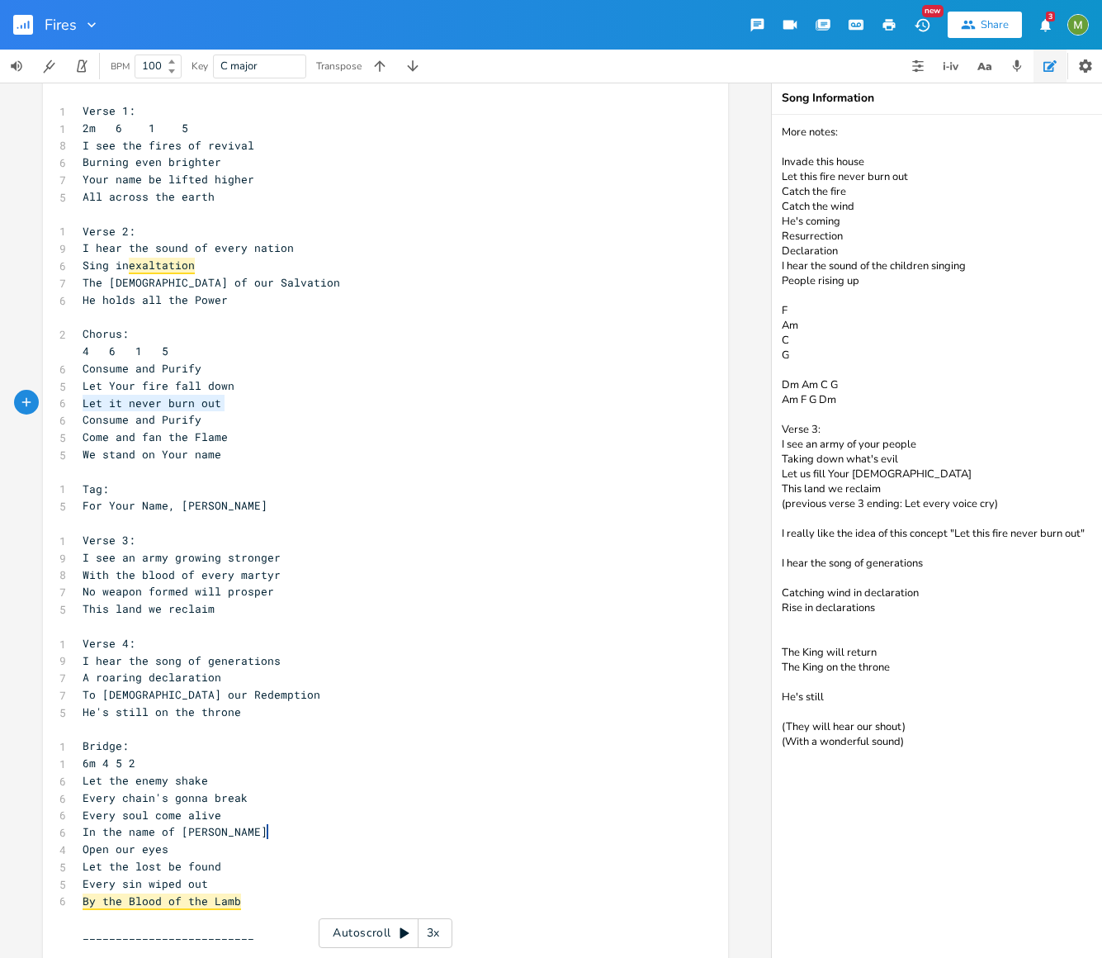
click at [82, 400] on pre "Let it never burn out" at bounding box center [377, 403] width 596 height 17
click at [234, 408] on pre "Let it never burn out" at bounding box center [377, 403] width 596 height 17
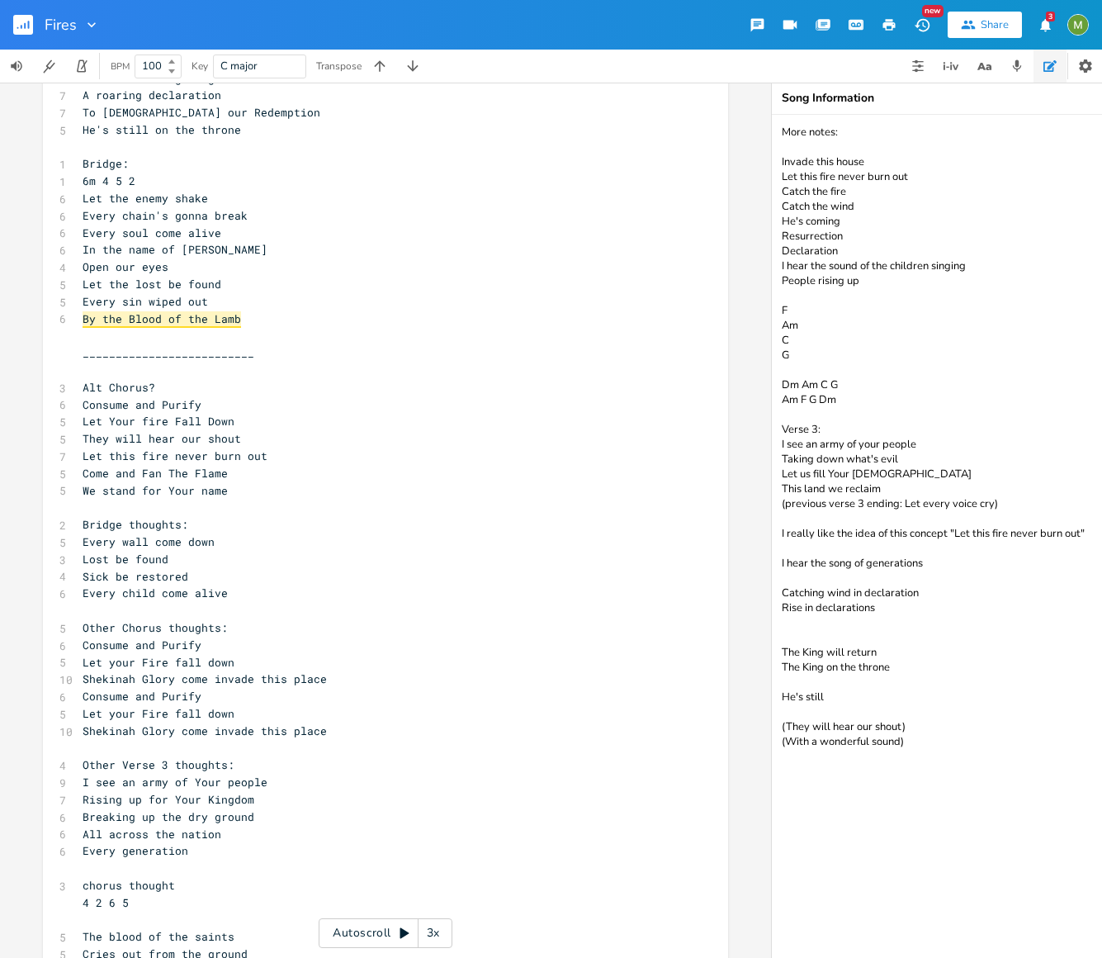
scroll to position [755, 0]
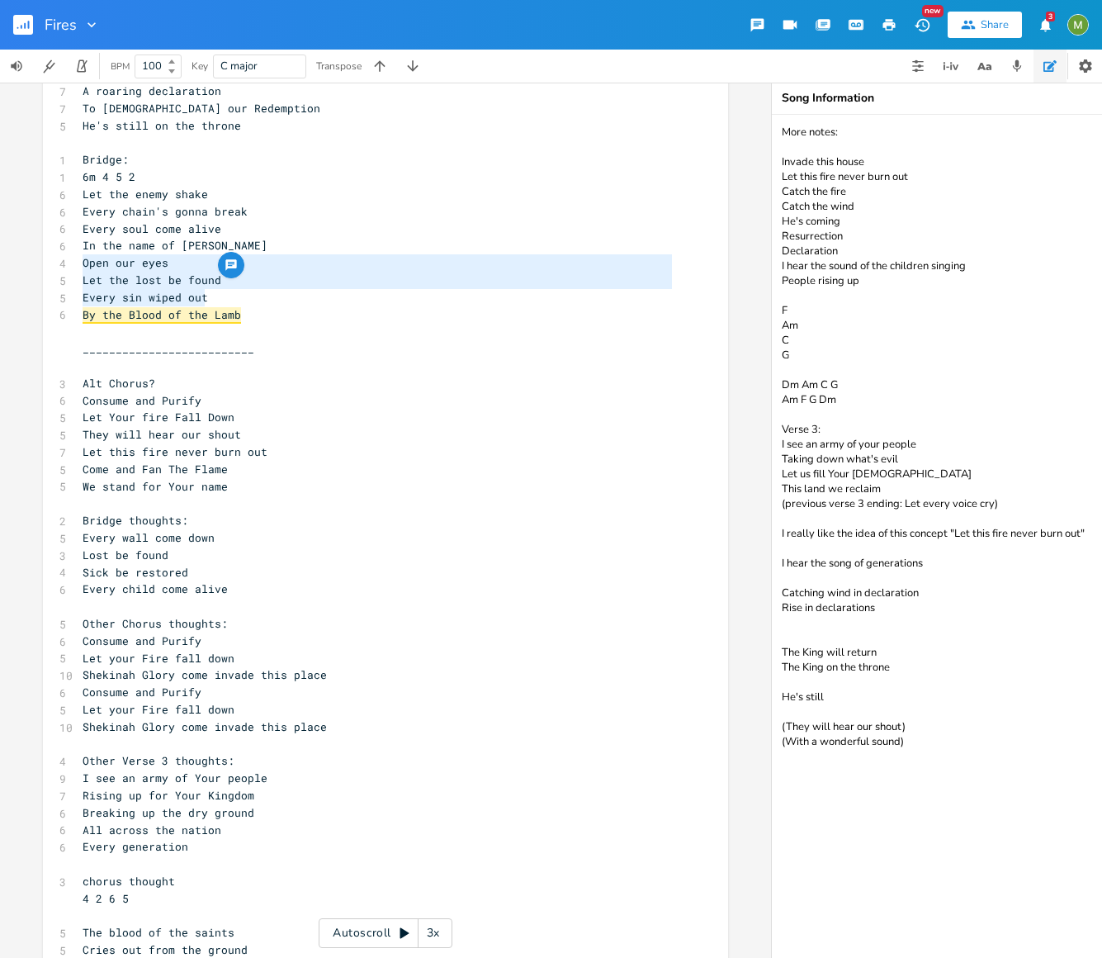
type textarea "Open our eyes Let the lost be found"
drag, startPoint x: 77, startPoint y: 265, endPoint x: 291, endPoint y: 274, distance: 214.0
click at [291, 274] on div "1 Verse 1: 1 2m 6 1 5 8 I see the fires of revival 6 Burning even brighter 7 Yo…" at bounding box center [377, 494] width 596 height 1957
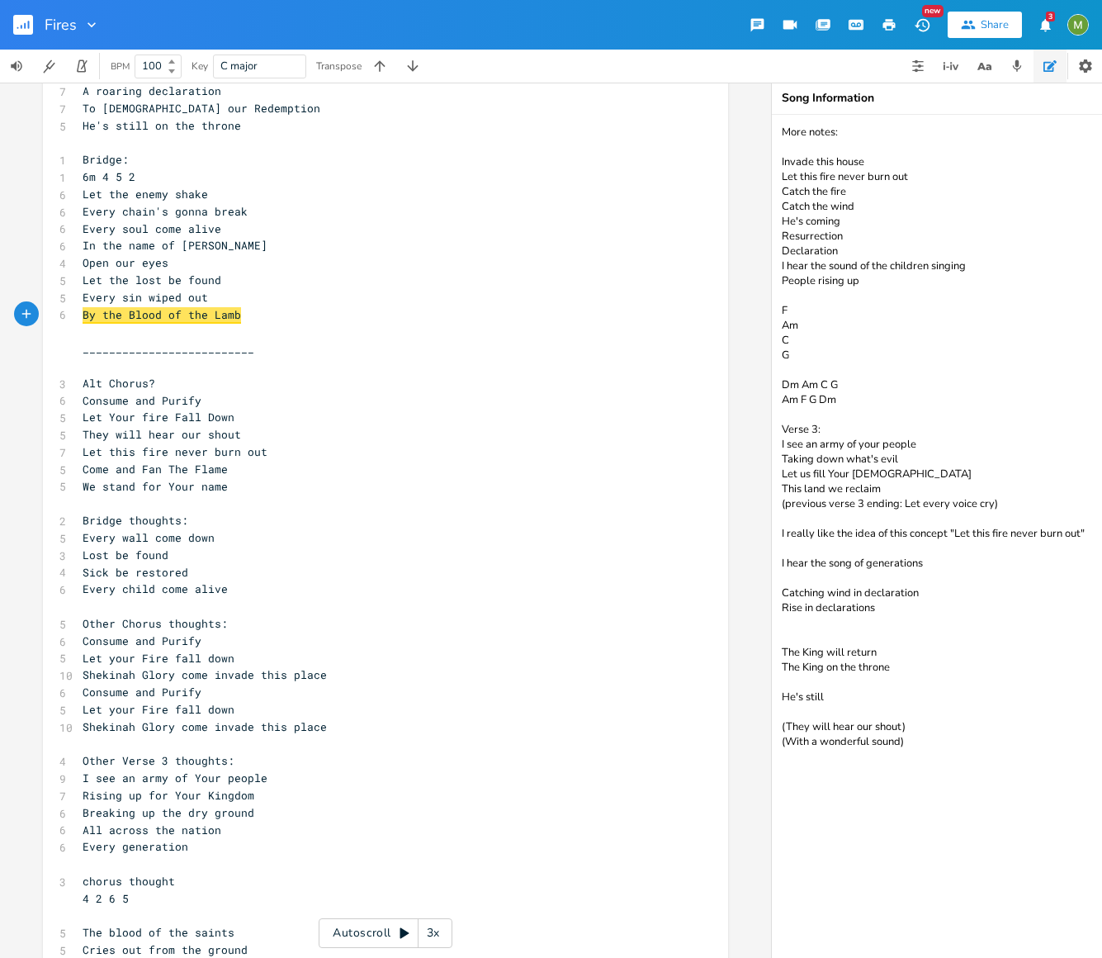
click at [286, 337] on pre "​" at bounding box center [377, 331] width 596 height 17
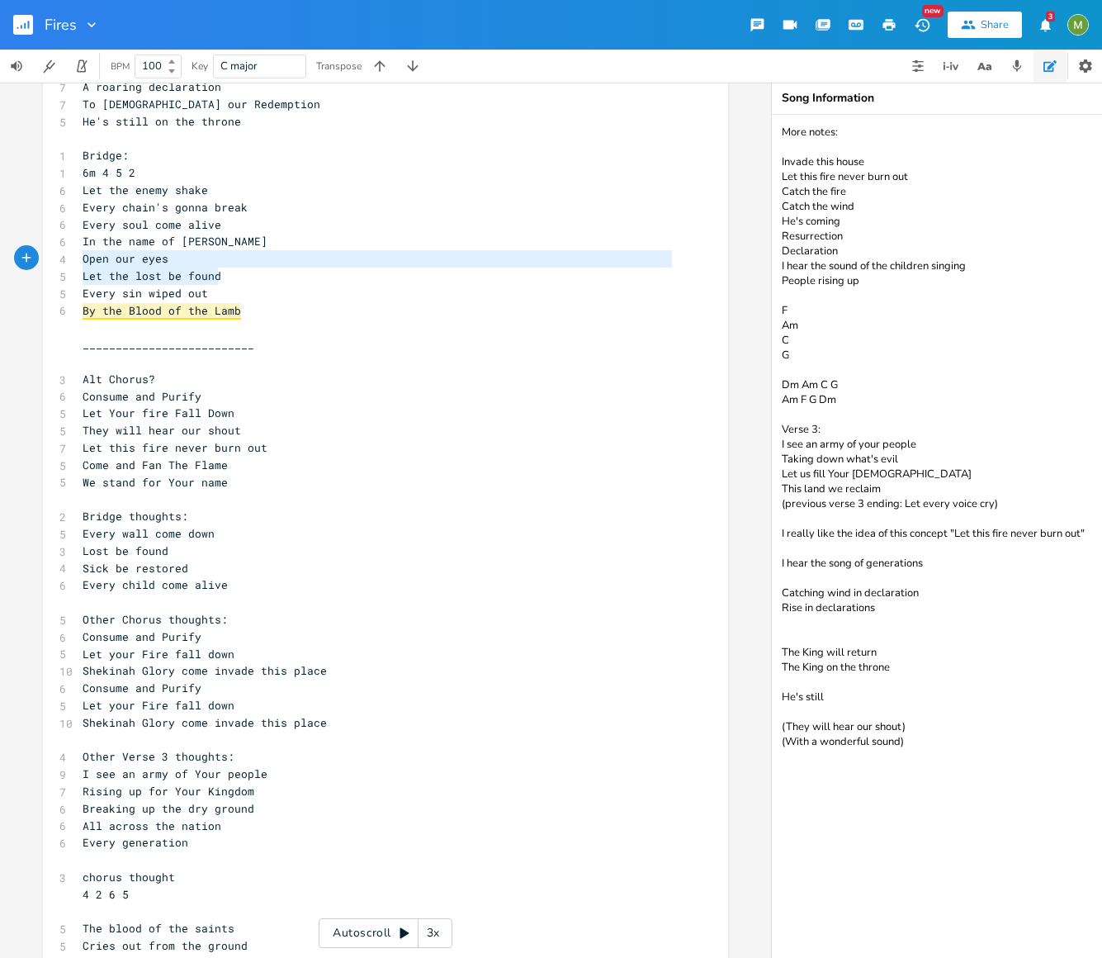
type textarea "Let the lost be found"
drag, startPoint x: 224, startPoint y: 273, endPoint x: 40, endPoint y: 282, distance: 184.3
click at [43, 282] on div "Let the lost be found xxxxxxxxxx 1 Verse 1: 1 2m 6 1 5 8 I see the fires of rev…" at bounding box center [385, 487] width 685 height 2010
click at [278, 313] on pre "By the Blood of the Lamb" at bounding box center [377, 310] width 596 height 17
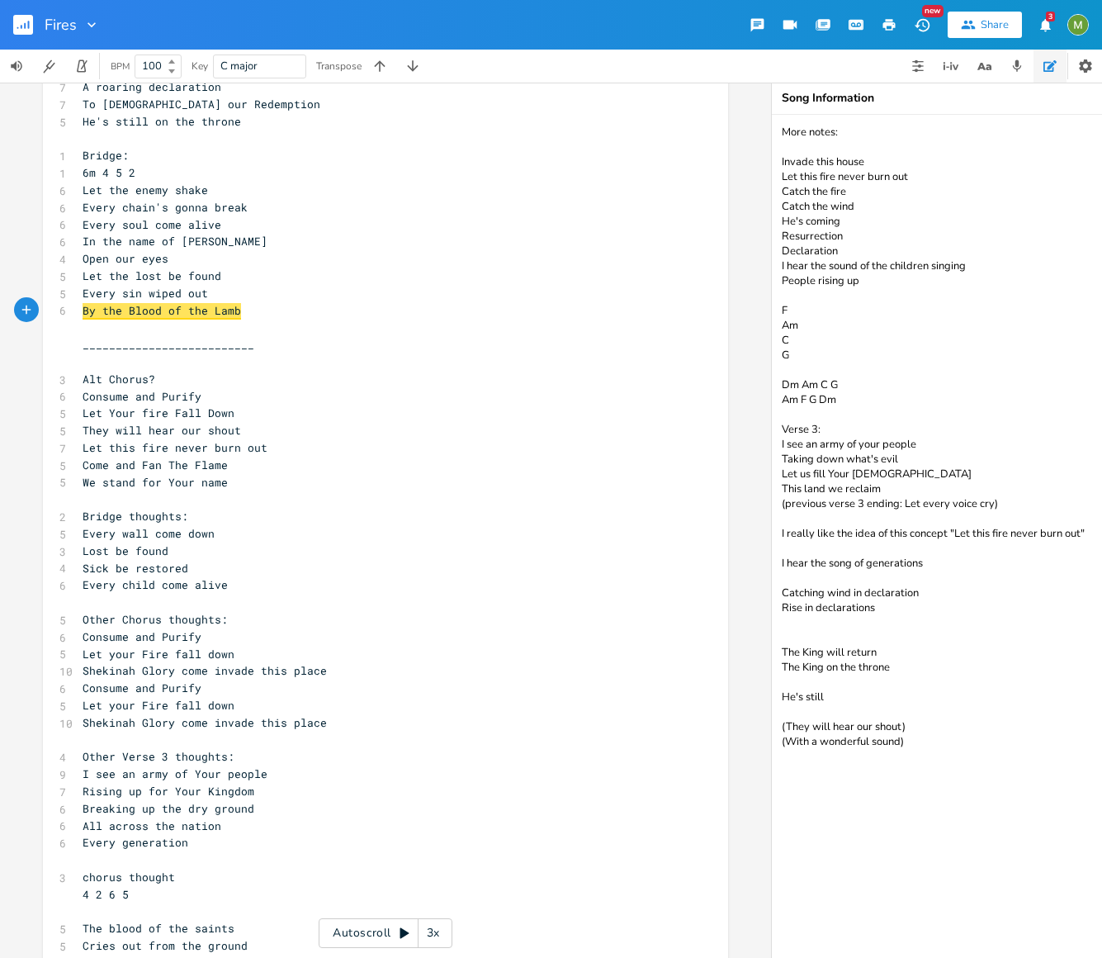
click at [239, 355] on pre "​" at bounding box center [377, 361] width 596 height 17
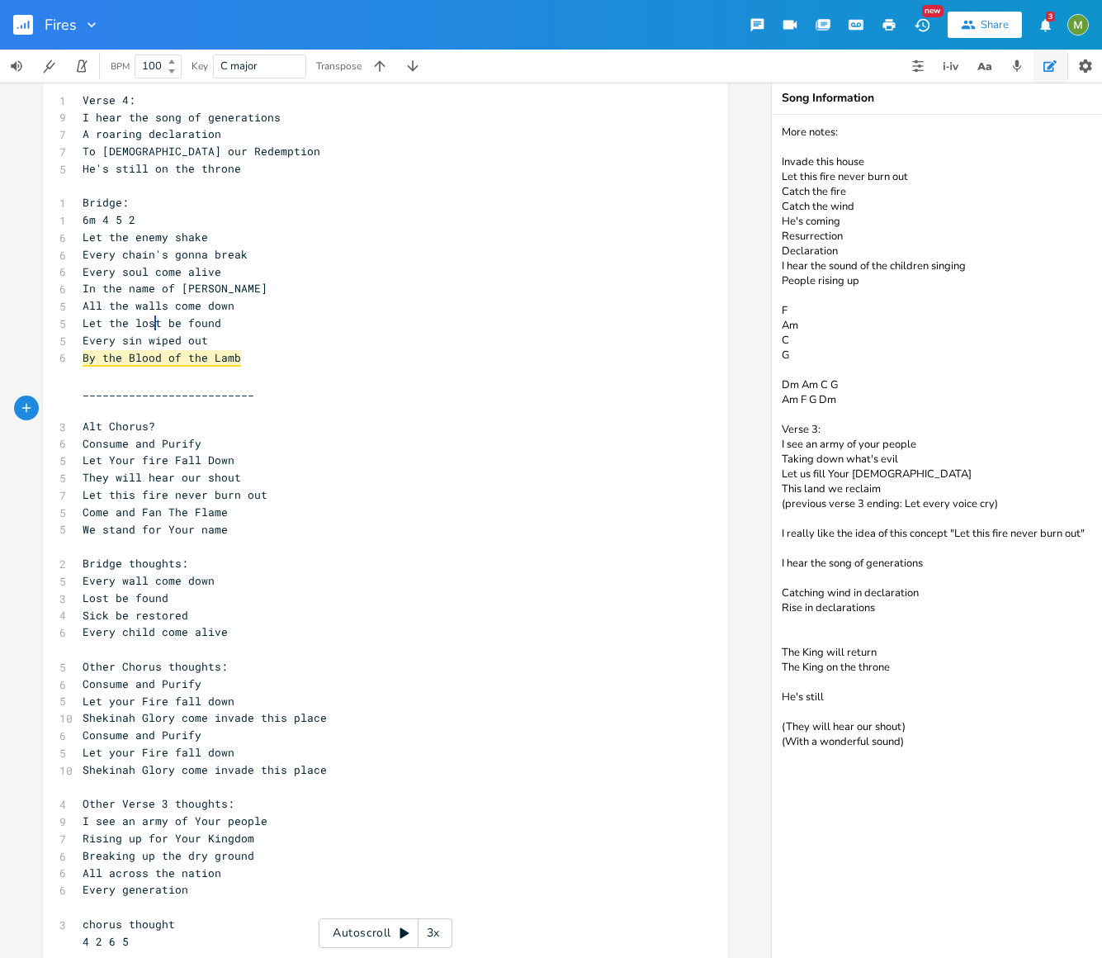
scroll to position [714, 0]
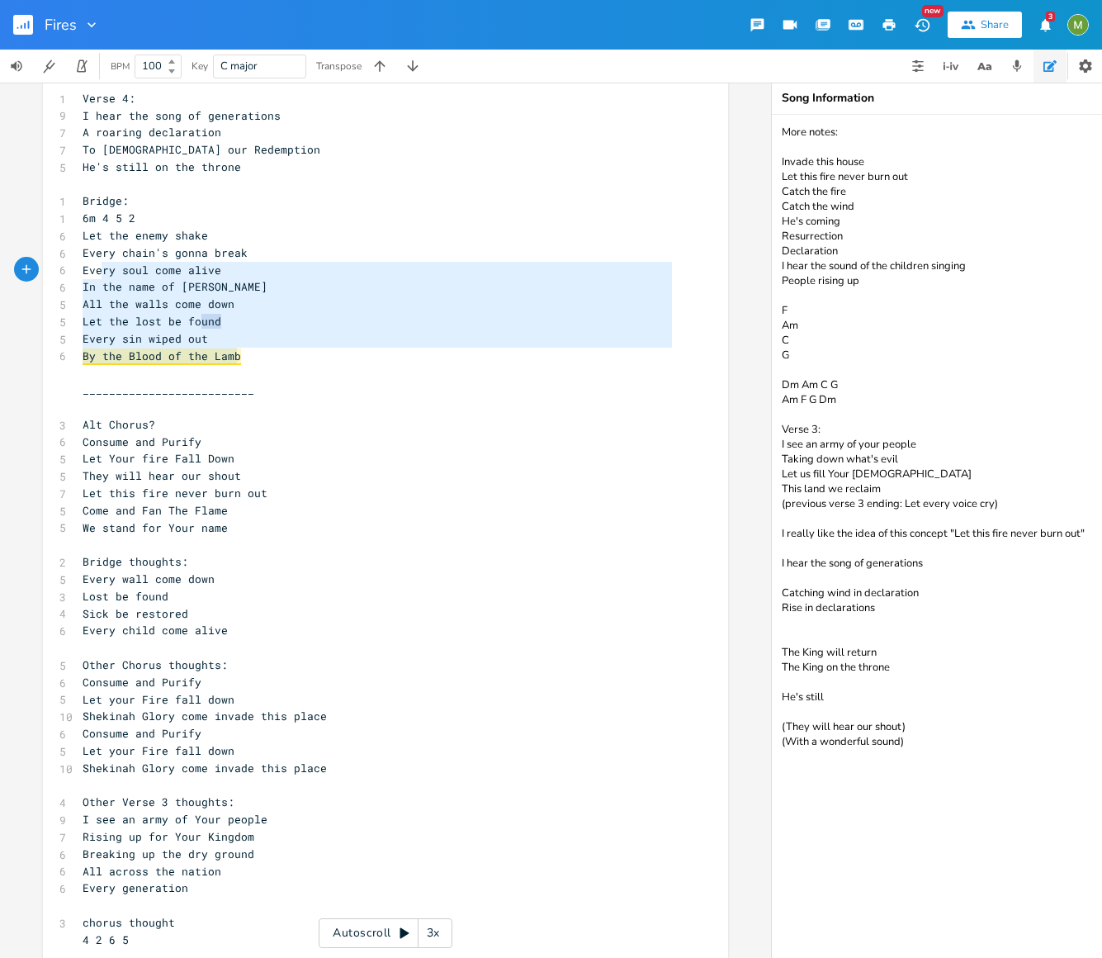
type textarea "Let the enemy shake Every chain's gonna break Every soul come alive In the name…"
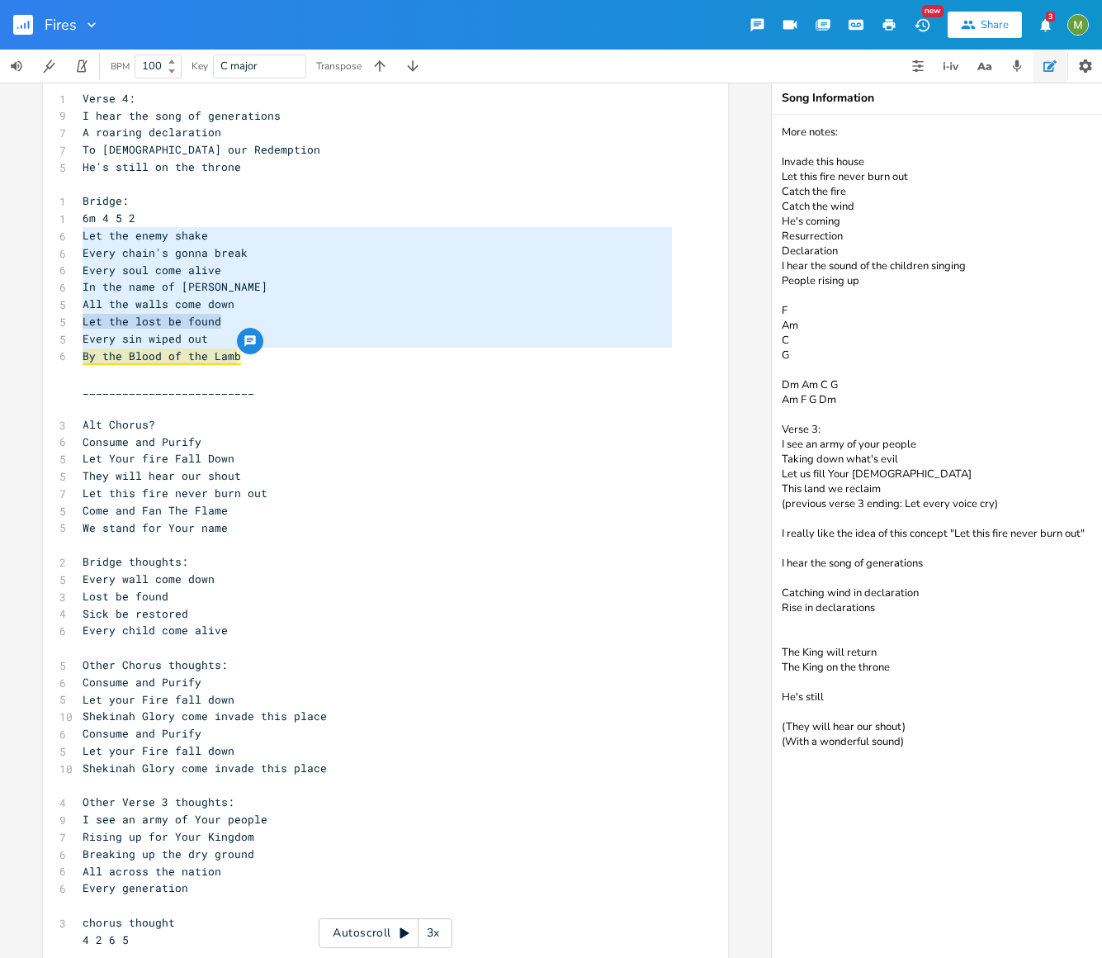
drag, startPoint x: 262, startPoint y: 364, endPoint x: 72, endPoint y: 234, distance: 230.4
click at [72, 234] on div "Let the enemy shake Every chain's gonna break Every soul come alive In the name…" at bounding box center [385, 533] width 685 height 2010
click at [998, 883] on textarea "More notes: Invade this house Let this fire never burn out Catch the fire Catch…" at bounding box center [937, 536] width 330 height 843
paste textarea "Let the enemy shake Every chain's gonna break Every soul come alive In the name…"
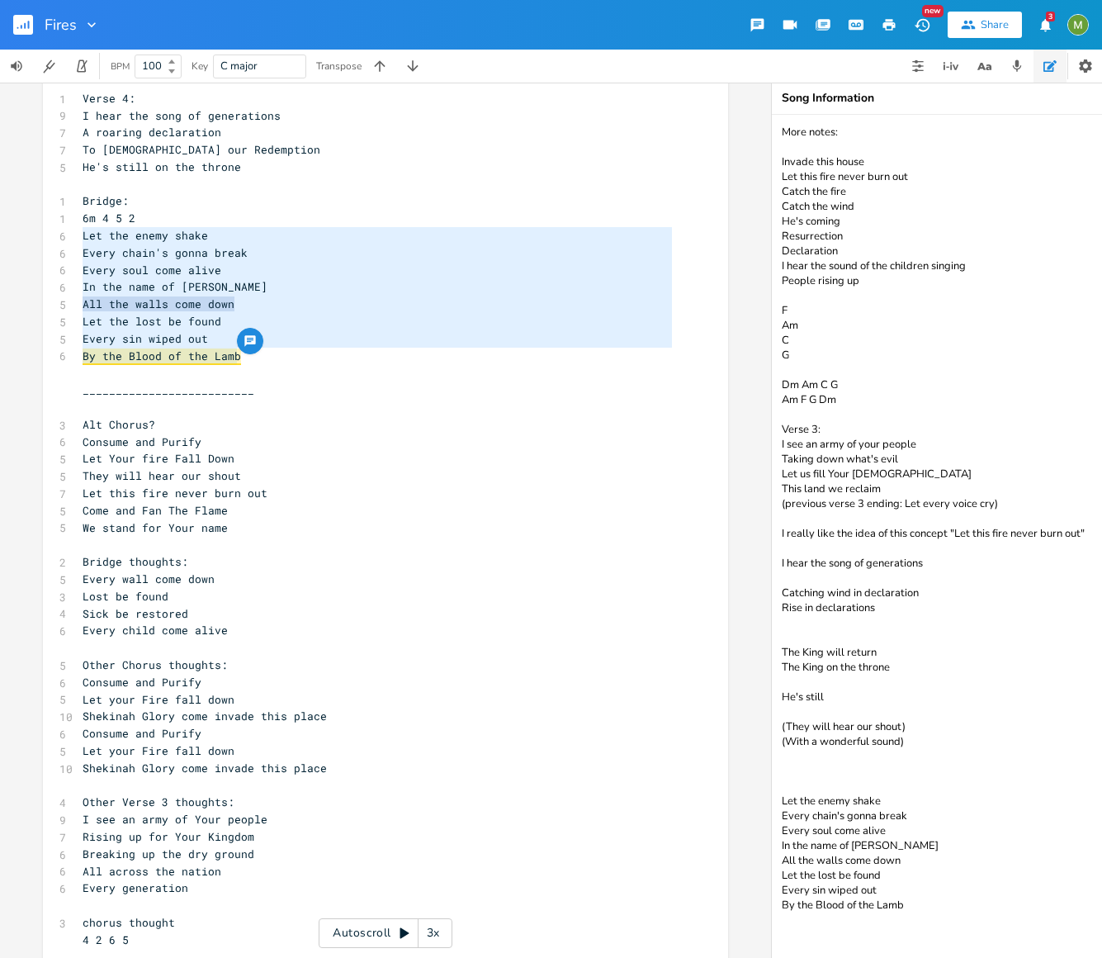
click at [942, 847] on textarea "More notes: Invade this house Let this fire never burn out Catch the fire Catch…" at bounding box center [937, 536] width 330 height 843
click at [921, 838] on textarea "More notes: Invade this house Let this fire never burn out Catch the fire Catch…" at bounding box center [937, 536] width 330 height 843
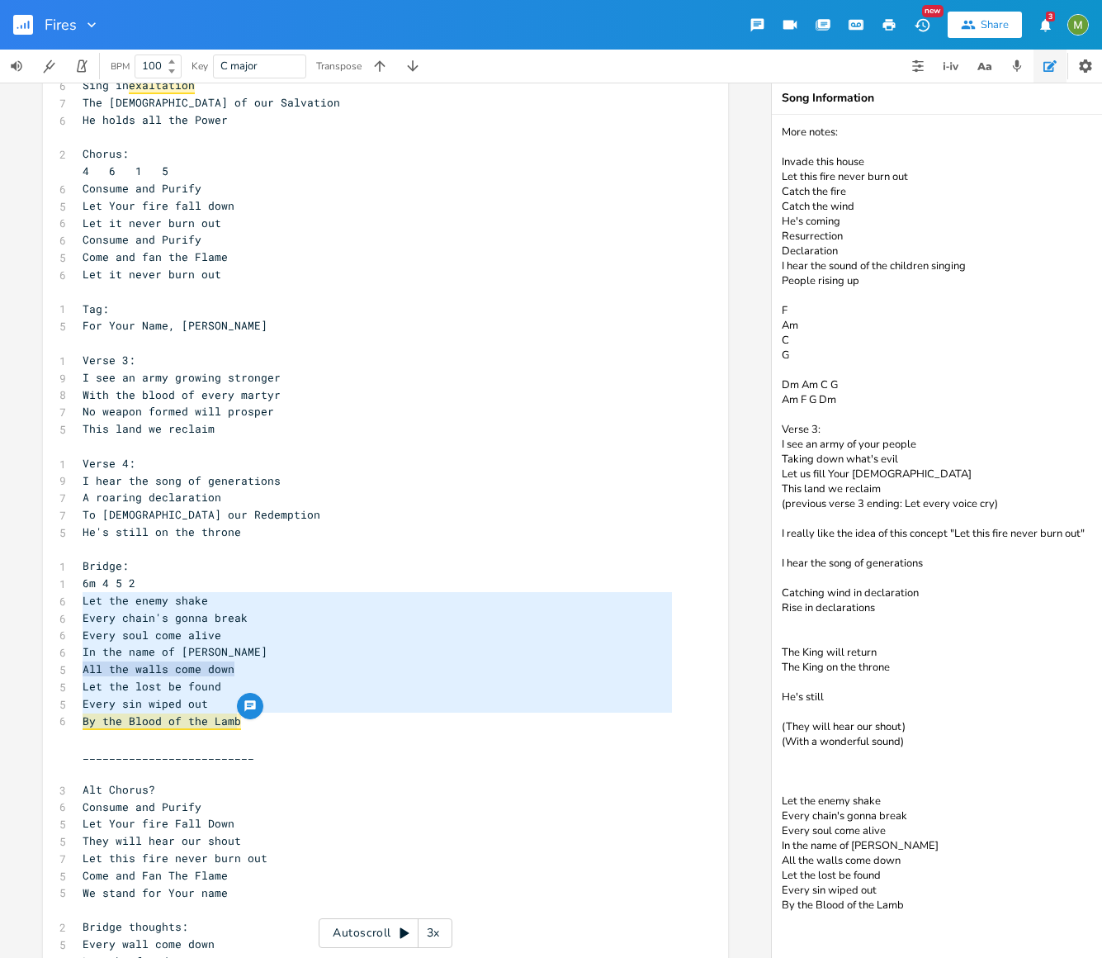
scroll to position [339, 0]
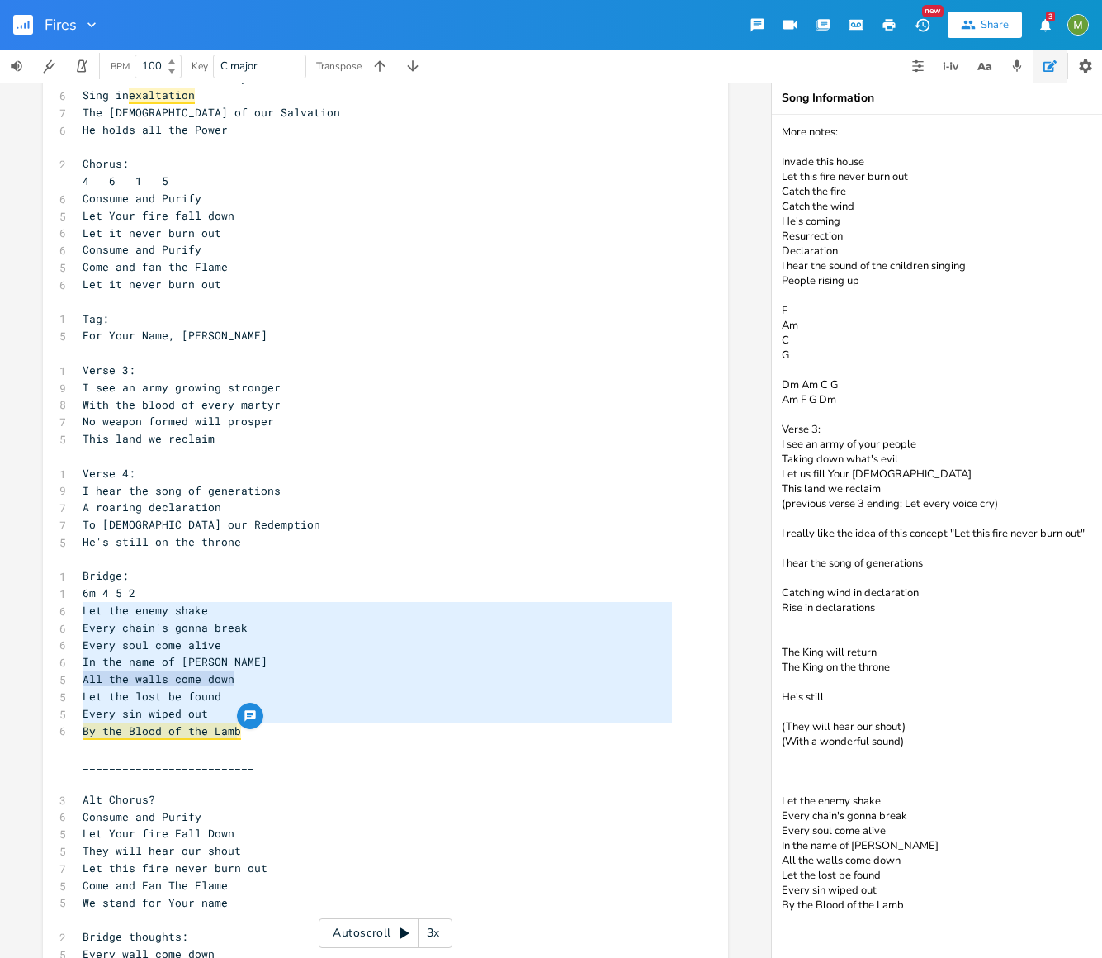
drag, startPoint x: 907, startPoint y: 840, endPoint x: 780, endPoint y: 845, distance: 127.2
click at [780, 845] on textarea "More notes: Invade this house Let this fire never burn out Catch the fire Catch…" at bounding box center [937, 536] width 330 height 843
drag, startPoint x: 892, startPoint y: 856, endPoint x: 749, endPoint y: 852, distance: 142.9
click at [749, 852] on div "Dm E A D G B E Previous 1 of 22 Next Play C E A D G B E Previous 1 of 24 Next P…" at bounding box center [551, 520] width 1102 height 875
click at [882, 858] on textarea "More notes: Invade this house Let this fire never burn out Catch the fire Catch…" at bounding box center [937, 536] width 330 height 843
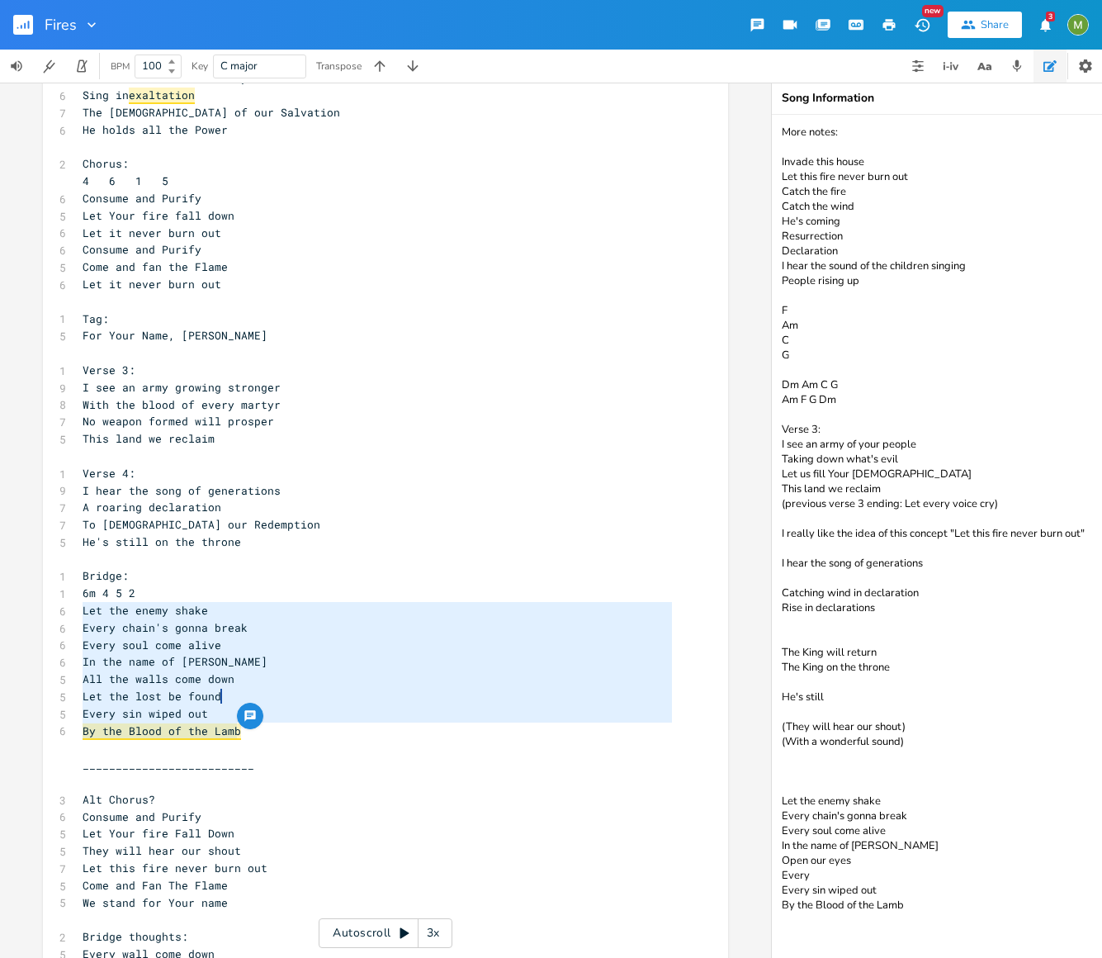
click at [864, 850] on textarea "More notes: Invade this house Let this fire never burn out Catch the fire Catch…" at bounding box center [937, 536] width 330 height 843
drag, startPoint x: 840, startPoint y: 860, endPoint x: 774, endPoint y: 859, distance: 66.9
click at [774, 859] on textarea "More notes: Invade this house Let this fire never burn out Catch the fire Catch…" at bounding box center [937, 536] width 330 height 843
click at [787, 800] on textarea "More notes: Invade this house Let this fire never burn out Catch the fire Catch…" at bounding box center [937, 536] width 330 height 843
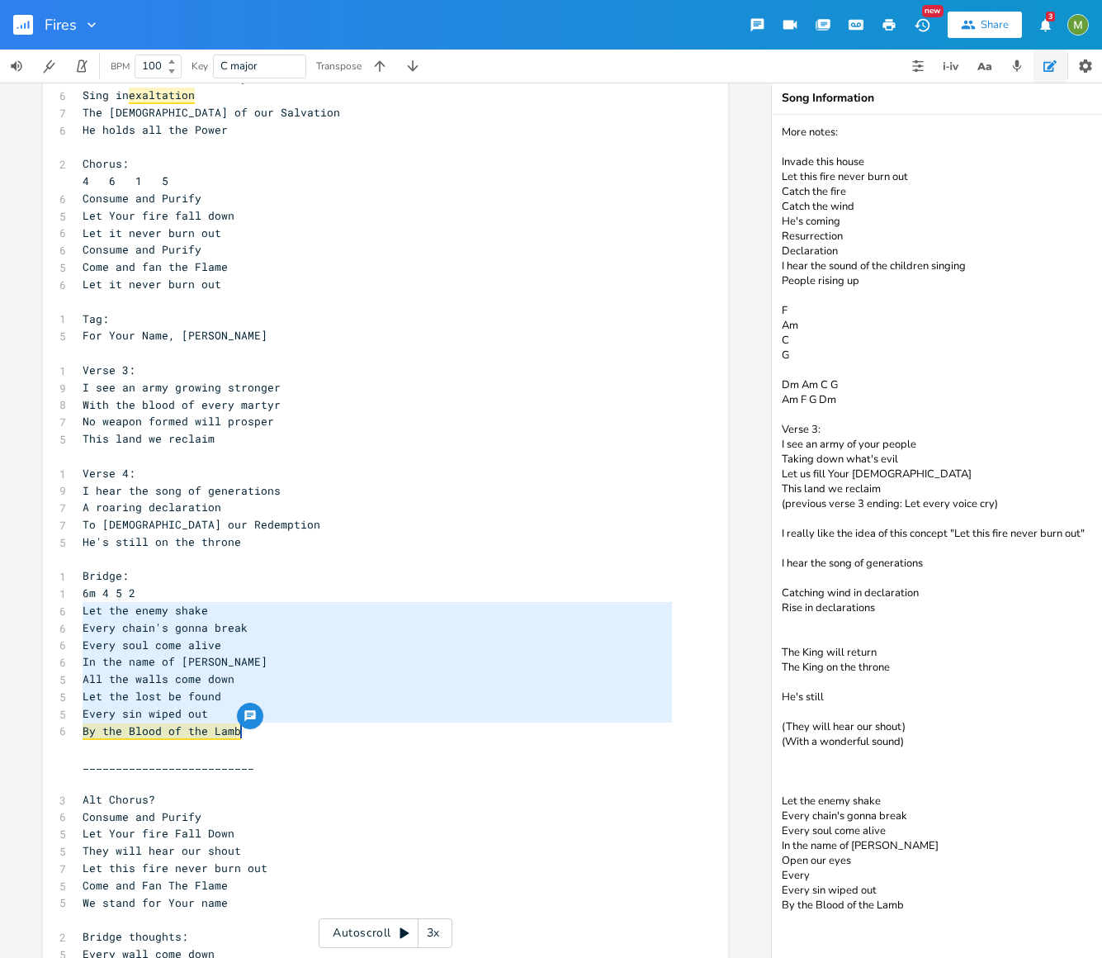
click at [787, 810] on textarea "More notes: Invade this house Let this fire never burn out Catch the fire Catch…" at bounding box center [937, 536] width 330 height 843
click at [787, 834] on textarea "More notes: Invade this house Let this fire never burn out Catch the fire Catch…" at bounding box center [937, 536] width 330 height 843
click at [836, 858] on textarea "More notes: Invade this house Let this fire never burn out Catch the fire Catch…" at bounding box center [937, 536] width 330 height 843
click at [965, 887] on textarea "More notes: Invade this house Let this fire never burn out Catch the fire Catch…" at bounding box center [937, 536] width 330 height 843
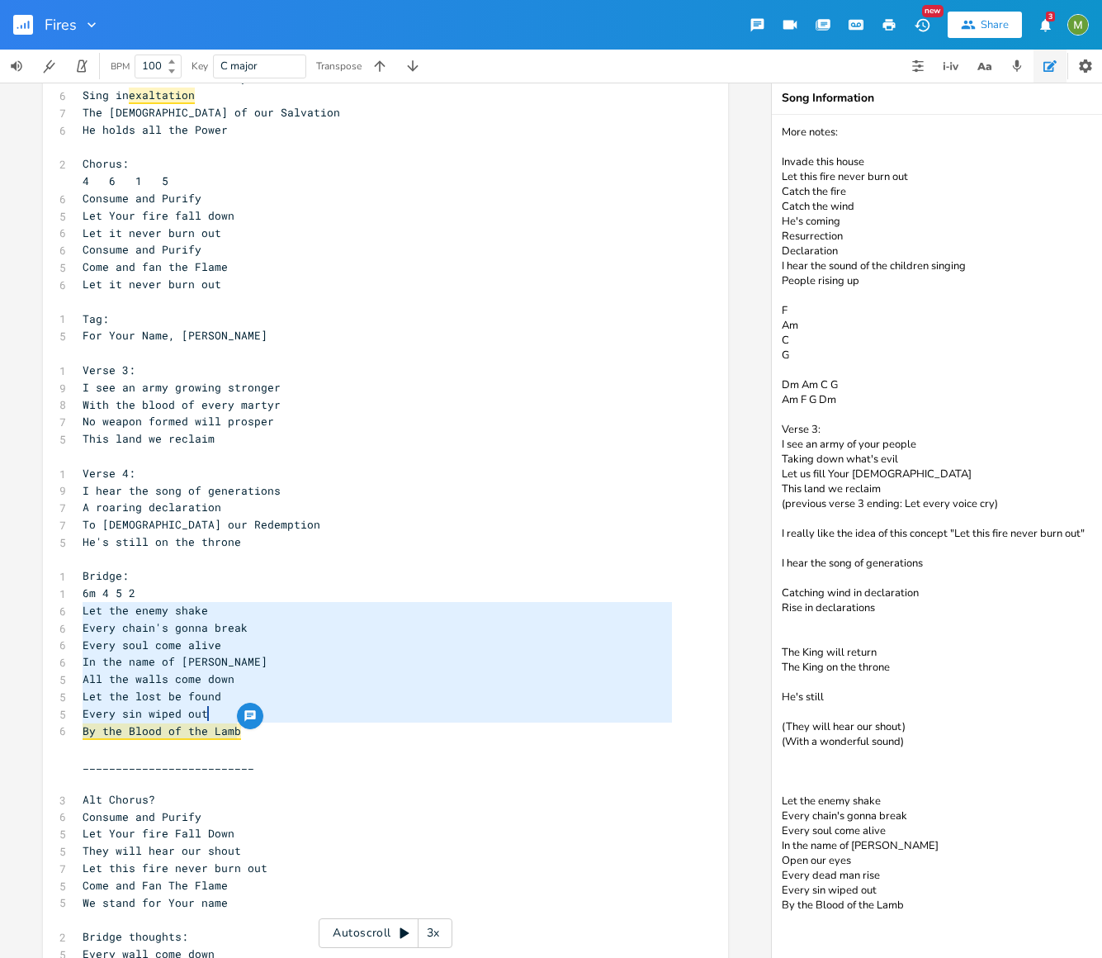
type textarea "More notes: Invade this house Let this fire never burn out Catch the fire Catch…"
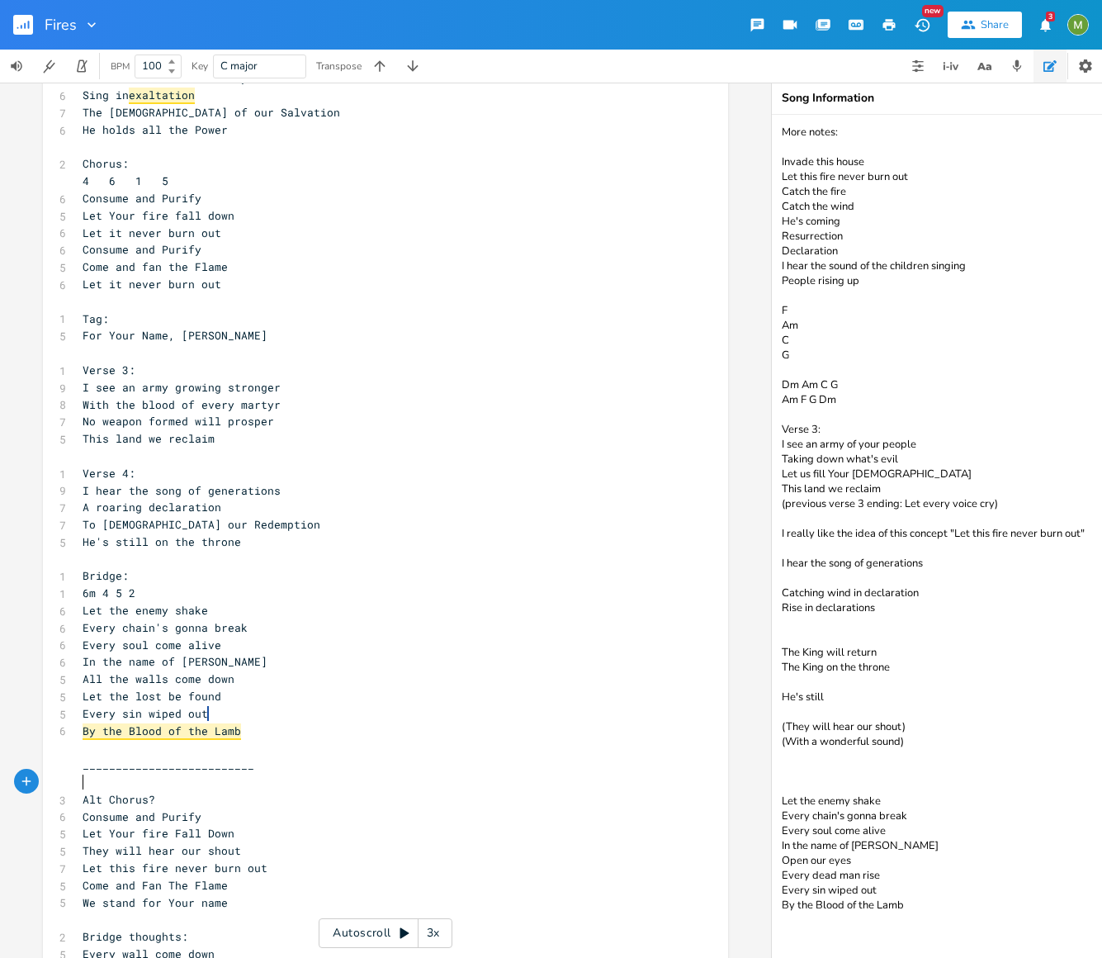
click at [290, 779] on pre "​" at bounding box center [377, 782] width 596 height 17
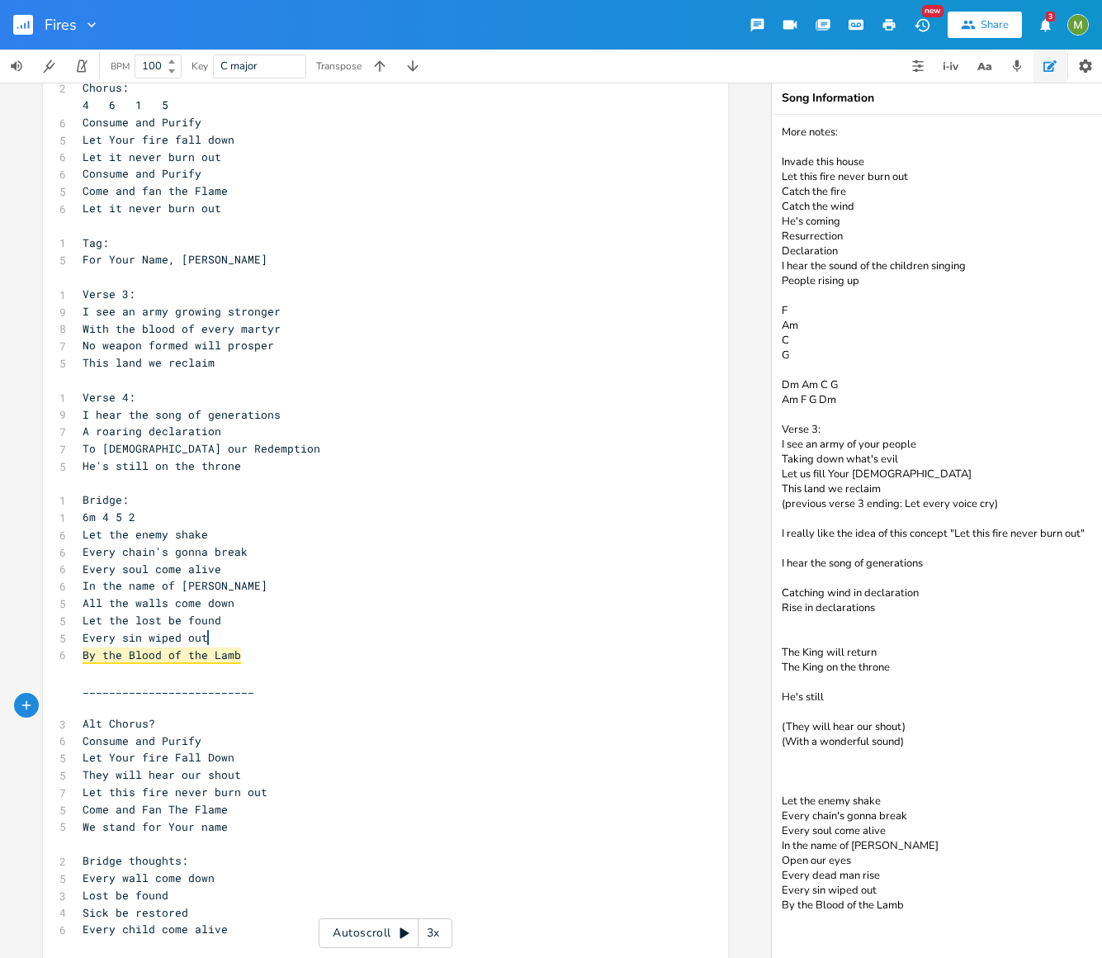
scroll to position [416, 0]
click at [244, 684] on span "__________________________" at bounding box center [169, 687] width 172 height 15
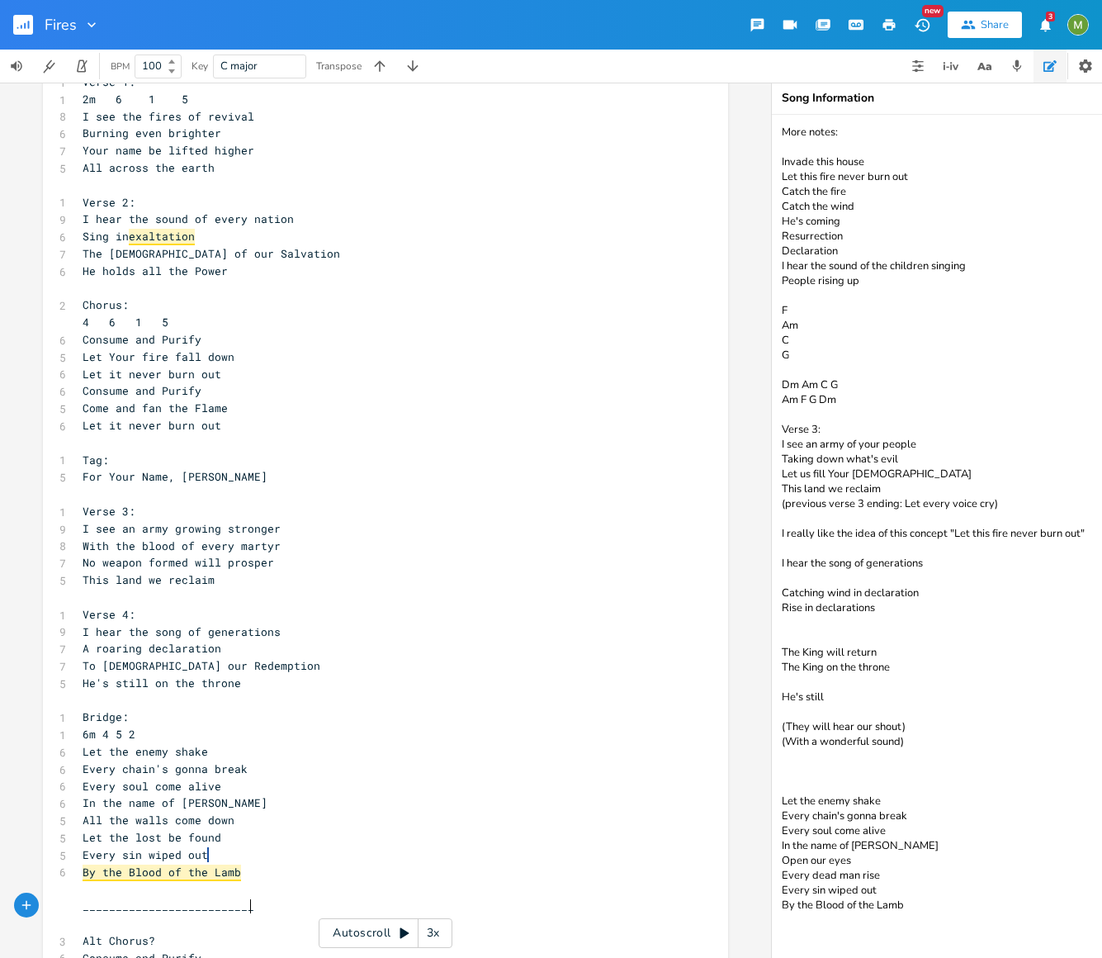
scroll to position [198, 0]
click at [236, 820] on pre "All the walls come down" at bounding box center [377, 820] width 596 height 17
type textarea "All the walls come down"
drag, startPoint x: 230, startPoint y: 820, endPoint x: 75, endPoint y: 824, distance: 155.3
click at [79, 824] on pre "All the walls come down" at bounding box center [377, 820] width 596 height 17
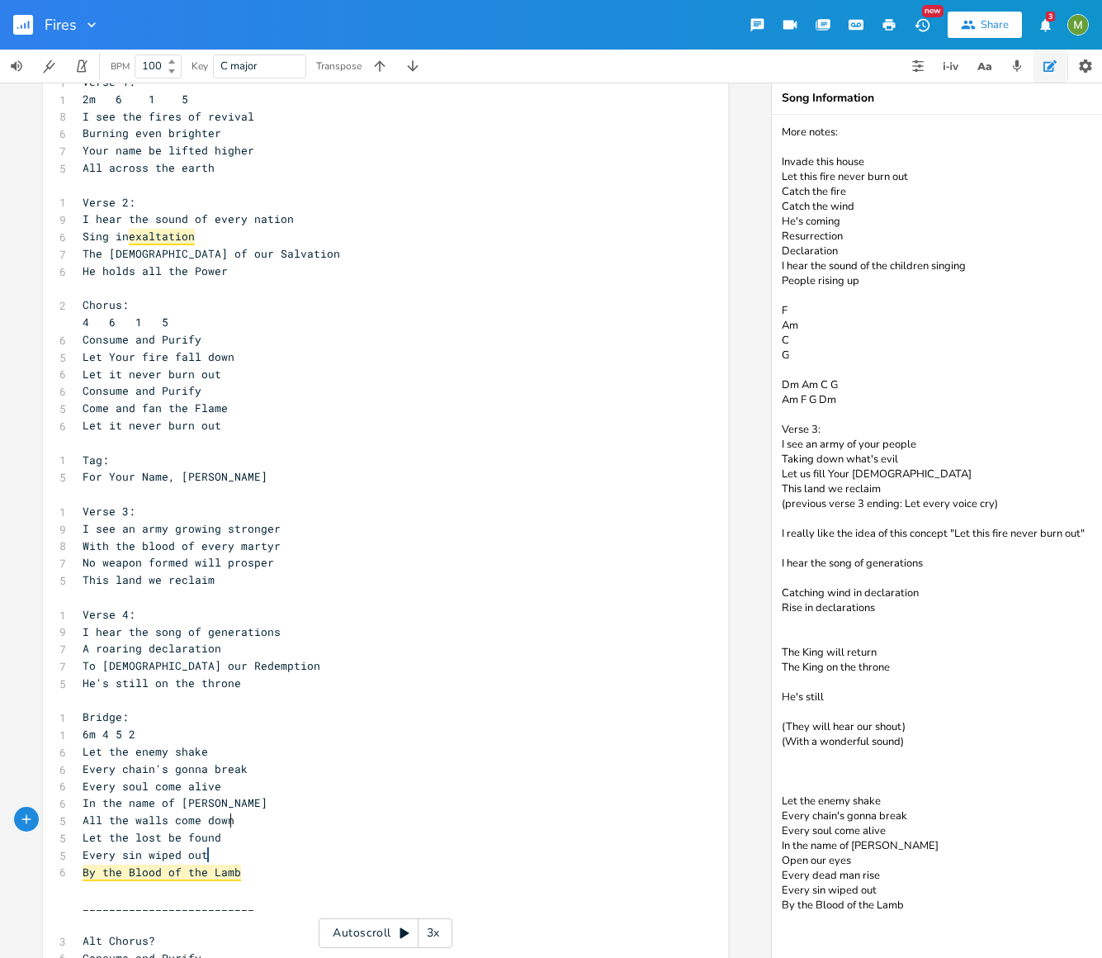
click at [296, 822] on pre "All the walls come down" at bounding box center [377, 820] width 596 height 17
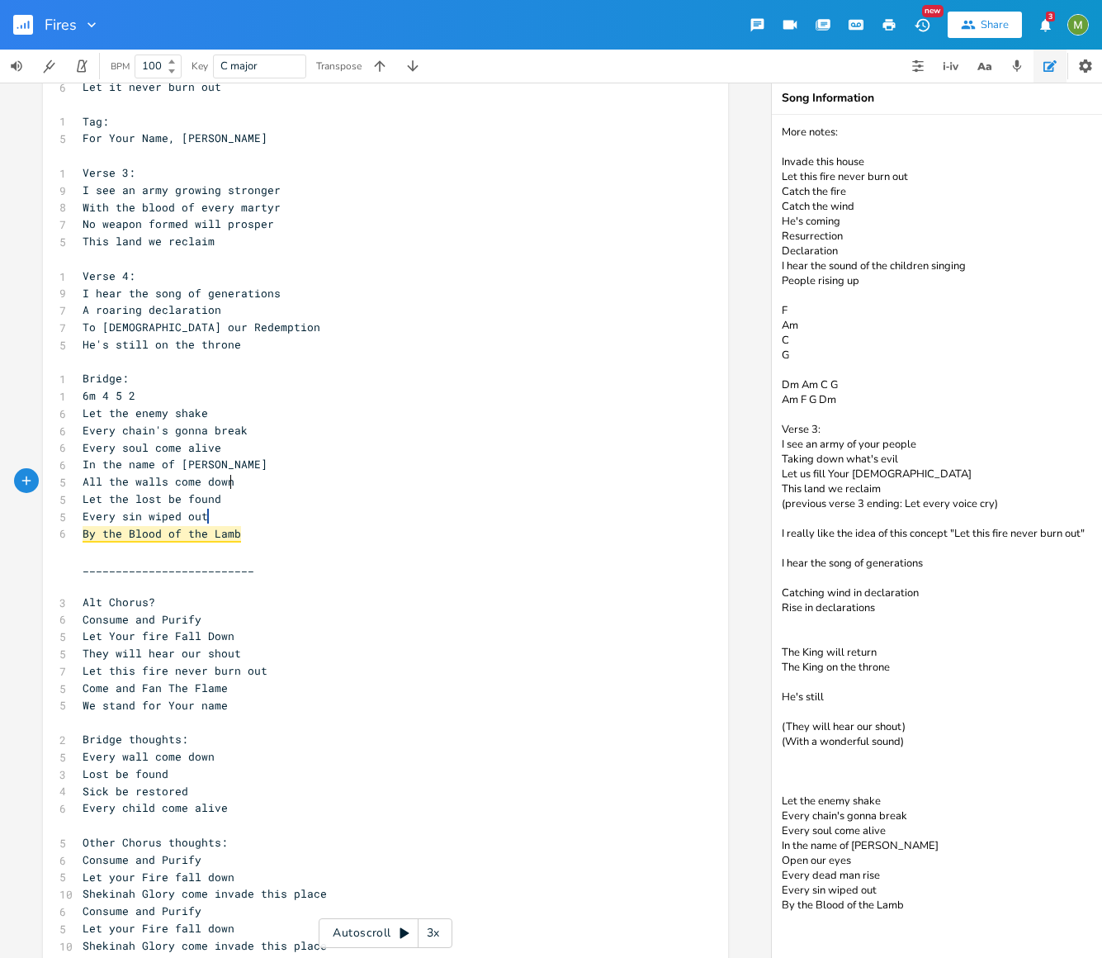
scroll to position [537, 0]
drag, startPoint x: 893, startPoint y: 887, endPoint x: 770, endPoint y: 786, distance: 159.0
click at [770, 786] on div "Dm E A D G B E Previous 1 of 22 Next Play C E A D G B E Previous 1 of 24 Next P…" at bounding box center [551, 520] width 1102 height 875
click at [940, 892] on textarea "More notes: Invade this house Let this fire never burn out Catch the fire Catch…" at bounding box center [937, 536] width 330 height 843
paste textarea "Let the enemy shake Every chain's gonna break Every soul come alive In the name…"
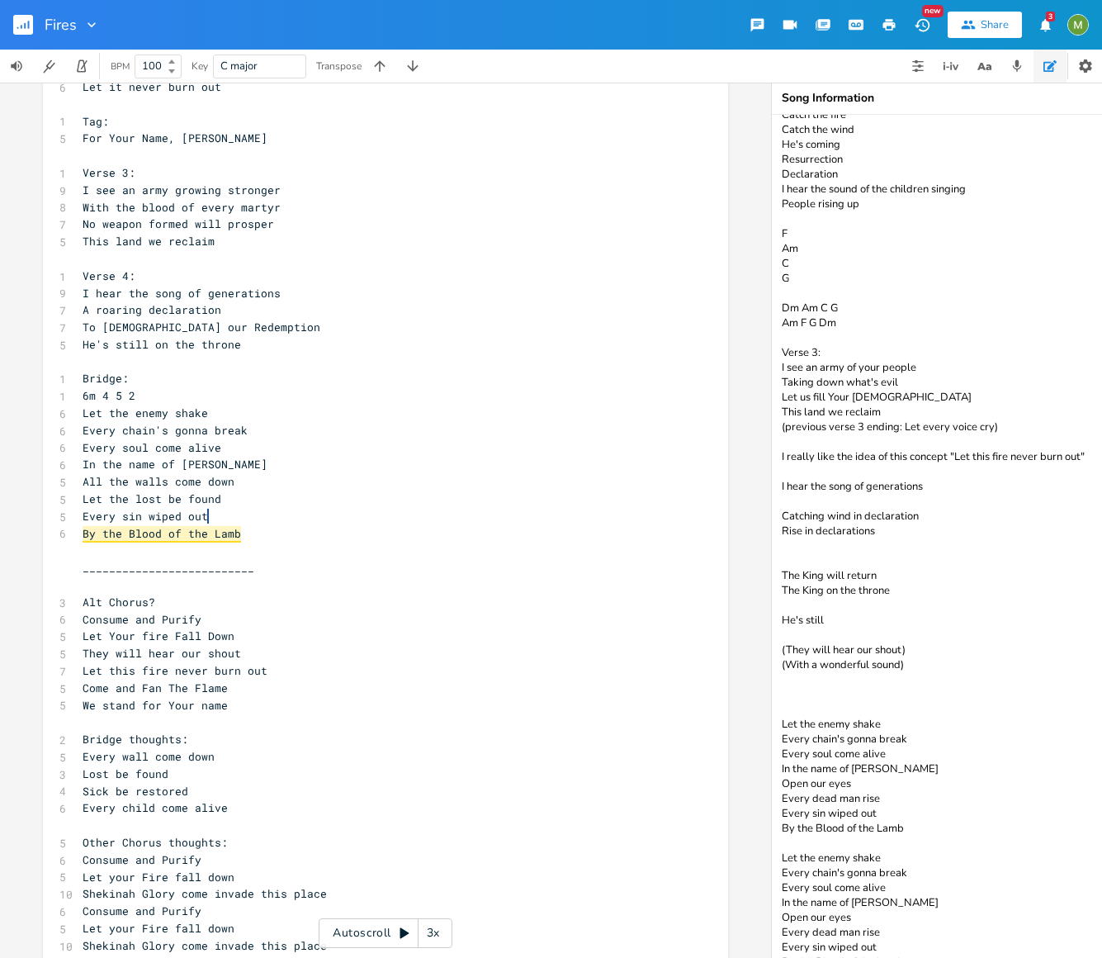
scroll to position [87, 0]
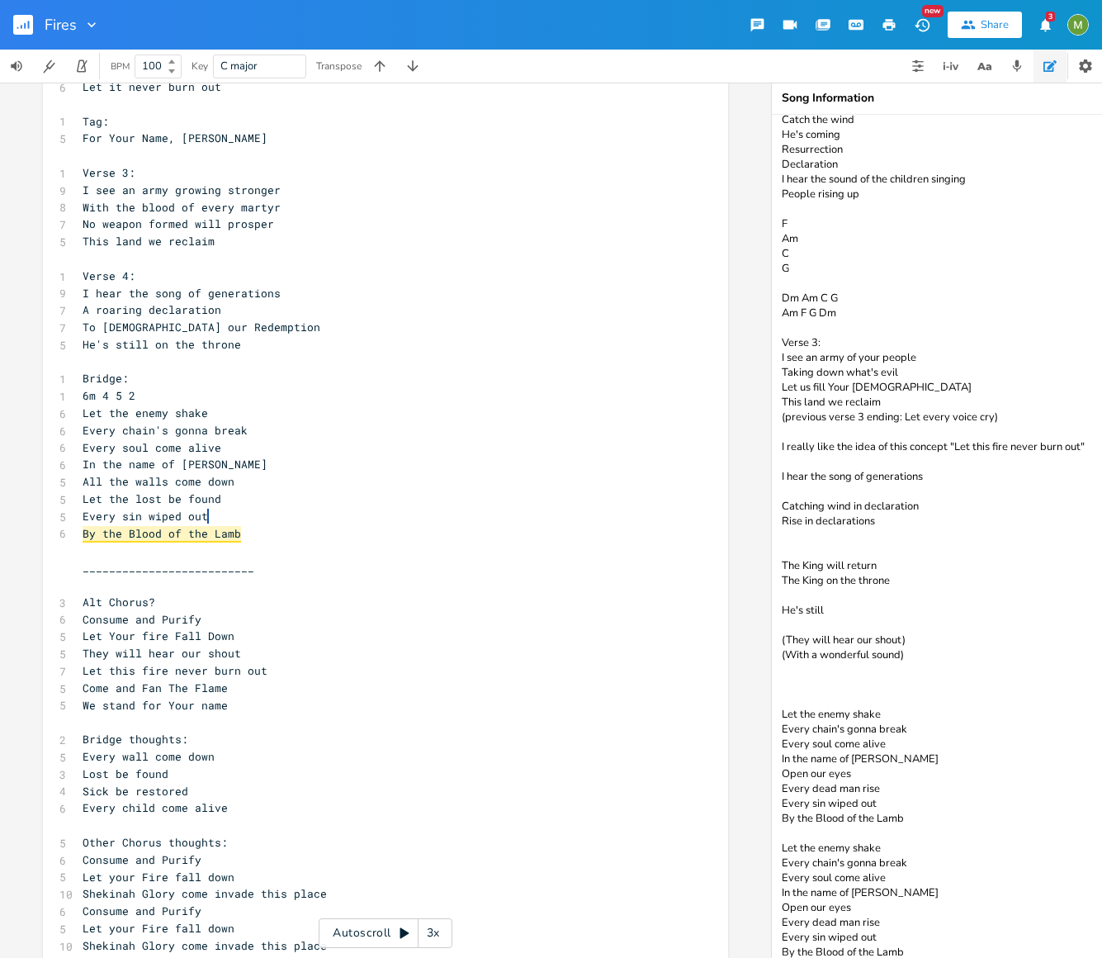
drag, startPoint x: 886, startPoint y: 910, endPoint x: 783, endPoint y: 911, distance: 103.2
click at [783, 911] on textarea "More notes: Invade this house Let this fire never burn out Catch the fire Catch…" at bounding box center [937, 536] width 330 height 843
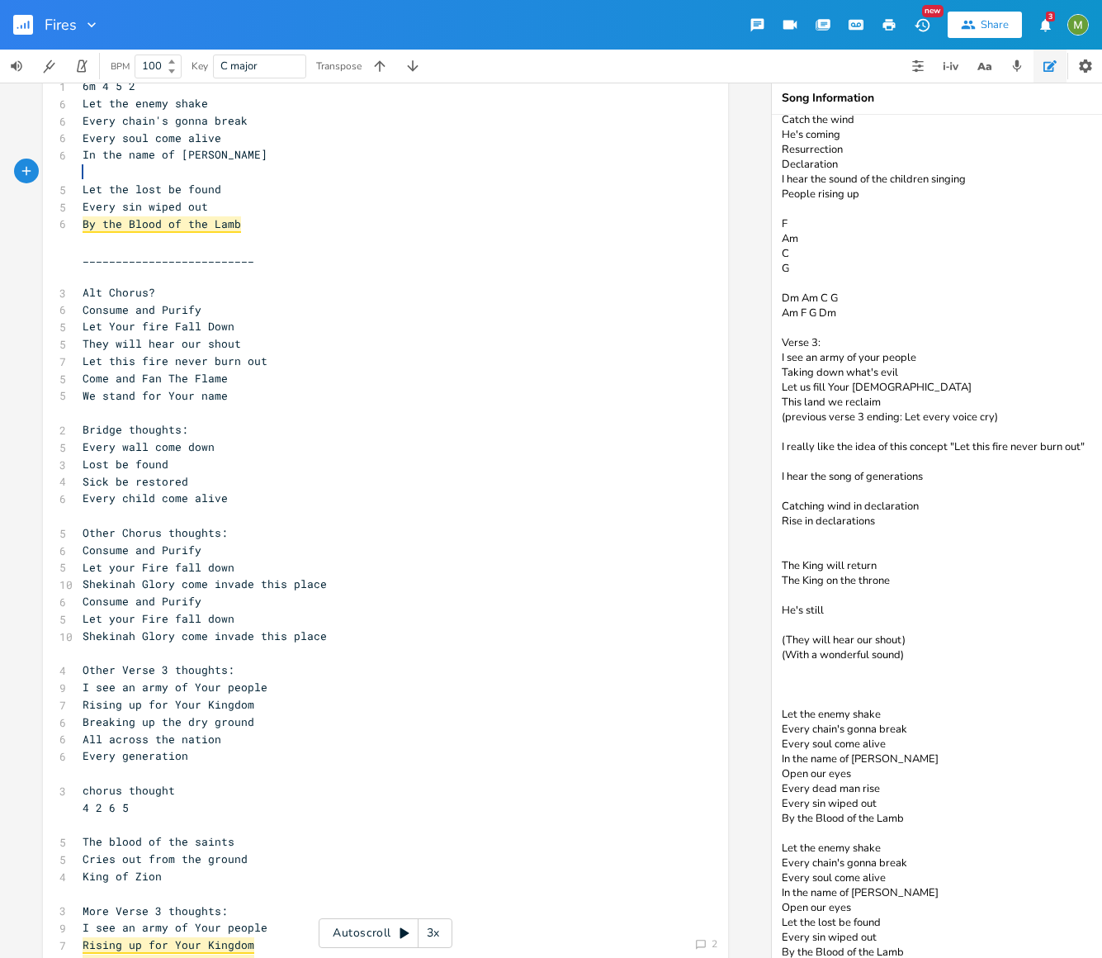
scroll to position [1012, 0]
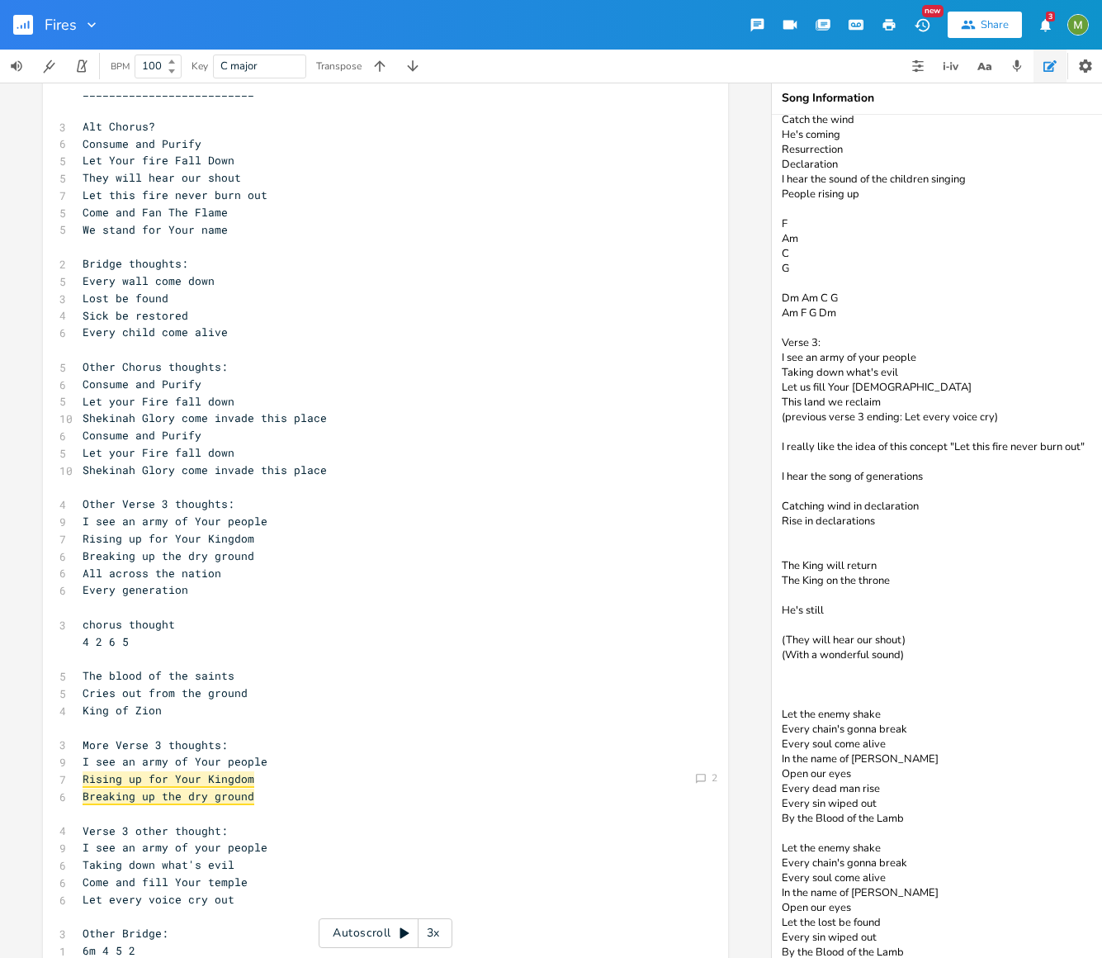
type textarea "More notes: Invade this house Let this fire never burn out Catch the fire Catch…"
click at [156, 275] on span "Every wall come down" at bounding box center [149, 280] width 132 height 15
click at [130, 293] on span "Lost be found" at bounding box center [126, 298] width 86 height 15
click at [131, 329] on span "Every child come alive" at bounding box center [155, 331] width 145 height 15
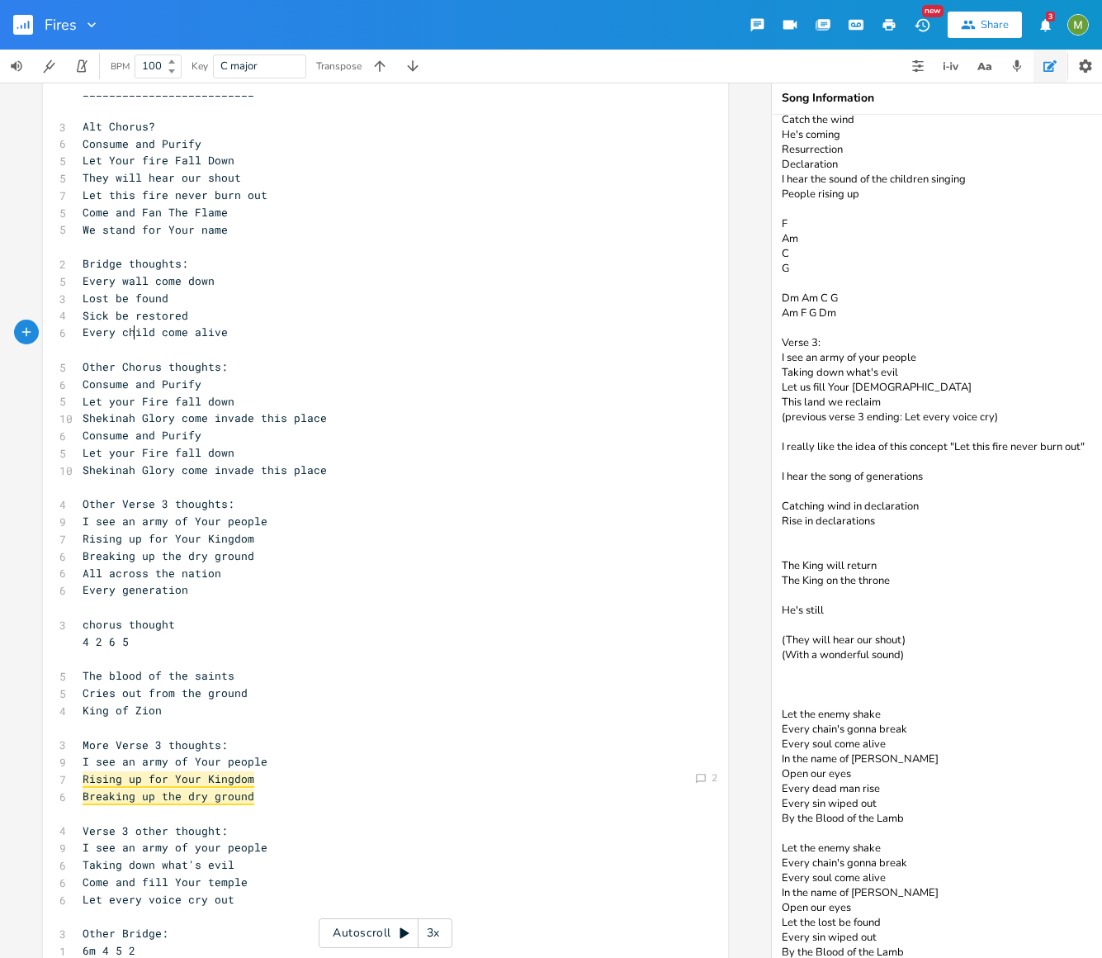
click at [131, 272] on pre "Every wall come down" at bounding box center [377, 280] width 596 height 17
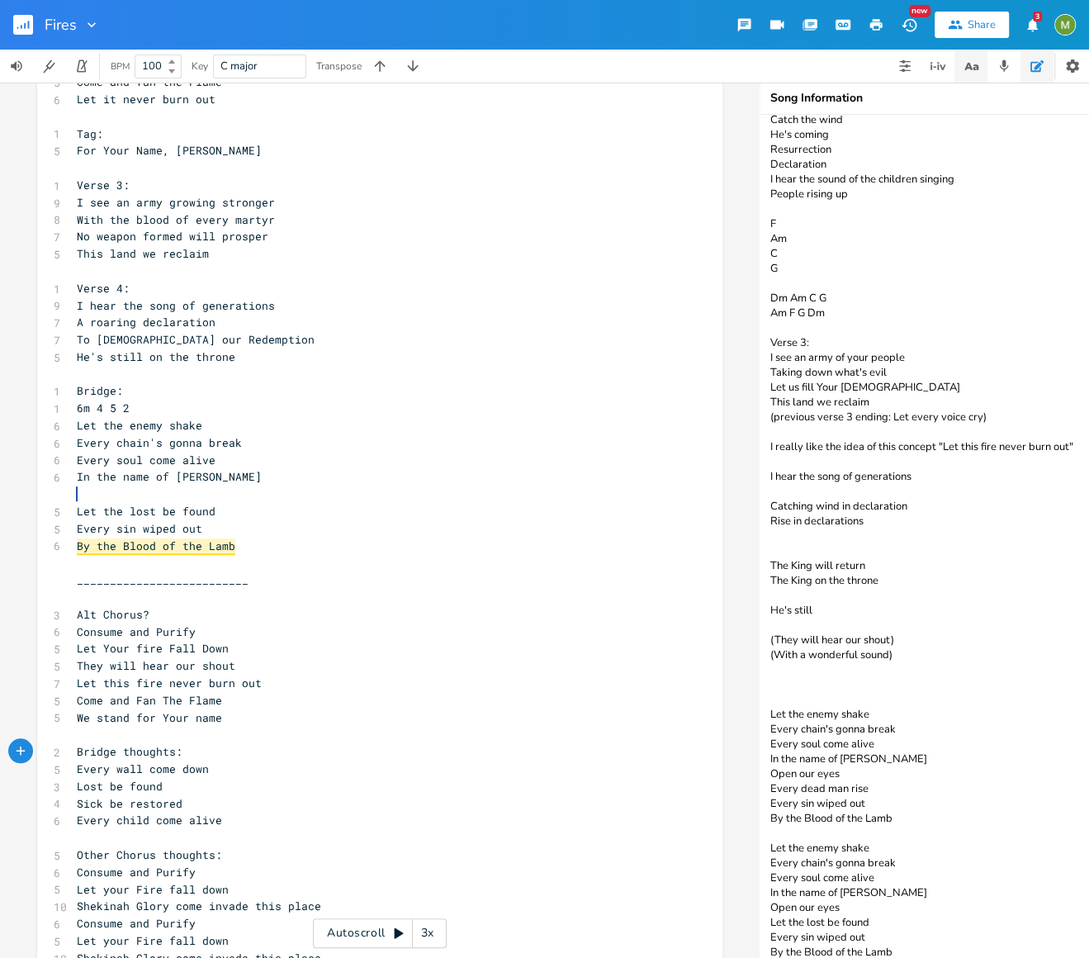
scroll to position [520, 0]
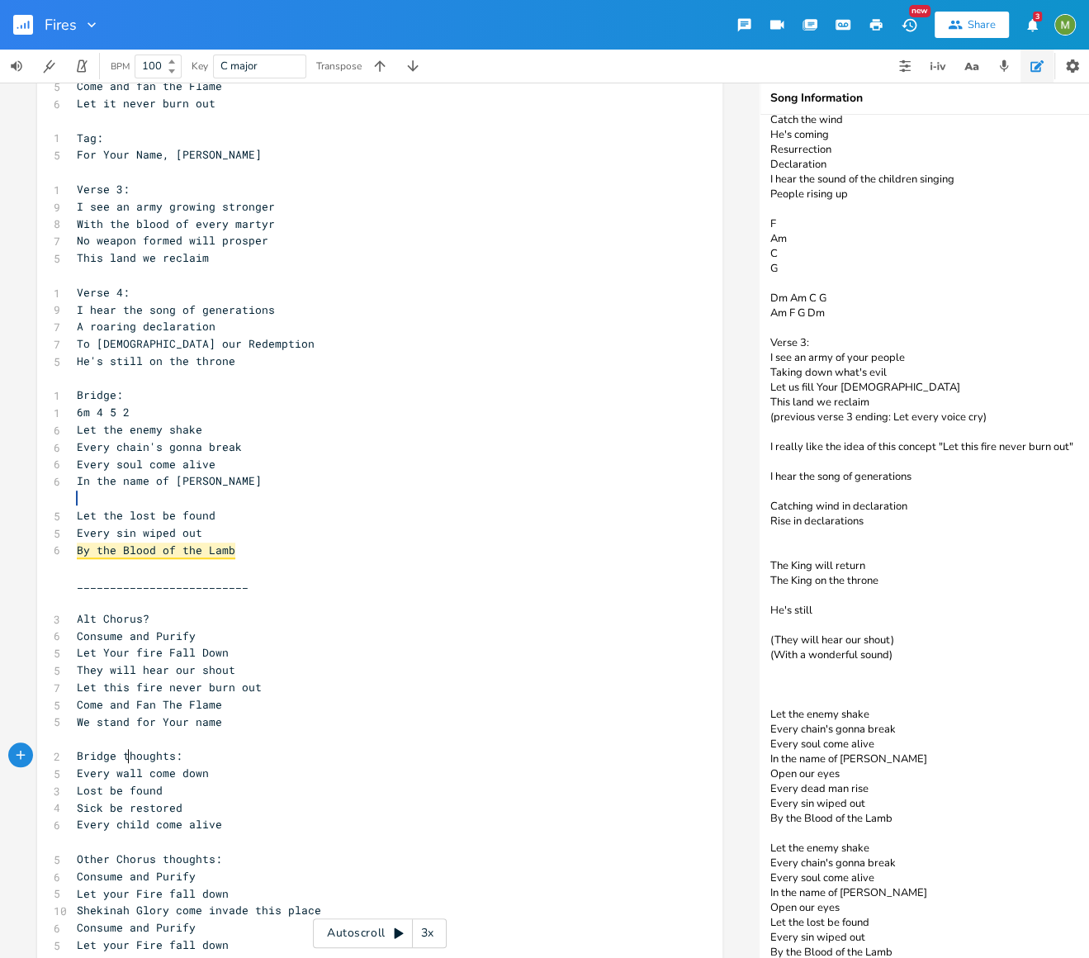
click at [119, 502] on pre at bounding box center [371, 498] width 596 height 17
type textarea "the list"
type textarea "ost will be found"
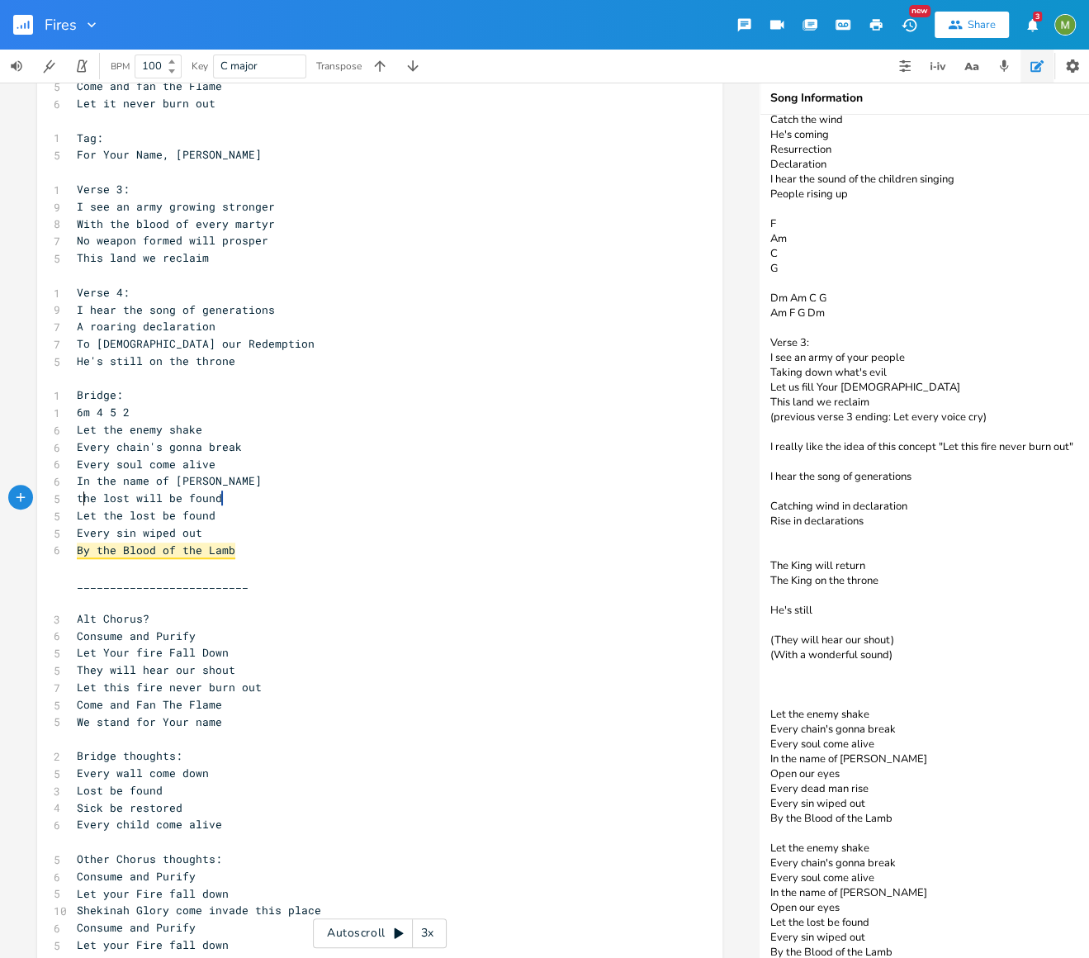
click at [79, 502] on span "the lost will be found" at bounding box center [149, 497] width 145 height 15
click at [228, 499] on pre "the lost will be found" at bounding box center [371, 498] width 596 height 17
drag, startPoint x: 73, startPoint y: 518, endPoint x: 254, endPoint y: 518, distance: 180.8
click at [254, 518] on pre "Let the lost be found" at bounding box center [371, 515] width 596 height 17
type textarea "Let the lost be found"
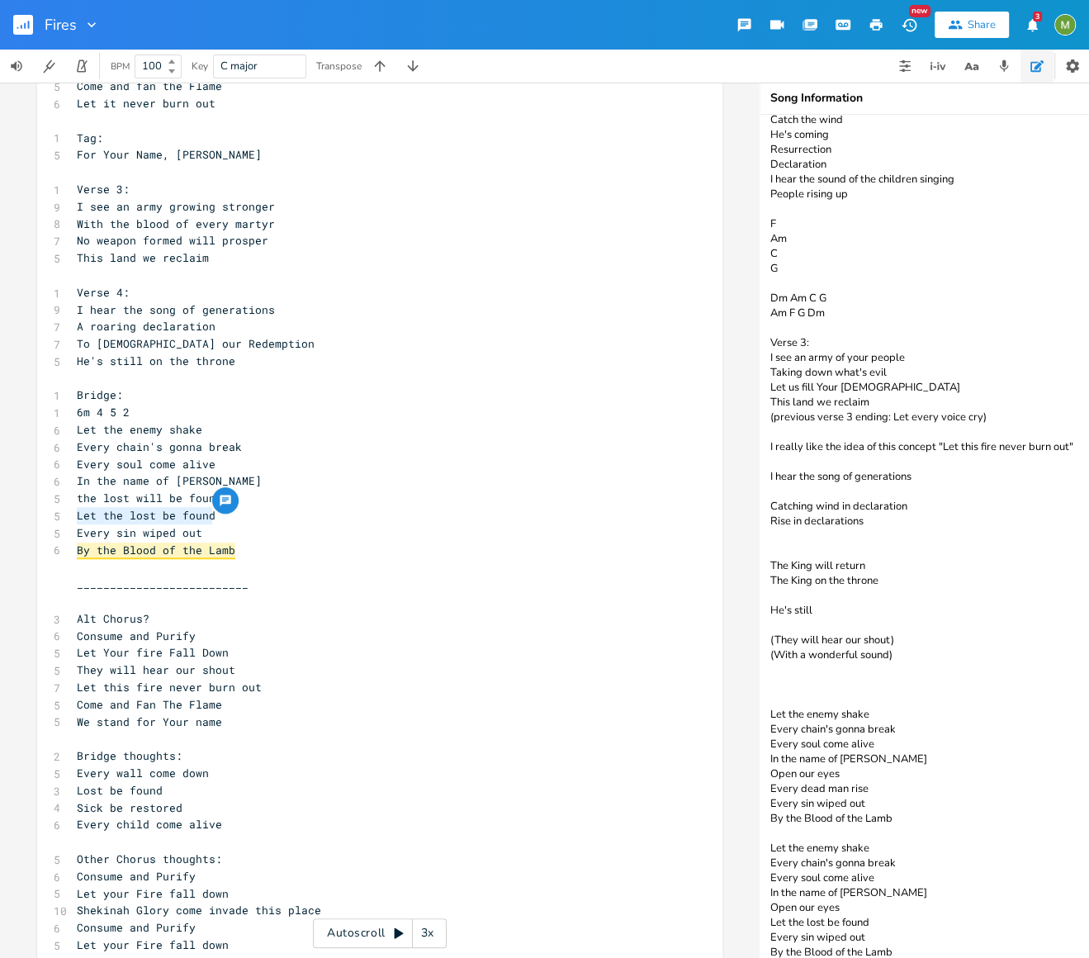
click at [152, 518] on span "Let the lost be found" at bounding box center [146, 515] width 139 height 15
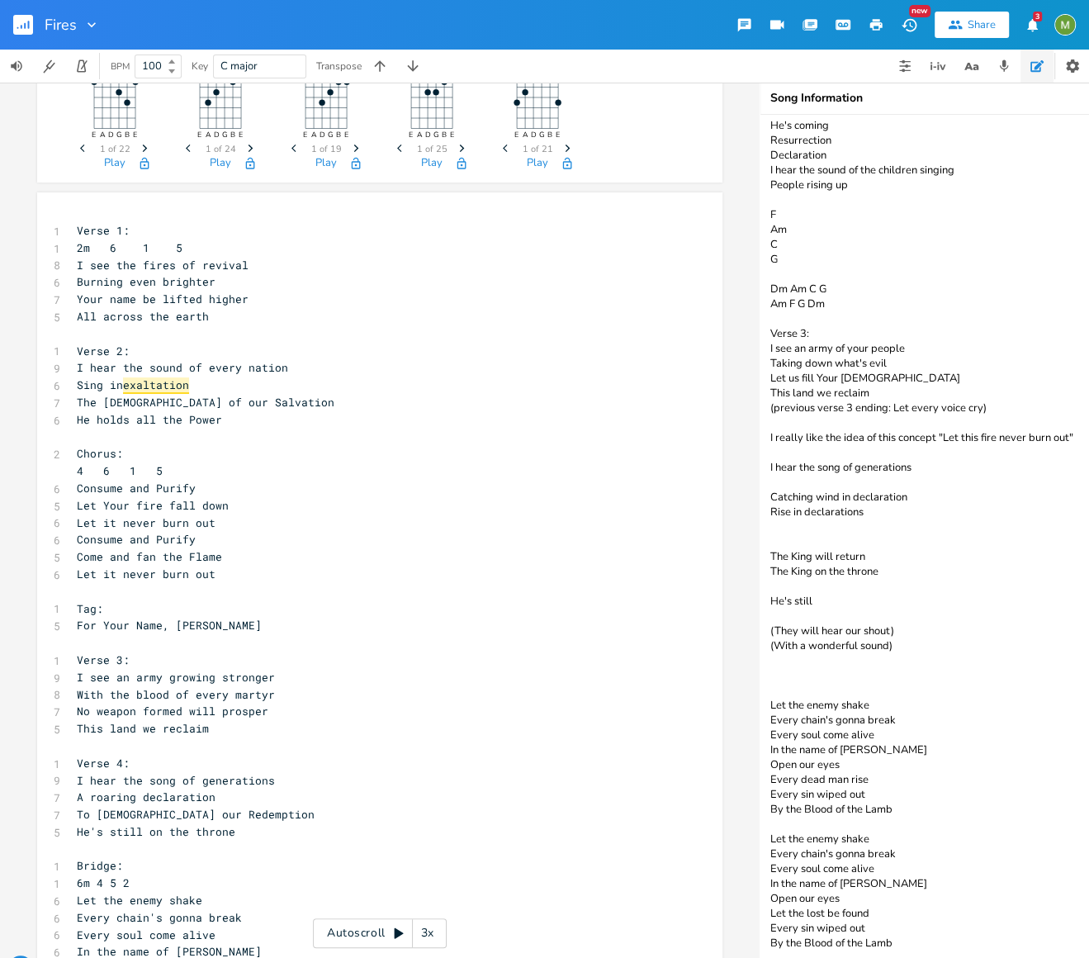
scroll to position [48, 0]
click at [264, 576] on pre "Let it never burn out" at bounding box center [371, 575] width 596 height 17
click at [249, 558] on pre "Come and fan the Flame" at bounding box center [371, 558] width 596 height 17
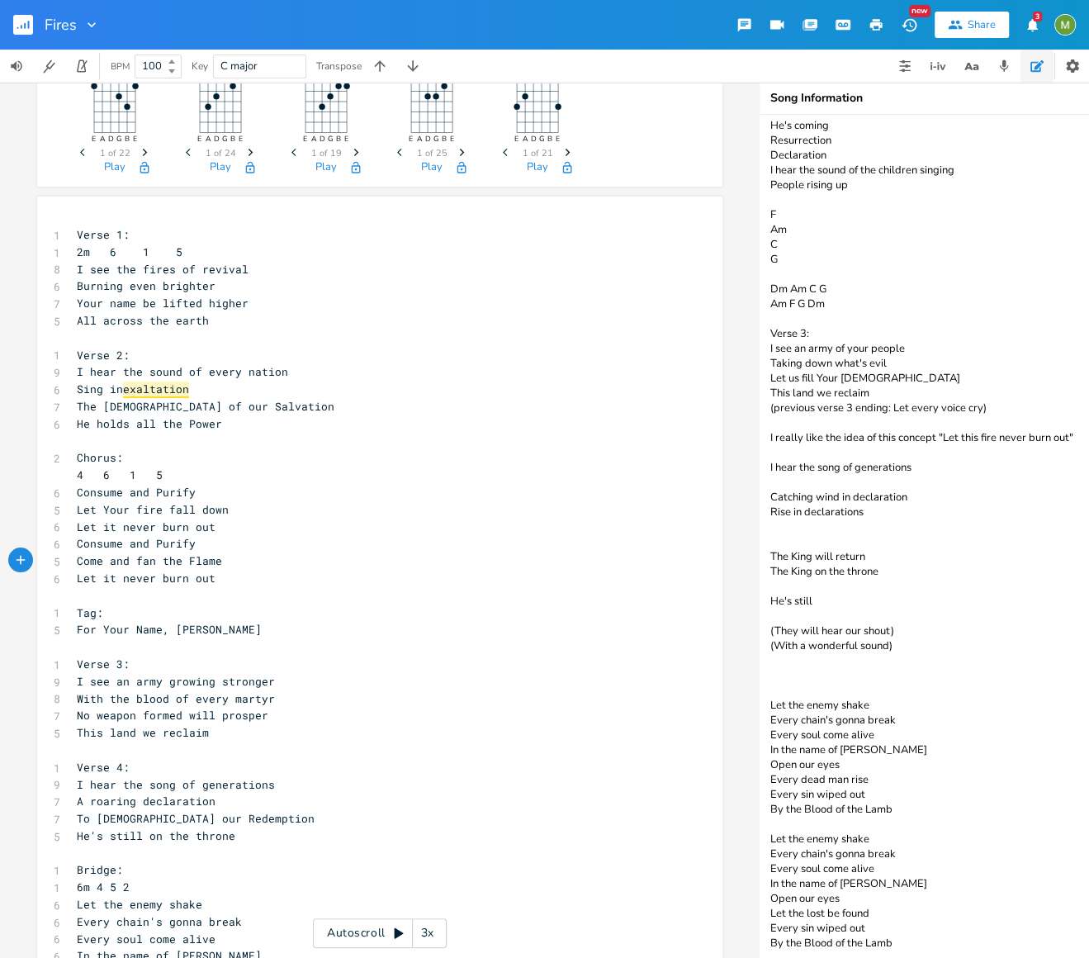
scroll to position [44, 0]
click at [217, 534] on pre "Let it never burn out" at bounding box center [371, 528] width 596 height 17
click at [209, 544] on pre "Consume and Purify" at bounding box center [371, 545] width 596 height 17
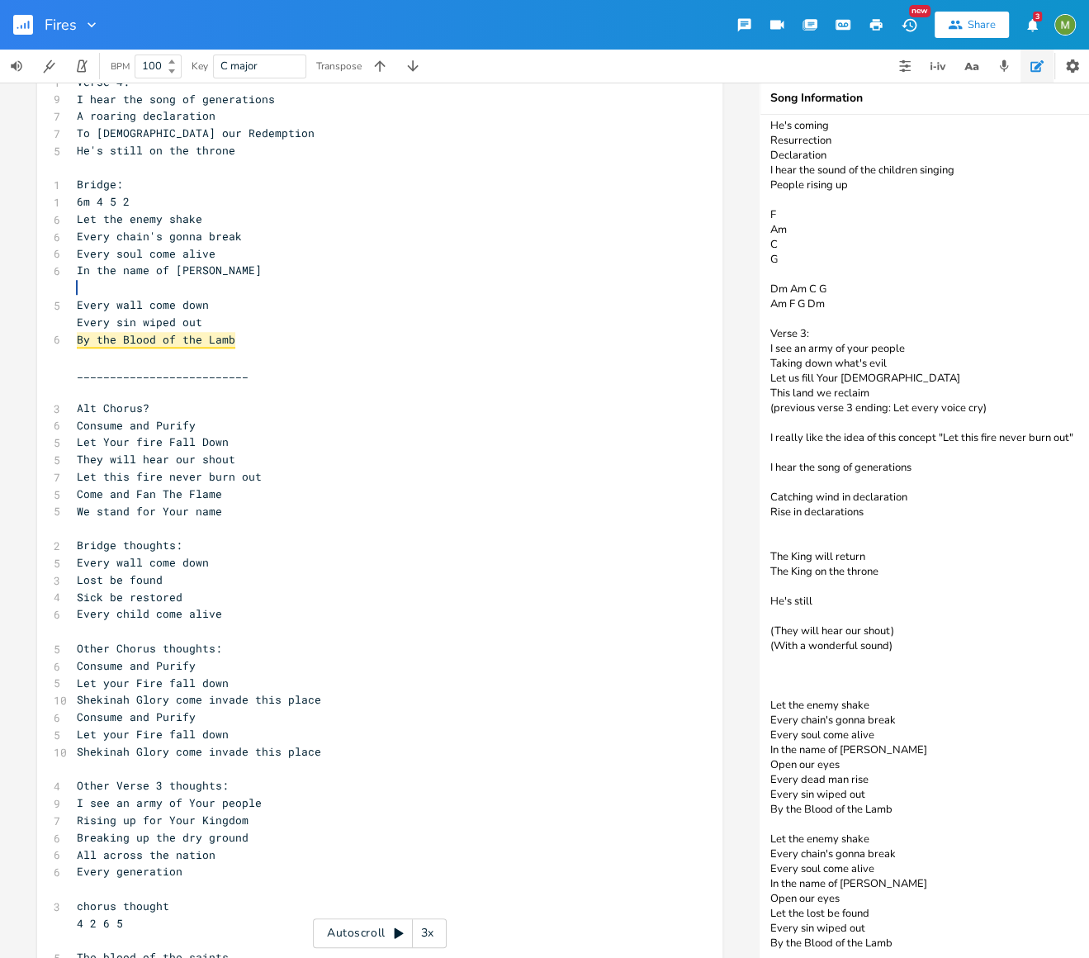
scroll to position [727, 0]
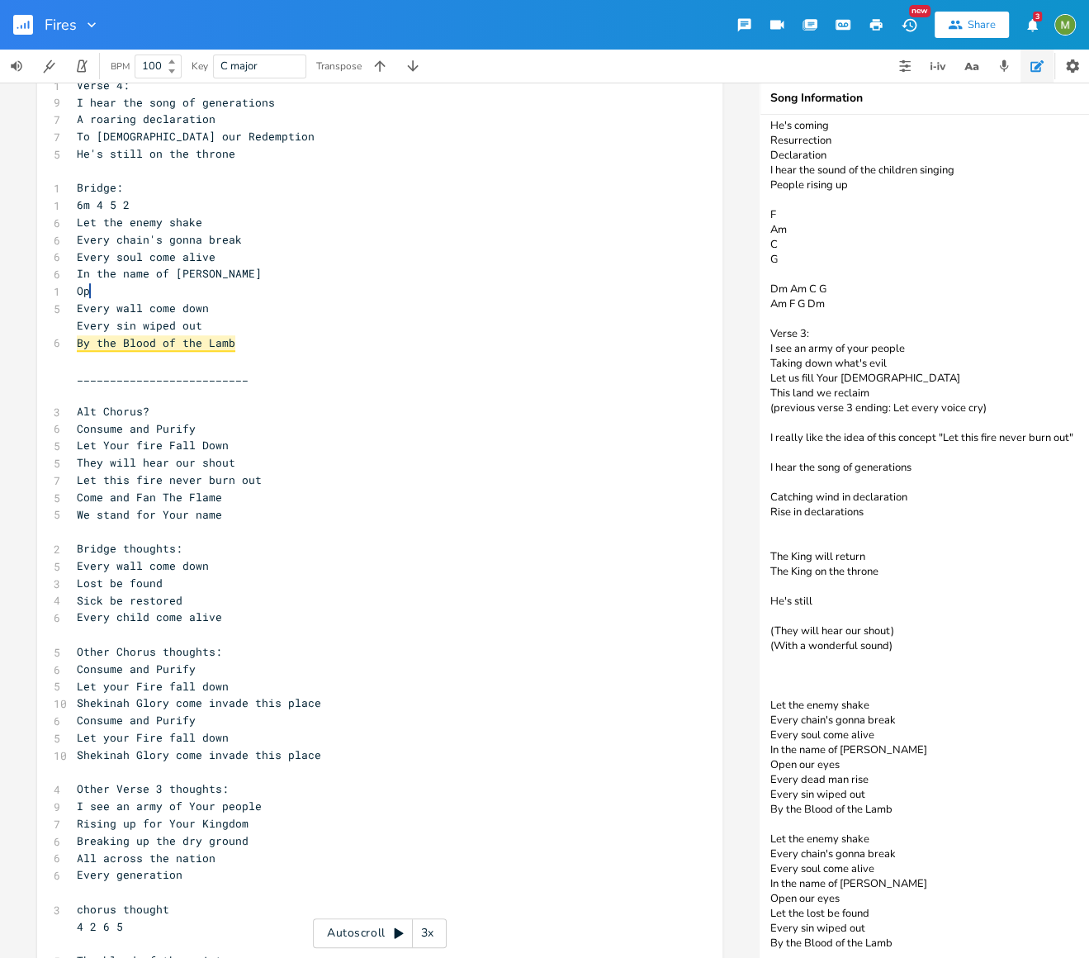
type textarea "O"
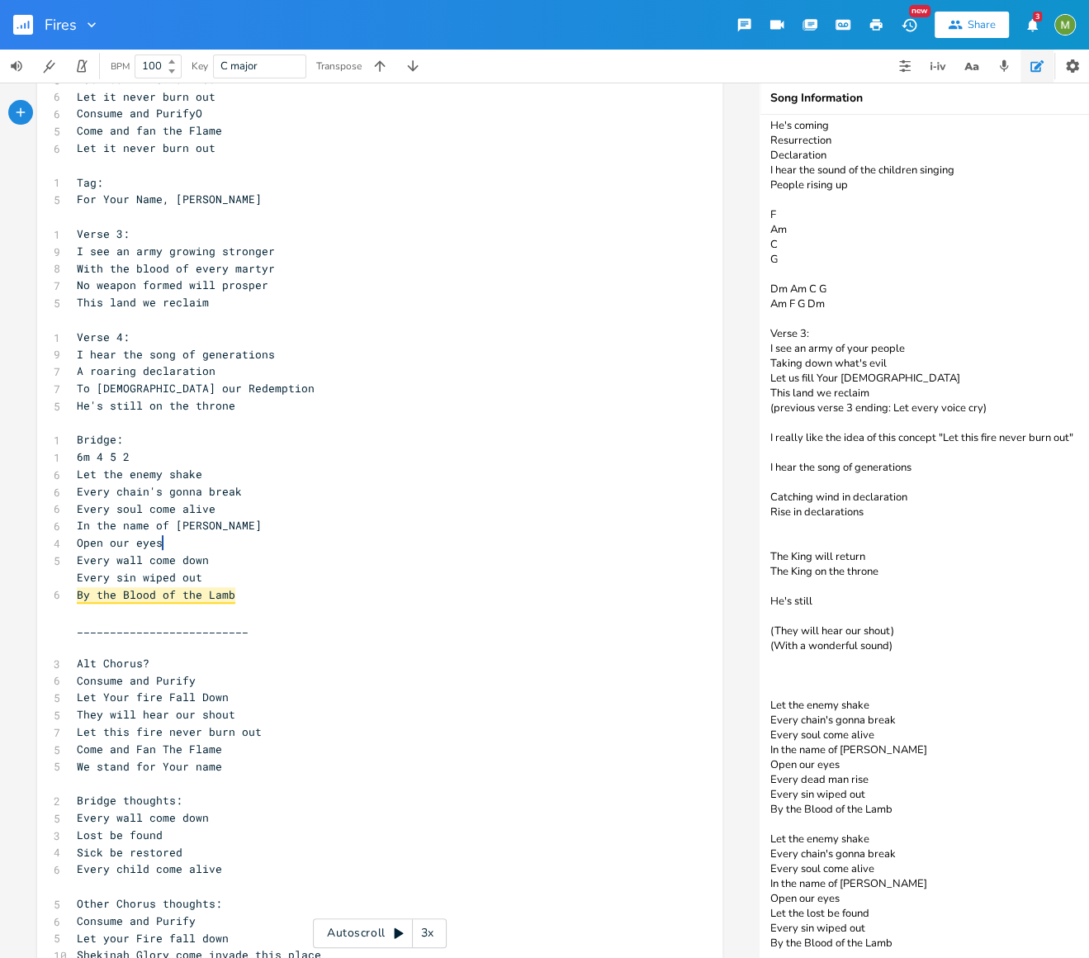
click at [243, 570] on pre "Every sin wiped out" at bounding box center [371, 577] width 596 height 17
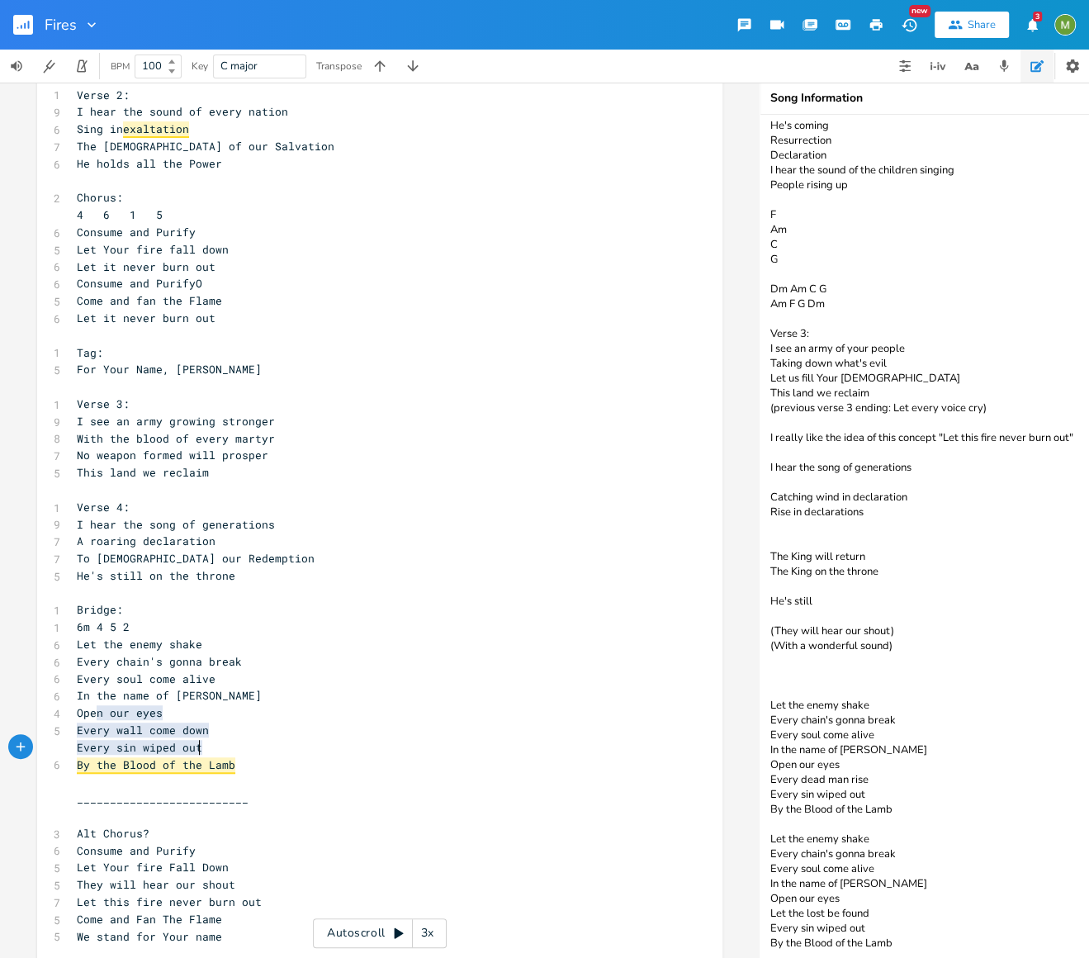
scroll to position [236, 0]
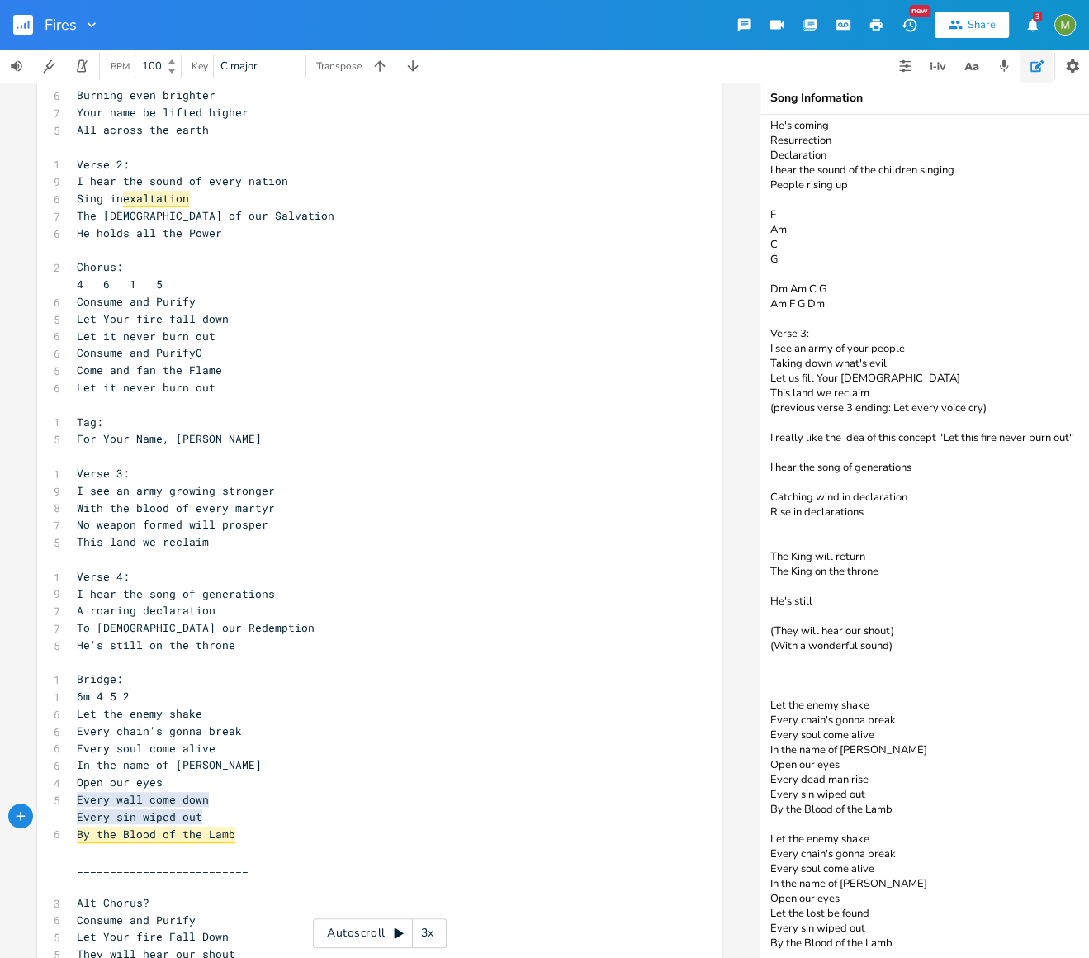
click at [255, 350] on pre "Consume and PurifyO" at bounding box center [371, 352] width 596 height 17
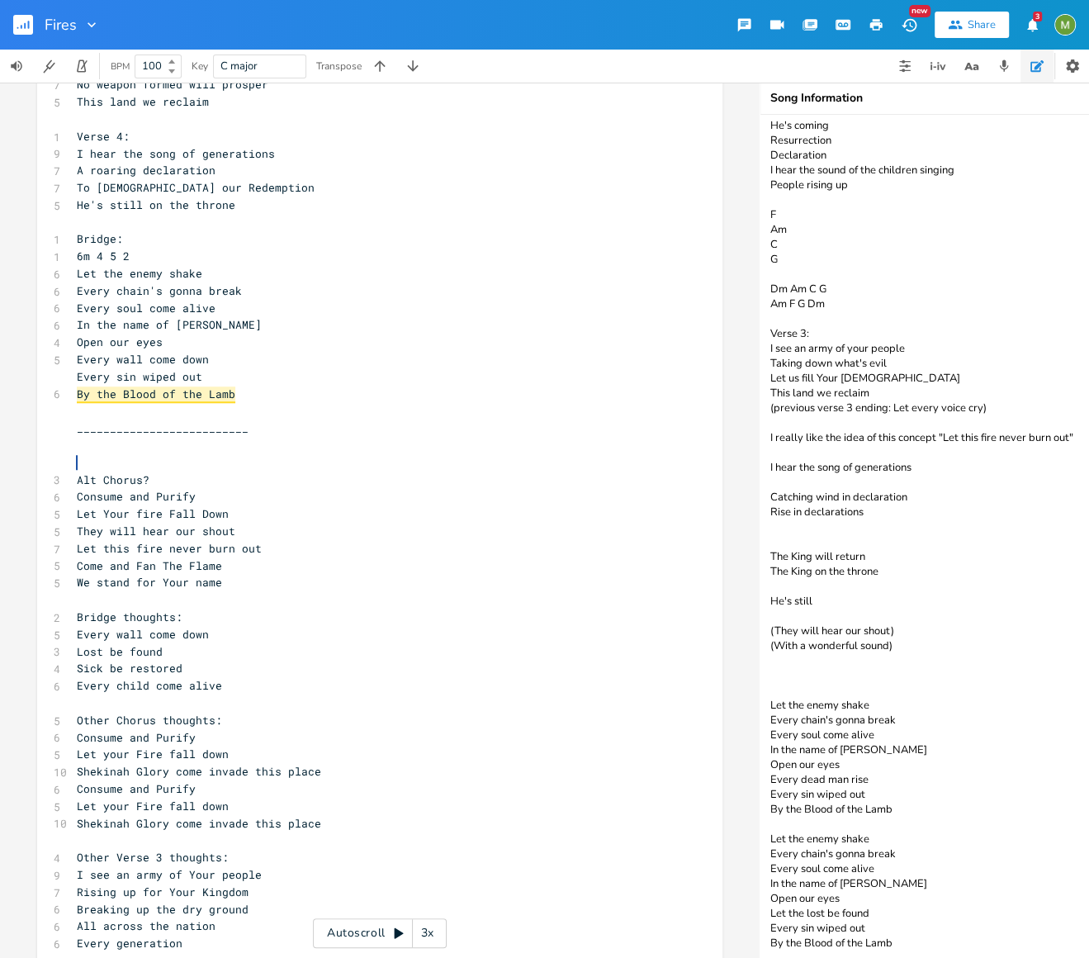
scroll to position [722, 0]
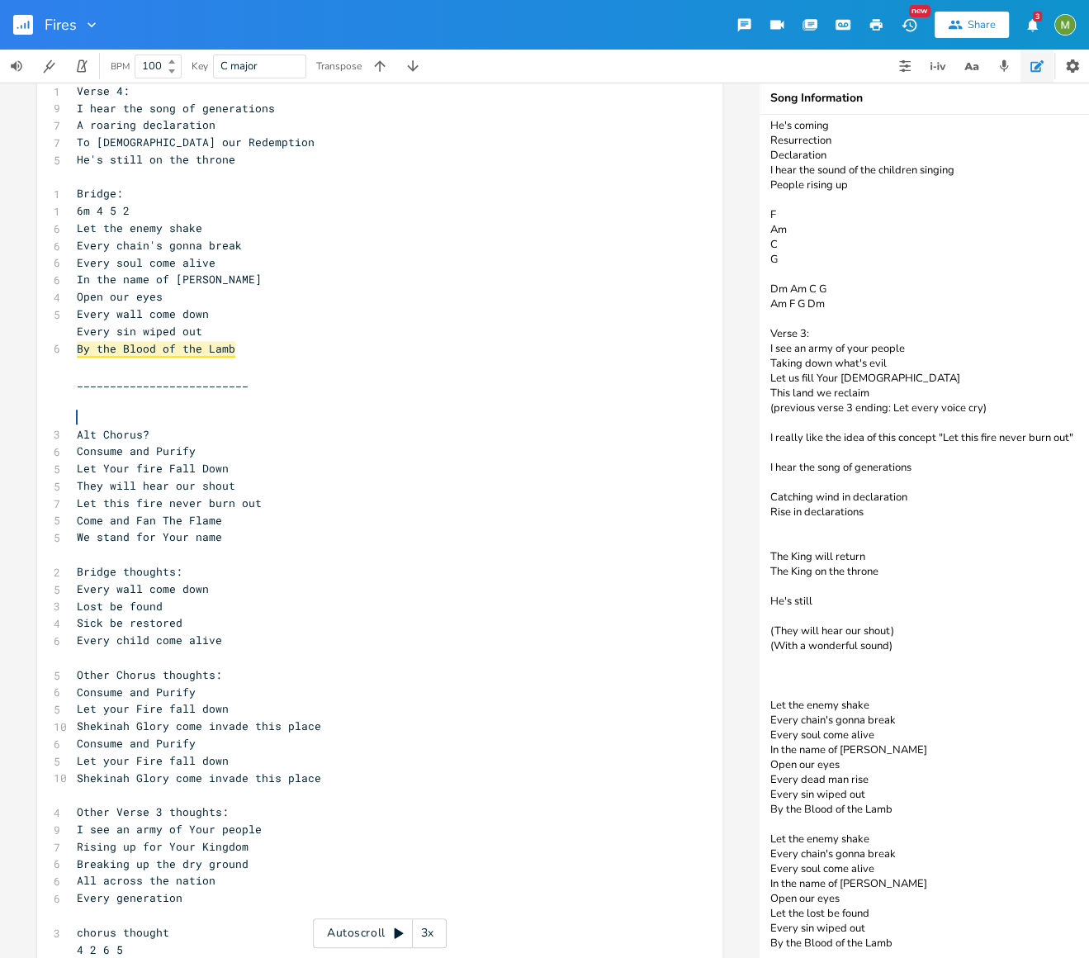
click at [1001, 665] on textarea "More notes: Invade this house Let this fire never burn out Catch the fire Catch…" at bounding box center [925, 536] width 330 height 843
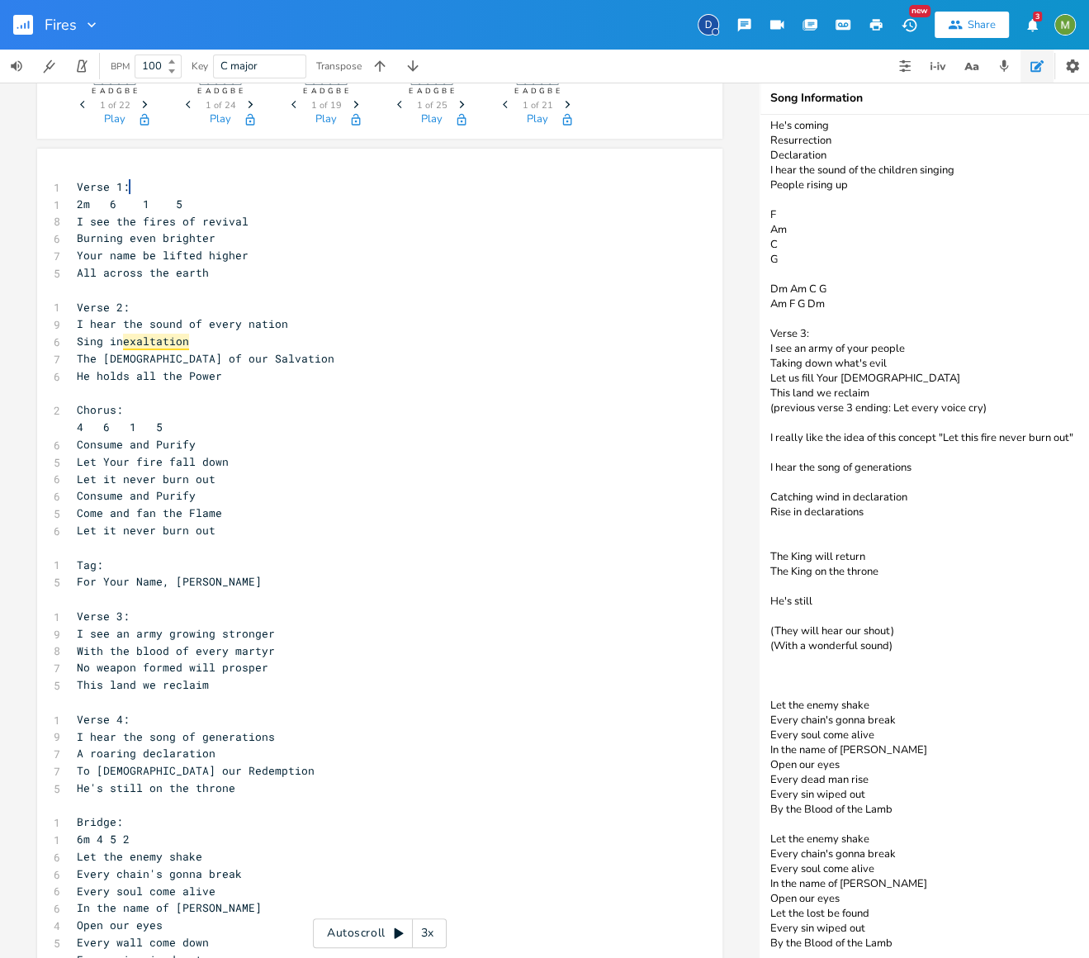
scroll to position [0, 0]
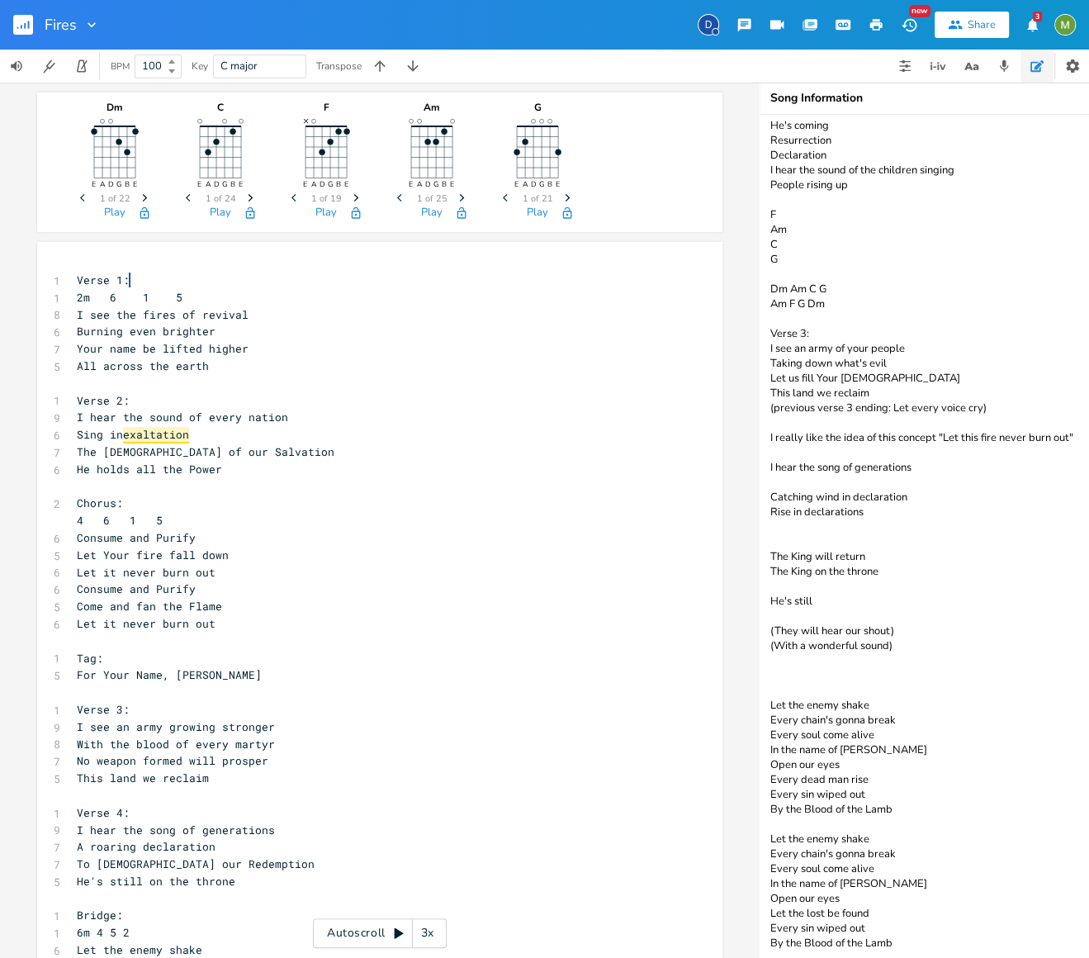
click at [215, 300] on pre "2m 6 1 5" at bounding box center [371, 297] width 596 height 17
drag, startPoint x: 827, startPoint y: 279, endPoint x: 764, endPoint y: 284, distance: 63.8
click at [764, 284] on textarea "More notes: Invade this house Let this fire never burn out Catch the fire Catch…" at bounding box center [925, 536] width 330 height 843
click at [230, 306] on pre "I see the fires of revival" at bounding box center [371, 314] width 596 height 17
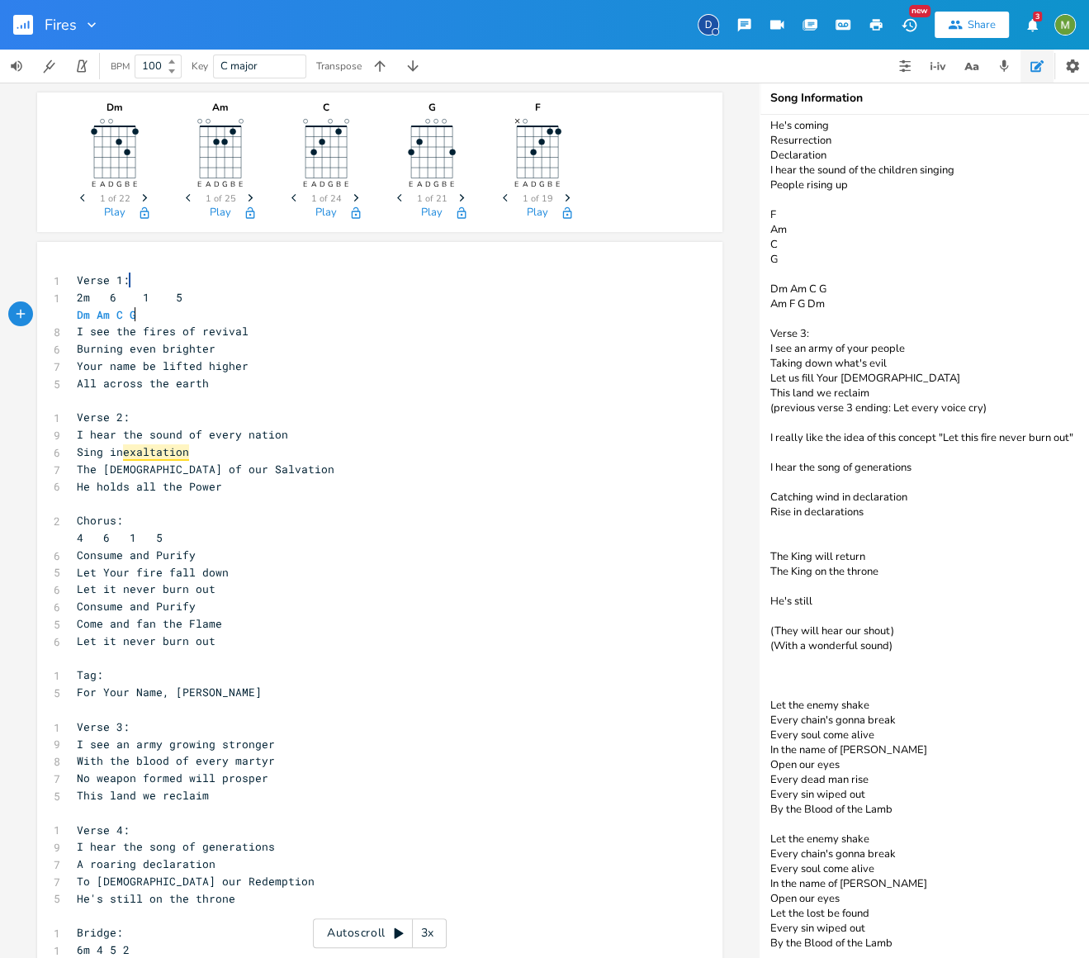
click at [179, 533] on pre "4 6 1 5" at bounding box center [371, 537] width 596 height 17
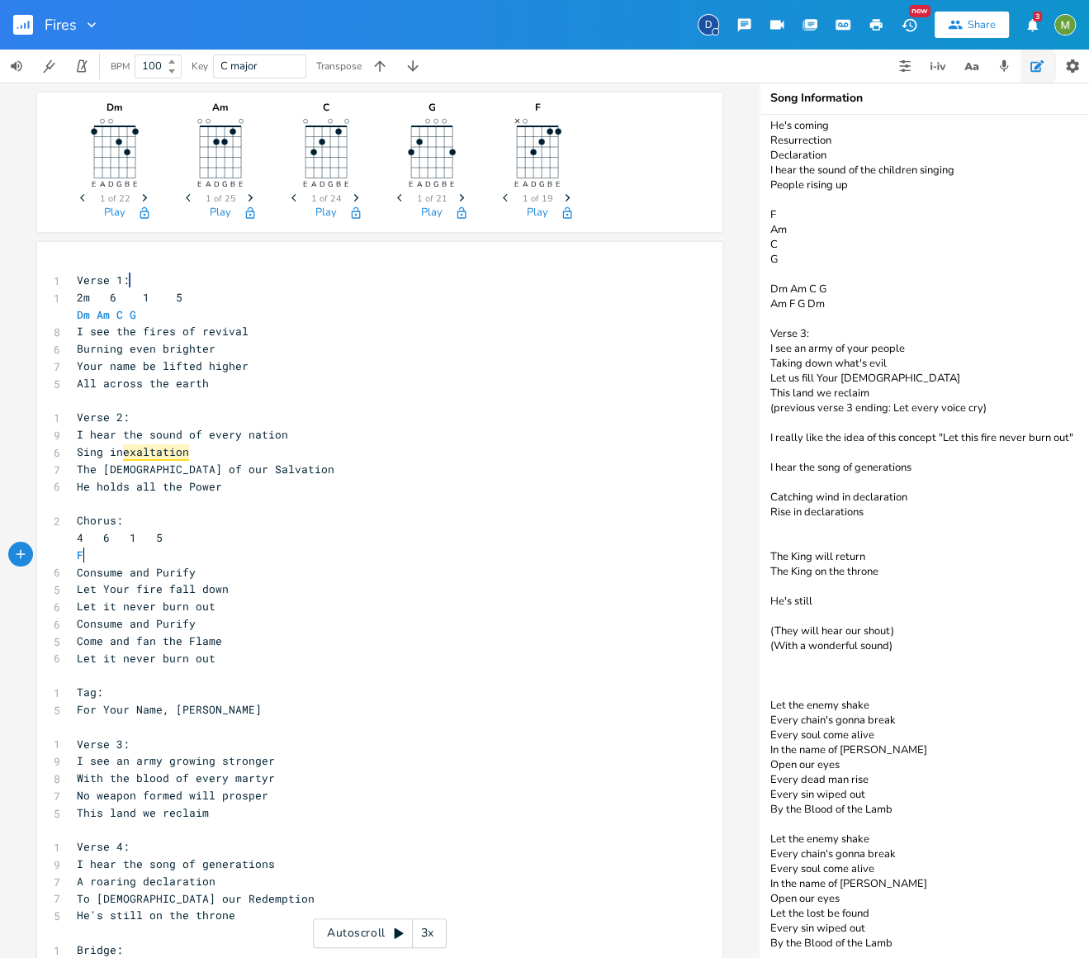
type textarea "FA"
type textarea "Am C G"
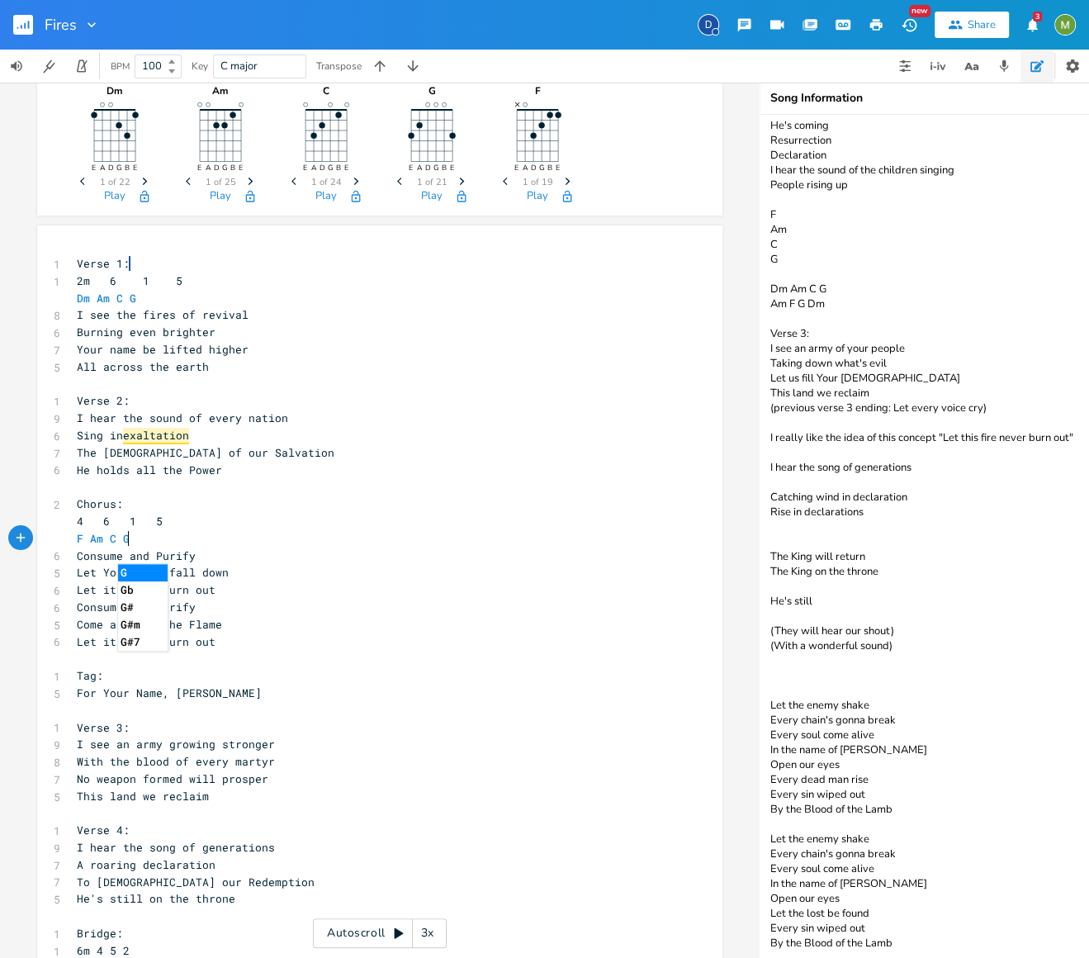
scroll to position [44, 0]
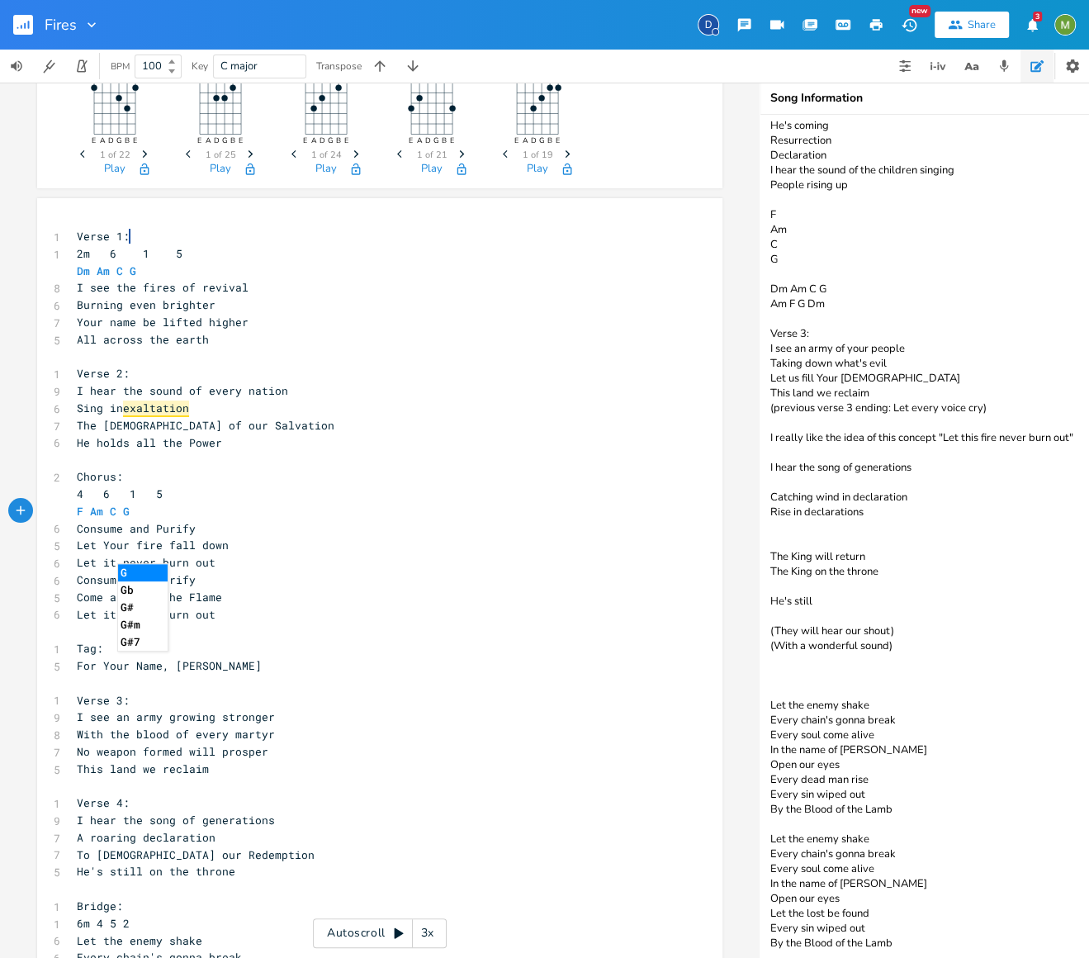
click at [320, 686] on pre "​" at bounding box center [371, 683] width 596 height 17
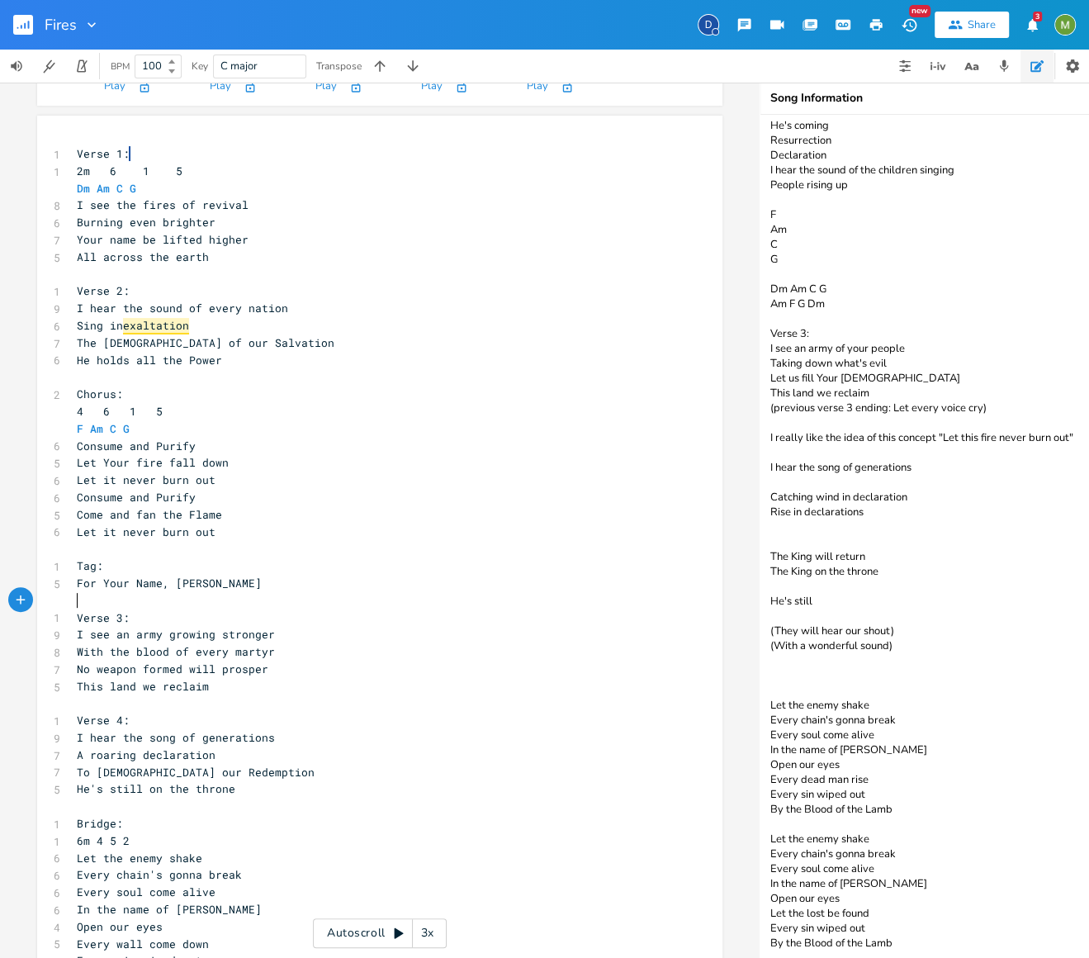
scroll to position [130, 0]
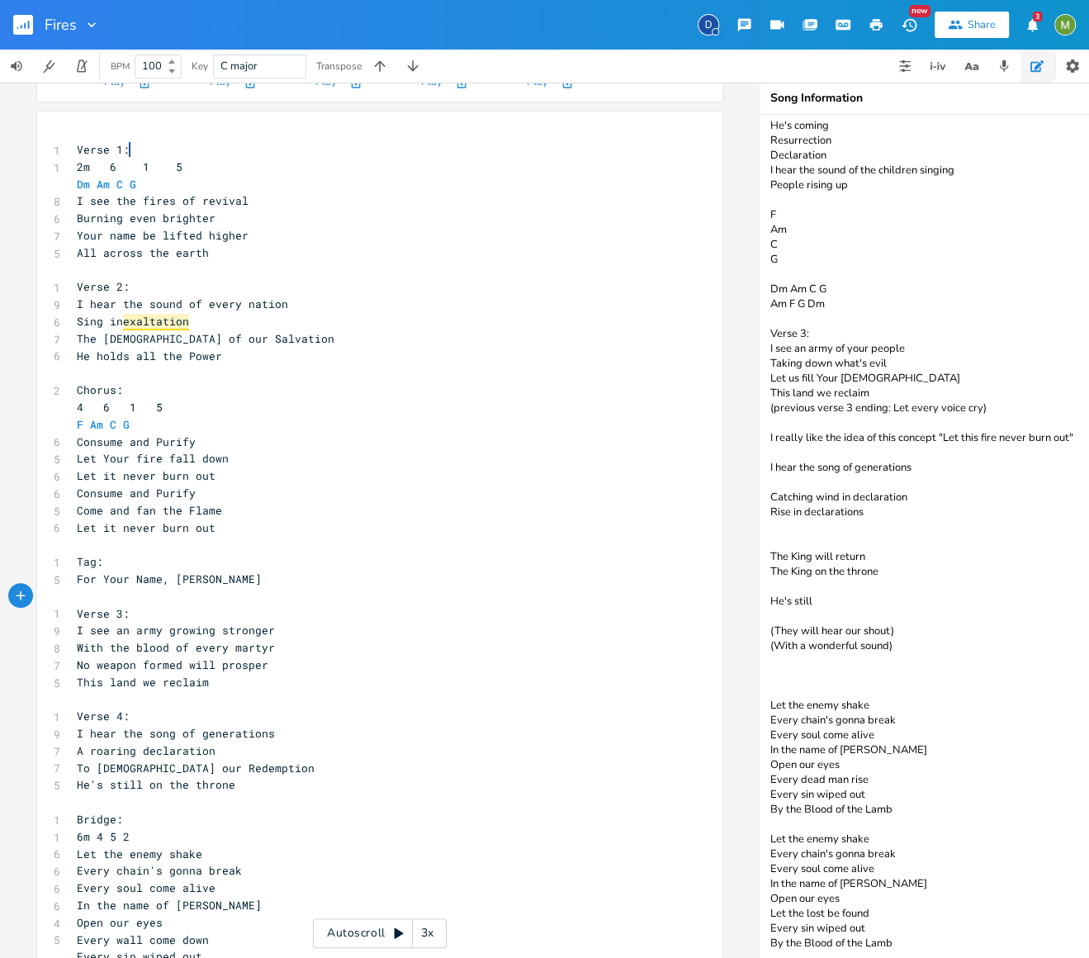
click at [166, 615] on pre "Verse 3:" at bounding box center [371, 613] width 596 height 17
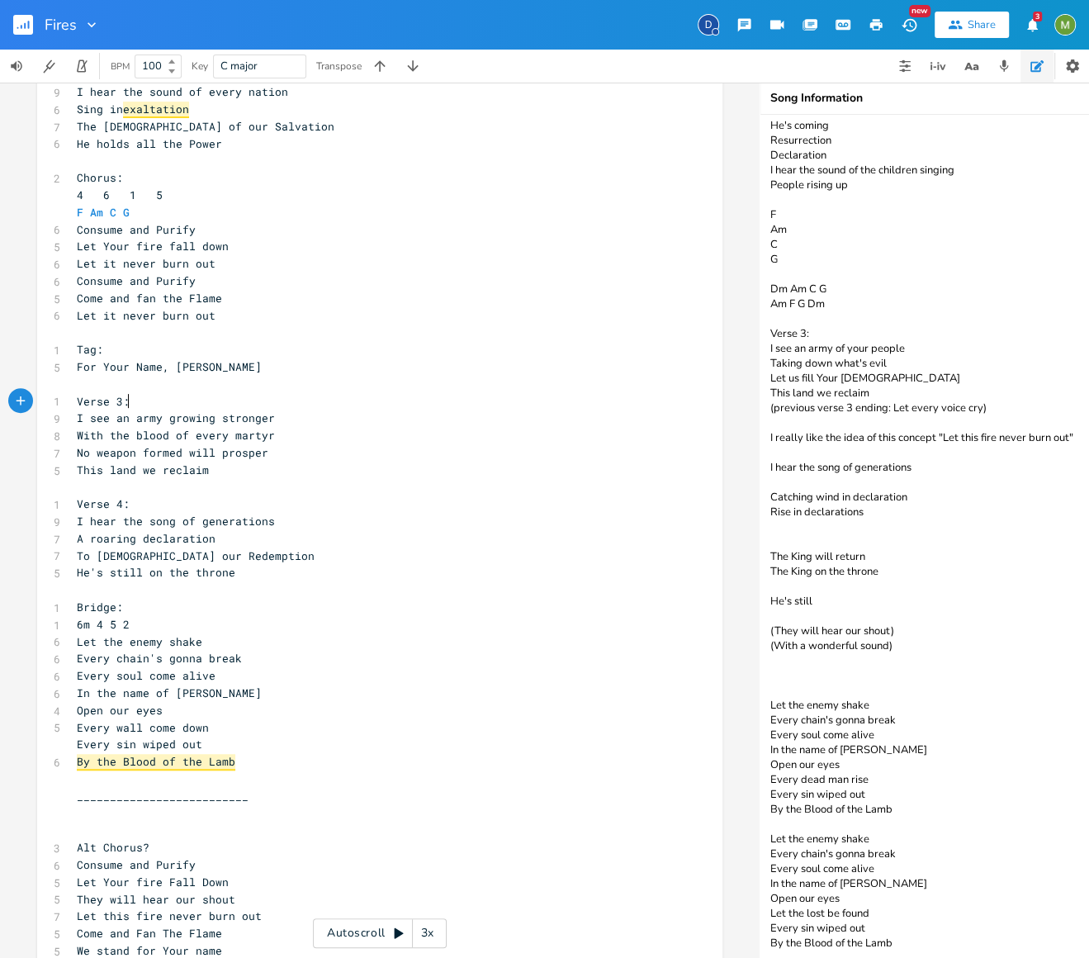
scroll to position [391, 0]
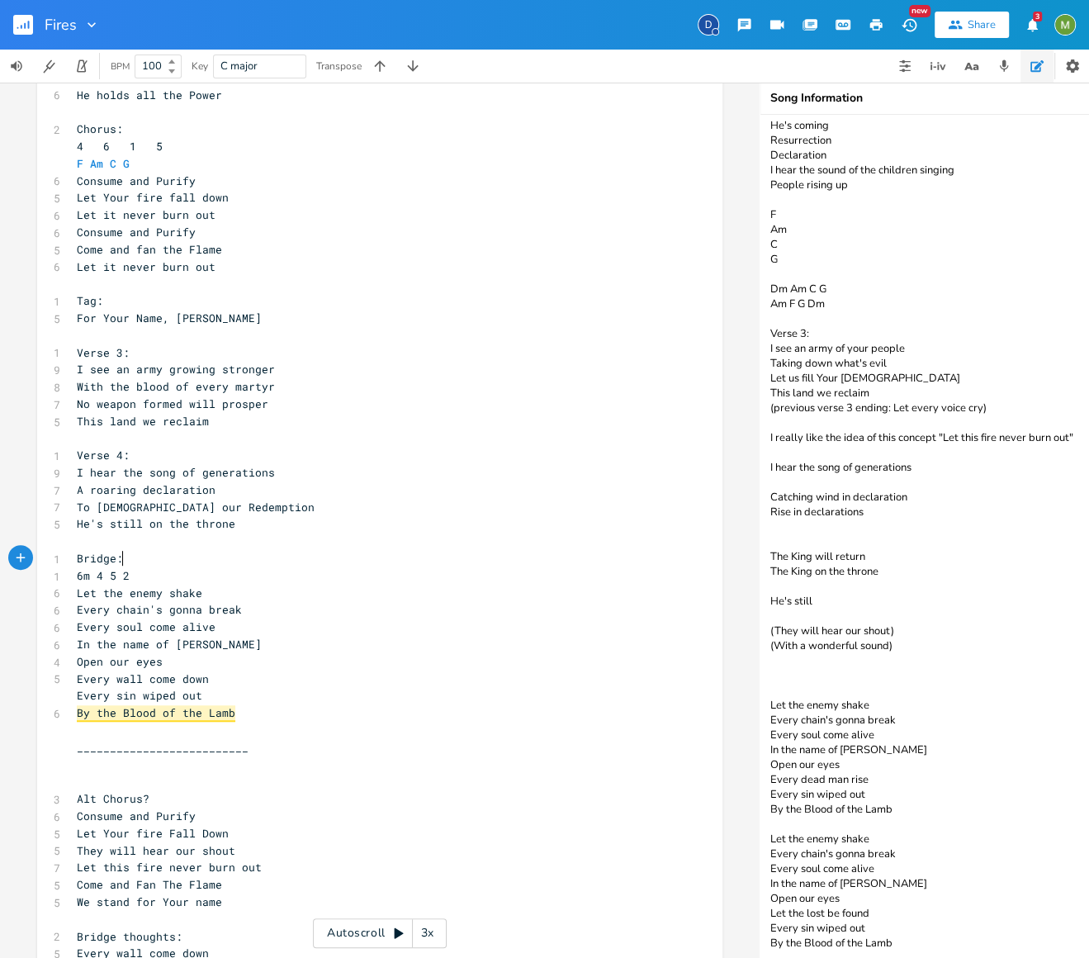
click at [168, 565] on pre "Bridge:" at bounding box center [371, 558] width 596 height 17
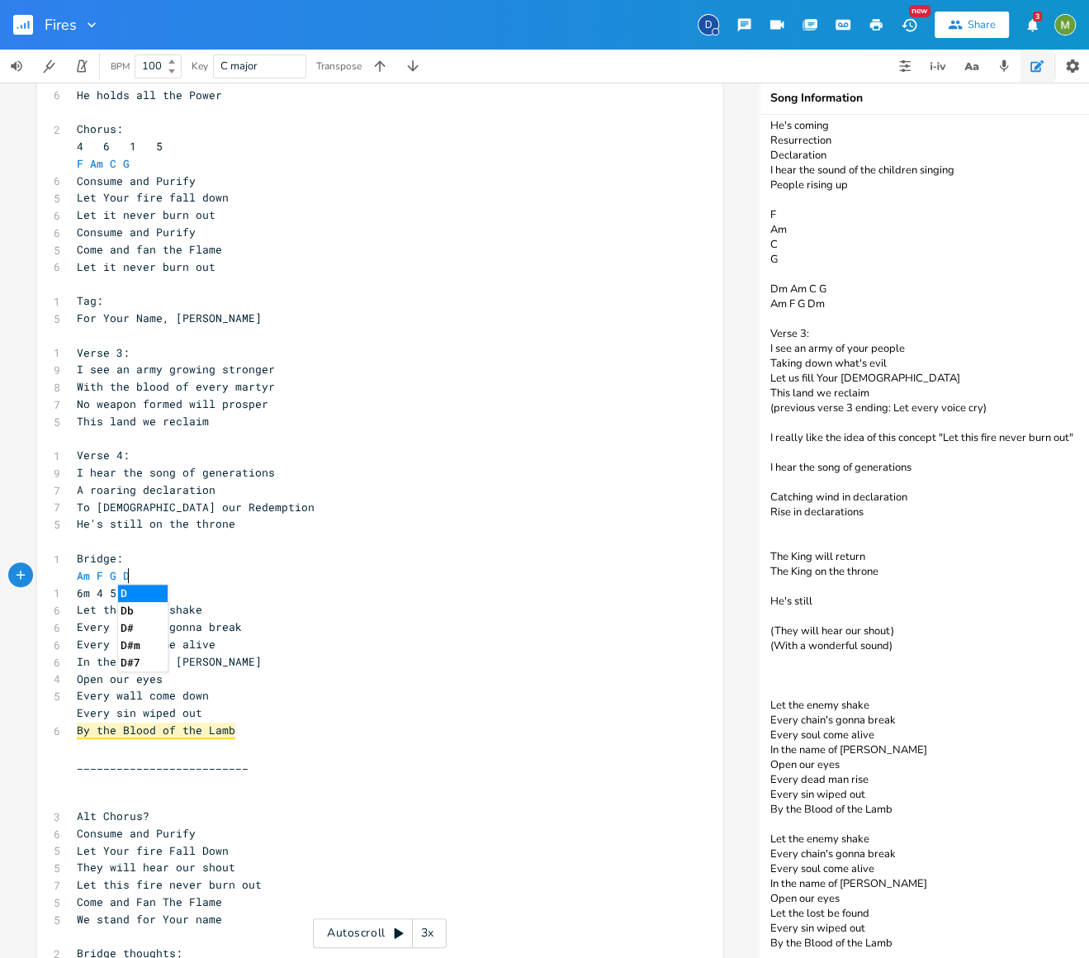
type textarea "Am F G Dm"
click at [515, 476] on pre "I hear the song of generations" at bounding box center [371, 472] width 596 height 17
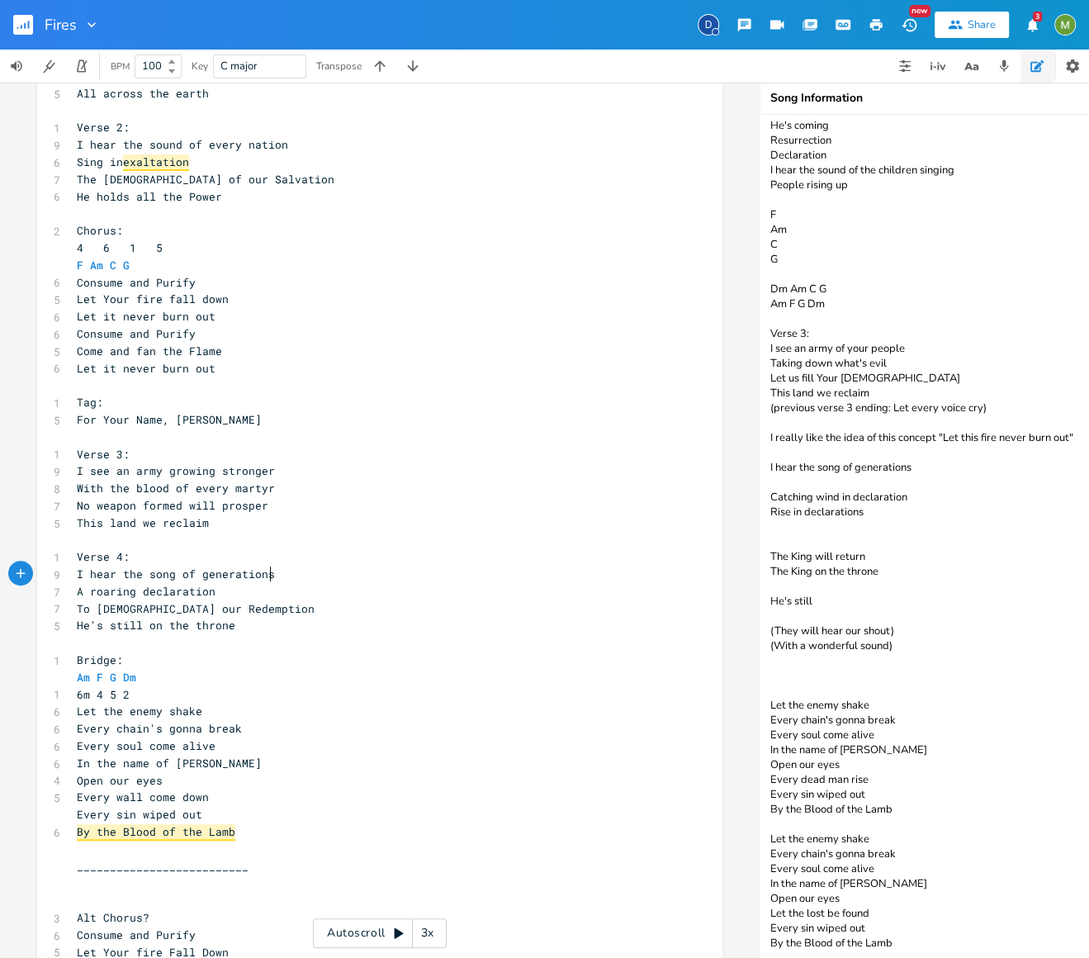
scroll to position [291, 0]
click at [259, 353] on pre "Come and fan the Flame" at bounding box center [371, 350] width 596 height 17
type textarea "Consume and Purify Come and fan the Flame"
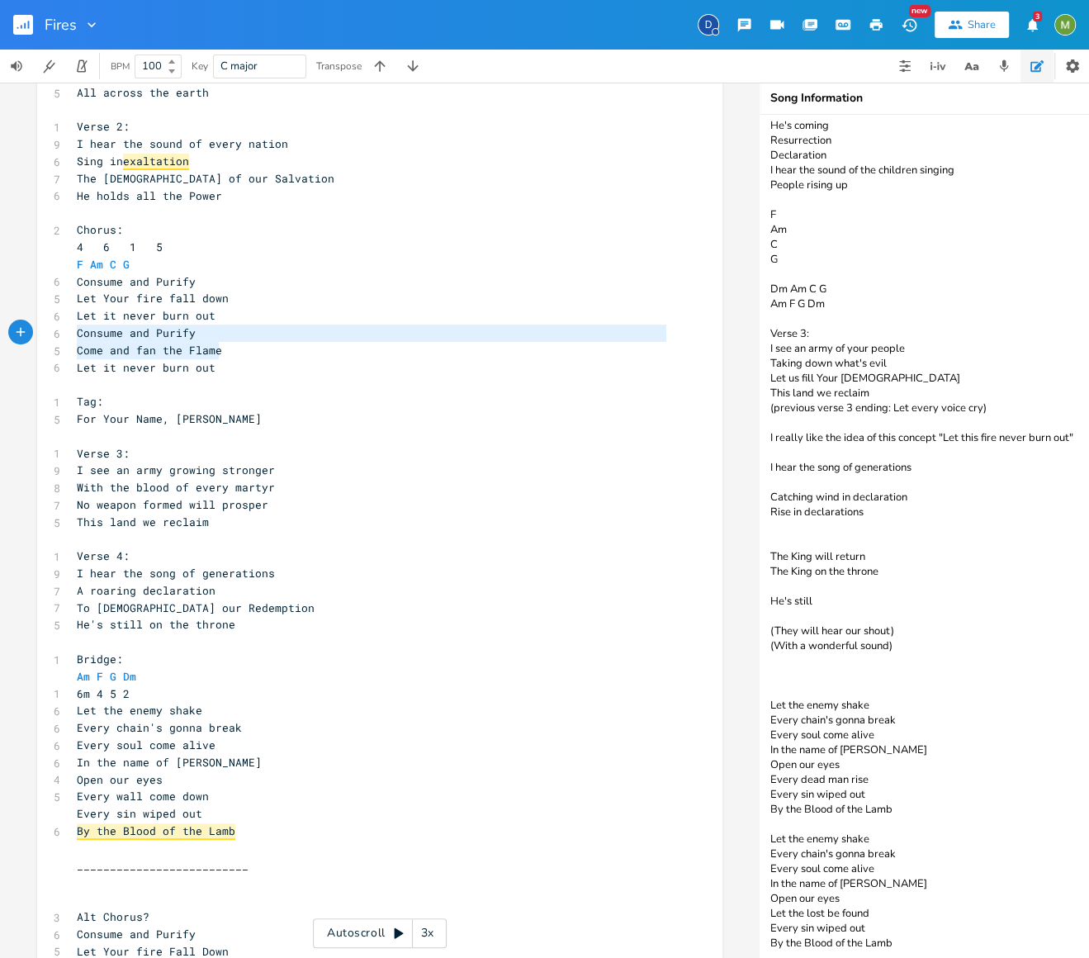
drag, startPoint x: 269, startPoint y: 347, endPoint x: 66, endPoint y: 337, distance: 203.3
click at [181, 343] on span "Come and fan the Flame" at bounding box center [149, 350] width 145 height 15
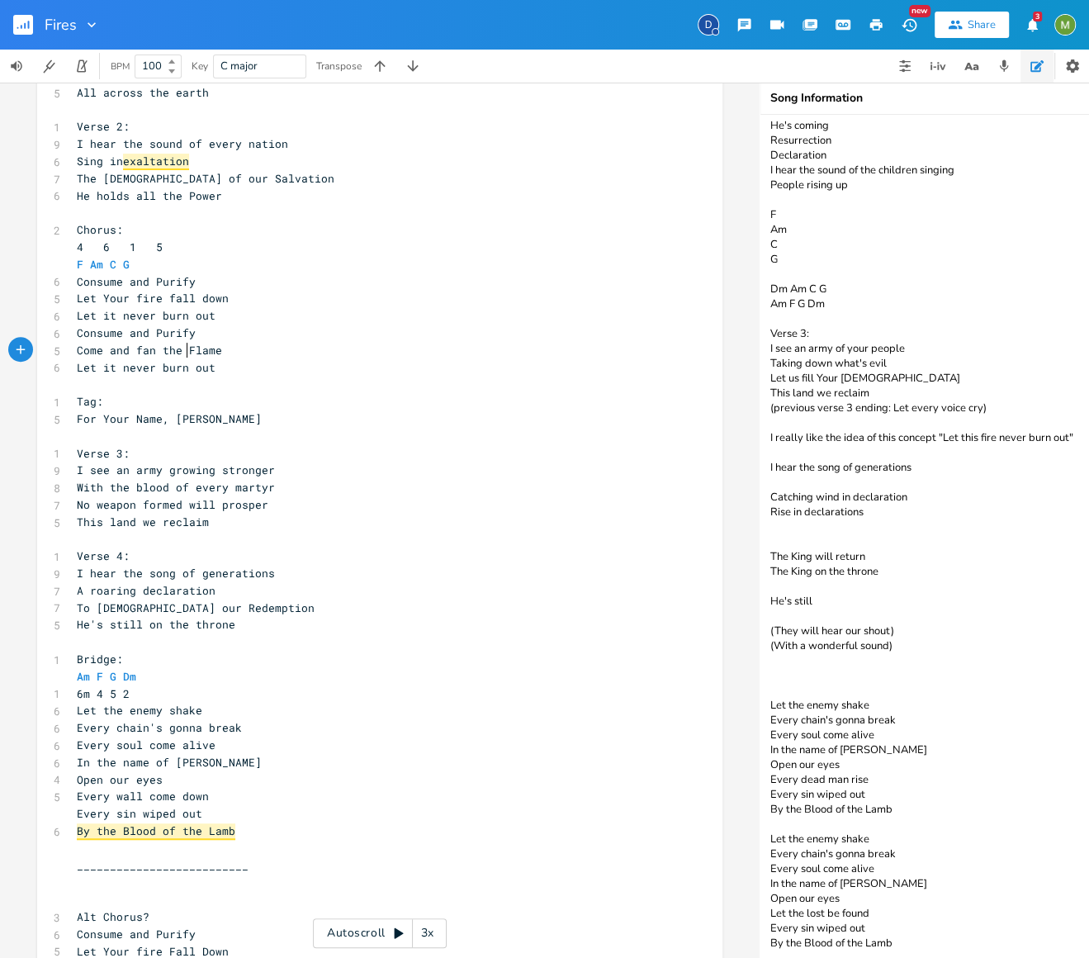
click at [225, 356] on pre "Come and fan the Flame" at bounding box center [371, 350] width 596 height 17
type textarea "Consume and Purify"
drag, startPoint x: 224, startPoint y: 331, endPoint x: 68, endPoint y: 330, distance: 156.0
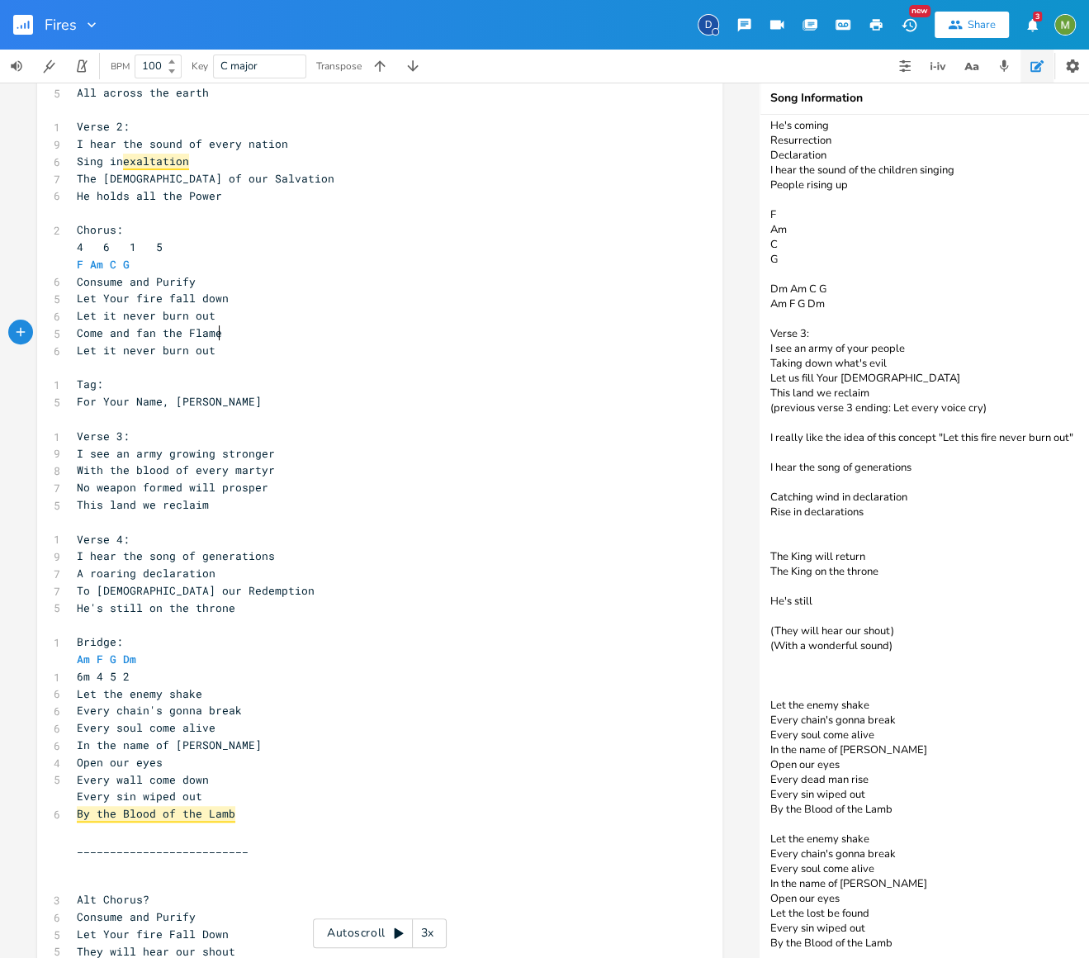
click at [268, 335] on pre "Come and fan the Flame" at bounding box center [371, 332] width 596 height 17
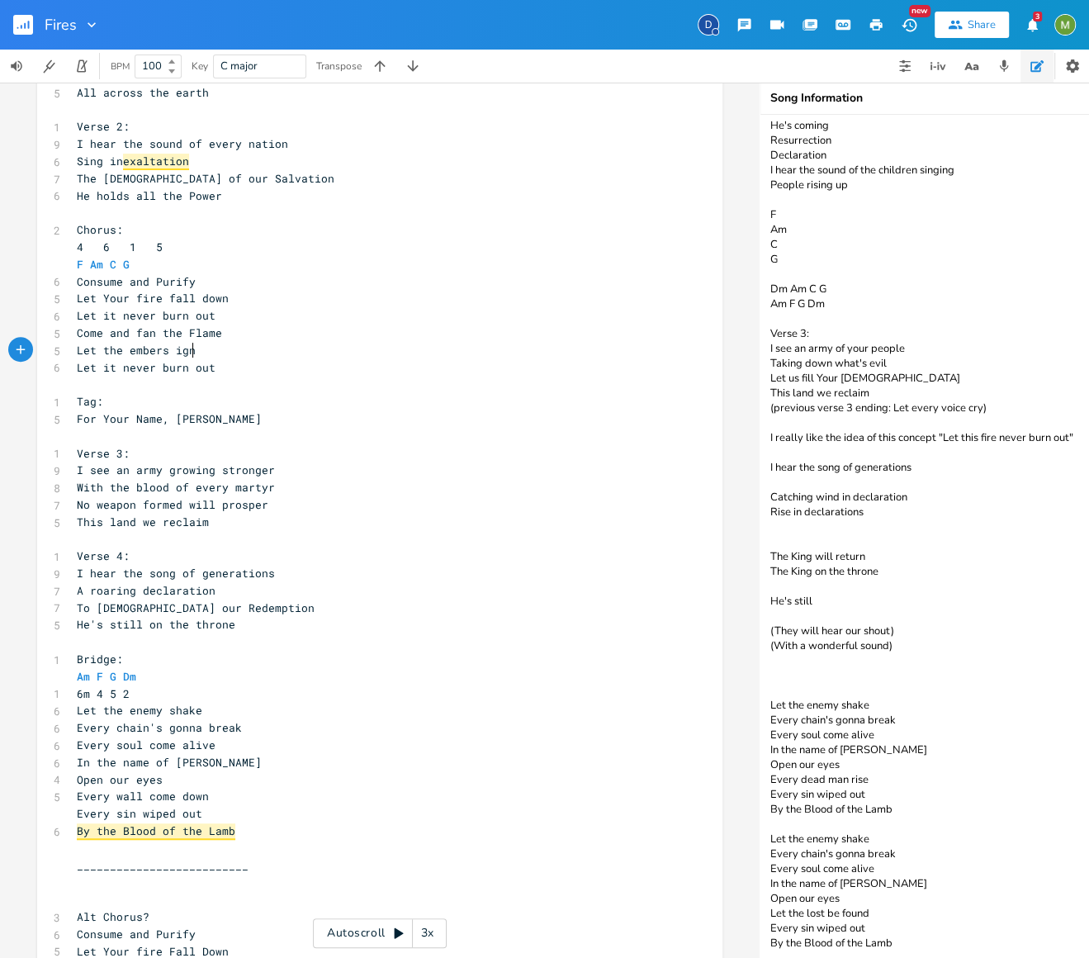
type textarea "Let the embers ignite"
click at [263, 377] on pre "​" at bounding box center [371, 384] width 596 height 17
click at [231, 354] on pre "Let the embers ignite" at bounding box center [371, 350] width 596 height 17
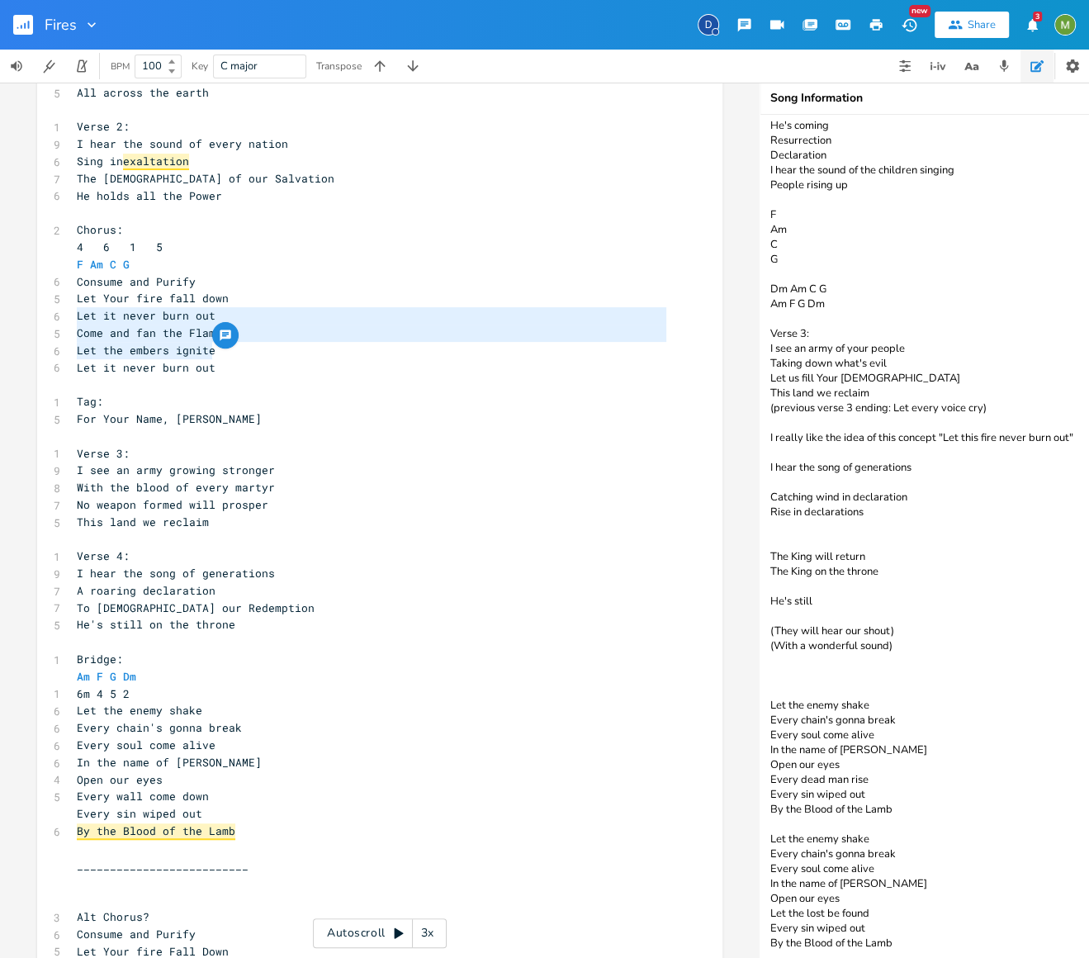
type textarea "Let the embers ignite"
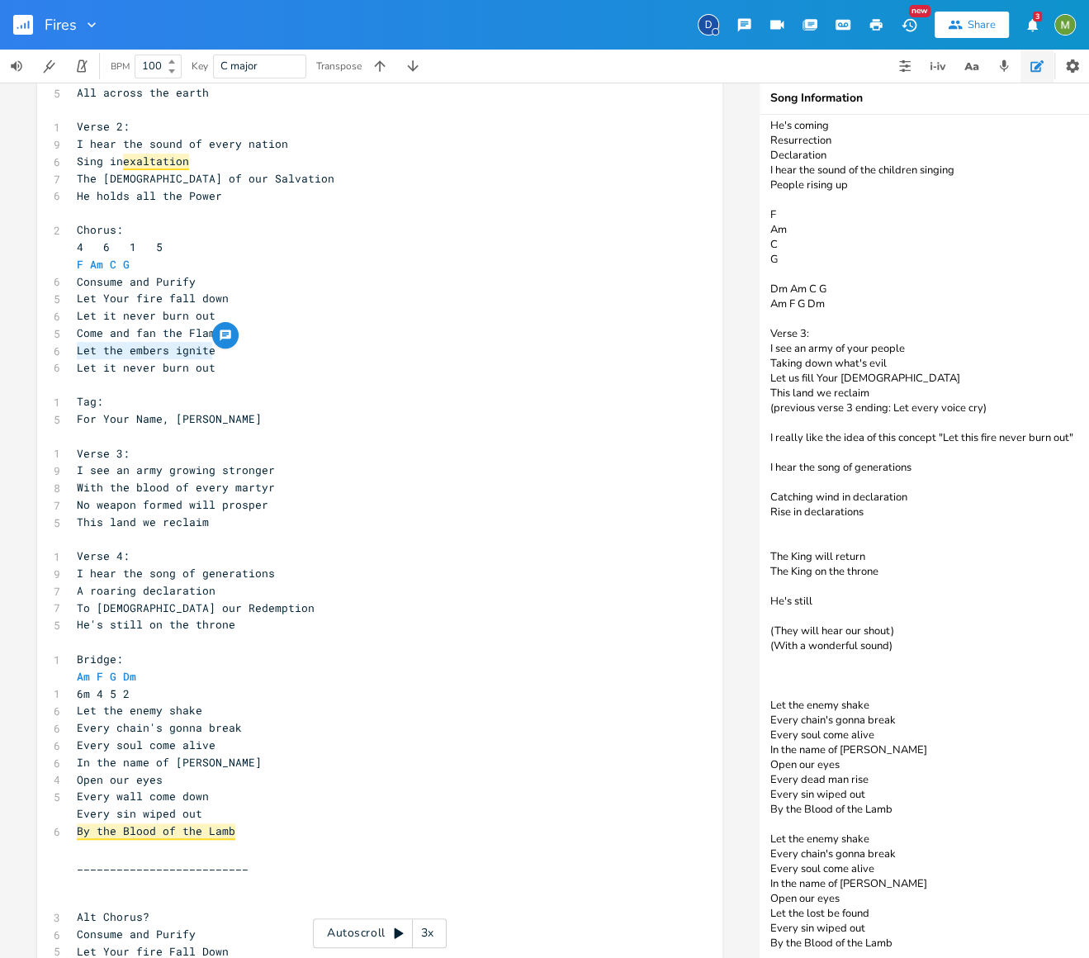
drag, startPoint x: 233, startPoint y: 351, endPoint x: 55, endPoint y: 353, distance: 177.5
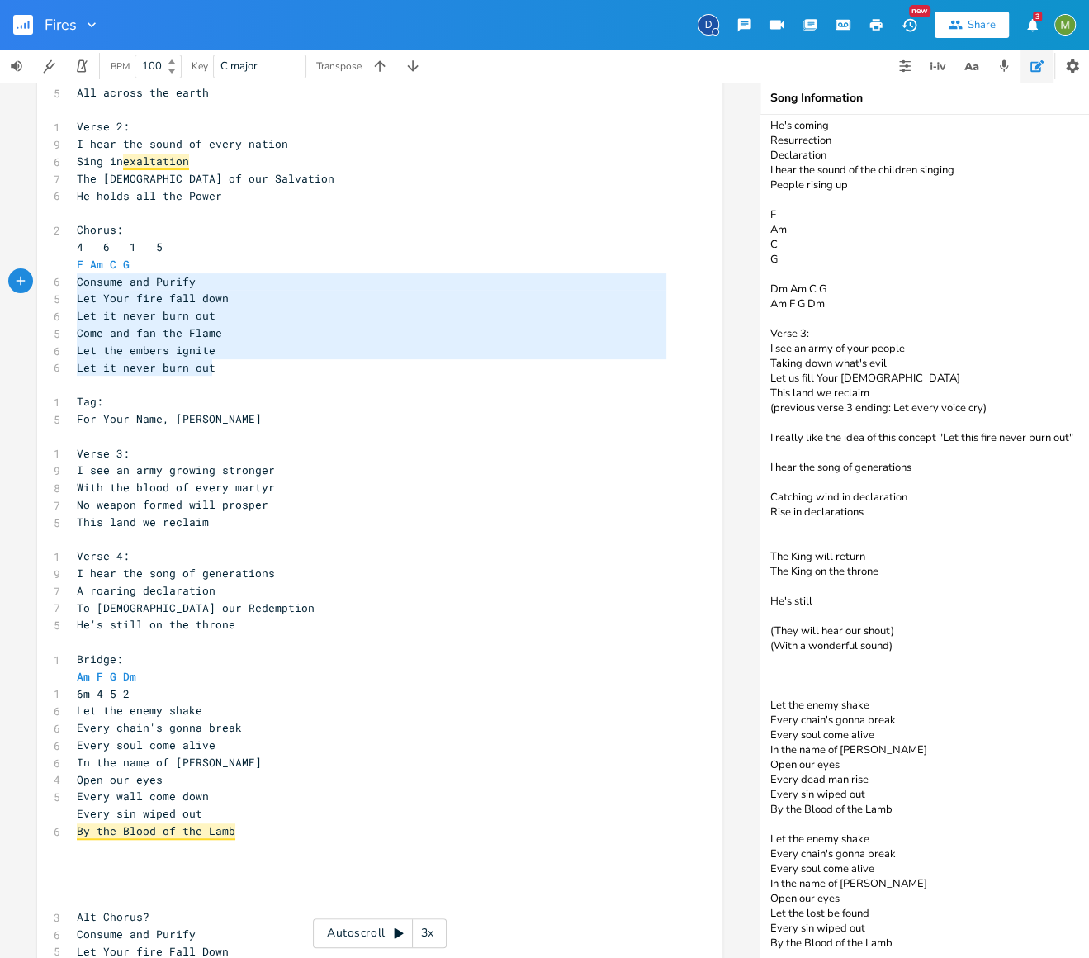
drag, startPoint x: 215, startPoint y: 365, endPoint x: 69, endPoint y: 283, distance: 167.4
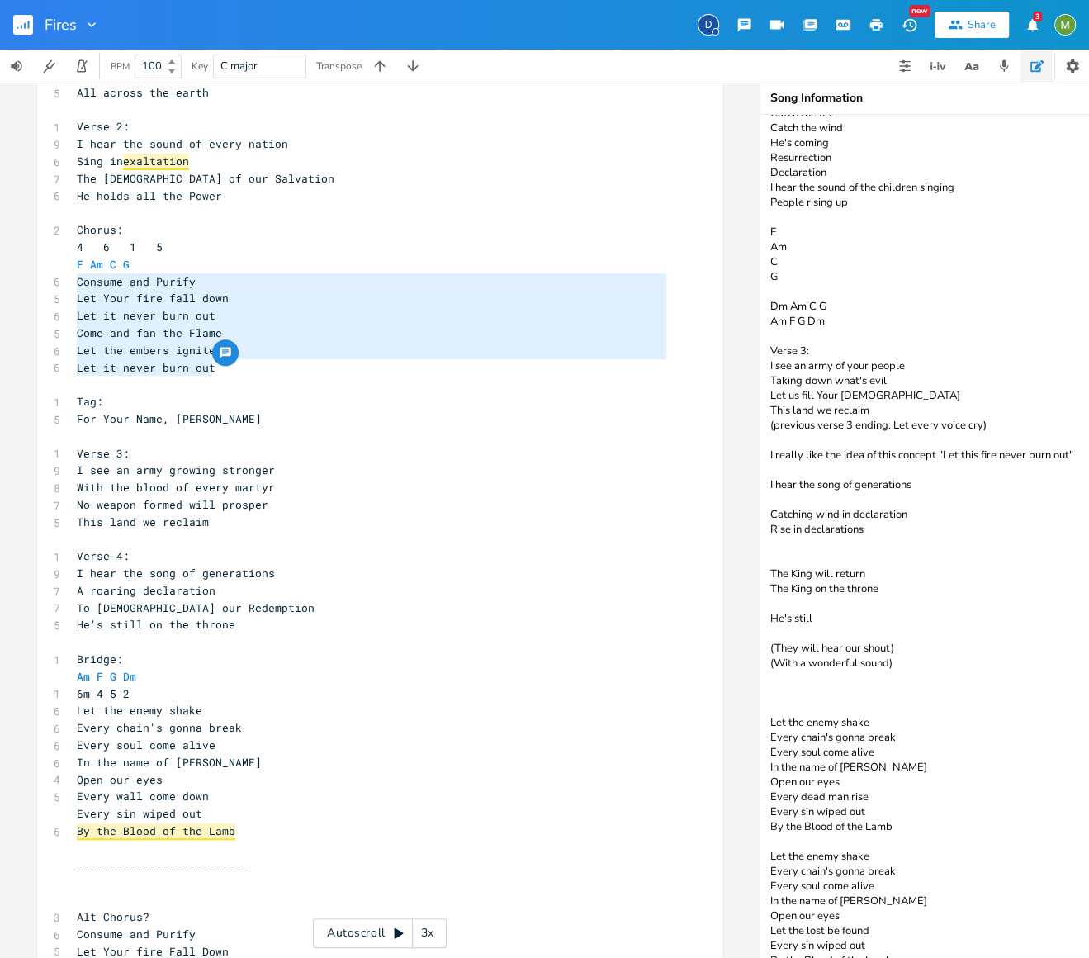
scroll to position [96, 0]
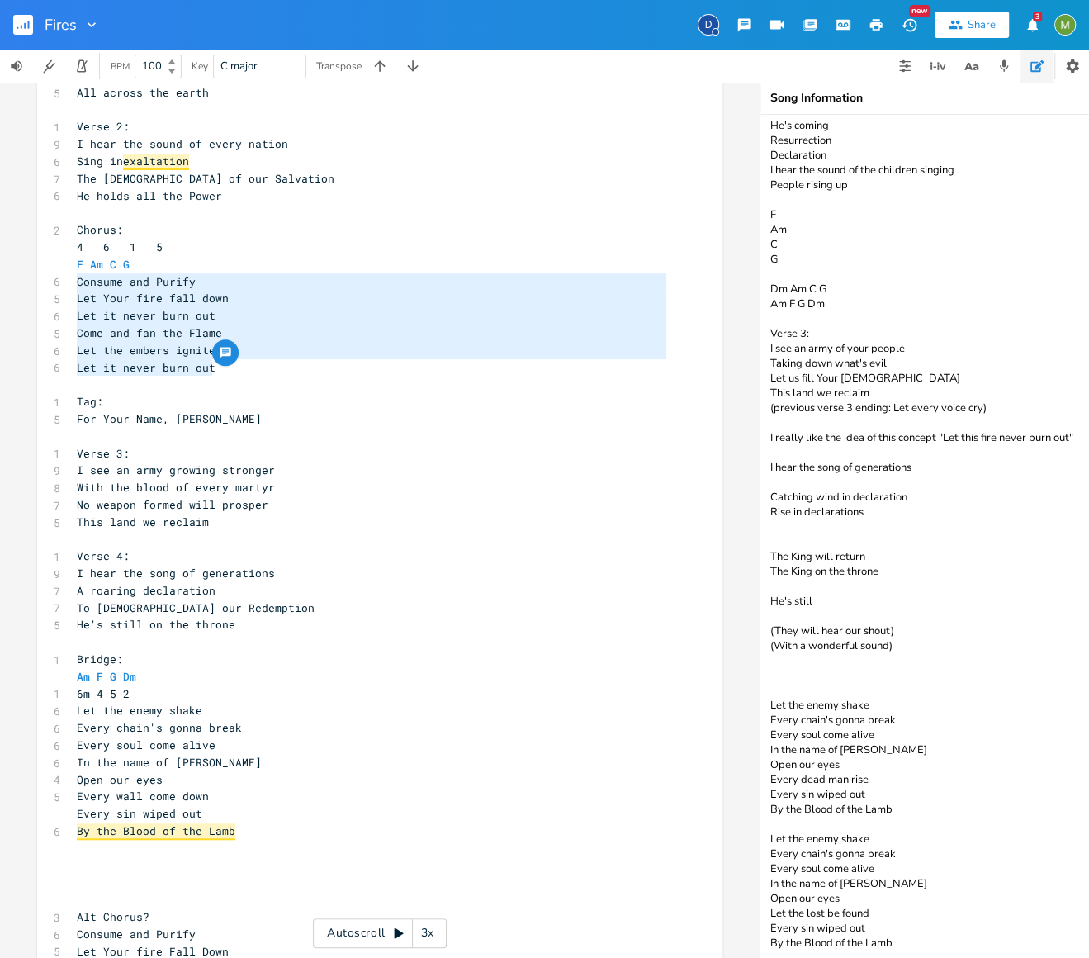
type textarea "Consume and Purify Let Your fire fall down Let it never burn out Come and fan t…"
click at [930, 707] on textarea "More notes: Invade this house Let this fire never burn out Catch the fire Catch…" at bounding box center [925, 536] width 330 height 843
click at [903, 673] on textarea "More notes: Invade this house Let this fire never burn out Catch the fire Catch…" at bounding box center [925, 536] width 330 height 843
paste textarea "Consume and Purify Let Your fire fall down Let it never burn out Come and fan t…"
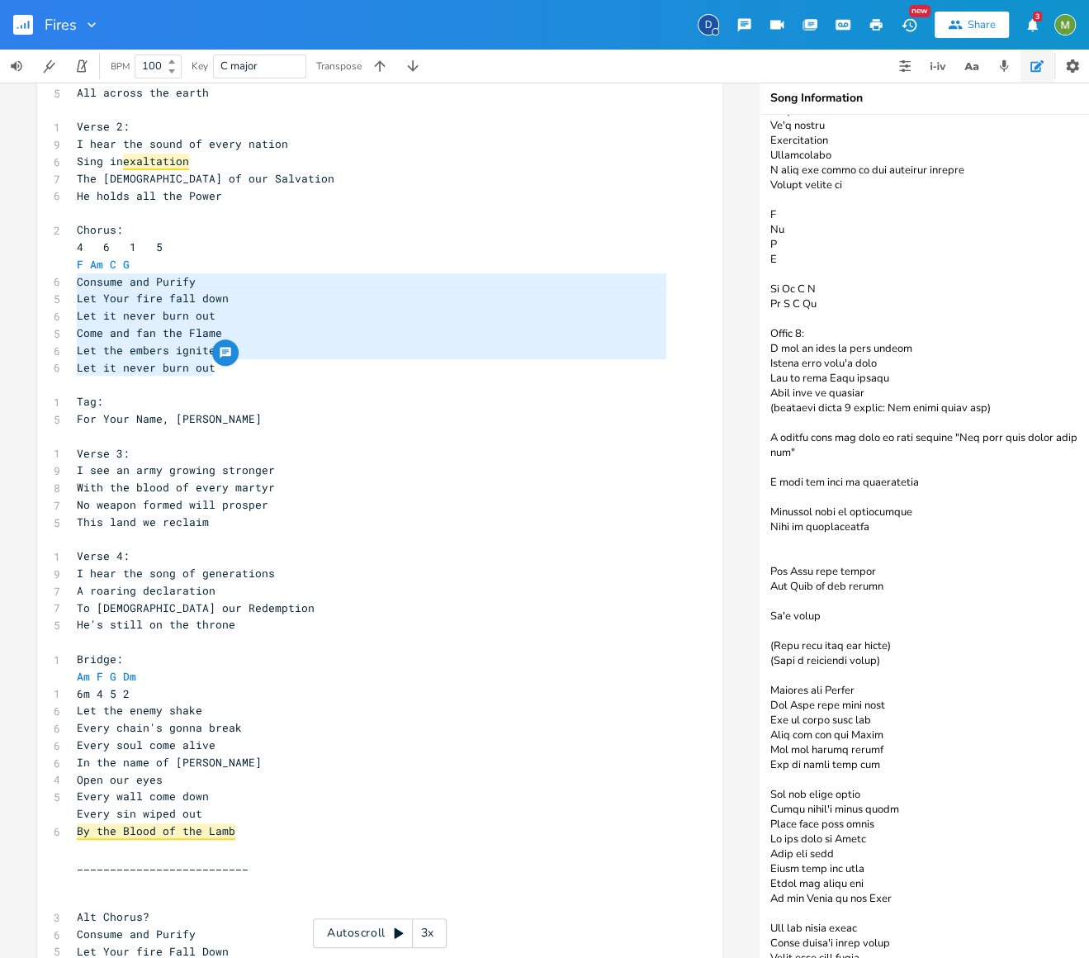
type textarea "More notes: Invade this house Let this fire never burn out Catch the fire Catch…"
click at [219, 353] on icon "button" at bounding box center [225, 352] width 13 height 13
click at [248, 315] on pre "Let it never burn out" at bounding box center [371, 315] width 596 height 17
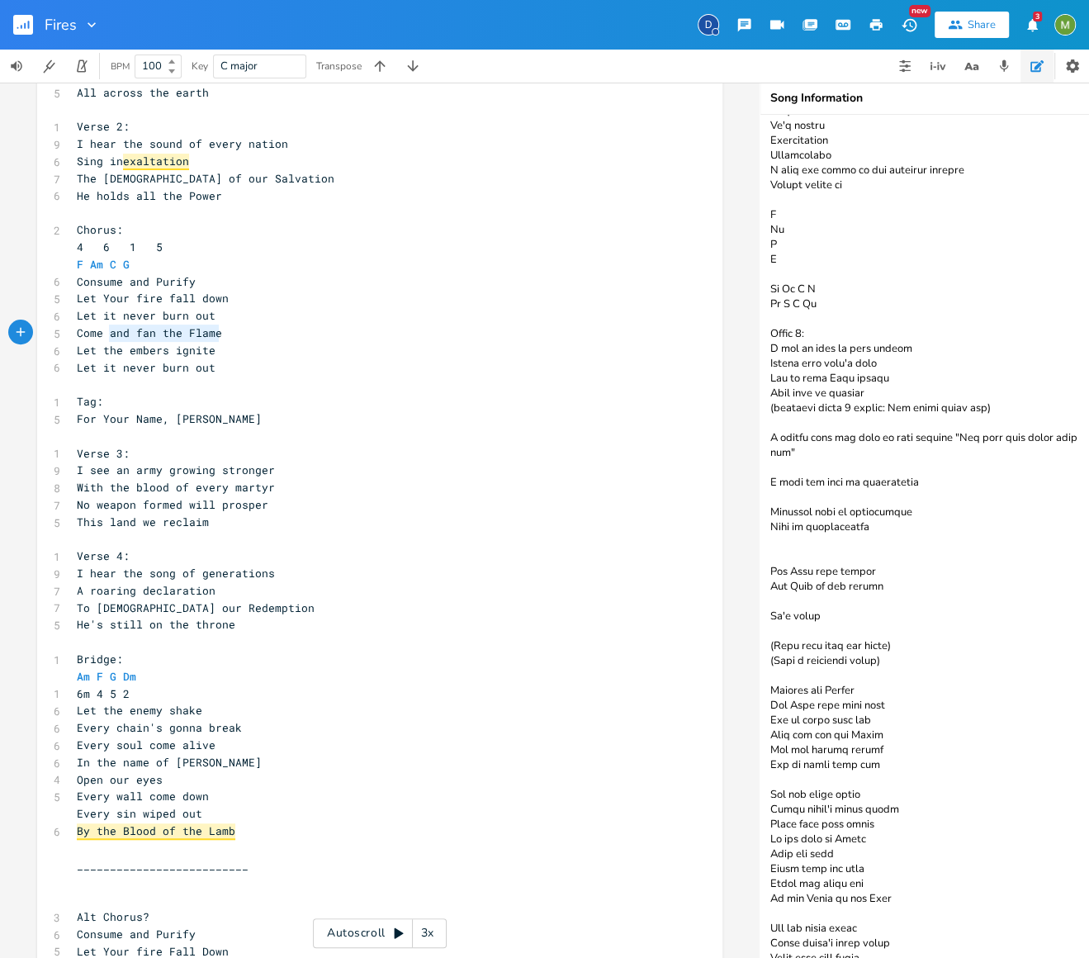
type textarea "Come and fan the Flame"
drag, startPoint x: 227, startPoint y: 334, endPoint x: 68, endPoint y: 338, distance: 159.4
click at [73, 338] on pre "Come and fan the Flame" at bounding box center [371, 332] width 596 height 17
click at [262, 294] on pre "Let Your fire fall down" at bounding box center [371, 298] width 596 height 17
type textarea "Let the embers ignite"
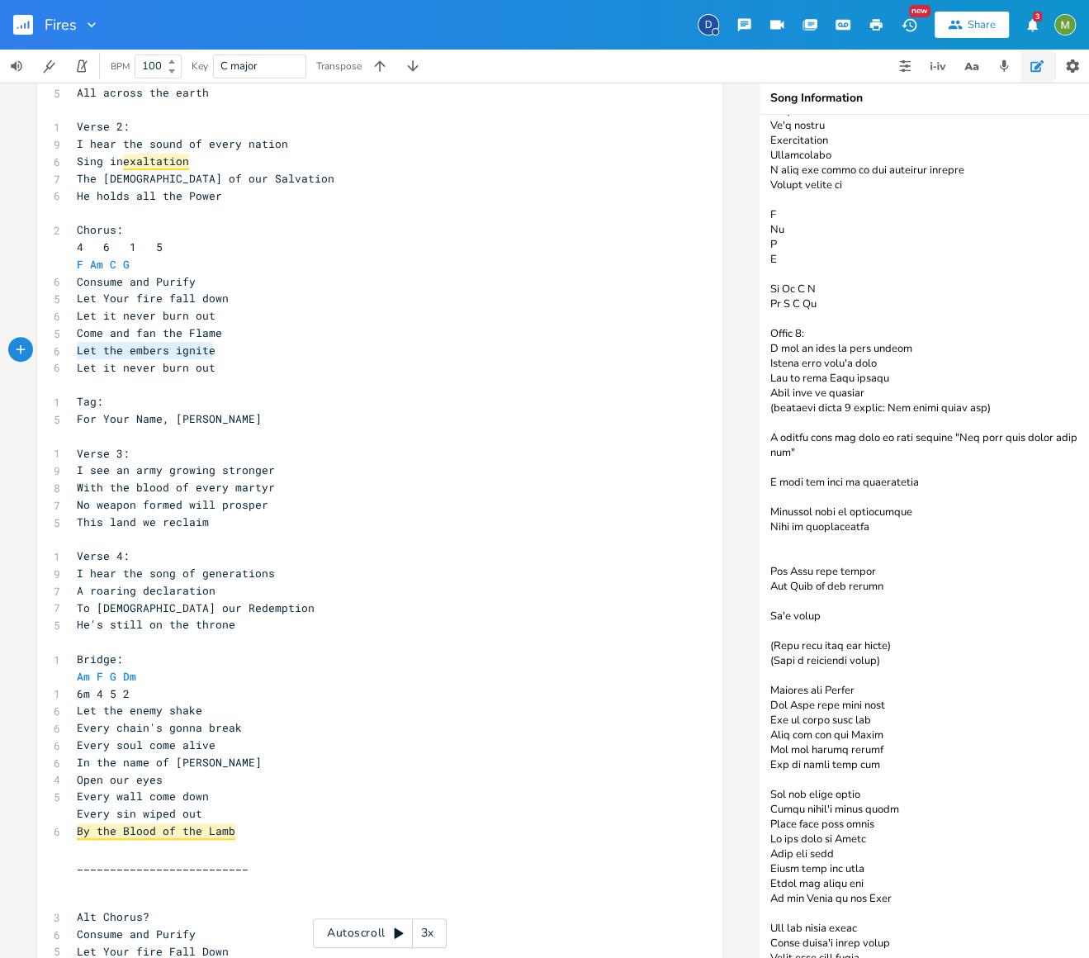
drag, startPoint x: 223, startPoint y: 353, endPoint x: 34, endPoint y: 348, distance: 189.1
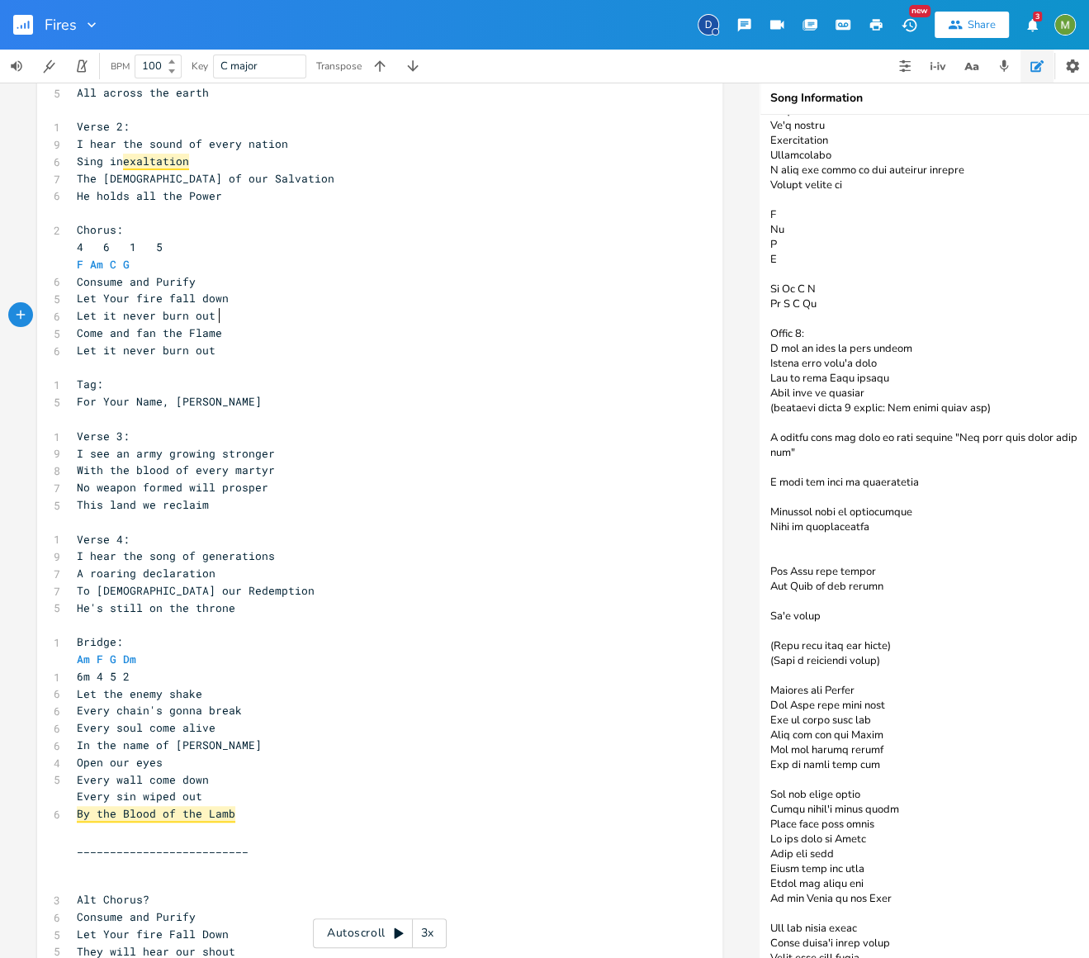
click at [266, 319] on pre "Let it never burn out" at bounding box center [371, 315] width 596 height 17
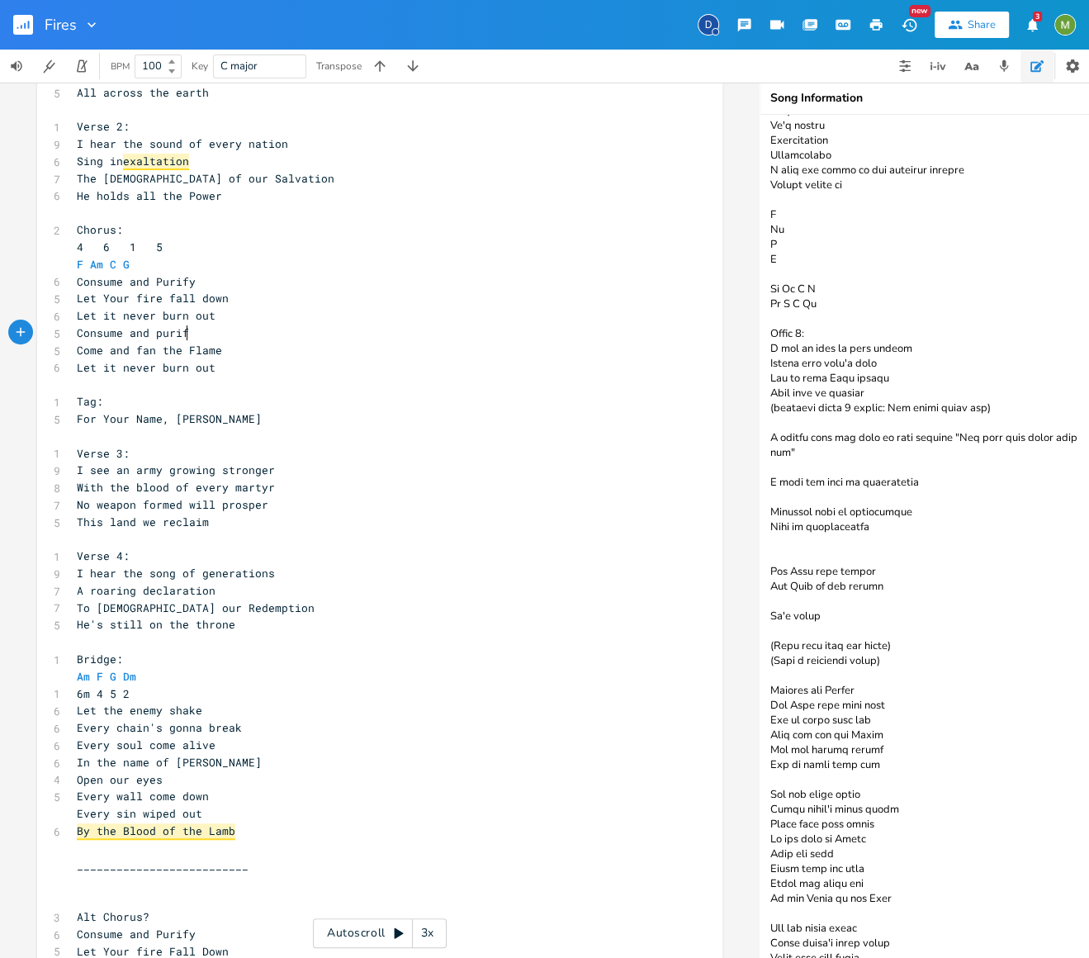
type textarea "Consume and purify"
click at [154, 327] on span "Consume and purify" at bounding box center [136, 332] width 119 height 15
type textarea "P"
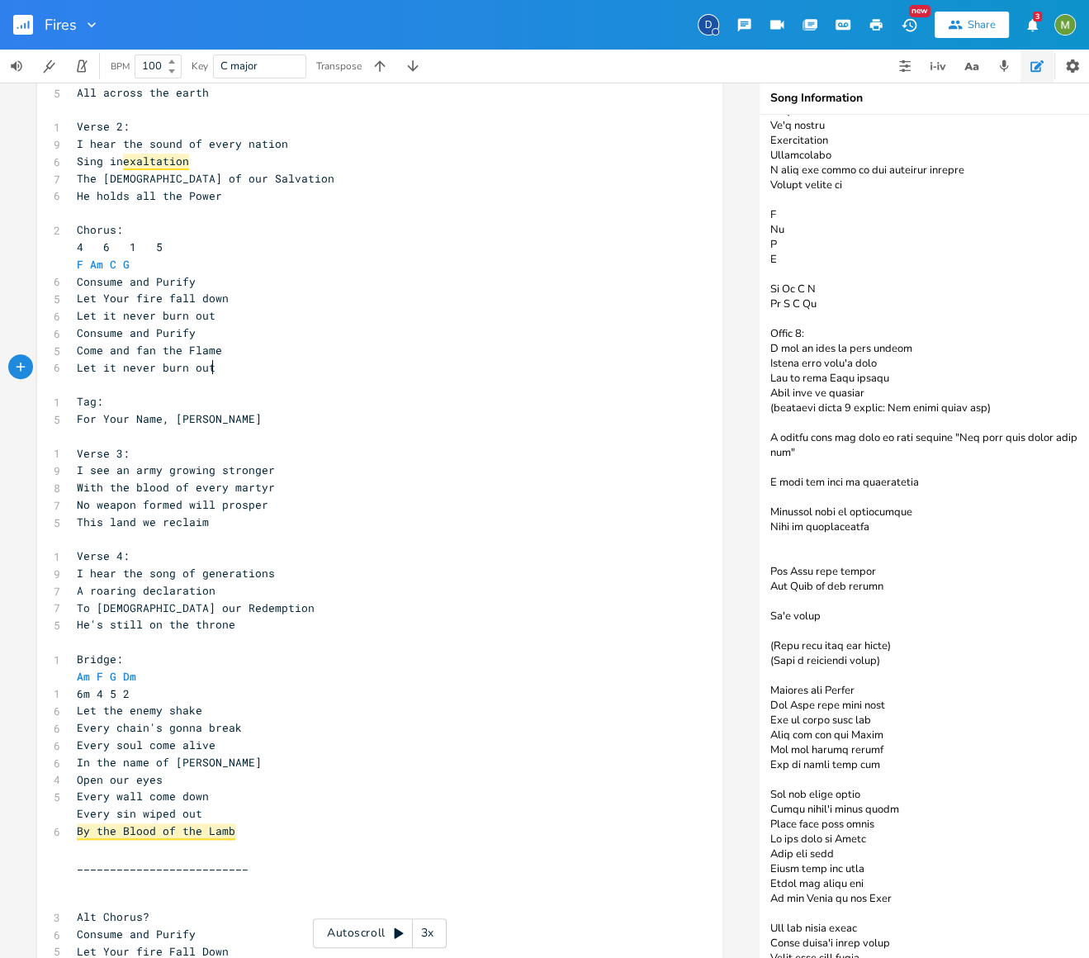
click at [242, 362] on pre "Let it never burn out" at bounding box center [371, 367] width 596 height 17
click at [121, 349] on span "Come and fan the Flame" at bounding box center [149, 350] width 145 height 15
type textarea "and"
click at [121, 349] on span "Come and fan the Flame" at bounding box center [149, 350] width 145 height 15
click at [141, 395] on pre "Tag:" at bounding box center [371, 401] width 596 height 17
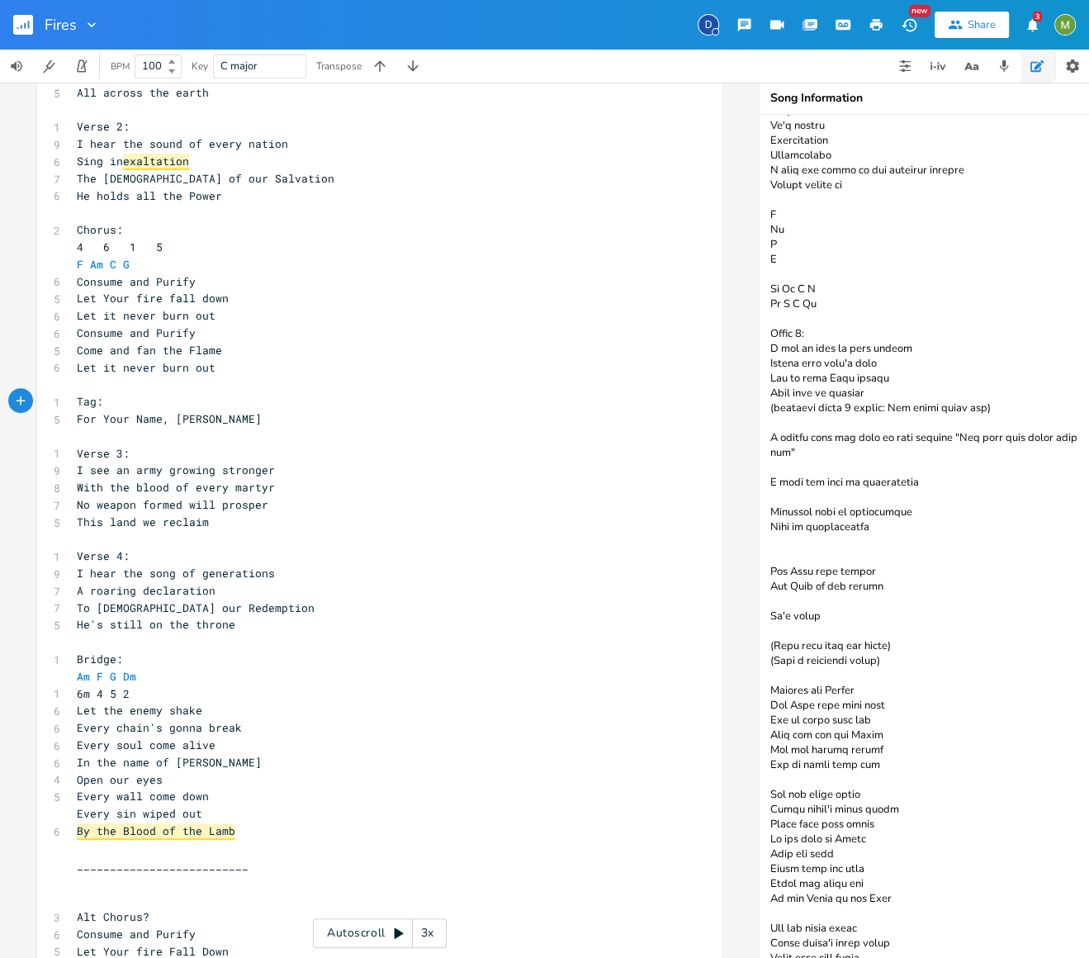
click at [120, 359] on pre "Let it never burn out" at bounding box center [371, 367] width 596 height 17
type textarea "and"
click at [120, 359] on pre "Let it never burn out" at bounding box center [371, 367] width 596 height 17
click at [291, 436] on pre "​" at bounding box center [371, 436] width 596 height 17
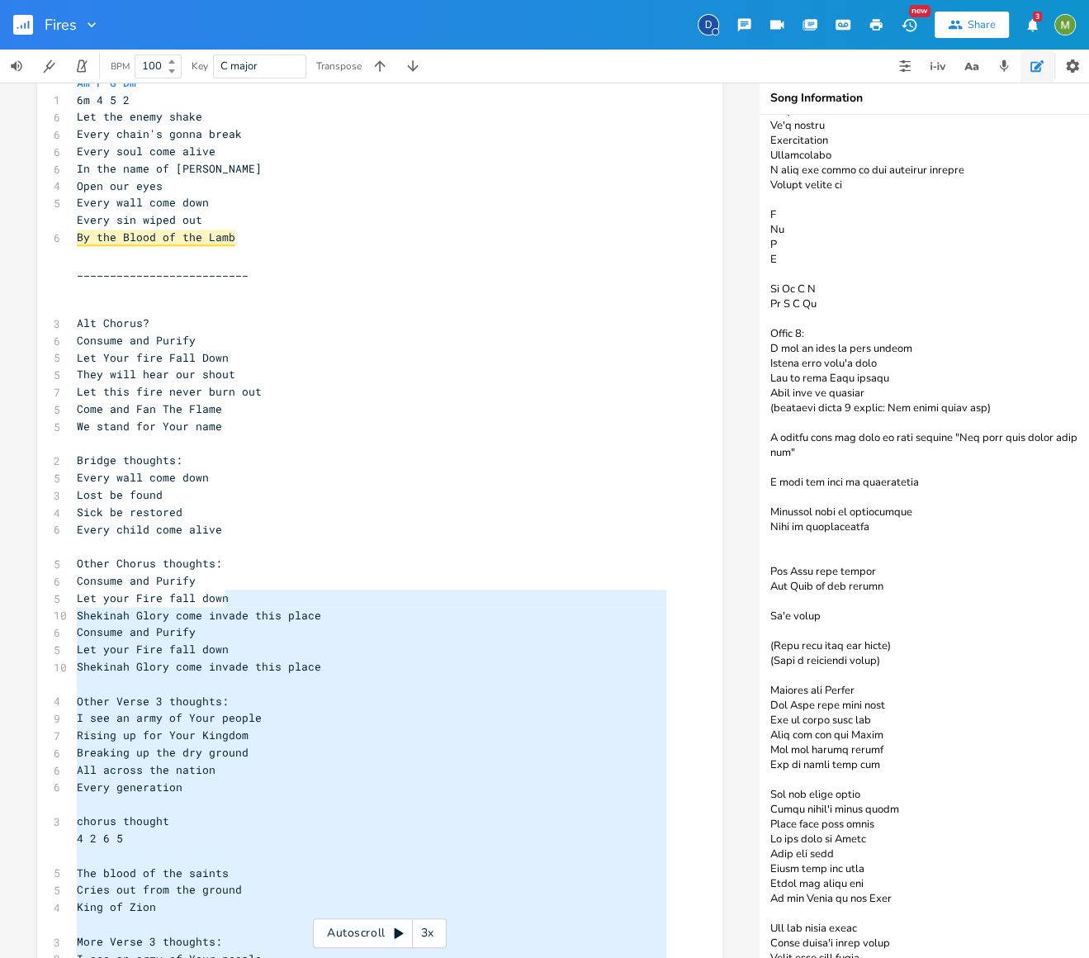
scroll to position [880, 0]
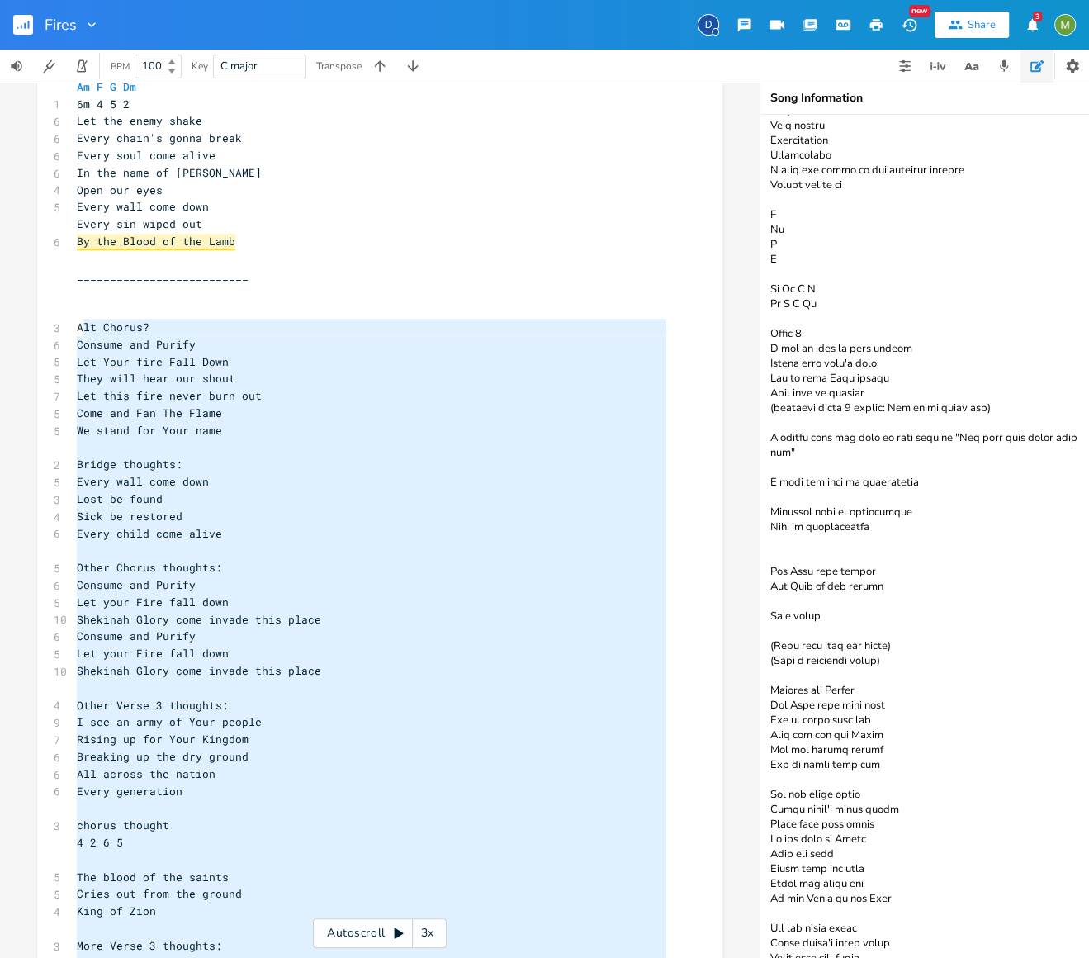
type textarea "Alt Chorus? Consume and Purify Let Your fire Fall Down They will hear our shout…"
drag, startPoint x: 185, startPoint y: 916, endPoint x: 60, endPoint y: 317, distance: 612.2
click at [60, 317] on div "x 1 Verse 1: 1 2m 6 1 5 Dm Am C G 8 I see the fires of revival 6 Burning even b…" at bounding box center [379, 401] width 685 height 2079
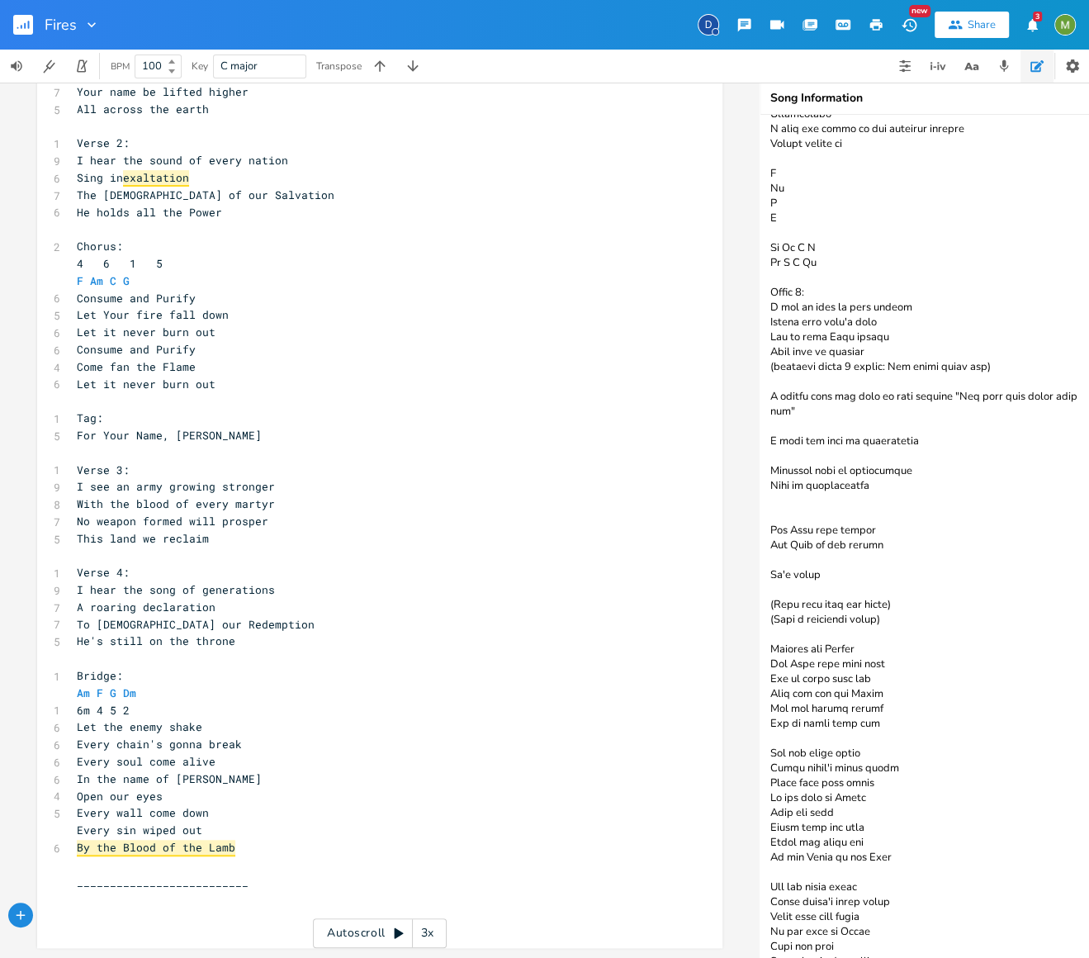
scroll to position [168, 0]
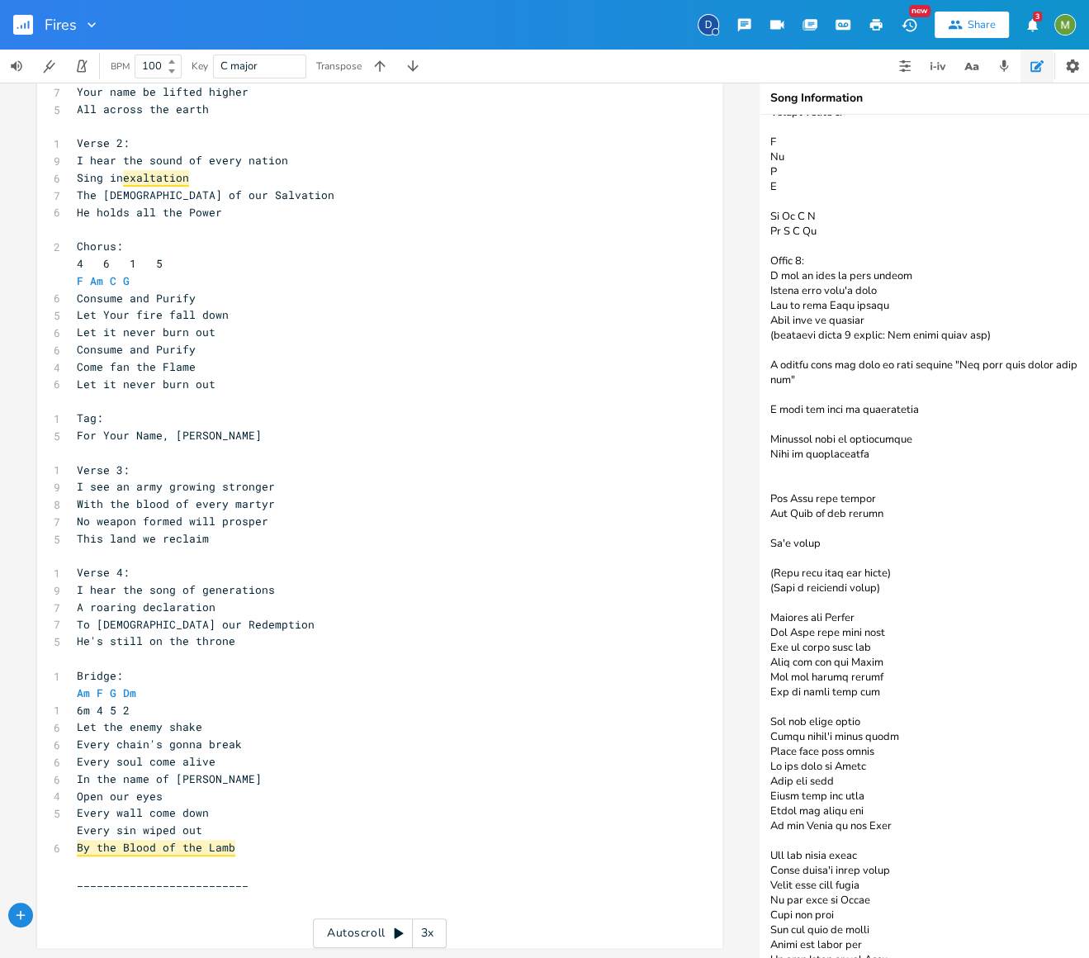
click at [927, 938] on textarea at bounding box center [925, 536] width 330 height 843
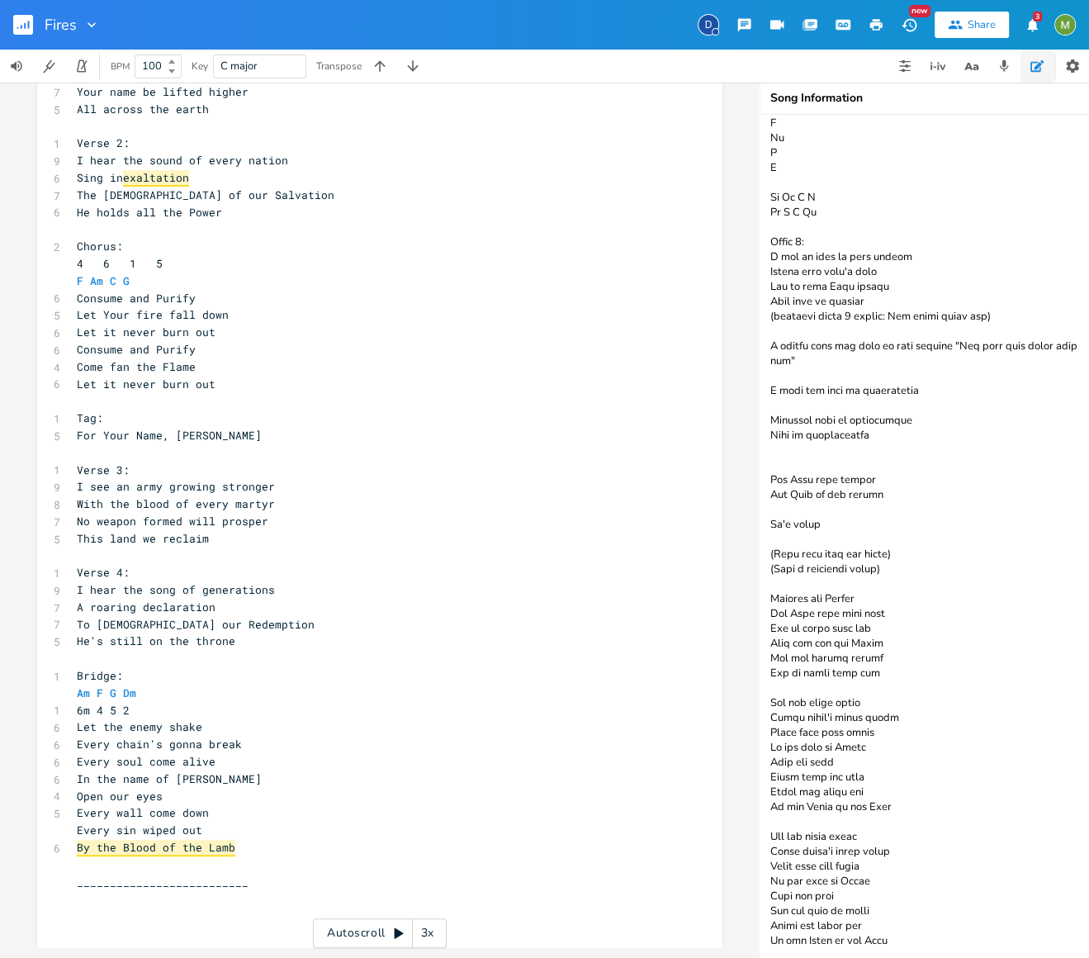
paste textarea "Alt Chorus? Consume and Purify Let Your fire Fall Down They will hear our shout…"
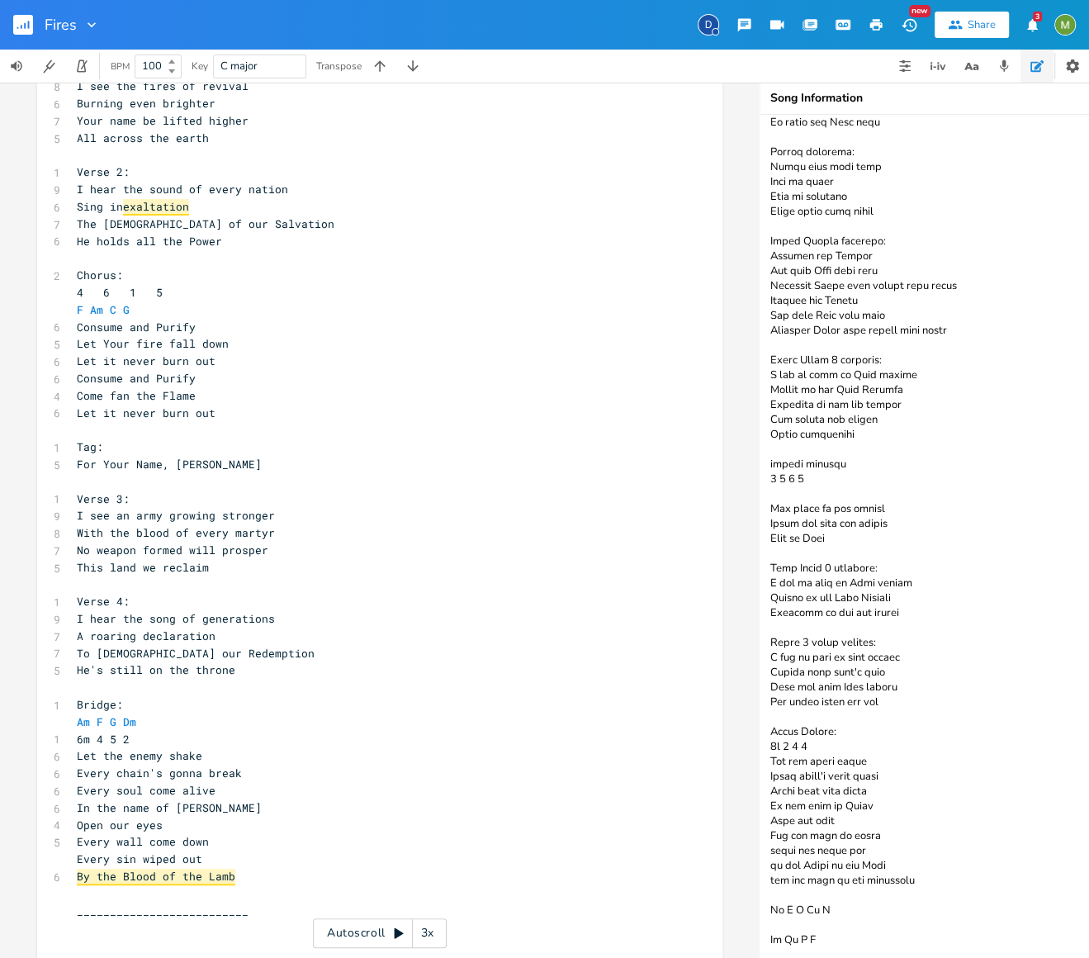
scroll to position [249, 0]
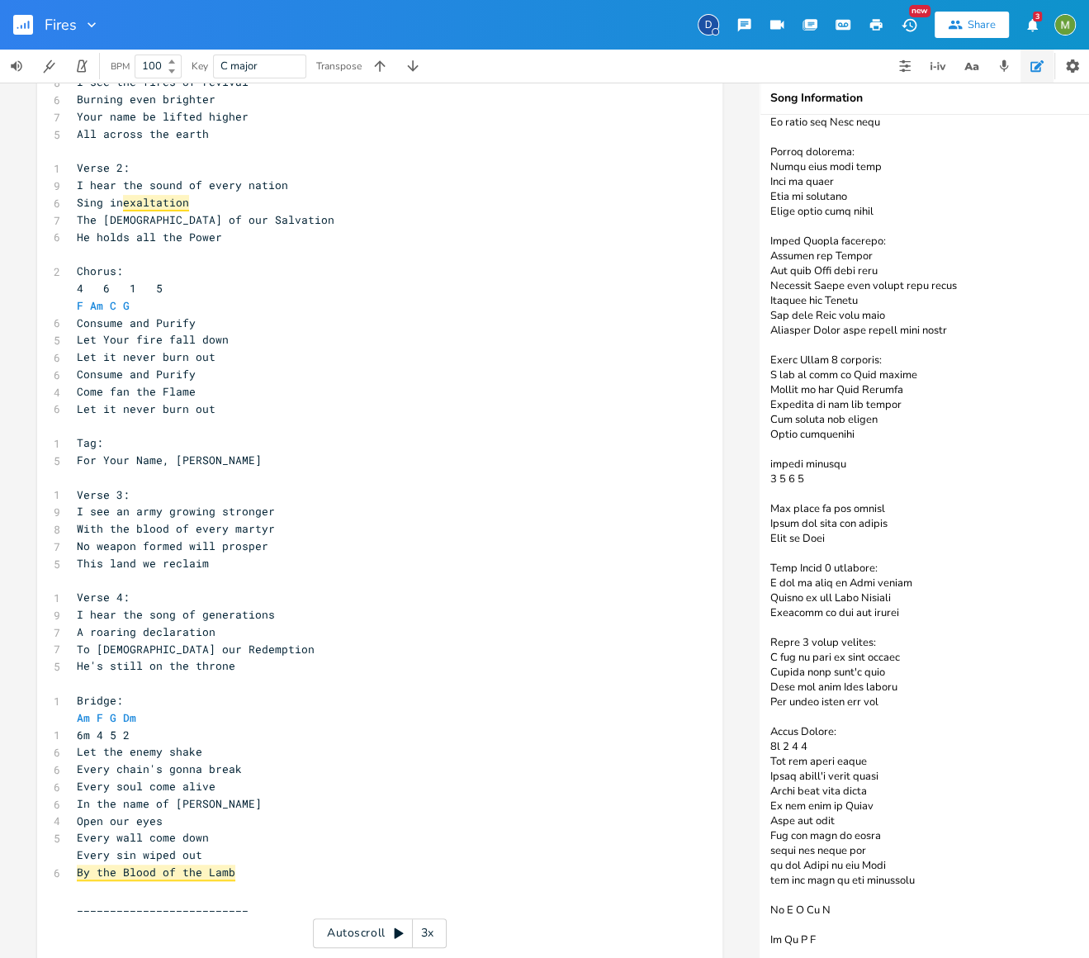
type textarea "More notes: Invade this house Let this fire never burn out Catch the fire Catch…"
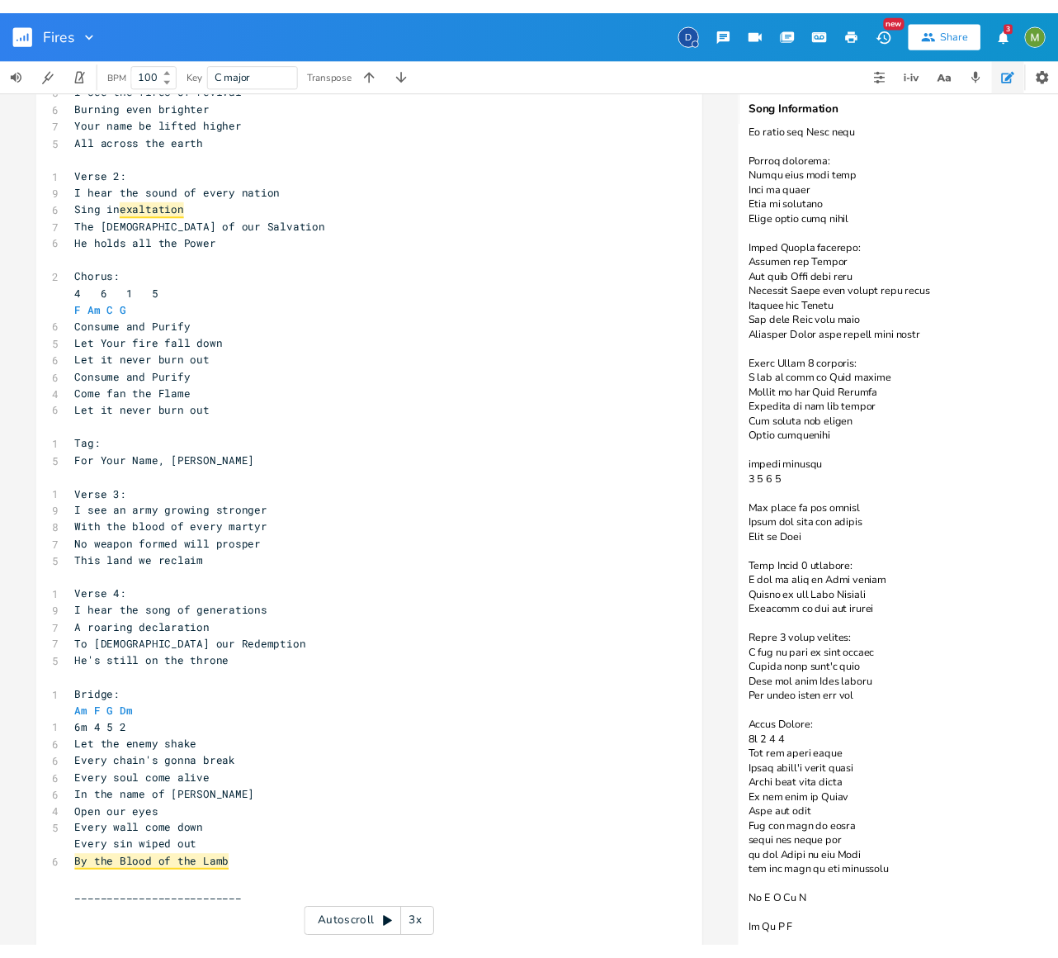
scroll to position [0, 0]
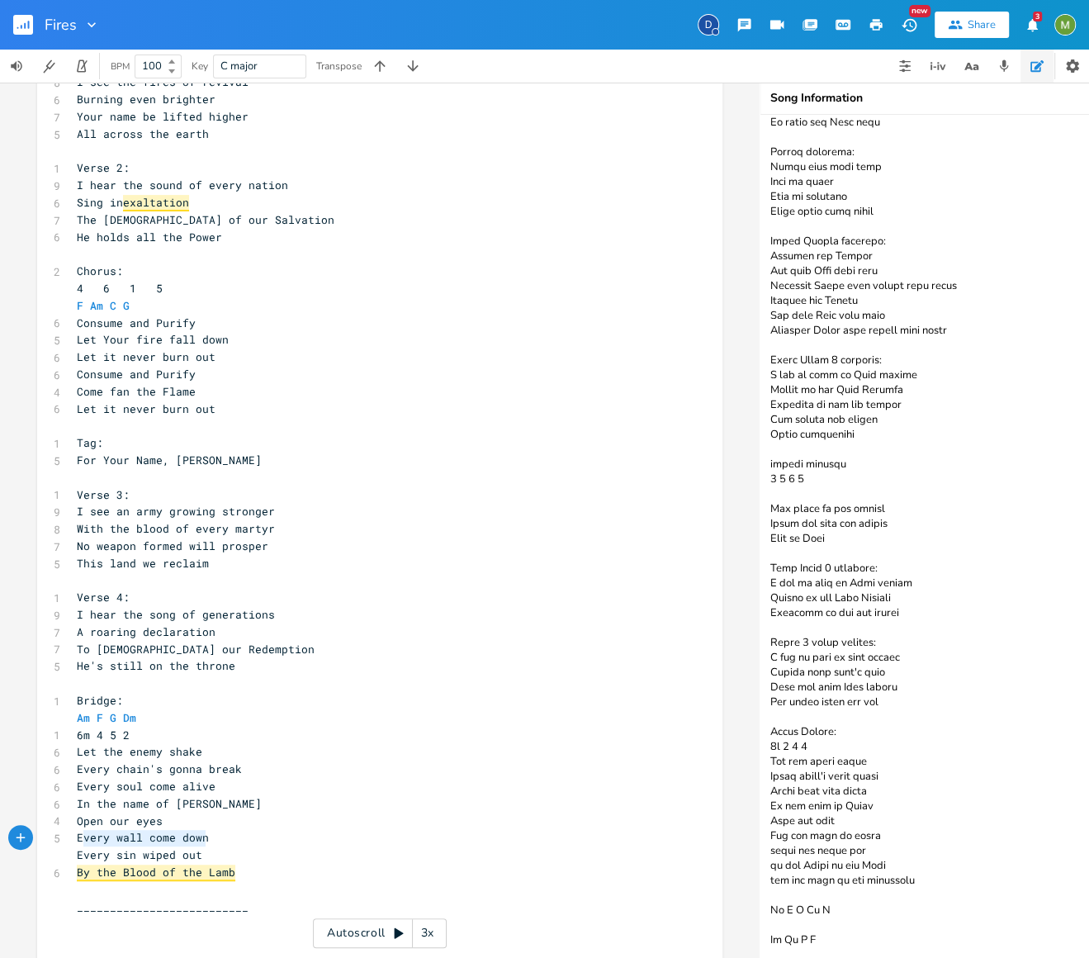
type textarea "Every wall come down"
drag, startPoint x: 212, startPoint y: 838, endPoint x: 74, endPoint y: 840, distance: 137.9
click at [74, 840] on pre "Every wall come down" at bounding box center [371, 837] width 596 height 17
click at [399, 886] on pre "​" at bounding box center [371, 889] width 596 height 17
type textarea "pen our eye"
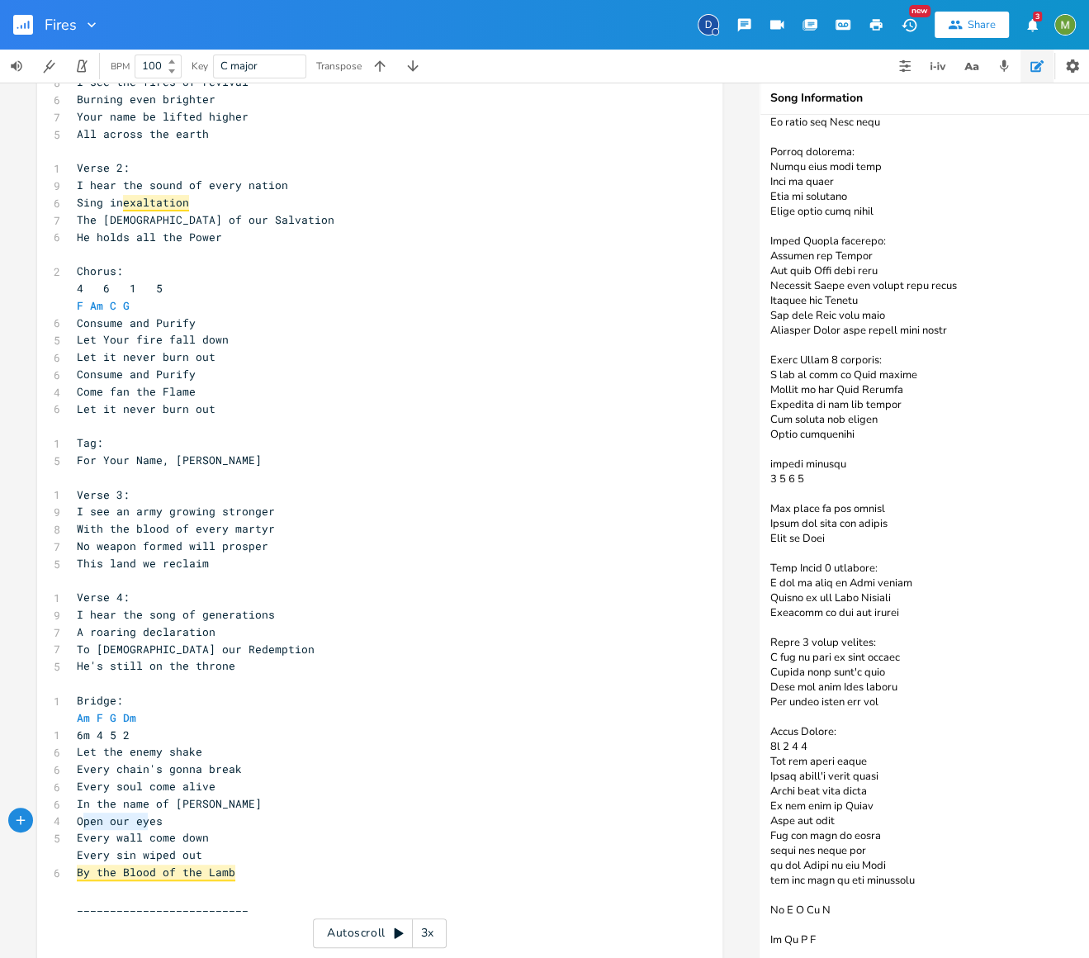
drag, startPoint x: 76, startPoint y: 819, endPoint x: 152, endPoint y: 819, distance: 76.0
click at [152, 819] on span "Open our eyes" at bounding box center [120, 820] width 86 height 15
click at [154, 823] on span "Open our eyes" at bounding box center [120, 820] width 86 height 15
type textarea "Open our eyes"
drag, startPoint x: 70, startPoint y: 818, endPoint x: 156, endPoint y: 820, distance: 85.9
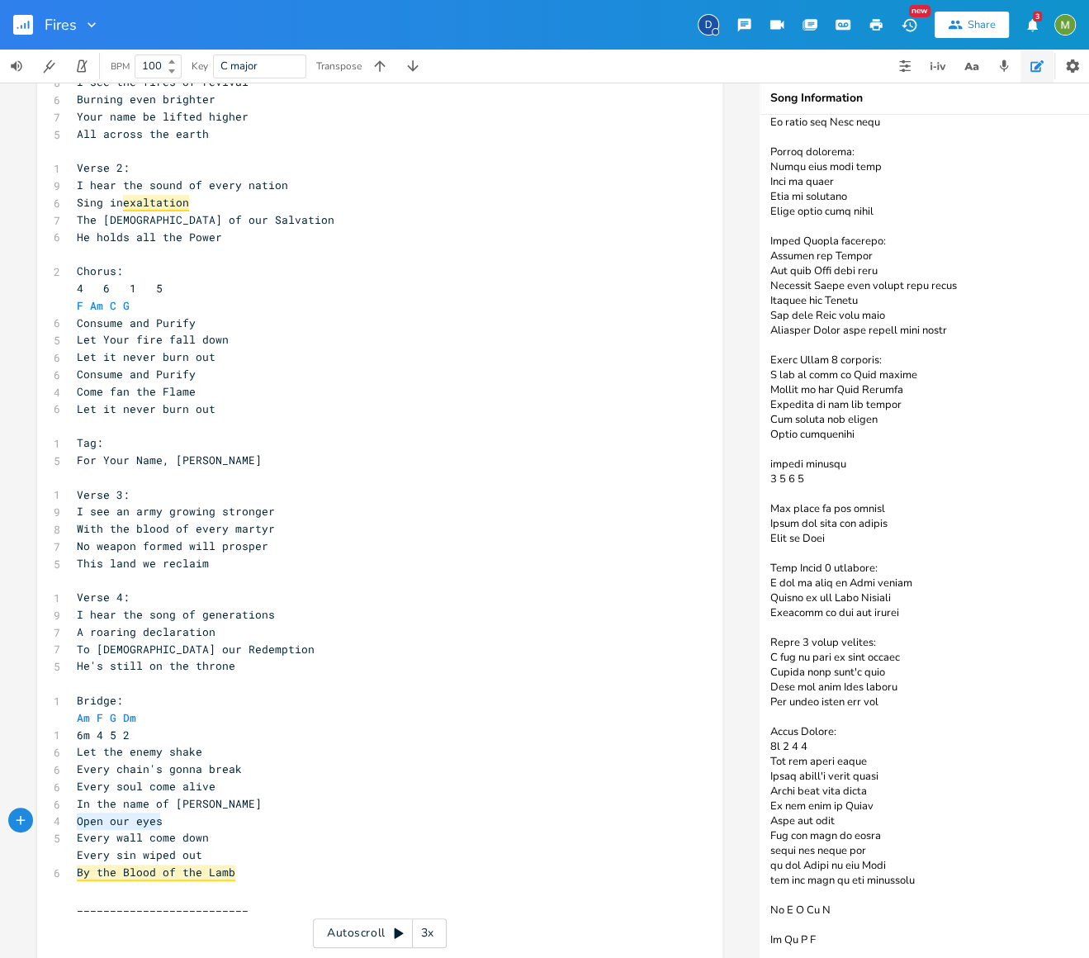
click at [156, 820] on pre "Open our eyes" at bounding box center [371, 820] width 596 height 17
click at [77, 821] on span "Open our eyes" at bounding box center [120, 820] width 86 height 15
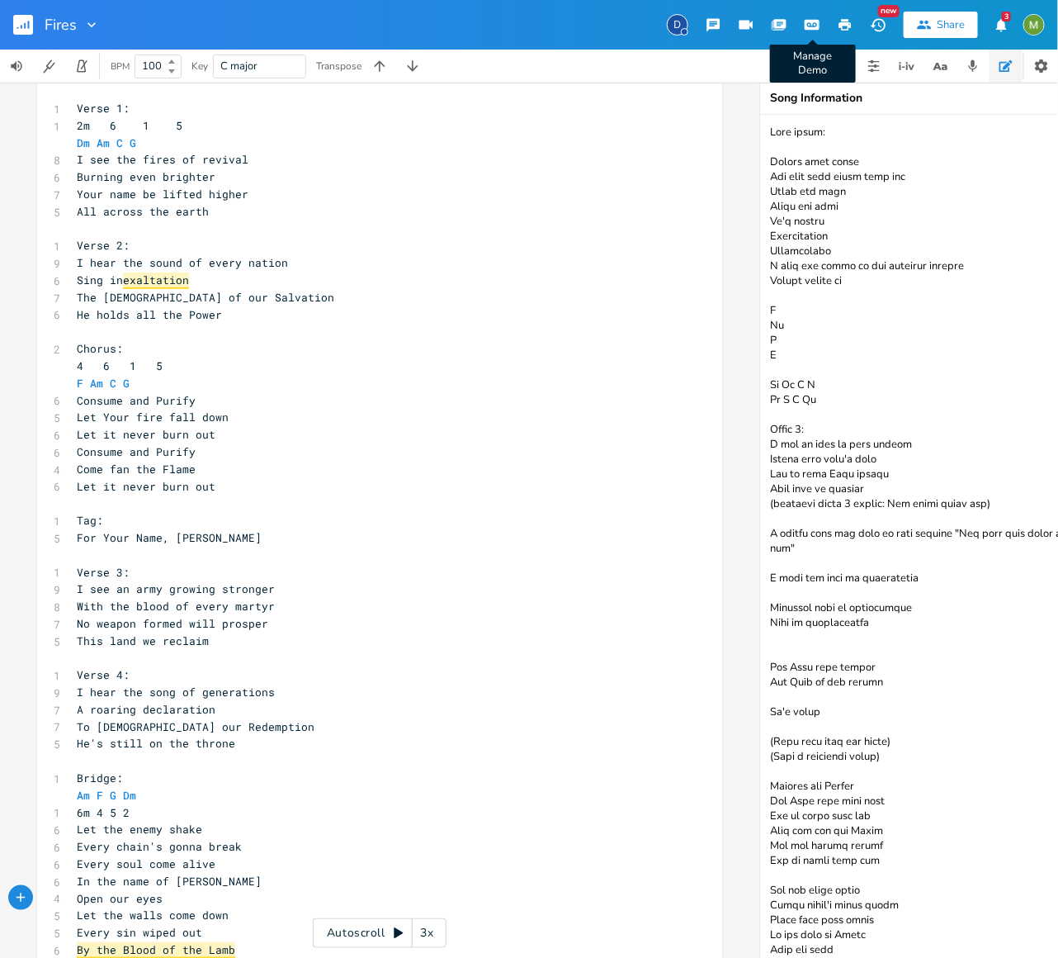
click at [816, 24] on icon "button" at bounding box center [815, 25] width 2 height 2
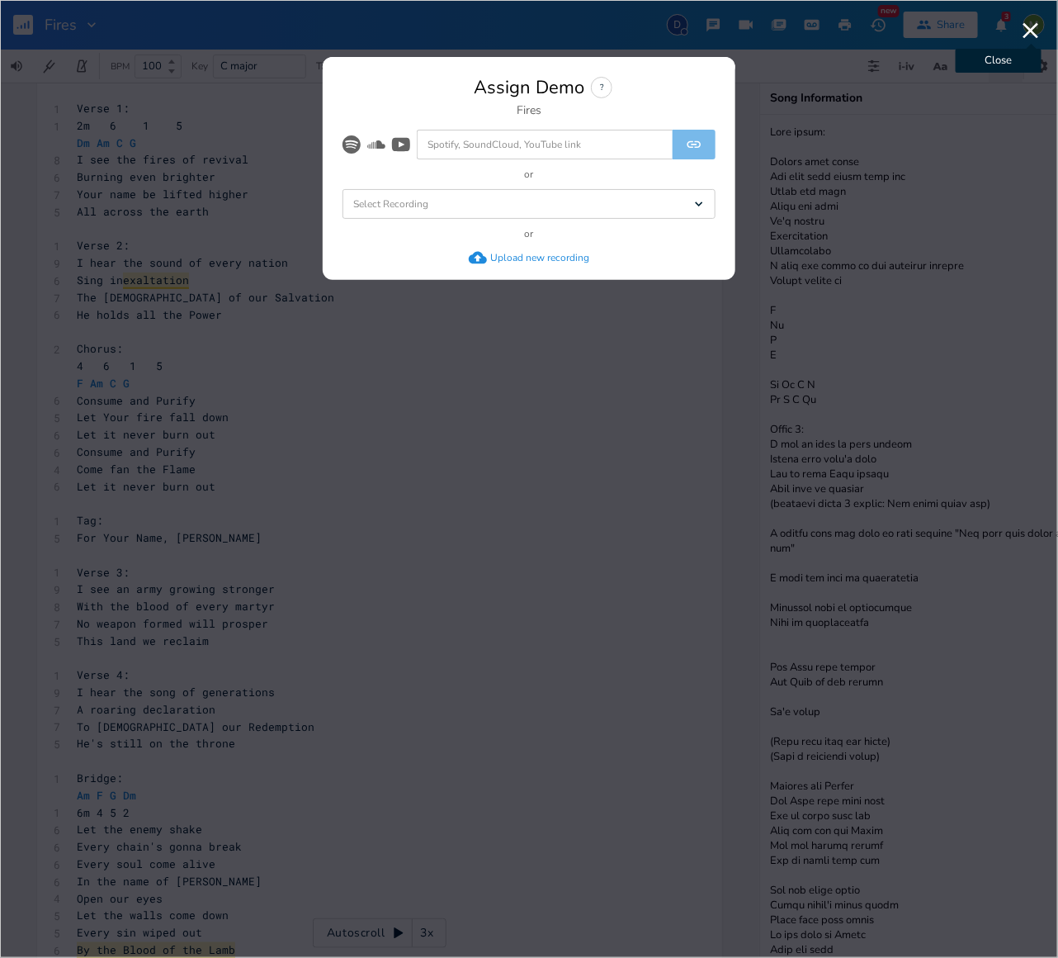
click at [1032, 29] on icon "button" at bounding box center [1032, 31] width 16 height 16
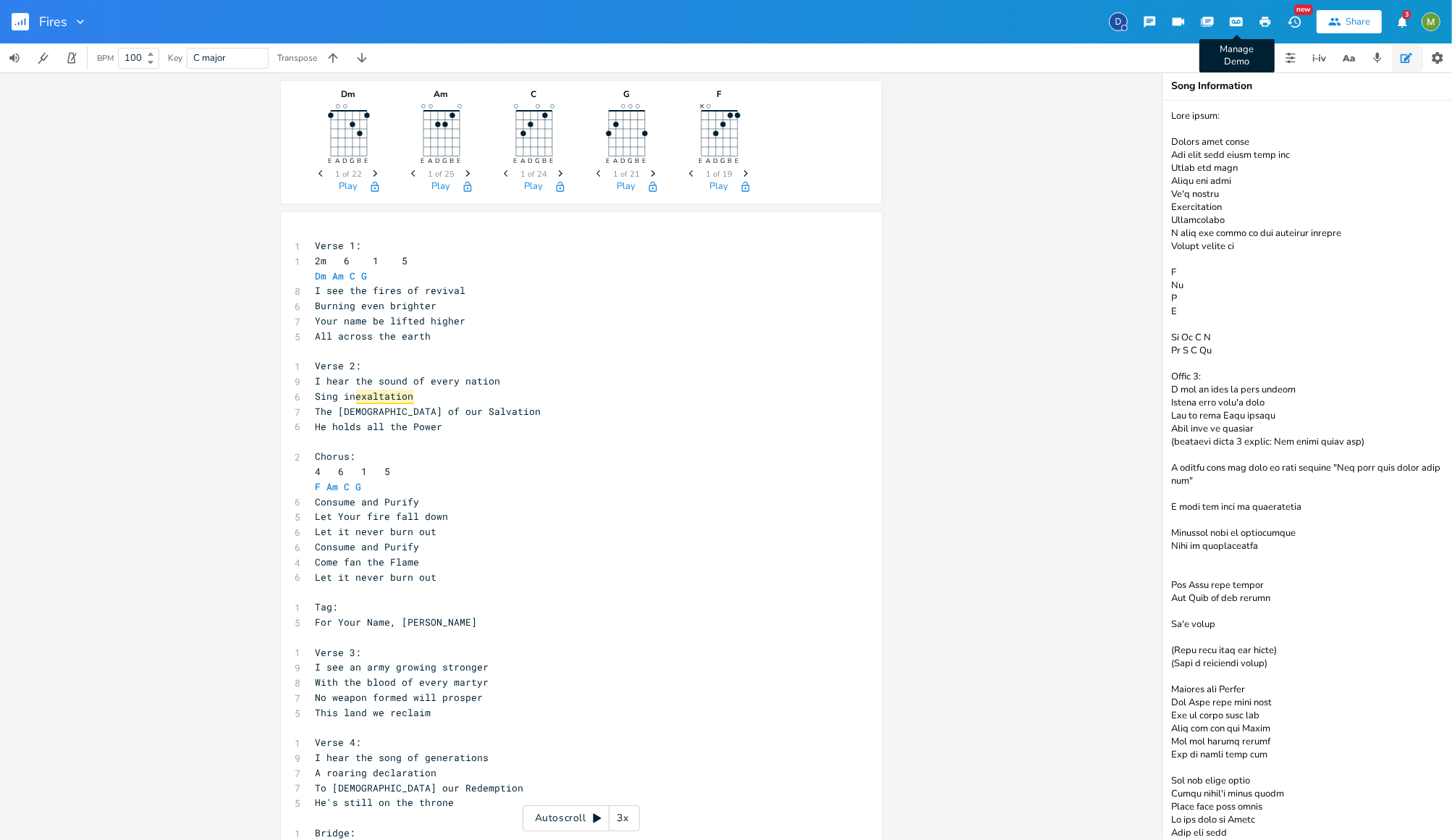
click at [1240, 25] on icon "button" at bounding box center [1236, 22] width 13 height 10
click at [1382, 68] on button "button" at bounding box center [1377, 58] width 29 height 29
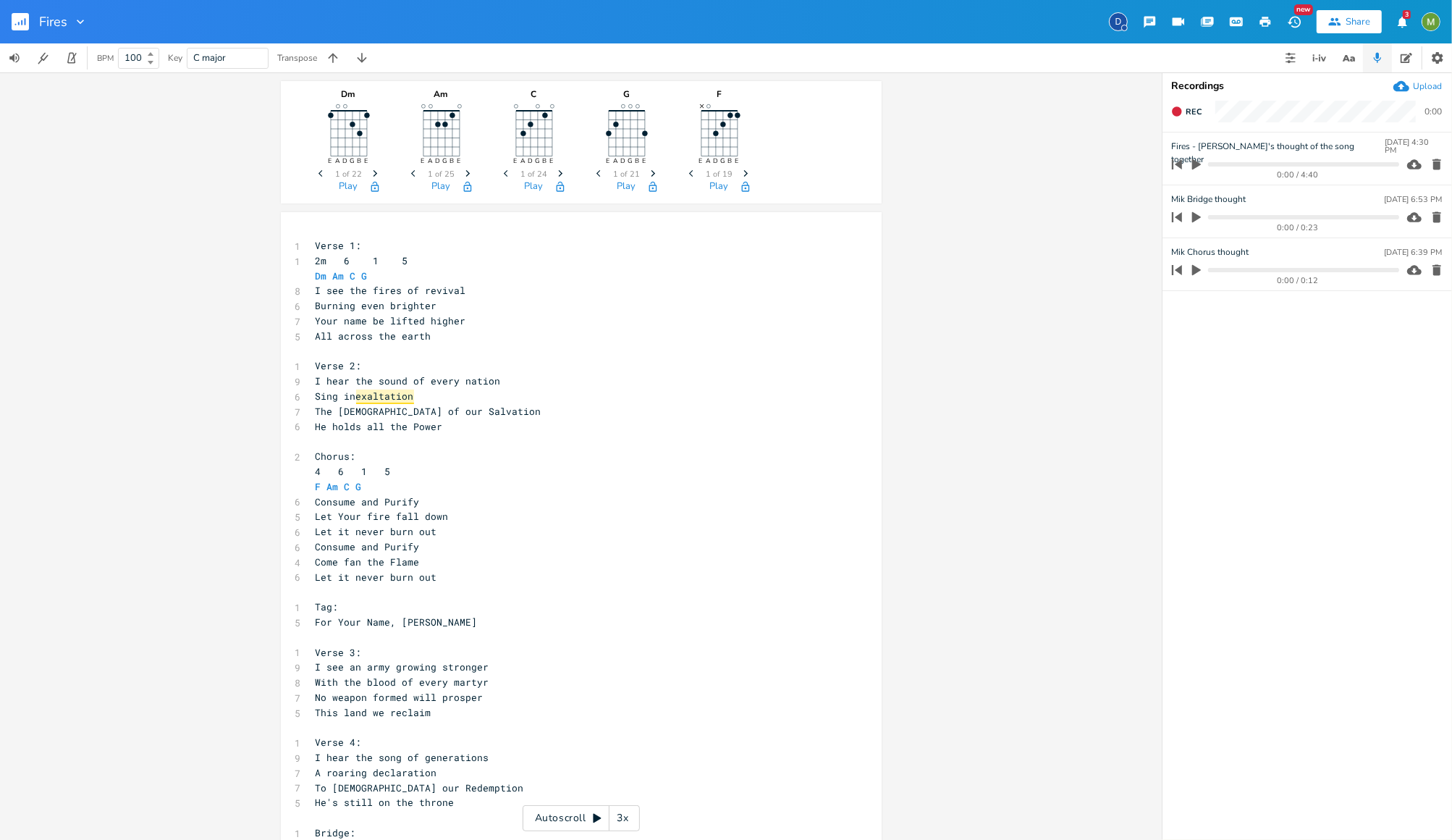
click at [1267, 354] on ul "Fires - [PERSON_NAME]'s thought of the song together [DATE] 4:30 PM 0:00 / 4:40…" at bounding box center [1307, 486] width 289 height 707
click at [1198, 221] on icon "button" at bounding box center [1196, 217] width 13 height 13
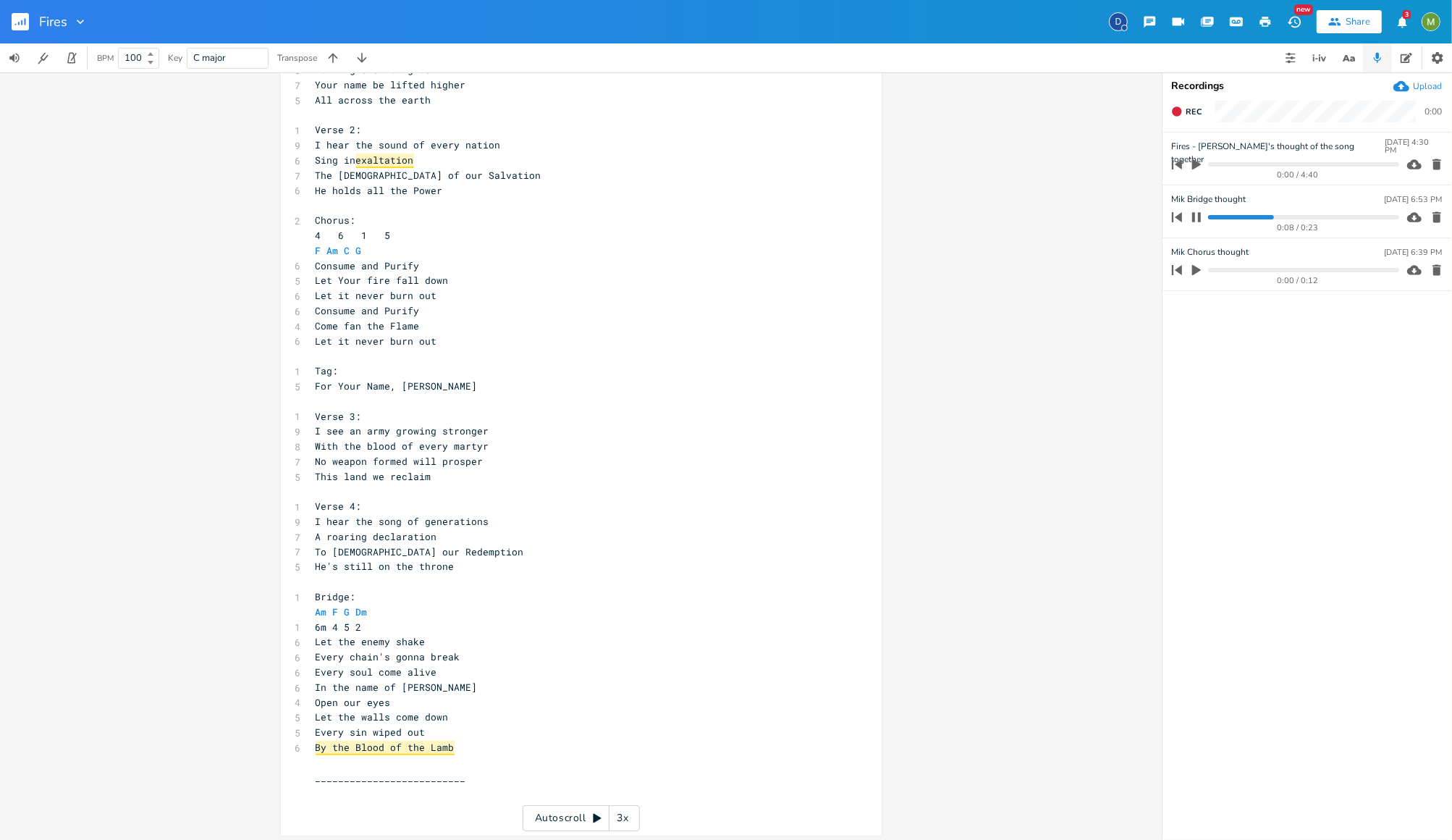
scroll to position [239, 0]
click at [1199, 217] on icon "button" at bounding box center [1197, 217] width 9 height 10
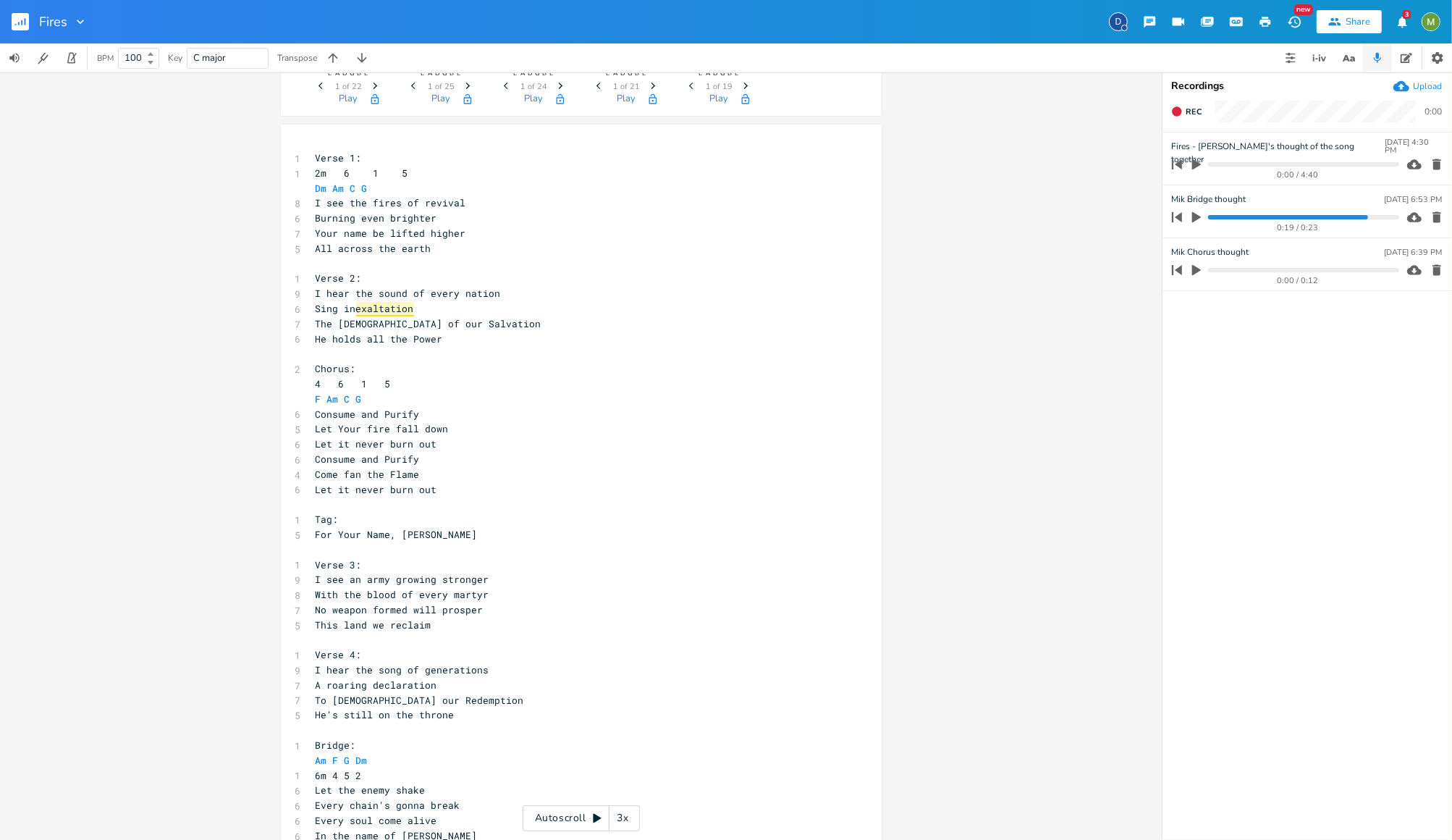
scroll to position [0, 0]
